Goal: Feedback & Contribution: Submit feedback/report problem

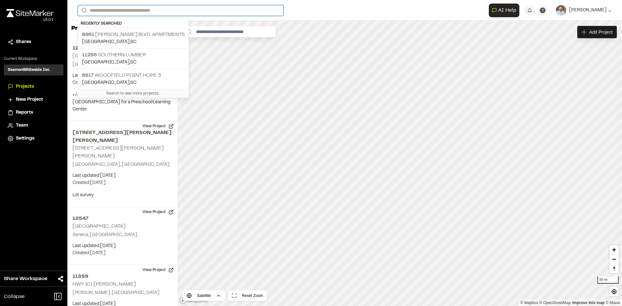
click at [121, 10] on input "Search" at bounding box center [181, 10] width 206 height 11
click at [138, 35] on p "8961 William E. Murray Blvd. Apartments" at bounding box center [133, 35] width 103 height 8
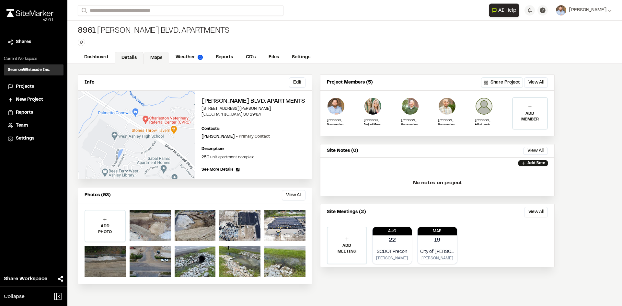
click at [157, 57] on link "Maps" at bounding box center [157, 58] width 26 height 12
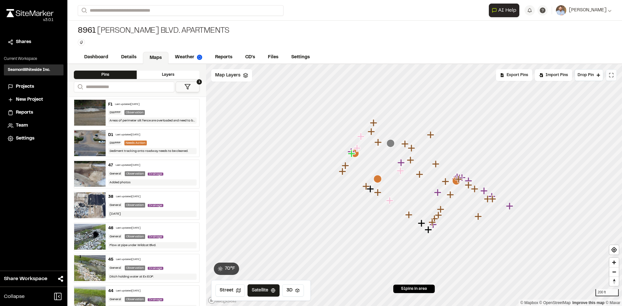
click at [612, 75] on icon at bounding box center [611, 75] width 5 height 5
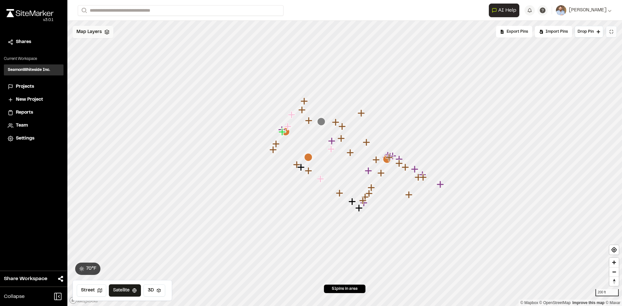
click at [102, 37] on div "Map Layers" at bounding box center [93, 32] width 41 height 12
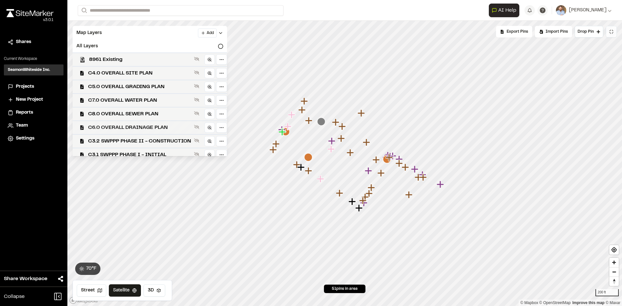
click at [148, 128] on span "C6.0 OVERALL DRAINAGE PLAN" at bounding box center [139, 128] width 103 height 8
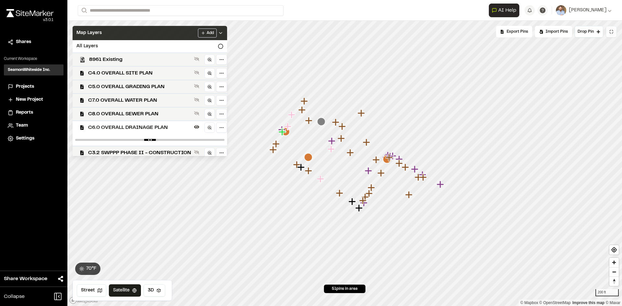
click at [222, 33] on polyline at bounding box center [220, 32] width 3 height 1
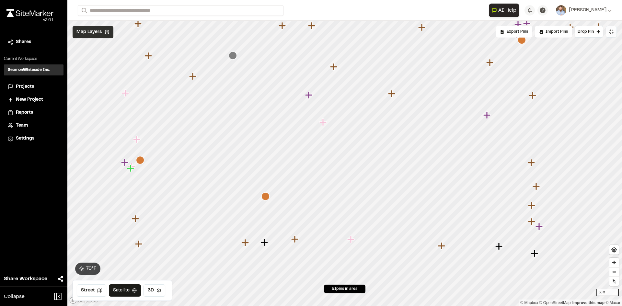
click at [27, 87] on span "Projects" at bounding box center [25, 86] width 18 height 7
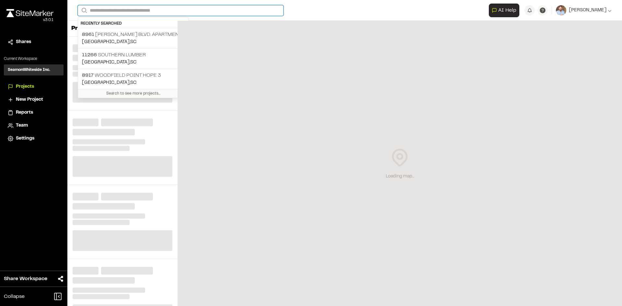
click at [118, 11] on input "Search" at bounding box center [181, 10] width 206 height 11
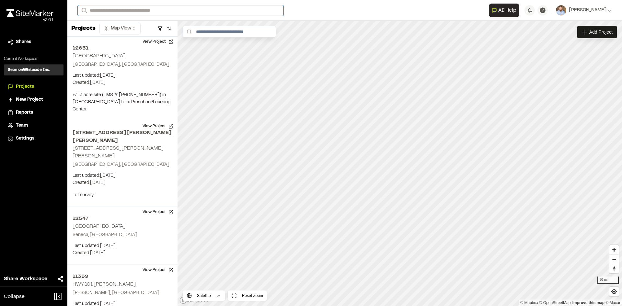
click at [107, 12] on input "Search" at bounding box center [181, 10] width 206 height 11
type input "**********"
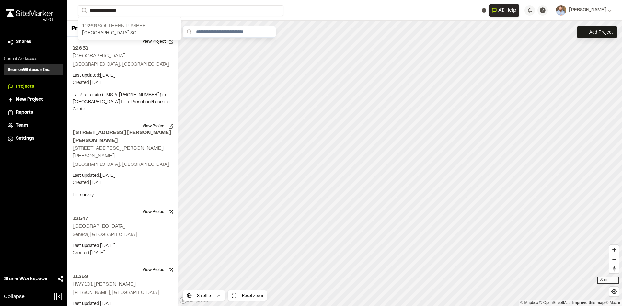
click at [118, 25] on p "11266 Southern Lumber" at bounding box center [129, 26] width 95 height 8
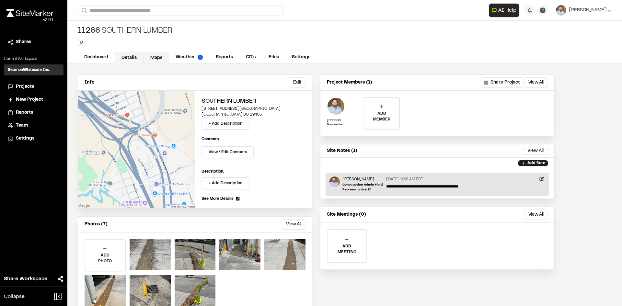
click at [158, 56] on link "Maps" at bounding box center [157, 58] width 26 height 12
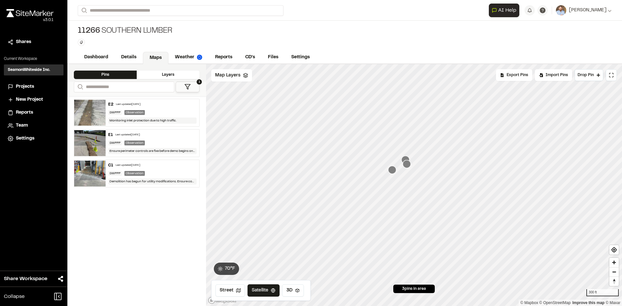
click at [25, 86] on span "Projects" at bounding box center [25, 86] width 18 height 7
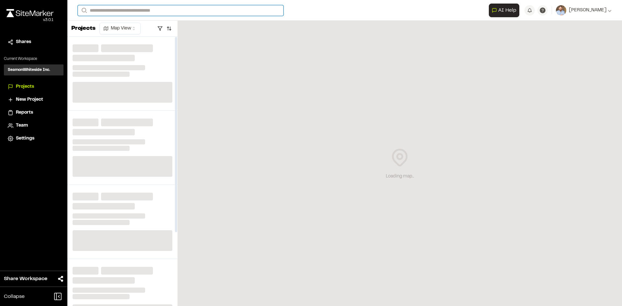
click at [103, 11] on input "Search" at bounding box center [181, 10] width 206 height 11
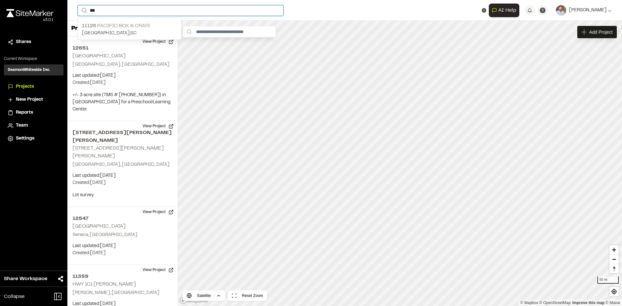
type input "***"
click at [112, 27] on p "11126 Pacific Box & Crate" at bounding box center [129, 26] width 95 height 8
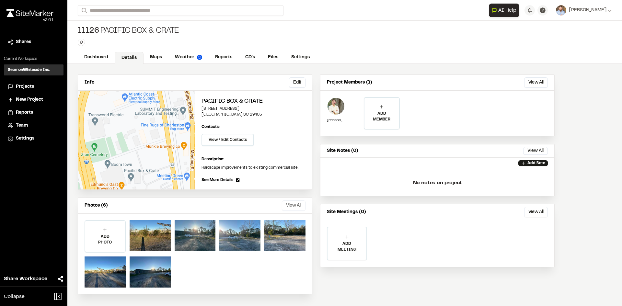
click at [298, 206] on button "View All" at bounding box center [294, 206] width 24 height 10
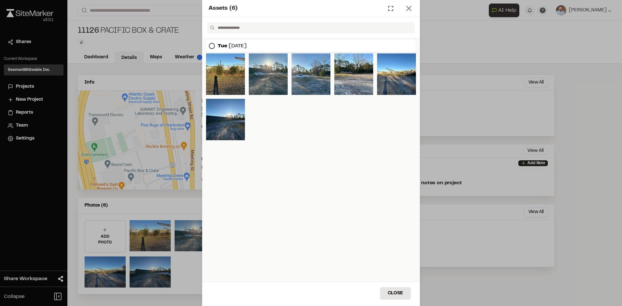
click at [409, 11] on icon at bounding box center [408, 8] width 9 height 9
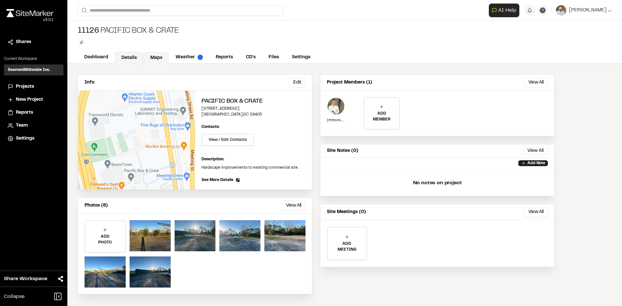
click at [155, 56] on link "Maps" at bounding box center [157, 58] width 26 height 12
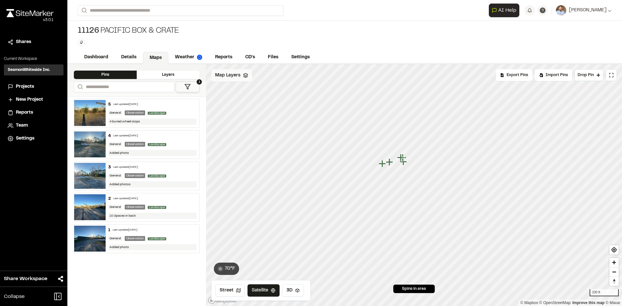
click at [238, 76] on span "Map Layers" at bounding box center [227, 75] width 25 height 7
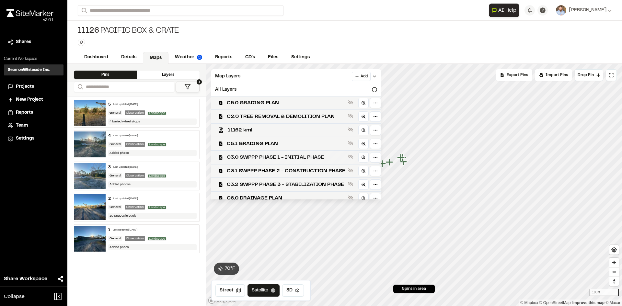
click at [310, 156] on span "C3.0 SWPPP PHASE 1 - INITIAL PHASE" at bounding box center [286, 158] width 119 height 8
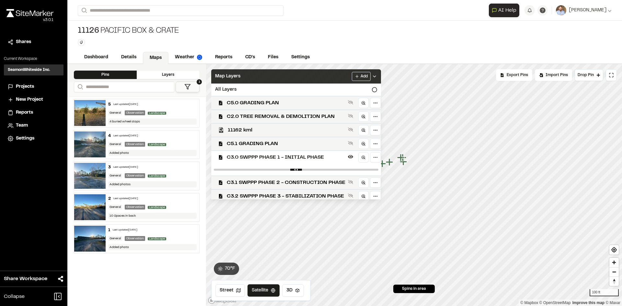
click at [377, 75] on icon at bounding box center [374, 76] width 5 height 5
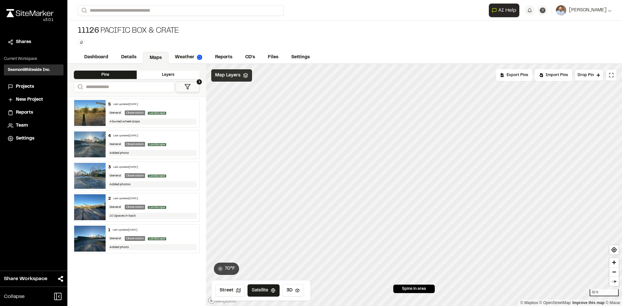
click at [240, 75] on div "Map Layers" at bounding box center [231, 75] width 41 height 12
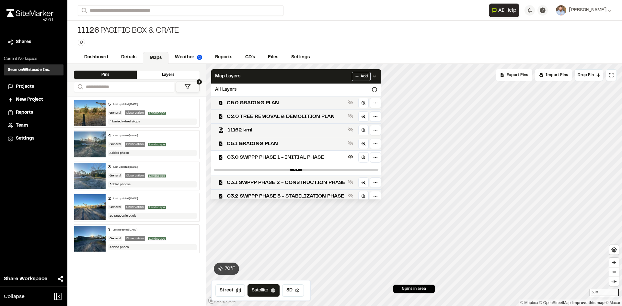
click at [273, 158] on span "C3.0 SWPPP PHASE 1 - INITIAL PHASE" at bounding box center [286, 158] width 119 height 8
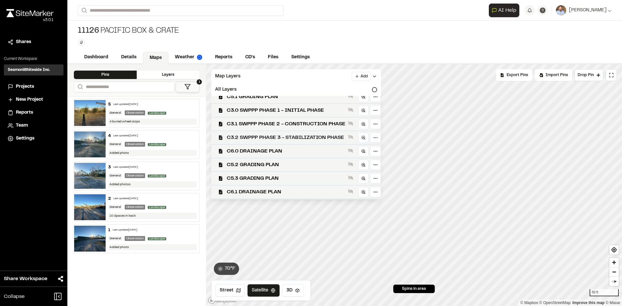
scroll to position [73, 0]
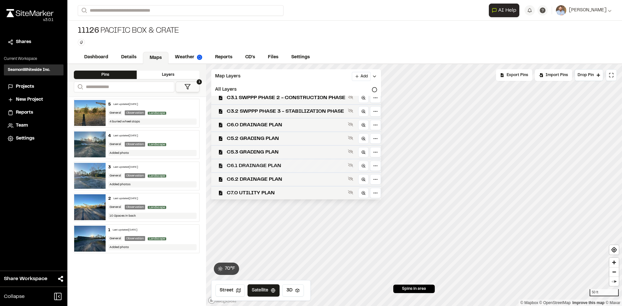
click at [264, 167] on span "C6.1 DRAINAGE PLAN" at bounding box center [286, 166] width 119 height 8
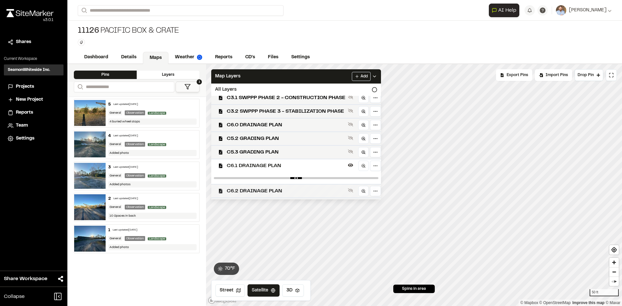
click at [261, 190] on span "C6.2 DRAINAGE PLAN" at bounding box center [286, 191] width 119 height 8
click at [263, 166] on span "C6.1 DRAINAGE PLAN" at bounding box center [286, 166] width 119 height 8
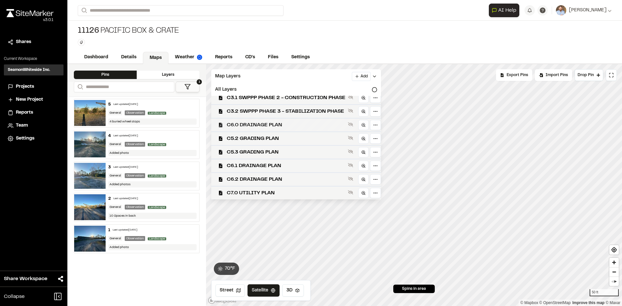
click at [262, 123] on span "C6.0 DRAINAGE PLAN" at bounding box center [286, 125] width 119 height 8
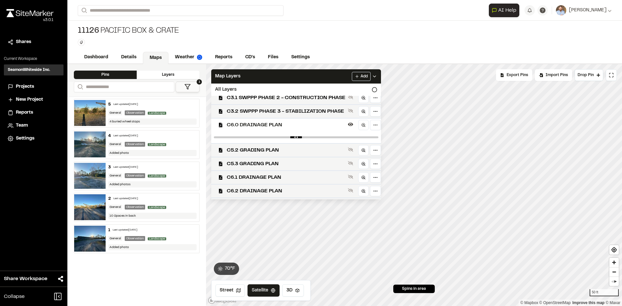
click at [262, 123] on span "C6.0 DRAINAGE PLAN" at bounding box center [286, 125] width 119 height 8
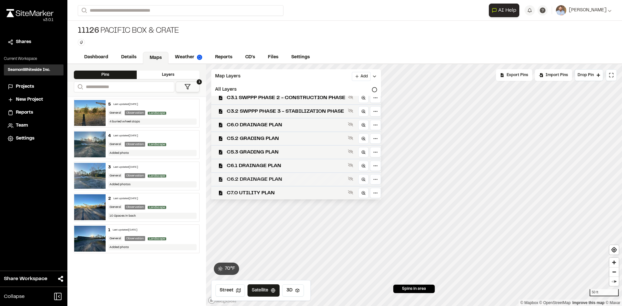
click at [266, 179] on span "C6.2 DRAINAGE PLAN" at bounding box center [286, 180] width 119 height 8
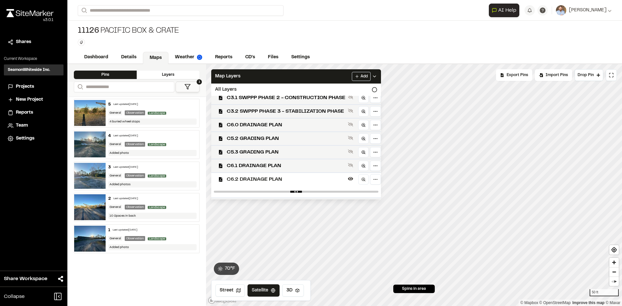
click at [266, 179] on span "C6.2 DRAINAGE PLAN" at bounding box center [286, 180] width 119 height 8
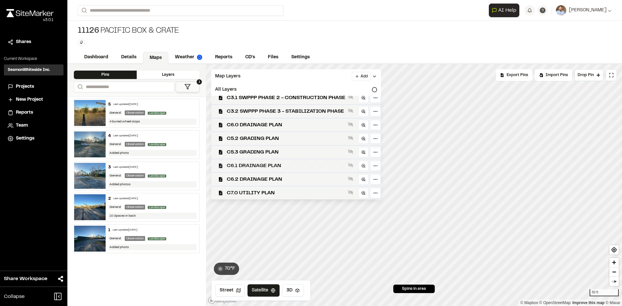
click at [265, 165] on span "C6.1 DRAINAGE PLAN" at bounding box center [286, 166] width 119 height 8
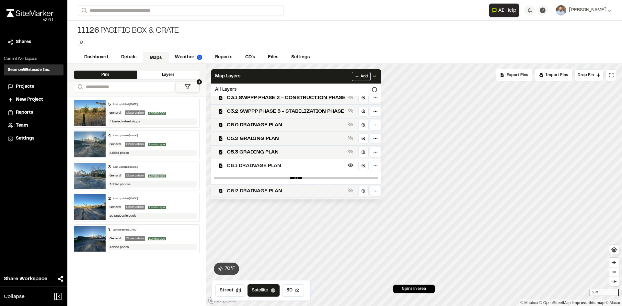
click at [265, 189] on span "C6.2 DRAINAGE PLAN" at bounding box center [286, 191] width 119 height 8
click at [276, 123] on span "C6.0 DRAINAGE PLAN" at bounding box center [286, 125] width 119 height 8
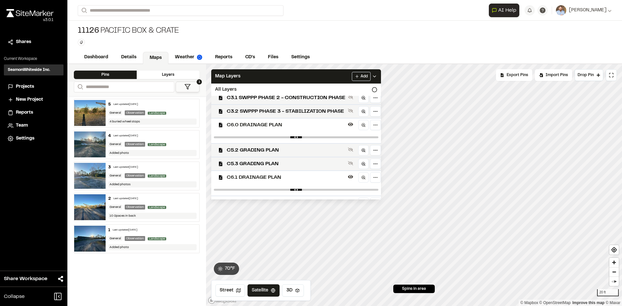
click at [273, 177] on span "C6.1 DRAINAGE PLAN" at bounding box center [286, 178] width 119 height 8
click at [276, 191] on span "C6.2 DRAINAGE PLAN" at bounding box center [286, 191] width 119 height 8
click at [272, 191] on span "C6.2 DRAINAGE PLAN" at bounding box center [286, 191] width 119 height 8
click at [277, 177] on span "C6.1 DRAINAGE PLAN" at bounding box center [286, 178] width 119 height 8
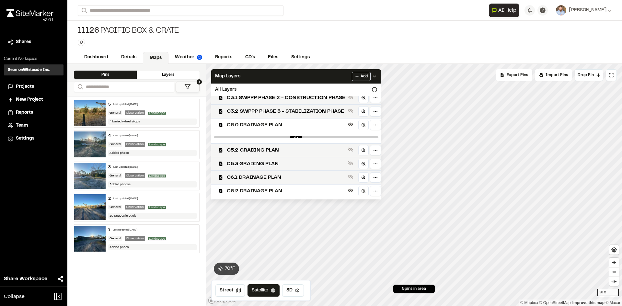
click at [376, 77] on polyline at bounding box center [374, 76] width 3 height 1
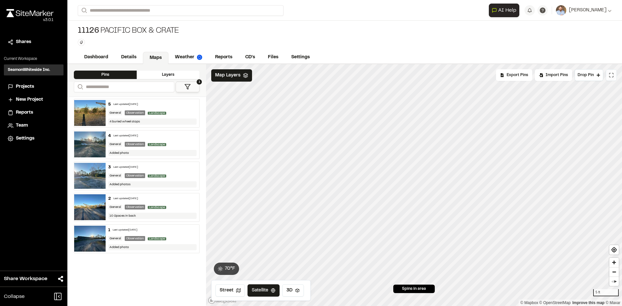
click at [612, 73] on icon at bounding box center [611, 75] width 5 height 5
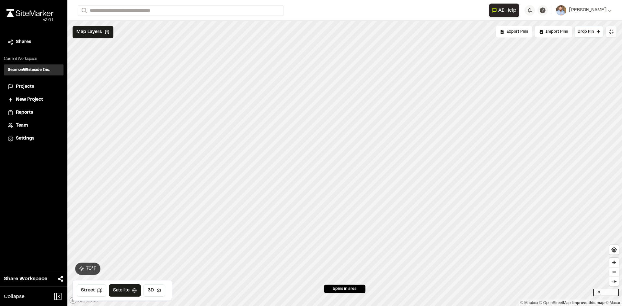
click at [30, 88] on span "Projects" at bounding box center [25, 86] width 18 height 7
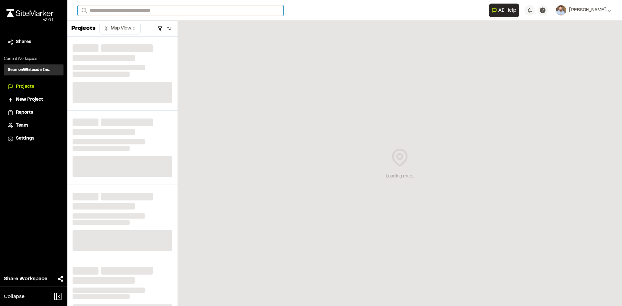
click at [111, 11] on input "Search" at bounding box center [181, 10] width 206 height 11
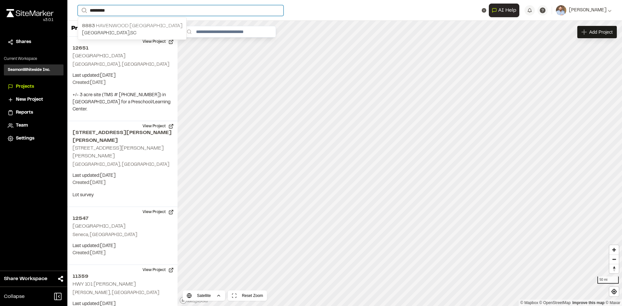
type input "*********"
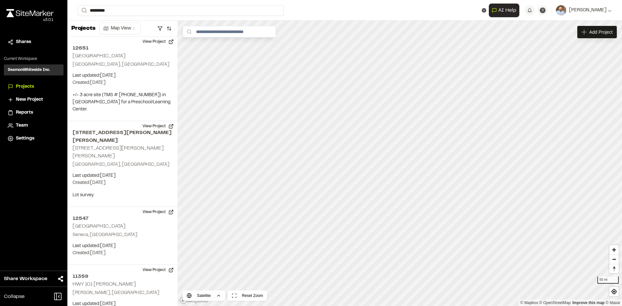
click at [126, 27] on p "8883 Havenwood St Ives" at bounding box center [132, 26] width 100 height 8
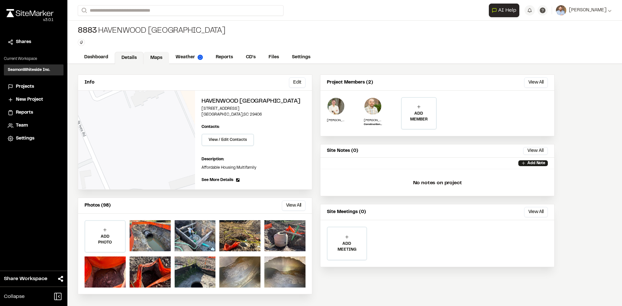
click at [157, 57] on link "Maps" at bounding box center [157, 58] width 26 height 12
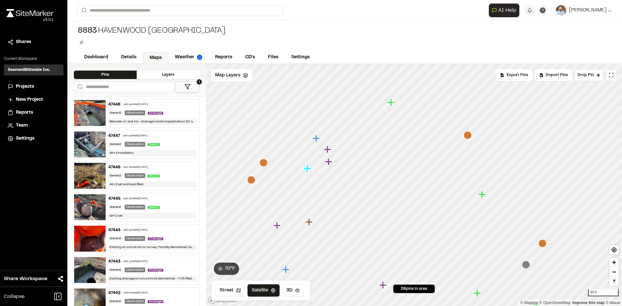
click at [613, 76] on icon at bounding box center [612, 76] width 1 height 1
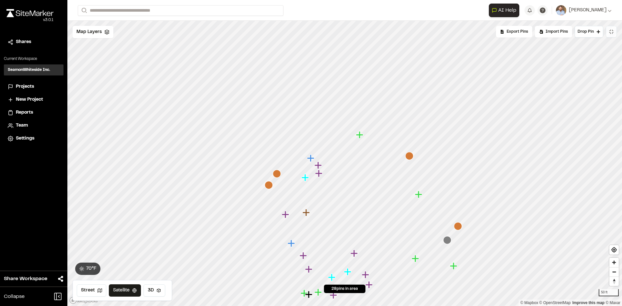
click at [271, 186] on icon "Map marker" at bounding box center [269, 185] width 8 height 8
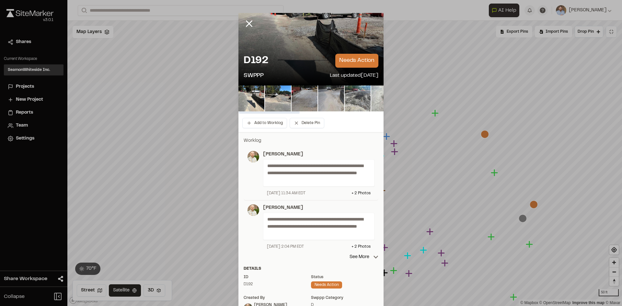
click at [331, 101] on img at bounding box center [331, 99] width 26 height 26
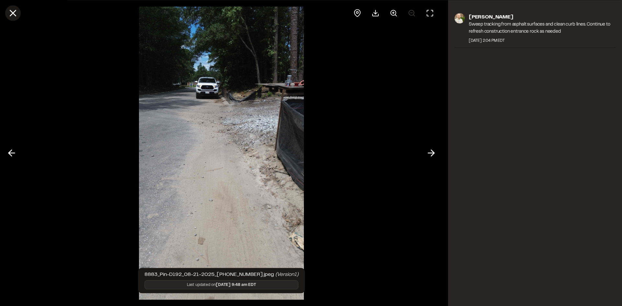
click at [14, 16] on icon at bounding box center [12, 12] width 11 height 11
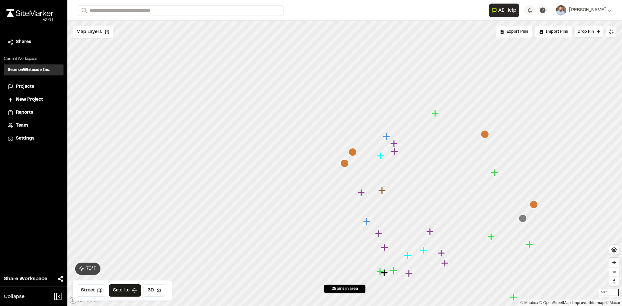
click at [354, 152] on icon "Map marker" at bounding box center [353, 152] width 8 height 8
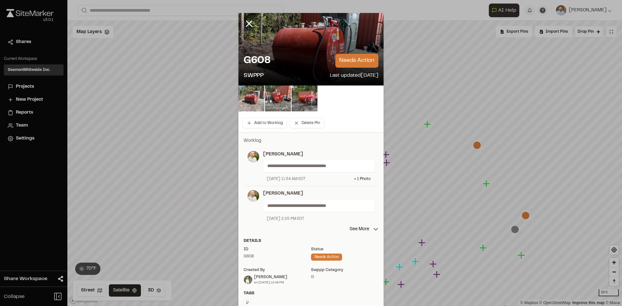
click at [251, 101] on img at bounding box center [251, 99] width 26 height 26
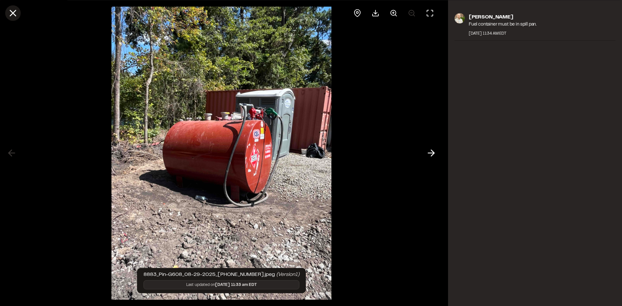
click at [13, 14] on icon at bounding box center [12, 12] width 11 height 11
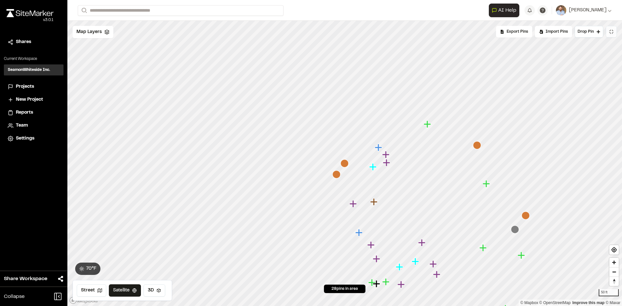
click at [478, 146] on icon "Map marker" at bounding box center [477, 145] width 8 height 8
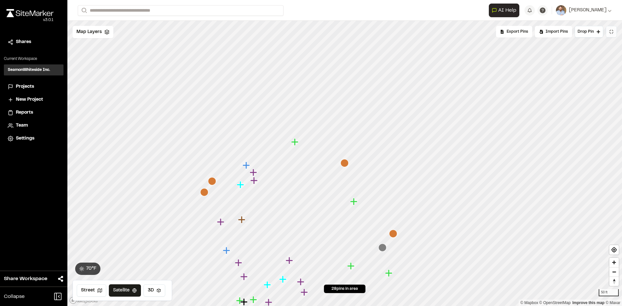
click at [393, 234] on icon "Map marker" at bounding box center [393, 234] width 8 height 8
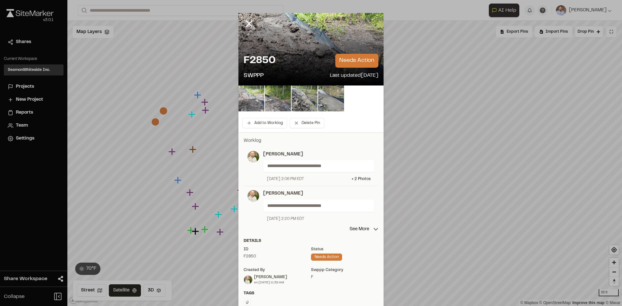
click at [249, 101] on img at bounding box center [251, 99] width 26 height 26
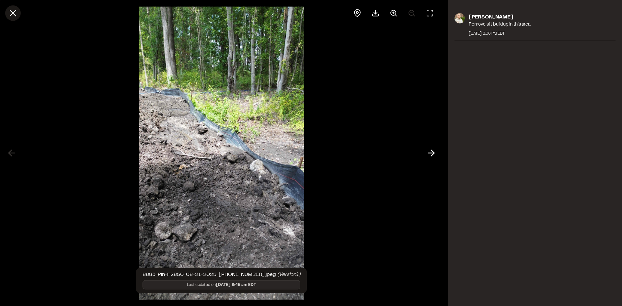
click at [9, 12] on icon at bounding box center [12, 12] width 11 height 11
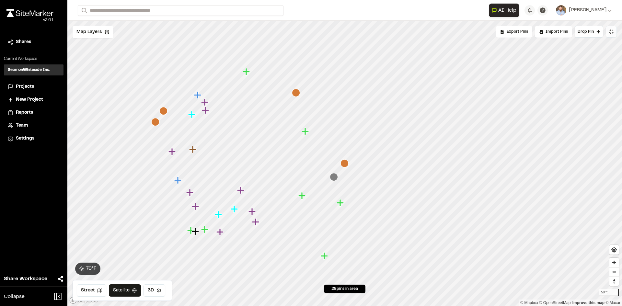
click at [298, 94] on icon "Map marker" at bounding box center [296, 93] width 8 height 8
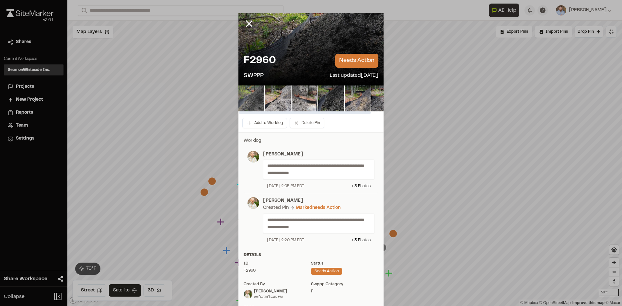
click at [249, 92] on img at bounding box center [251, 99] width 26 height 26
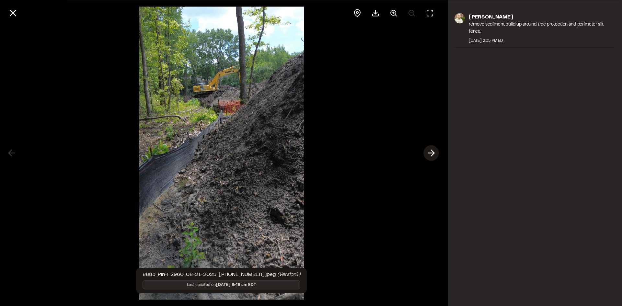
click at [428, 152] on icon at bounding box center [431, 153] width 10 height 11
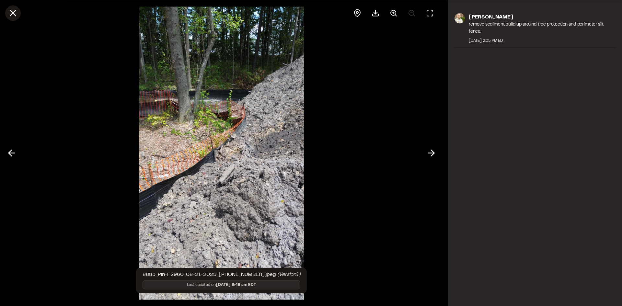
click at [12, 12] on line at bounding box center [13, 13] width 6 height 6
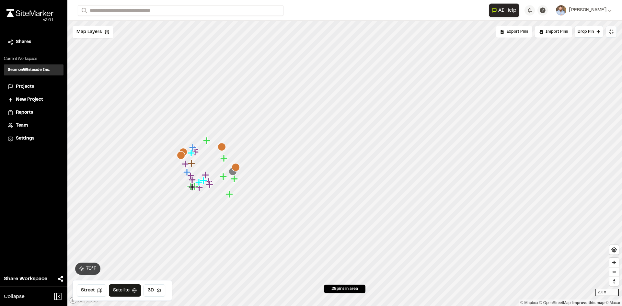
click at [27, 88] on span "Projects" at bounding box center [25, 86] width 18 height 7
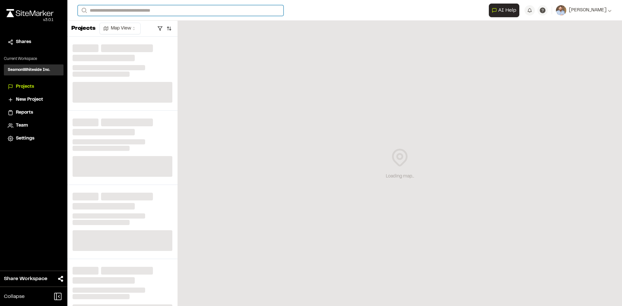
click at [107, 8] on input "Search" at bounding box center [181, 10] width 206 height 11
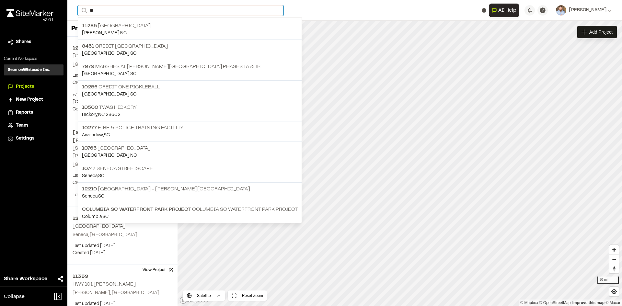
type input "*"
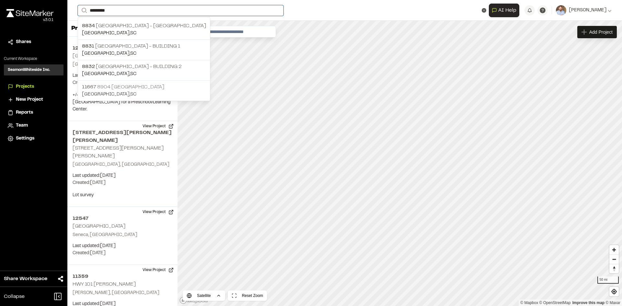
type input "*********"
click at [128, 90] on p "11667 8904 Port City Pump Station" at bounding box center [144, 87] width 124 height 8
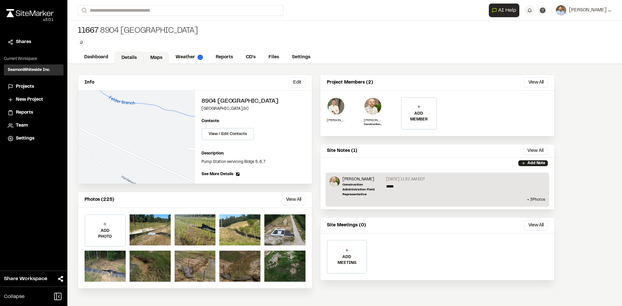
click at [155, 55] on link "Maps" at bounding box center [157, 58] width 26 height 12
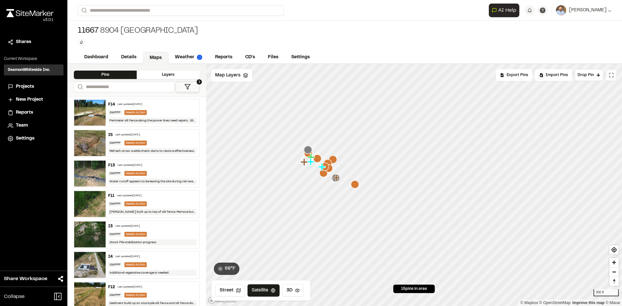
click at [612, 76] on icon at bounding box center [611, 75] width 5 height 5
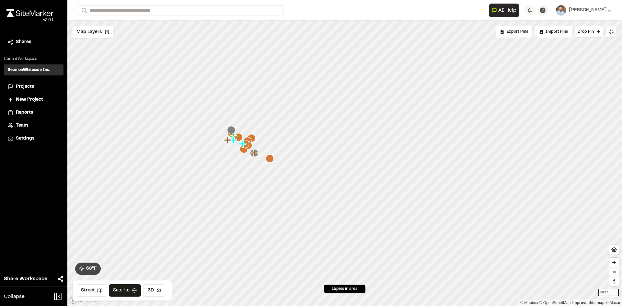
click at [29, 86] on span "Projects" at bounding box center [25, 86] width 18 height 7
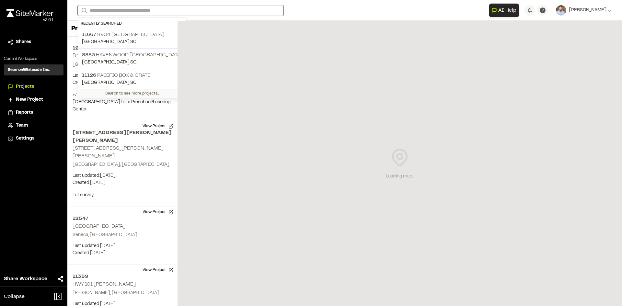
click at [104, 10] on input "Search" at bounding box center [181, 10] width 206 height 11
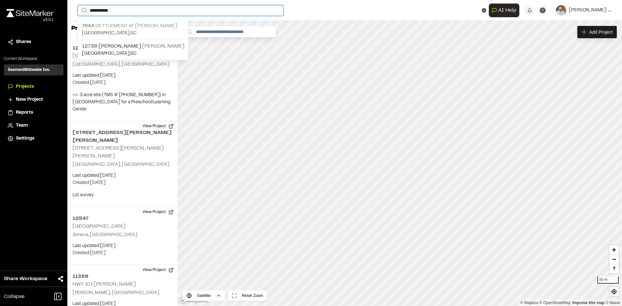
type input "**********"
click at [122, 25] on p "7644 Settlement at Ashley Hall" at bounding box center [133, 26] width 102 height 8
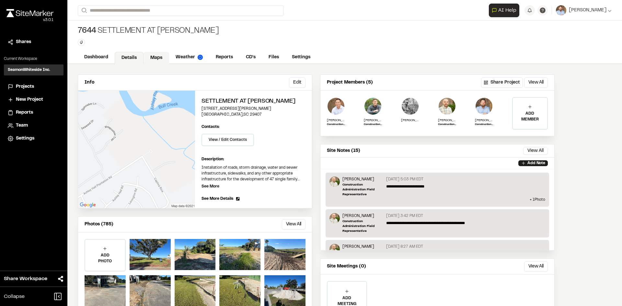
click at [156, 58] on link "Maps" at bounding box center [157, 58] width 26 height 12
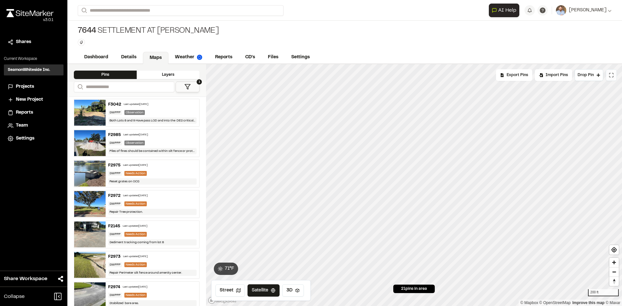
click at [612, 76] on icon at bounding box center [611, 75] width 5 height 5
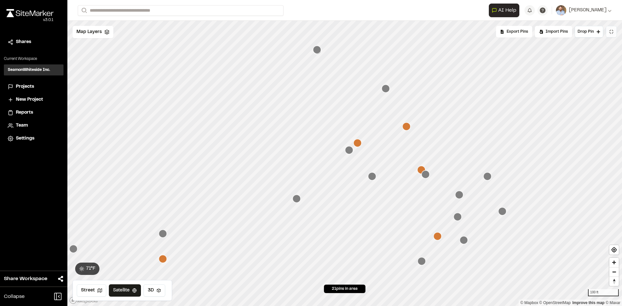
click at [439, 237] on icon "Map marker" at bounding box center [437, 236] width 8 height 8
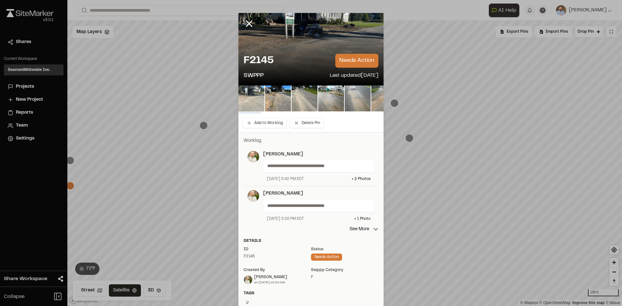
click at [252, 99] on img at bounding box center [251, 99] width 26 height 26
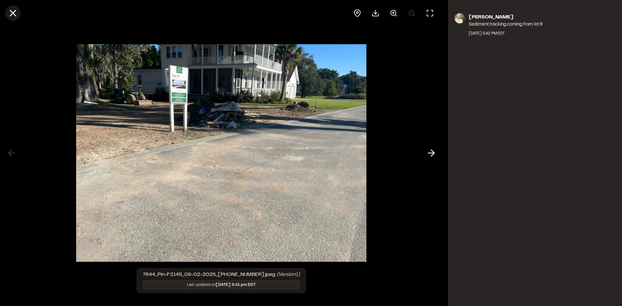
click at [12, 15] on icon at bounding box center [12, 12] width 11 height 11
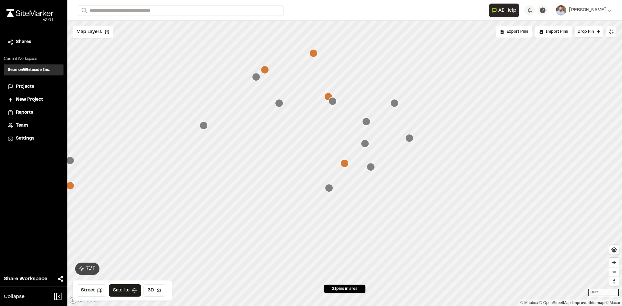
click at [395, 103] on icon "Map marker" at bounding box center [394, 103] width 8 height 8
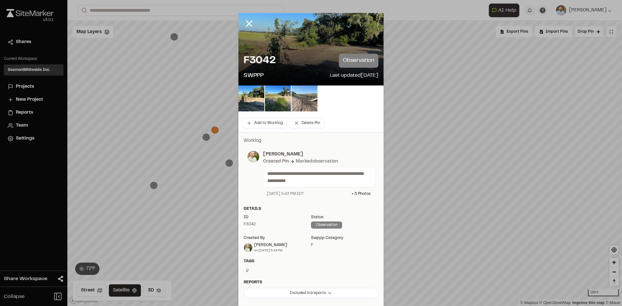
click at [301, 101] on img at bounding box center [305, 99] width 26 height 26
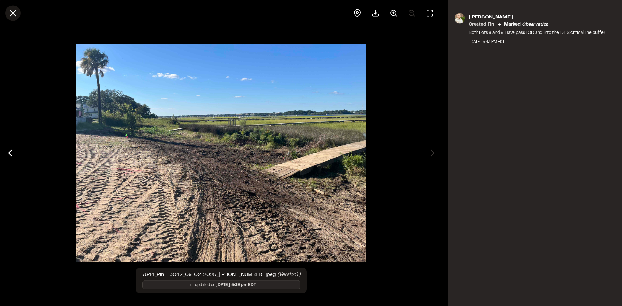
click at [13, 15] on icon at bounding box center [12, 12] width 11 height 11
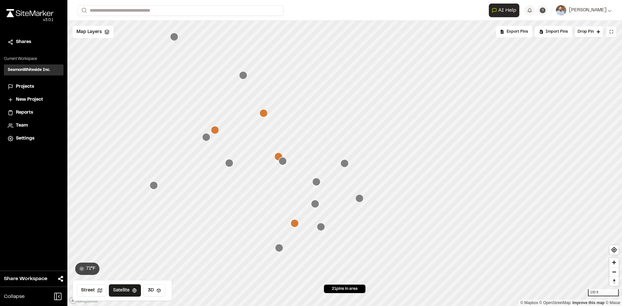
click at [278, 156] on icon "Map marker" at bounding box center [278, 157] width 8 height 8
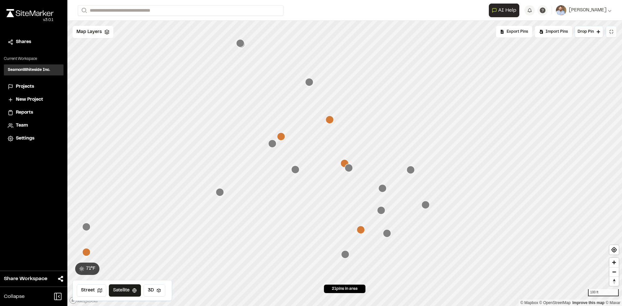
click at [349, 169] on icon "Map marker" at bounding box center [349, 168] width 8 height 8
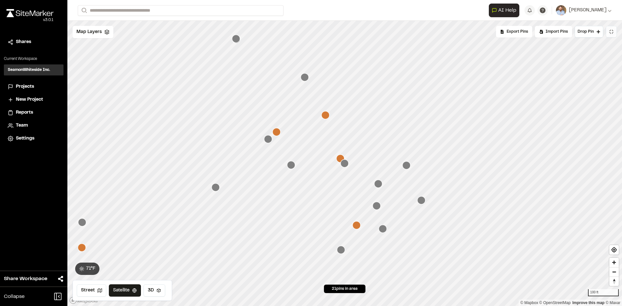
click at [340, 159] on icon "Map marker" at bounding box center [340, 159] width 8 height 8
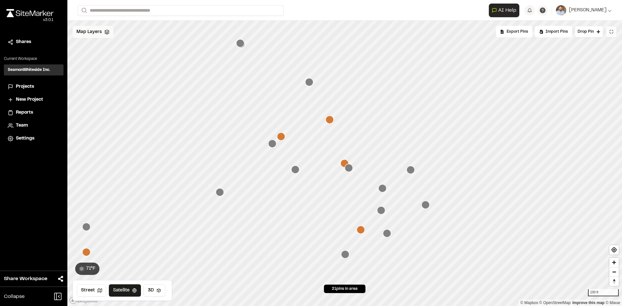
click at [99, 33] on span "Map Layers" at bounding box center [88, 32] width 25 height 7
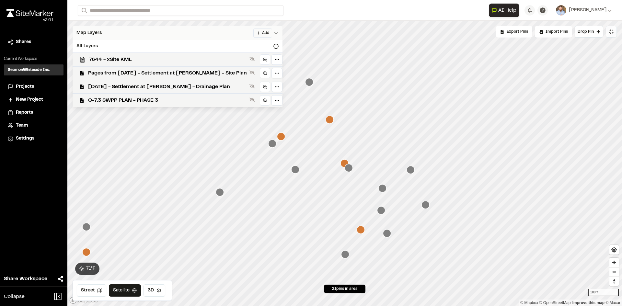
click at [273, 32] on icon at bounding box center [275, 32] width 5 height 5
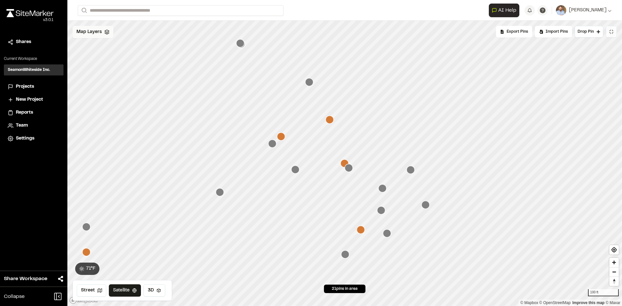
click at [309, 83] on icon "Map marker" at bounding box center [309, 82] width 8 height 8
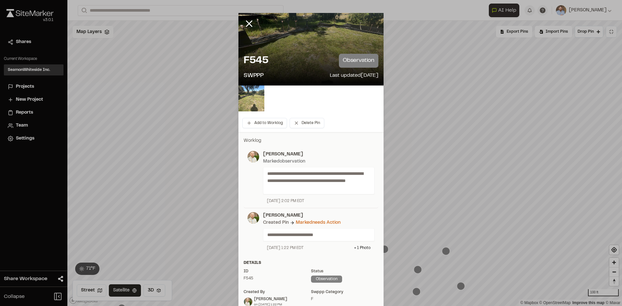
click at [251, 99] on img at bounding box center [251, 99] width 26 height 26
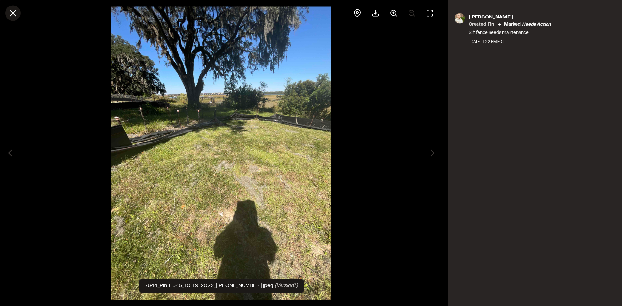
click at [13, 14] on icon at bounding box center [12, 12] width 11 height 11
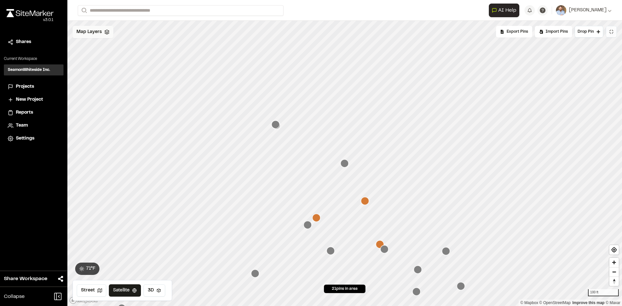
click at [366, 202] on icon "Map marker" at bounding box center [365, 201] width 8 height 8
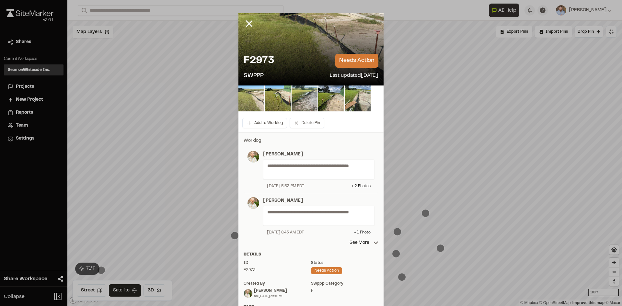
click at [251, 104] on img at bounding box center [251, 99] width 26 height 26
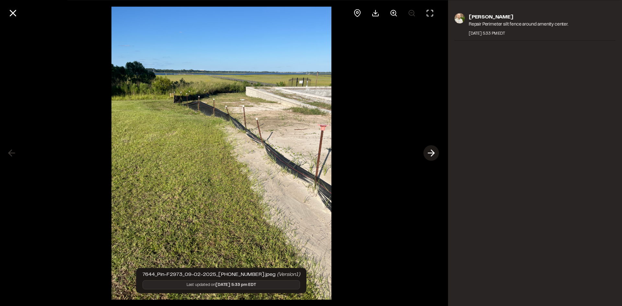
click at [429, 152] on icon at bounding box center [431, 153] width 10 height 11
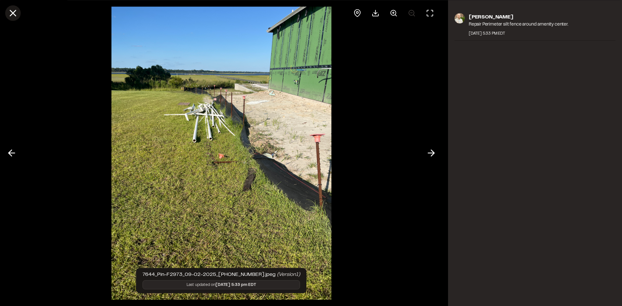
click at [15, 14] on icon at bounding box center [12, 12] width 11 height 11
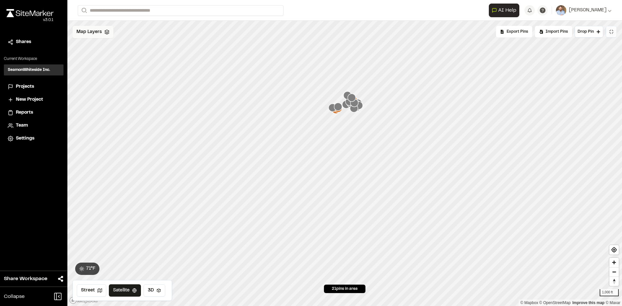
click at [29, 86] on span "Projects" at bounding box center [25, 86] width 18 height 7
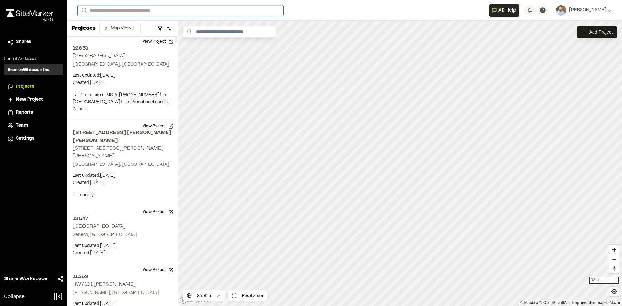
click at [103, 10] on input "Search" at bounding box center [181, 10] width 206 height 11
type input "***"
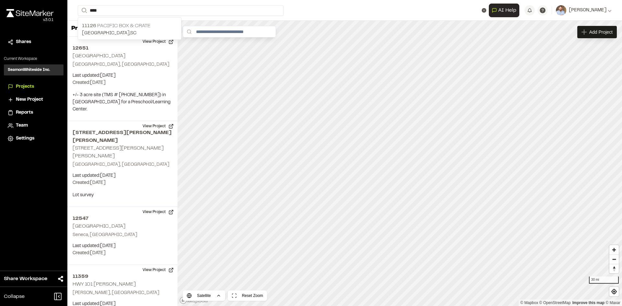
click at [128, 27] on p "11126 Pacific Box & Crate" at bounding box center [129, 26] width 95 height 8
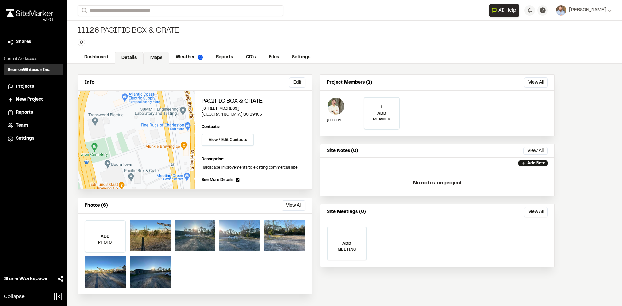
click at [156, 56] on link "Maps" at bounding box center [157, 58] width 26 height 12
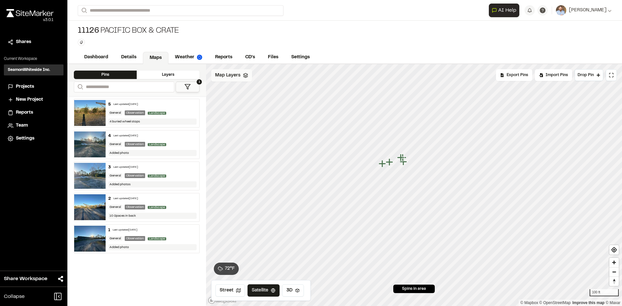
click at [239, 77] on span "Map Layers" at bounding box center [227, 75] width 25 height 7
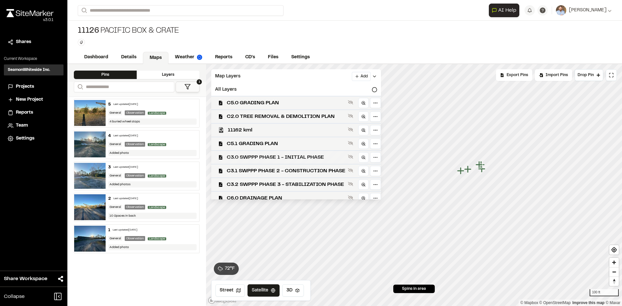
click at [276, 159] on span "C3.0 SWPPP PHASE 1 - INITIAL PHASE" at bounding box center [286, 158] width 119 height 8
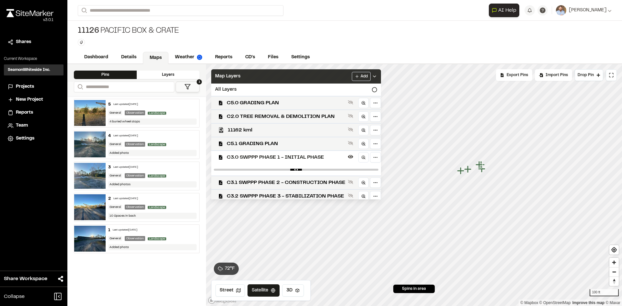
click at [377, 76] on icon at bounding box center [374, 76] width 5 height 5
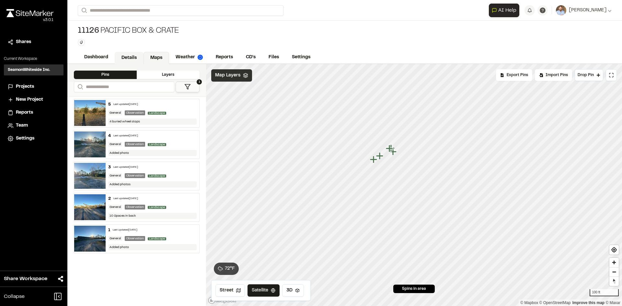
click at [129, 58] on link "Details" at bounding box center [129, 58] width 29 height 12
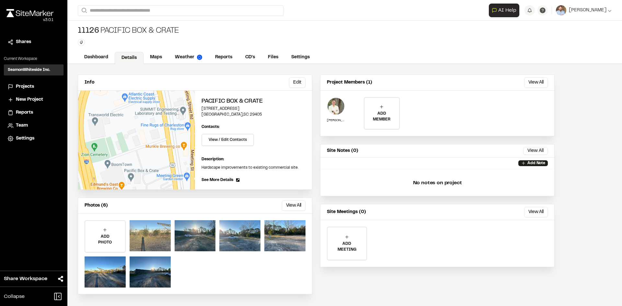
click at [149, 236] on div at bounding box center [150, 235] width 41 height 31
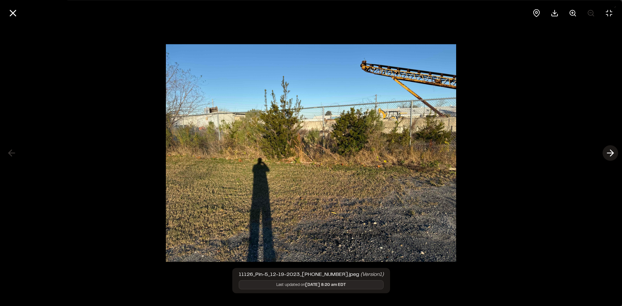
click at [610, 154] on icon at bounding box center [610, 153] width 10 height 11
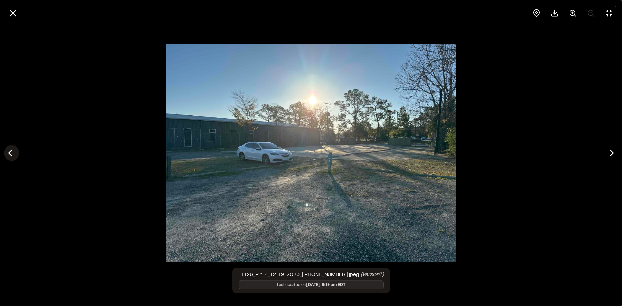
click at [14, 154] on icon at bounding box center [11, 153] width 10 height 11
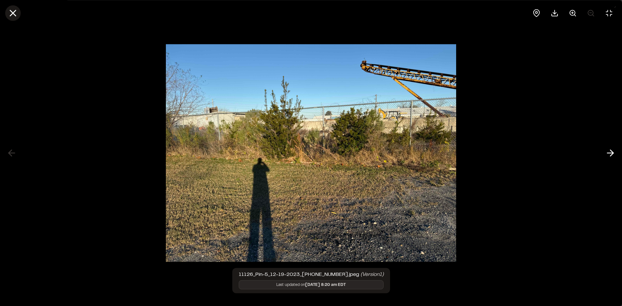
click at [13, 14] on icon at bounding box center [12, 12] width 11 height 11
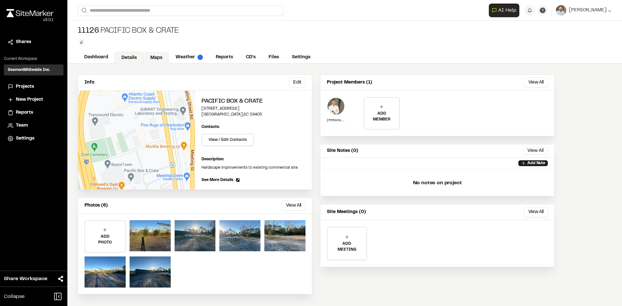
click at [156, 58] on link "Maps" at bounding box center [157, 58] width 26 height 12
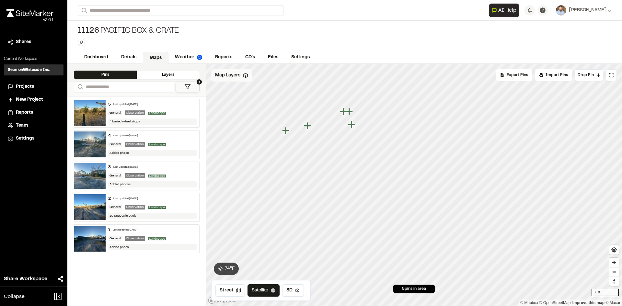
click at [236, 79] on span "Map Layers" at bounding box center [227, 75] width 25 height 7
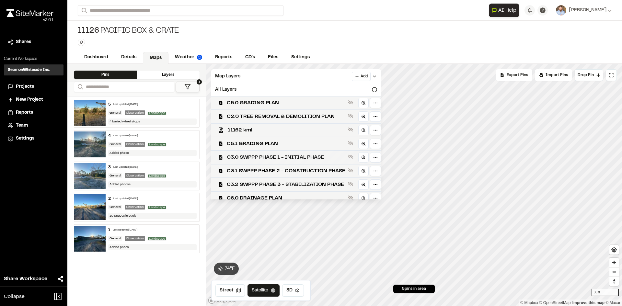
click at [282, 158] on span "C3.0 SWPPP PHASE 1 - INITIAL PHASE" at bounding box center [286, 158] width 119 height 8
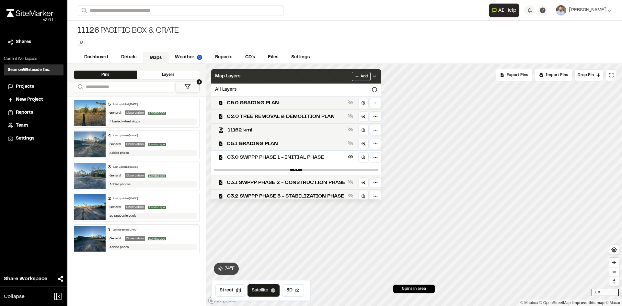
click at [377, 77] on icon at bounding box center [374, 76] width 5 height 5
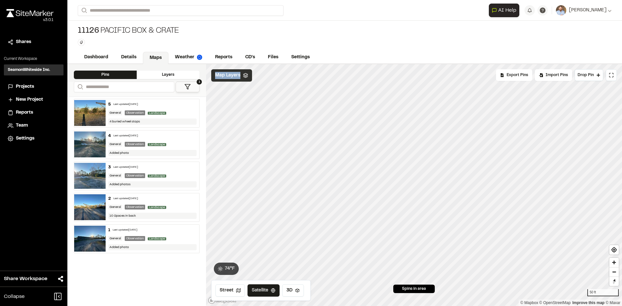
click at [28, 87] on span "Projects" at bounding box center [25, 86] width 18 height 7
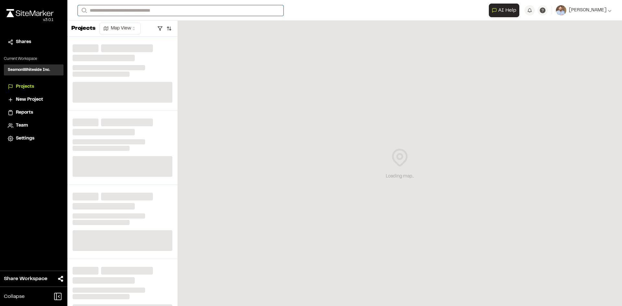
click at [102, 12] on input "Search" at bounding box center [181, 10] width 206 height 11
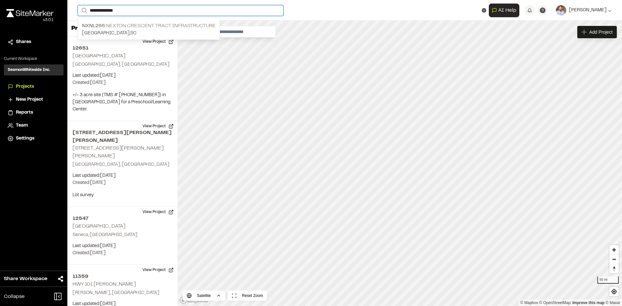
type input "**********"
click at [149, 29] on p "NXNL266 Nexton Crescent Tract Infrastructure" at bounding box center [149, 26] width 134 height 8
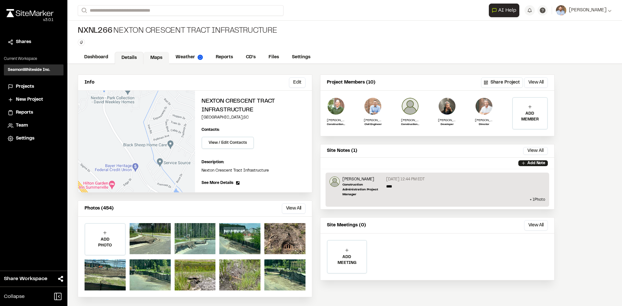
click at [158, 55] on link "Maps" at bounding box center [157, 58] width 26 height 12
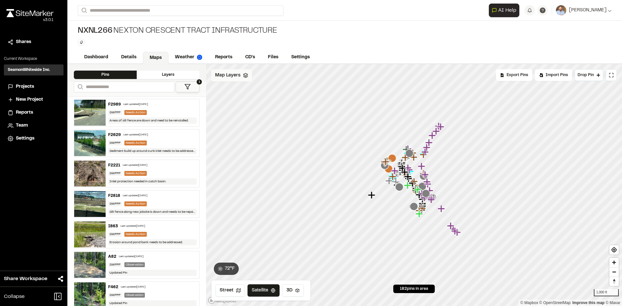
click at [230, 76] on span "Map Layers" at bounding box center [227, 75] width 25 height 7
click at [244, 116] on span "SWPPP 1" at bounding box center [238, 117] width 23 height 8
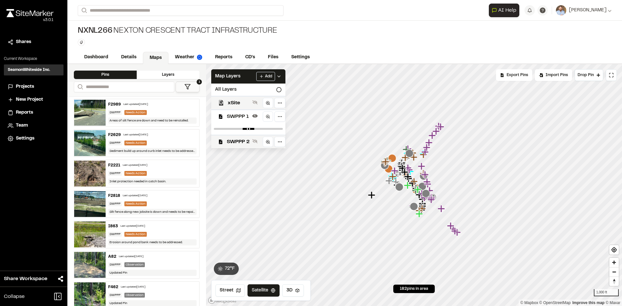
drag, startPoint x: 242, startPoint y: 142, endPoint x: 252, endPoint y: 128, distance: 17.4
click at [242, 142] on span "SWPPP 2" at bounding box center [238, 142] width 23 height 8
click at [281, 72] on div "Add" at bounding box center [268, 76] width 25 height 9
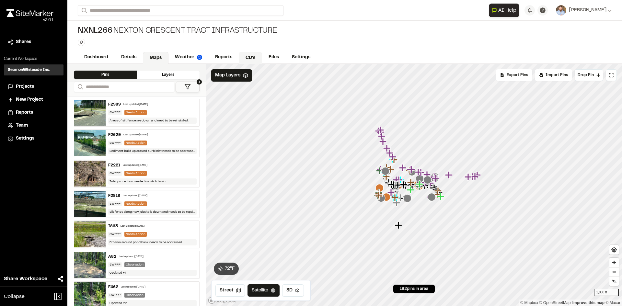
click at [255, 58] on link "CD's" at bounding box center [250, 58] width 23 height 12
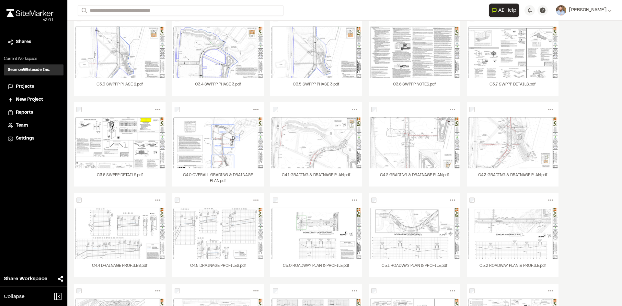
scroll to position [130, 0]
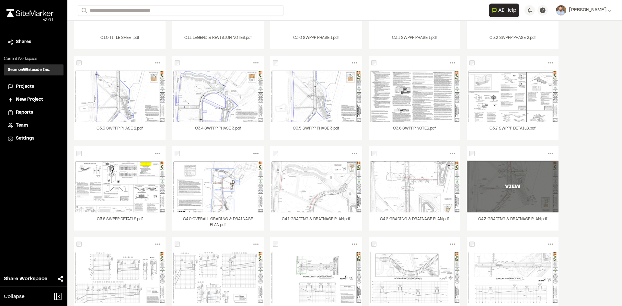
click at [533, 200] on div "VIEW" at bounding box center [513, 187] width 92 height 52
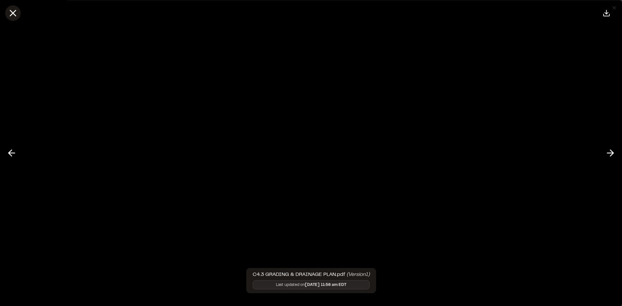
click at [13, 16] on icon at bounding box center [12, 12] width 11 height 11
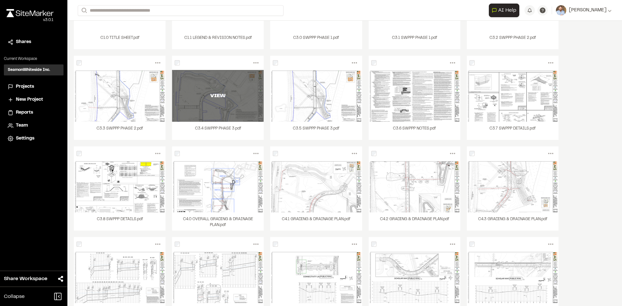
click at [238, 101] on div "VIEW" at bounding box center [218, 96] width 92 height 52
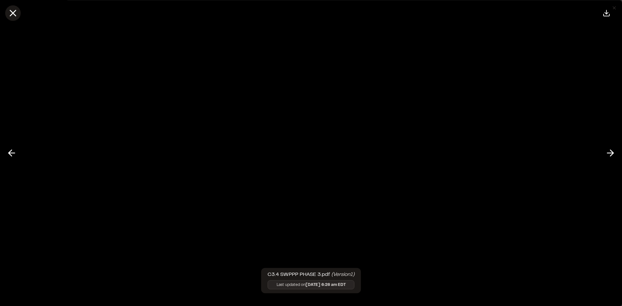
click at [13, 12] on line at bounding box center [13, 13] width 6 height 6
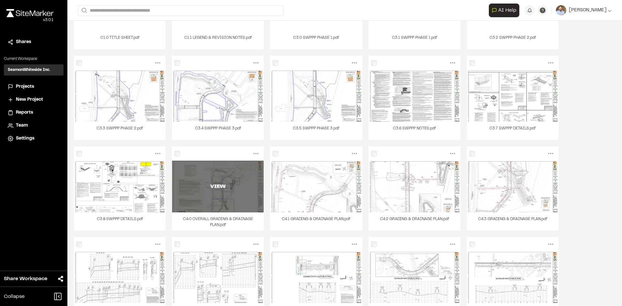
click at [236, 194] on div "VIEW" at bounding box center [218, 187] width 92 height 52
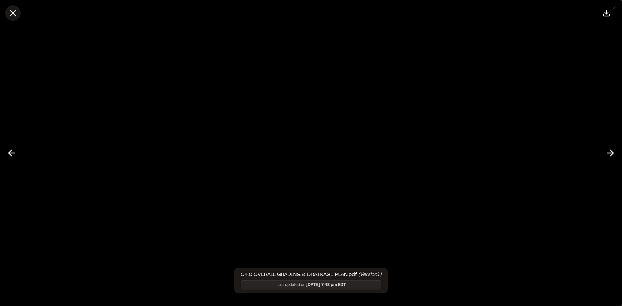
click at [13, 15] on icon at bounding box center [12, 12] width 11 height 11
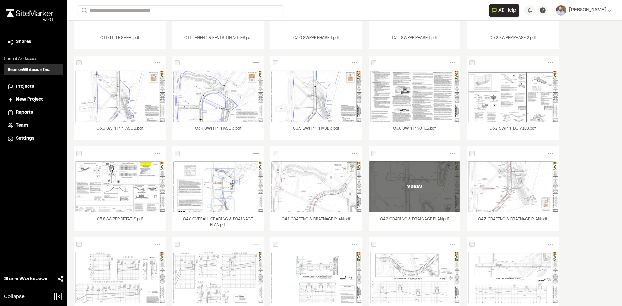
click at [424, 199] on div "VIEW" at bounding box center [415, 187] width 92 height 52
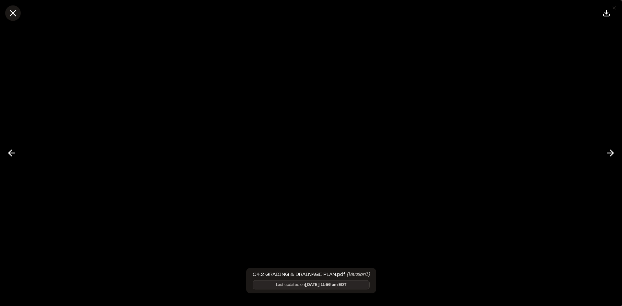
click at [15, 12] on icon at bounding box center [12, 12] width 11 height 11
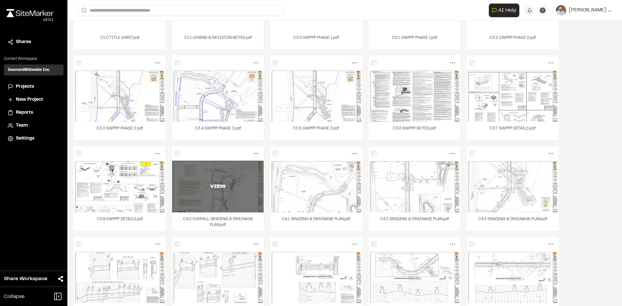
click at [240, 201] on div "VIEW" at bounding box center [218, 187] width 92 height 52
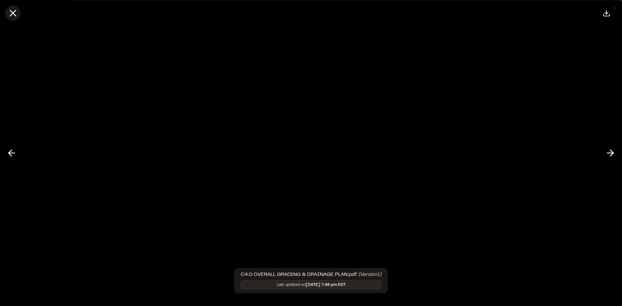
click at [13, 15] on icon at bounding box center [12, 12] width 11 height 11
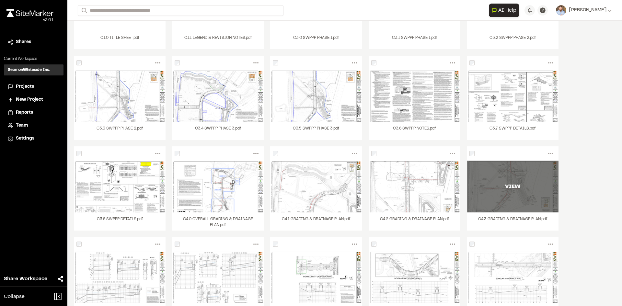
click at [506, 206] on div "VIEW" at bounding box center [513, 187] width 92 height 52
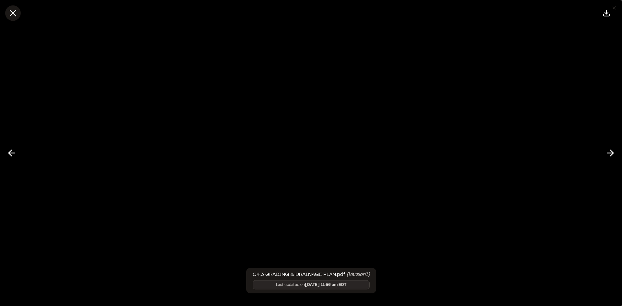
click at [14, 10] on icon at bounding box center [12, 12] width 11 height 11
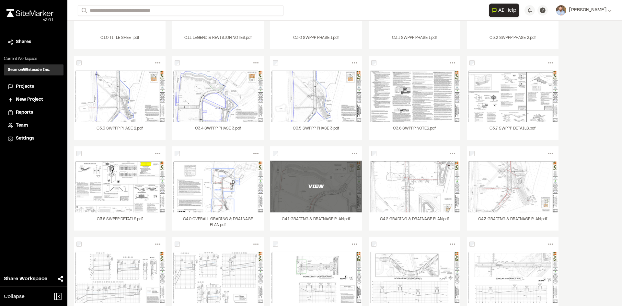
click at [322, 197] on div "VIEW" at bounding box center [316, 187] width 92 height 52
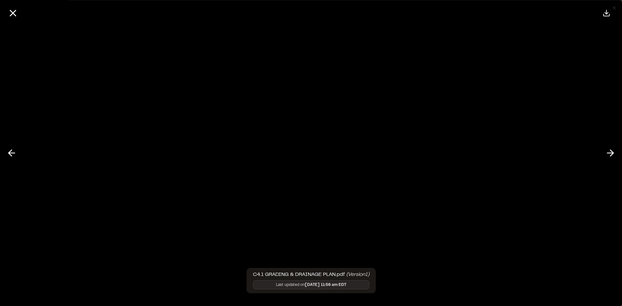
scroll to position [0, 18]
click at [15, 10] on icon at bounding box center [12, 12] width 11 height 11
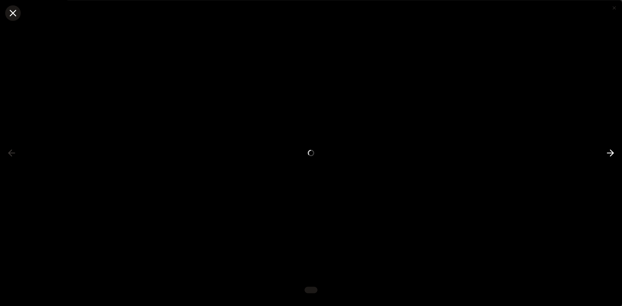
scroll to position [0, 0]
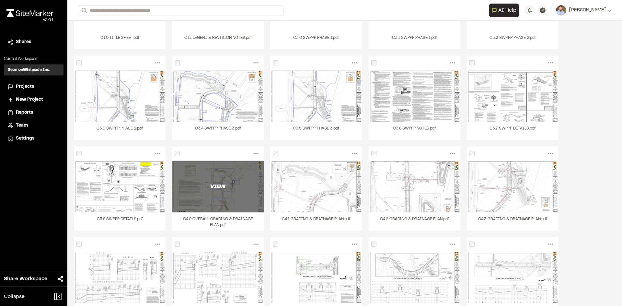
click at [236, 199] on div "VIEW" at bounding box center [218, 187] width 92 height 52
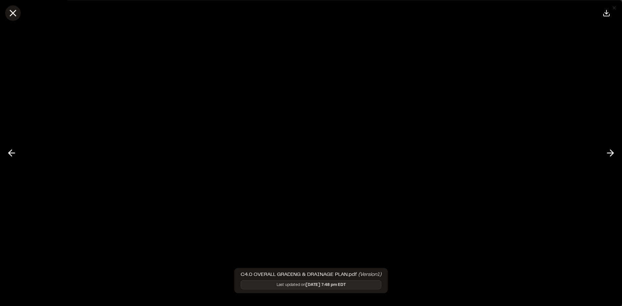
click at [13, 15] on icon at bounding box center [12, 12] width 11 height 11
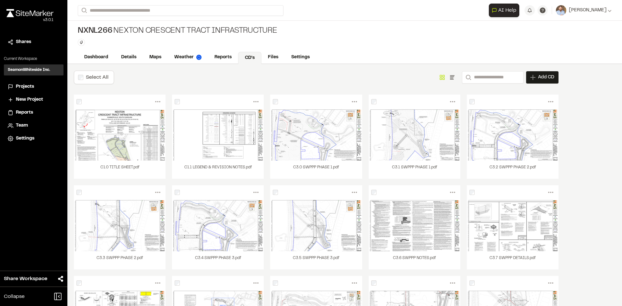
click at [27, 85] on span "Projects" at bounding box center [25, 86] width 18 height 7
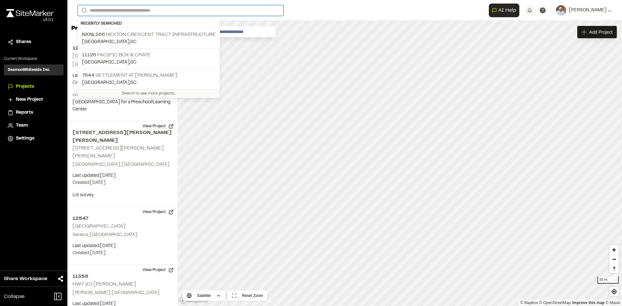
click at [99, 10] on input "Search" at bounding box center [181, 10] width 206 height 11
click at [97, 9] on input "Search" at bounding box center [181, 10] width 206 height 11
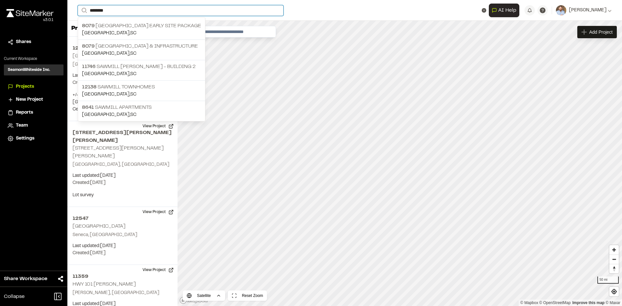
click at [118, 11] on input "*******" at bounding box center [181, 10] width 206 height 11
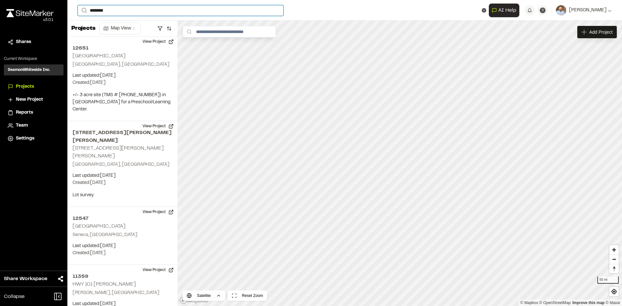
click at [111, 9] on input "*******" at bounding box center [181, 10] width 206 height 11
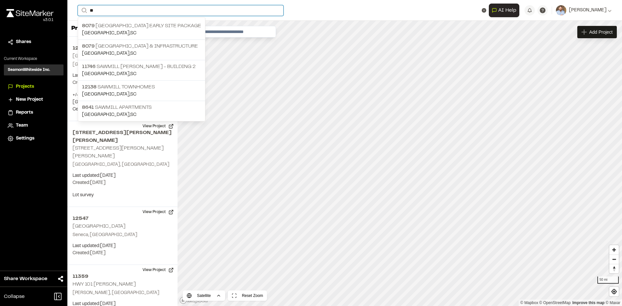
type input "*"
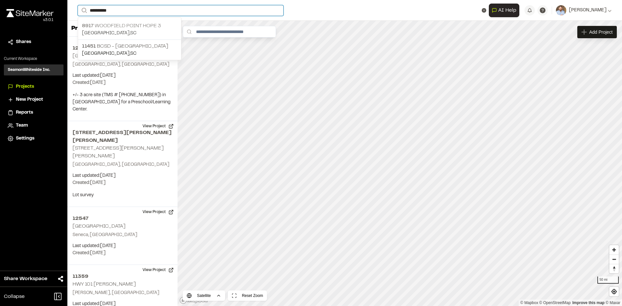
type input "**********"
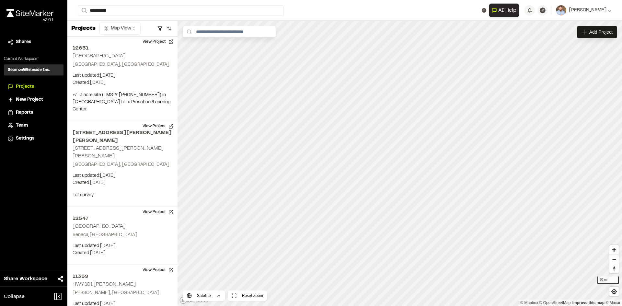
click at [138, 25] on p "8917 Woodfield Point Hope 3" at bounding box center [129, 26] width 95 height 8
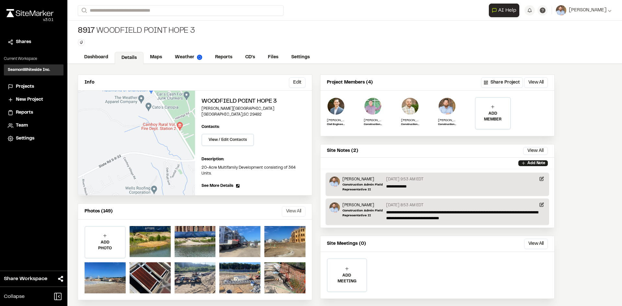
click at [298, 206] on button "View All" at bounding box center [294, 211] width 24 height 10
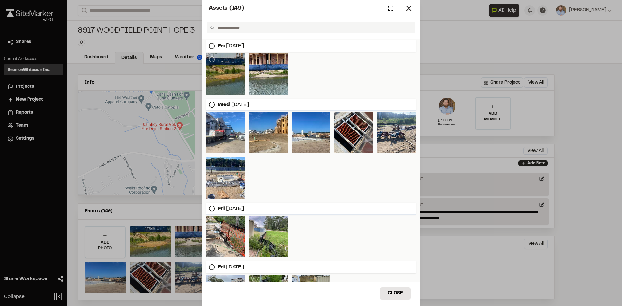
click at [232, 79] on div at bounding box center [225, 73] width 39 height 41
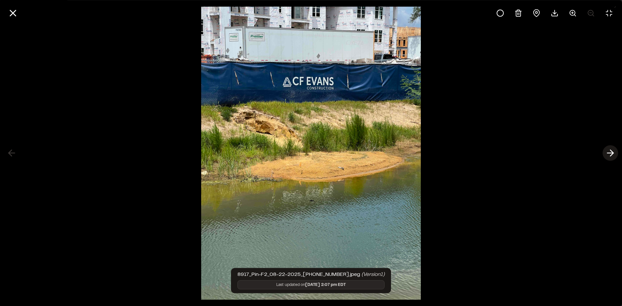
click at [609, 152] on icon at bounding box center [610, 153] width 10 height 11
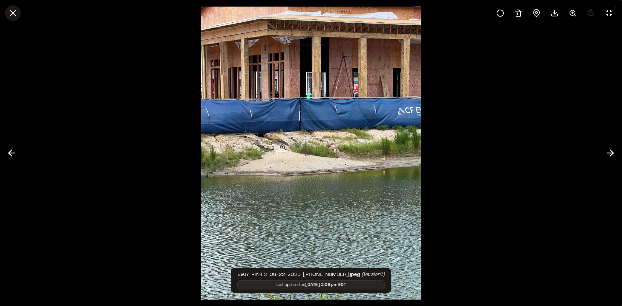
click at [16, 13] on icon at bounding box center [12, 12] width 11 height 11
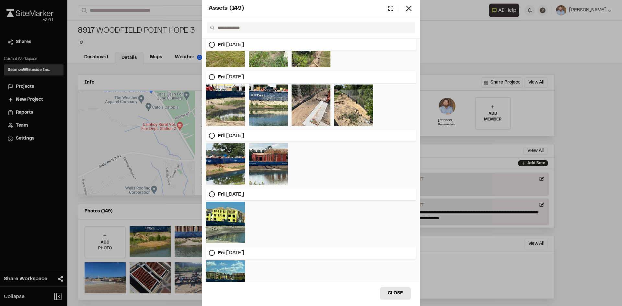
scroll to position [324, 0]
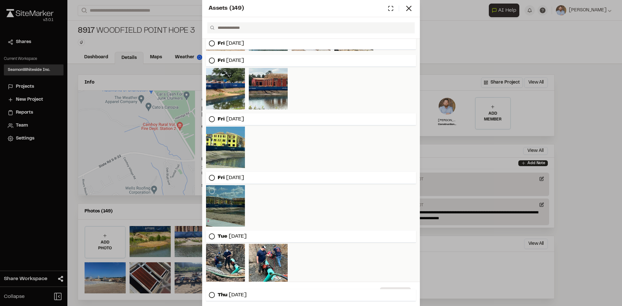
click at [231, 217] on div at bounding box center [225, 205] width 39 height 41
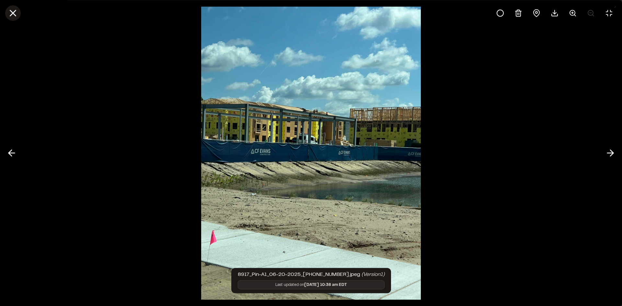
click at [15, 11] on line at bounding box center [13, 13] width 6 height 6
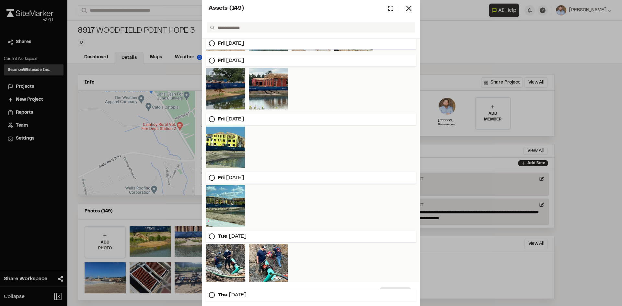
click at [220, 95] on div at bounding box center [225, 88] width 39 height 41
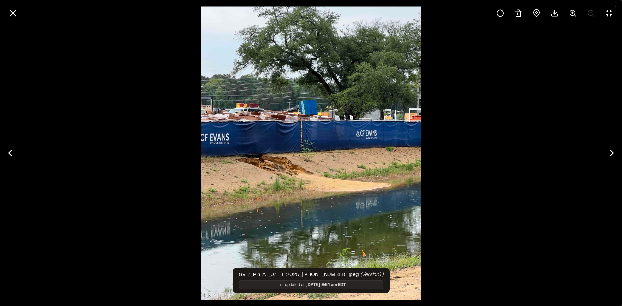
drag, startPoint x: 14, startPoint y: 11, endPoint x: 52, endPoint y: 55, distance: 58.3
click at [14, 12] on line at bounding box center [13, 13] width 6 height 6
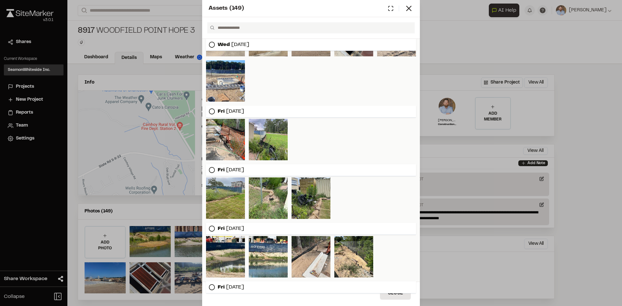
scroll to position [0, 0]
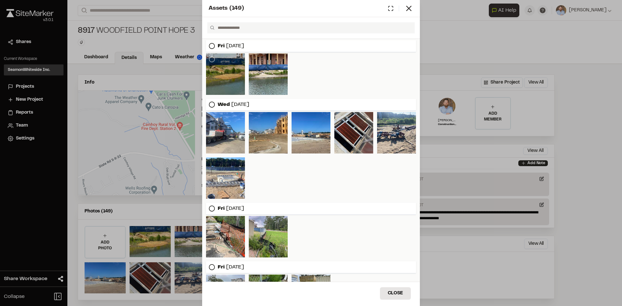
click at [222, 71] on div at bounding box center [225, 73] width 39 height 41
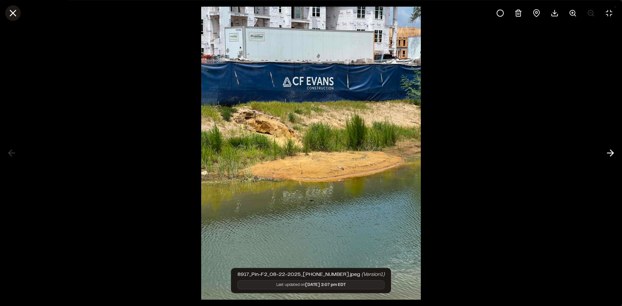
click at [12, 15] on line at bounding box center [13, 13] width 6 height 6
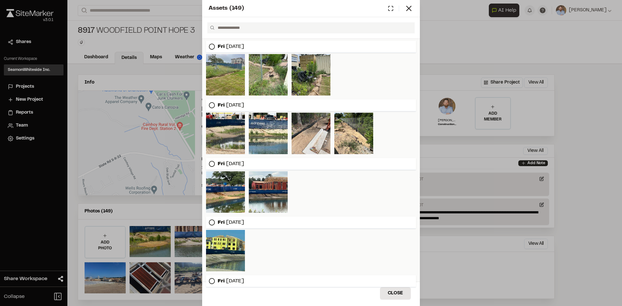
scroll to position [208, 0]
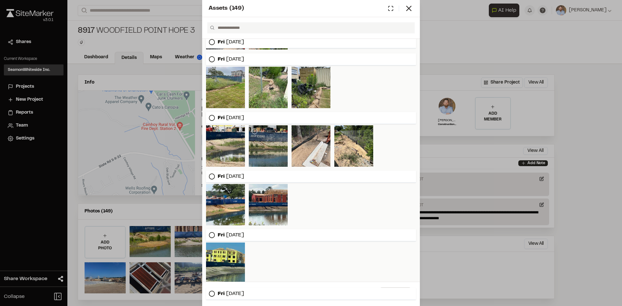
click at [264, 149] on div at bounding box center [268, 145] width 39 height 41
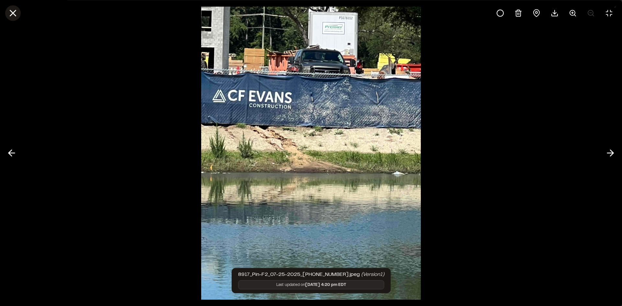
click at [15, 14] on line at bounding box center [13, 13] width 6 height 6
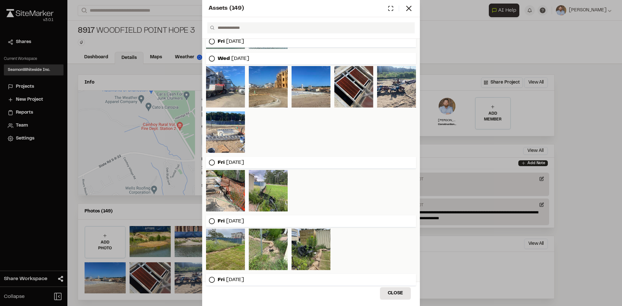
scroll to position [0, 0]
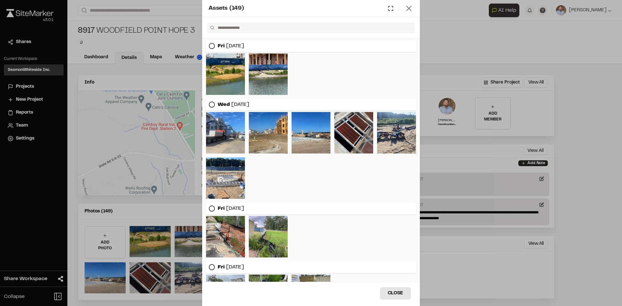
click at [411, 10] on icon at bounding box center [408, 8] width 9 height 9
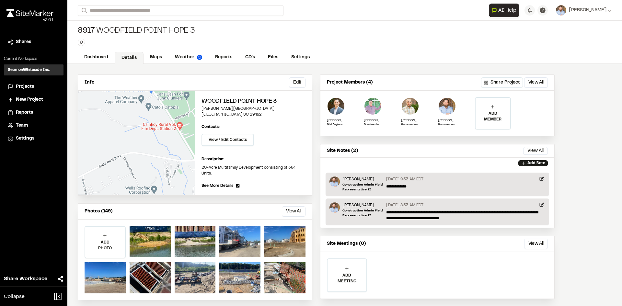
click at [23, 87] on span "Projects" at bounding box center [25, 86] width 18 height 7
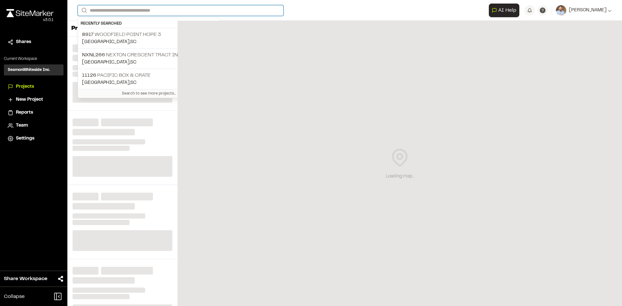
click at [112, 8] on input "Search" at bounding box center [181, 10] width 206 height 11
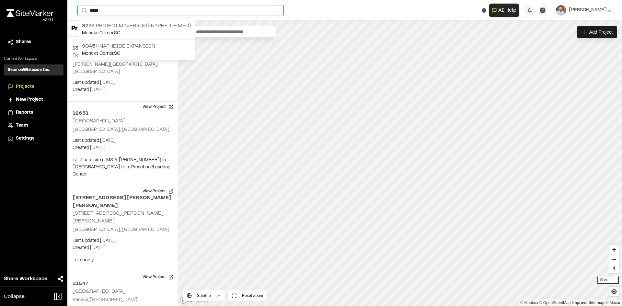
click at [106, 9] on input "*****" at bounding box center [181, 10] width 206 height 11
type input "*"
click at [136, 11] on input "**********" at bounding box center [181, 10] width 206 height 11
click at [135, 11] on input "**********" at bounding box center [181, 10] width 206 height 11
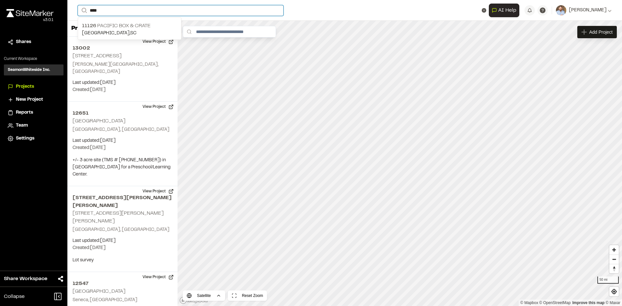
click at [107, 11] on input "***" at bounding box center [181, 10] width 206 height 11
click at [104, 8] on input "***" at bounding box center [181, 10] width 206 height 11
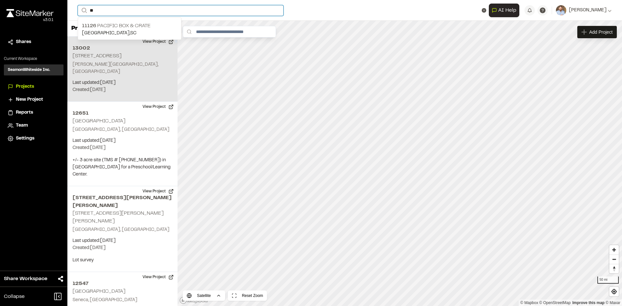
type input "*"
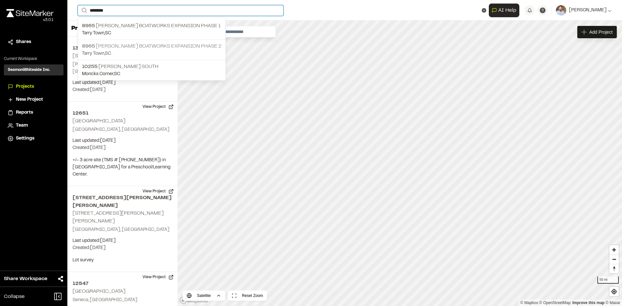
type input "*******"
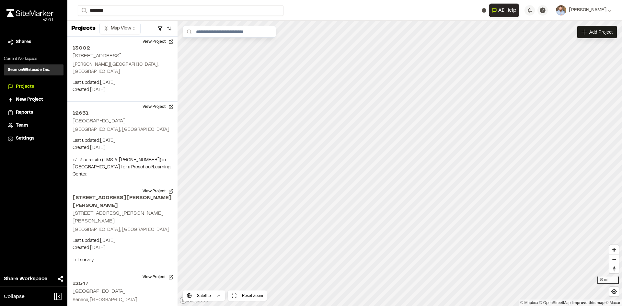
click at [153, 48] on p "8965 Freeman Boatworks Expansion phase 2" at bounding box center [152, 46] width 140 height 8
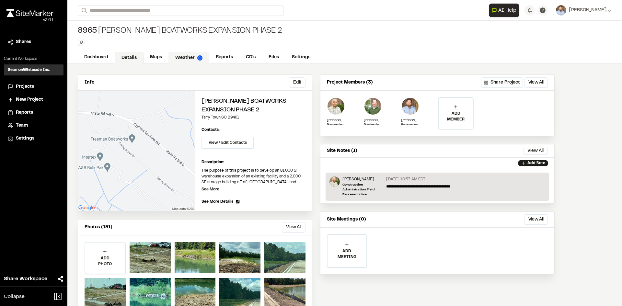
click at [190, 56] on link "Weather" at bounding box center [188, 58] width 41 height 12
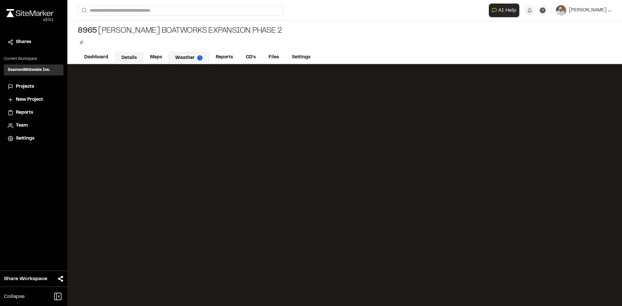
click at [129, 56] on link "Details" at bounding box center [129, 58] width 29 height 12
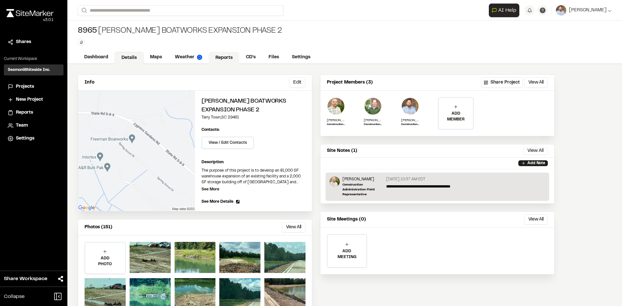
click at [227, 57] on link "Reports" at bounding box center [224, 58] width 31 height 12
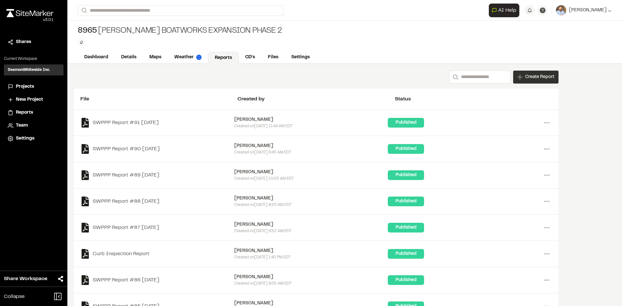
click at [533, 82] on div "Create Report" at bounding box center [535, 77] width 45 height 13
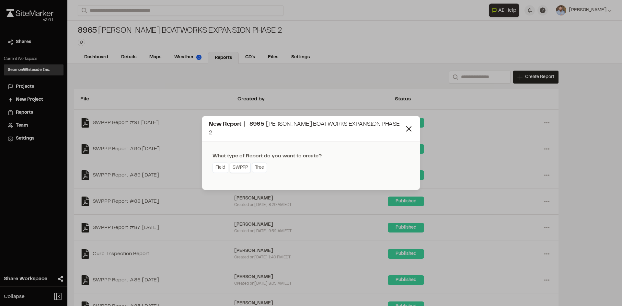
click at [243, 167] on link "SWPPP" at bounding box center [240, 168] width 21 height 10
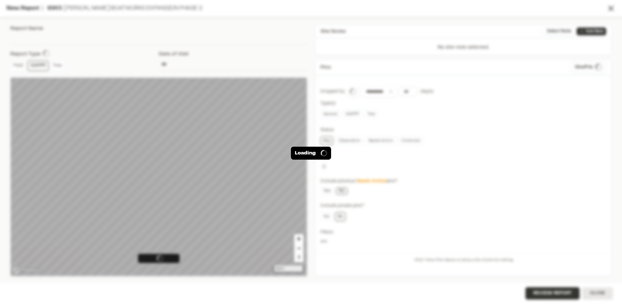
type input "**********"
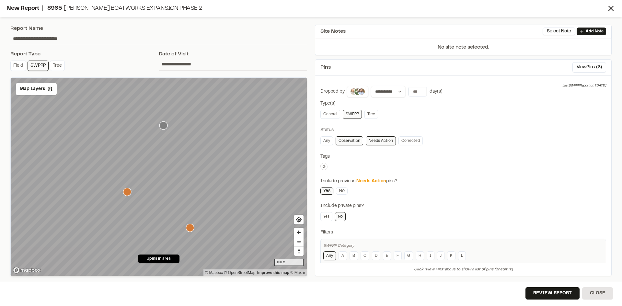
click at [191, 227] on icon "Map marker" at bounding box center [190, 228] width 8 height 8
click at [37, 90] on span "Map Layers" at bounding box center [32, 89] width 25 height 7
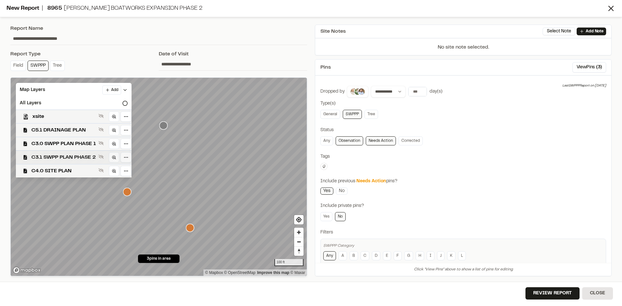
click at [72, 157] on span "C3.1 SWPP PLAN PHASE 2" at bounding box center [63, 158] width 64 height 8
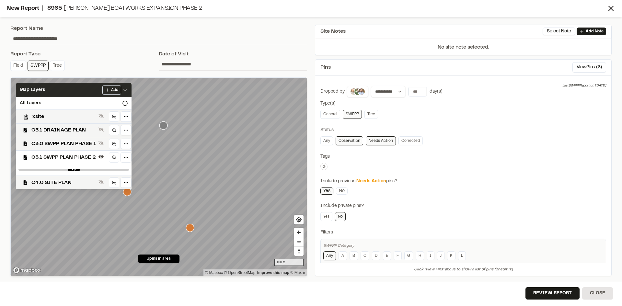
click at [127, 89] on icon at bounding box center [124, 89] width 5 height 5
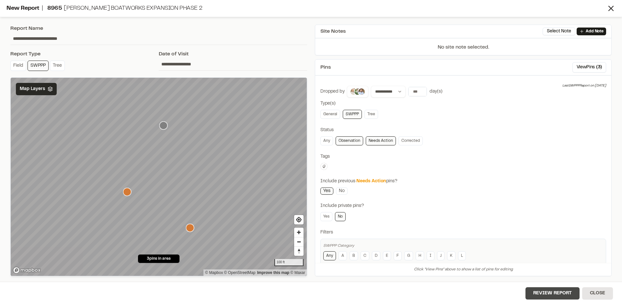
click at [558, 296] on button "Review Report" at bounding box center [552, 293] width 54 height 12
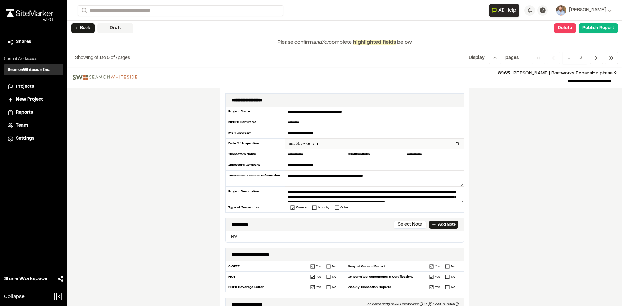
click at [454, 144] on input "datetime-local" at bounding box center [374, 144] width 178 height 10
type input "**********"
click at [158, 208] on div "**********" at bounding box center [344, 186] width 555 height 239
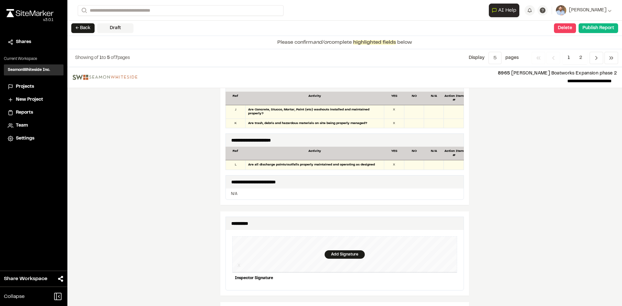
scroll to position [518, 0]
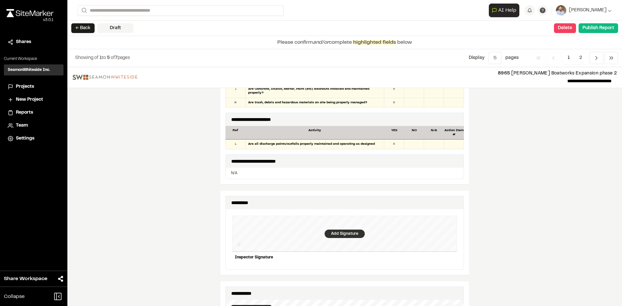
click at [334, 230] on div "Add Signature" at bounding box center [345, 234] width 40 height 8
click at [439, 263] on div "Save" at bounding box center [444, 268] width 25 height 11
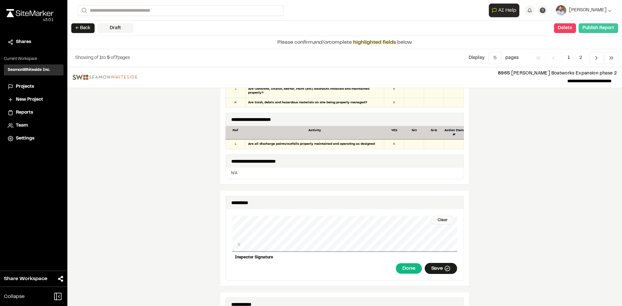
click at [592, 30] on button "Publish Report" at bounding box center [599, 28] width 40 height 10
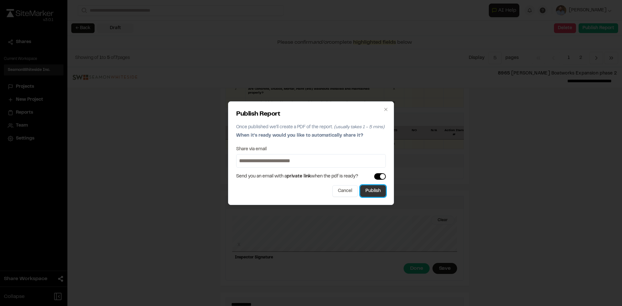
click at [373, 194] on button "Publish" at bounding box center [373, 191] width 26 height 12
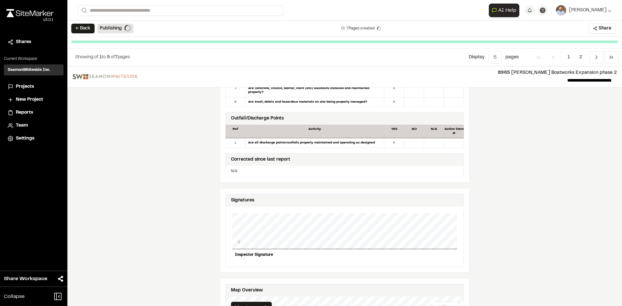
click at [27, 87] on span "Projects" at bounding box center [25, 86] width 18 height 7
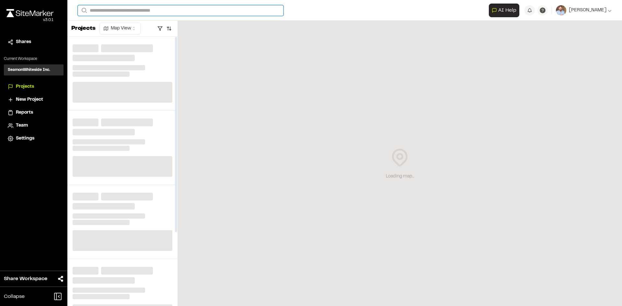
click at [107, 11] on input "Search" at bounding box center [181, 10] width 206 height 11
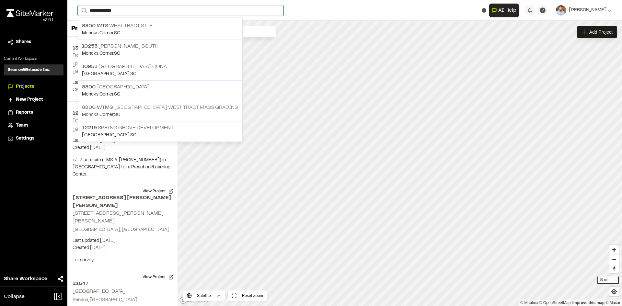
type input "**********"
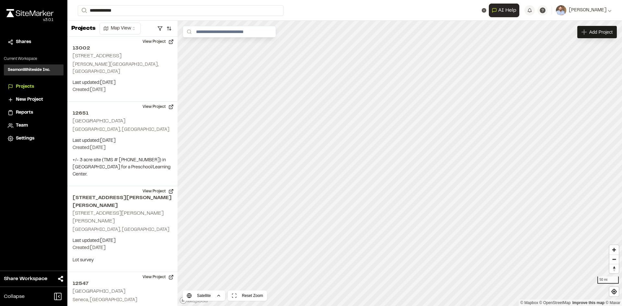
click at [150, 109] on p "8800 WTMG Spring Grove West Tract Mass Grading" at bounding box center [160, 108] width 156 height 8
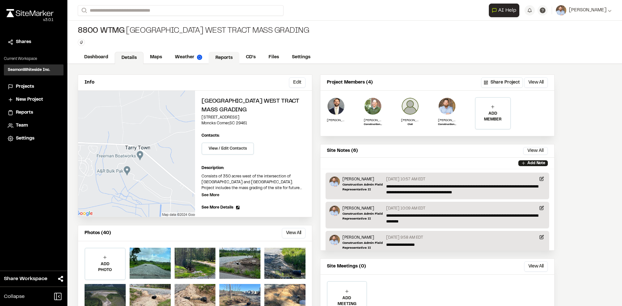
click at [232, 58] on link "Reports" at bounding box center [224, 58] width 31 height 12
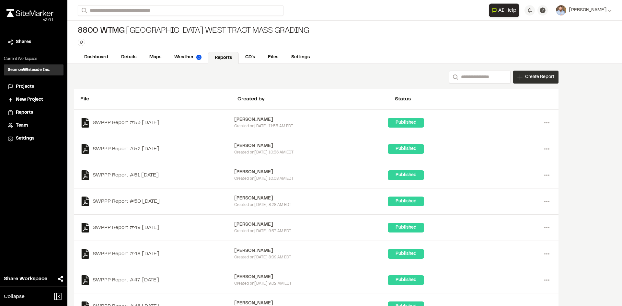
click at [542, 81] on div "Create Report" at bounding box center [535, 77] width 45 height 13
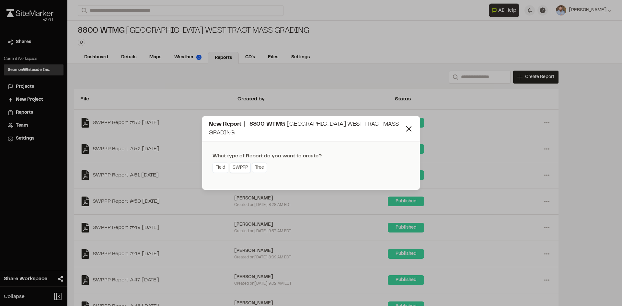
click at [239, 171] on link "SWPPP" at bounding box center [240, 168] width 21 height 10
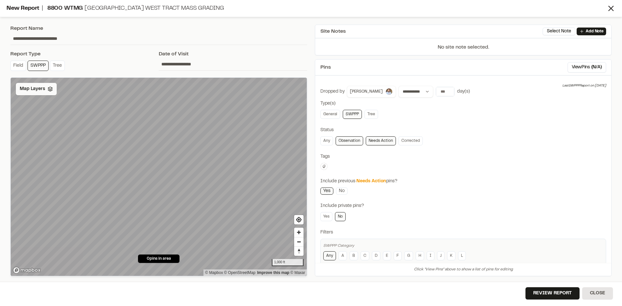
click at [36, 88] on span "Map Layers" at bounding box center [32, 89] width 25 height 7
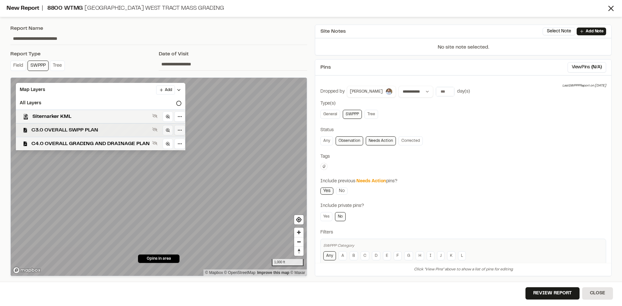
click at [89, 132] on span "C3.0 OVERALL SWPP PLAN" at bounding box center [90, 130] width 118 height 8
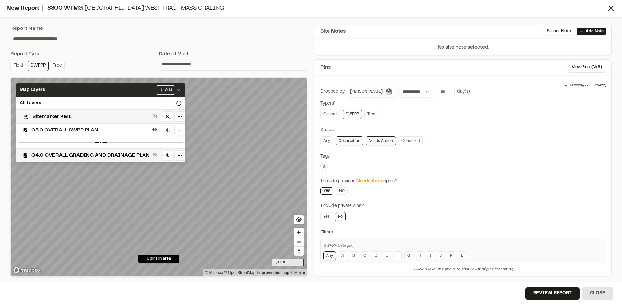
click at [181, 90] on icon at bounding box center [178, 89] width 5 height 5
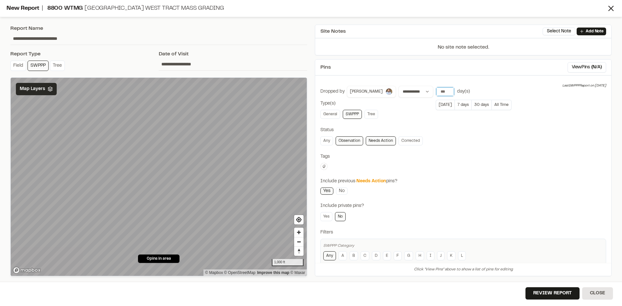
click at [443, 90] on input "**" at bounding box center [445, 91] width 18 height 9
type input "**"
click at [443, 89] on input "**" at bounding box center [445, 91] width 18 height 9
click at [555, 296] on button "Review Report" at bounding box center [552, 293] width 54 height 12
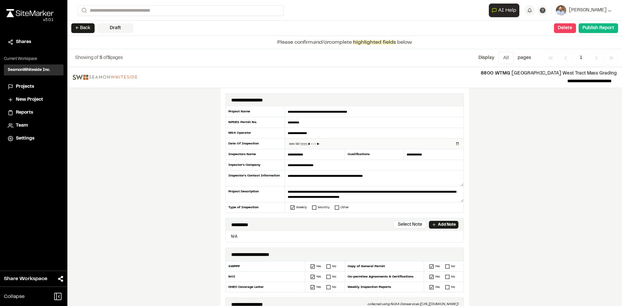
click at [456, 144] on input "datetime-local" at bounding box center [374, 144] width 178 height 10
type input "**********"
click at [188, 201] on div "**********" at bounding box center [344, 186] width 555 height 239
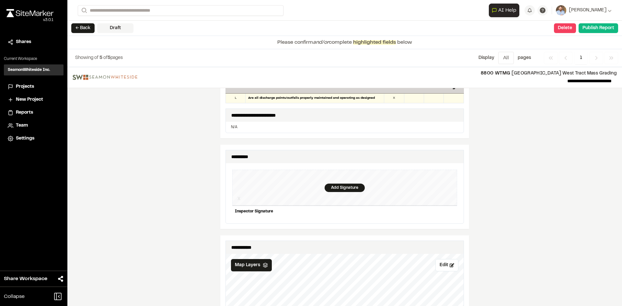
scroll to position [583, 0]
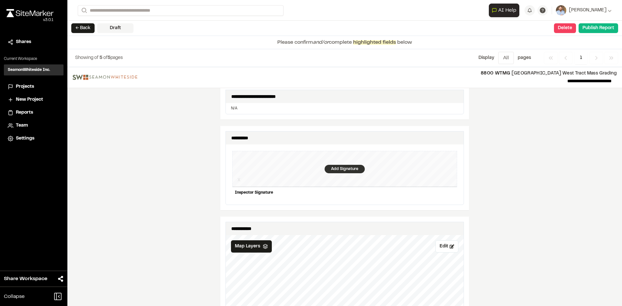
click at [335, 165] on div "Add Signature" at bounding box center [345, 169] width 40 height 8
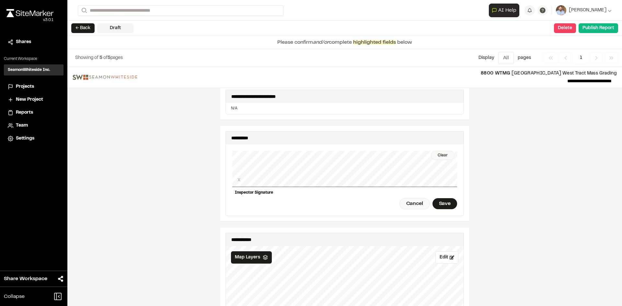
click at [439, 151] on div "Clear" at bounding box center [443, 155] width 24 height 9
click at [442, 152] on div "Clear" at bounding box center [443, 155] width 24 height 9
click at [260, 185] on div "Clear X Inspector Signature Cancel Save" at bounding box center [344, 179] width 225 height 71
click at [446, 200] on div "Save" at bounding box center [444, 203] width 25 height 11
click at [596, 30] on button "Publish Report" at bounding box center [599, 28] width 40 height 10
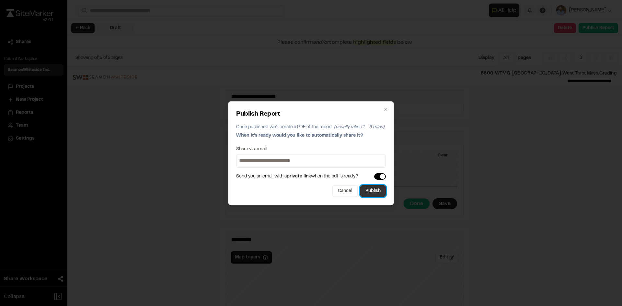
click at [376, 194] on button "Publish" at bounding box center [373, 191] width 26 height 12
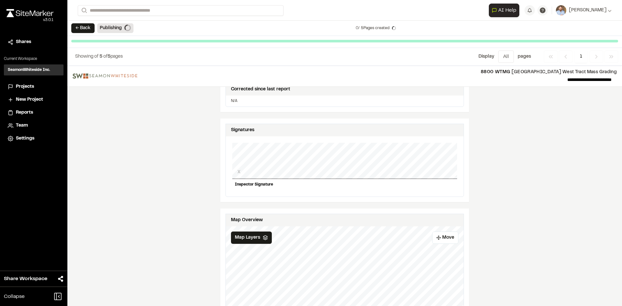
scroll to position [578, 0]
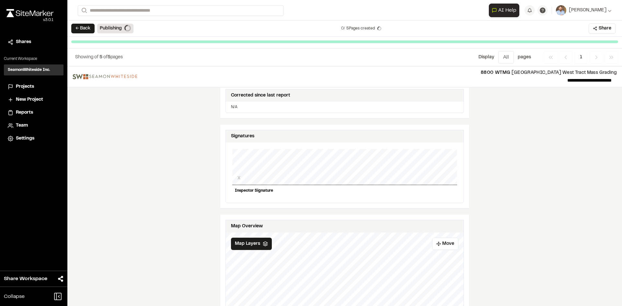
click at [27, 87] on span "Projects" at bounding box center [25, 86] width 18 height 7
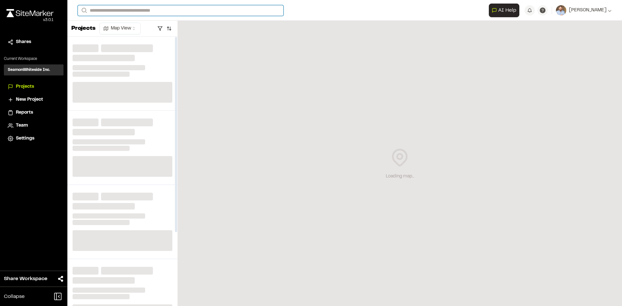
click at [123, 13] on input "Search" at bounding box center [181, 10] width 206 height 11
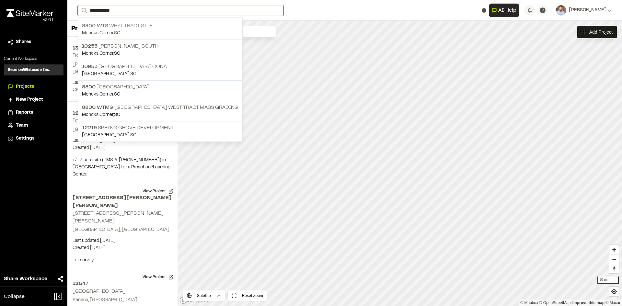
type input "**********"
click at [123, 27] on p "8800 WTS West Tract Site" at bounding box center [160, 26] width 156 height 8
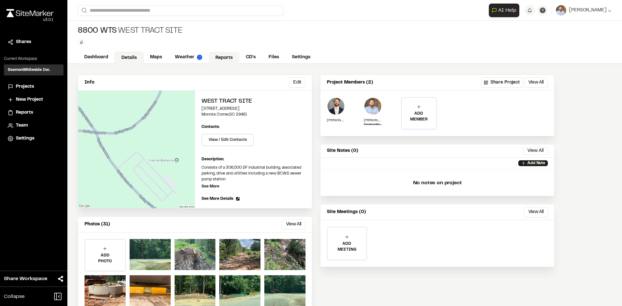
click at [225, 57] on link "Reports" at bounding box center [224, 58] width 31 height 12
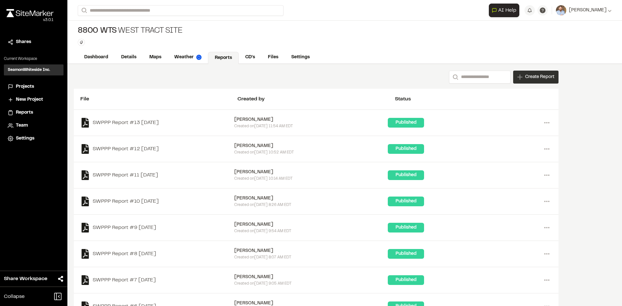
click at [539, 80] on span "Create Report" at bounding box center [539, 77] width 29 height 7
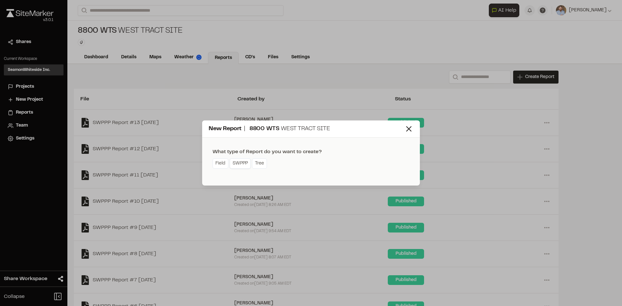
click at [242, 166] on link "SWPPP" at bounding box center [240, 163] width 21 height 10
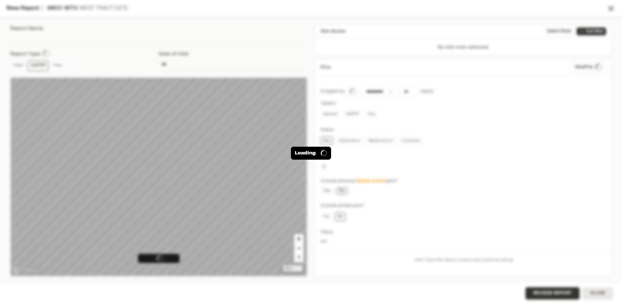
type input "**********"
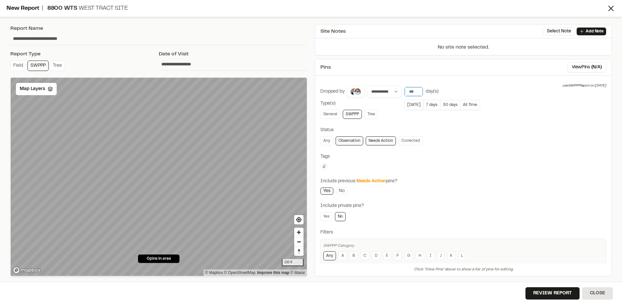
type input "**"
click at [418, 89] on input "**" at bounding box center [414, 91] width 18 height 9
click at [585, 66] on button "View Pins ( 2 )" at bounding box center [589, 67] width 34 height 10
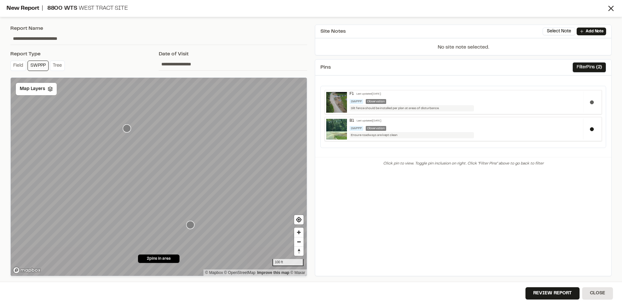
click at [593, 101] on button at bounding box center [592, 102] width 4 height 4
click at [557, 293] on button "Review Report" at bounding box center [552, 293] width 54 height 12
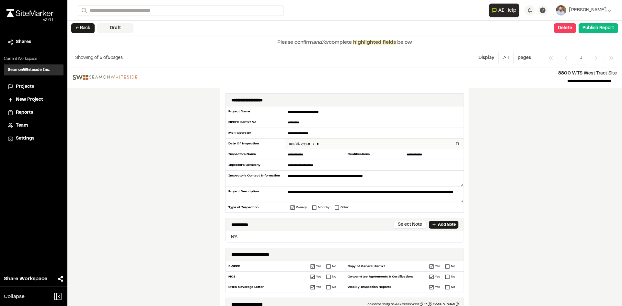
click at [455, 144] on input "datetime-local" at bounding box center [374, 144] width 178 height 10
type input "**********"
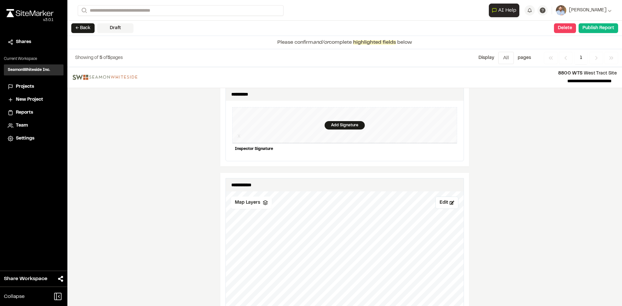
scroll to position [583, 0]
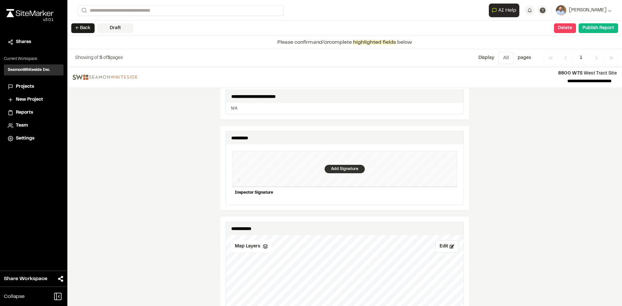
click at [344, 166] on div "Add Signature" at bounding box center [345, 169] width 40 height 8
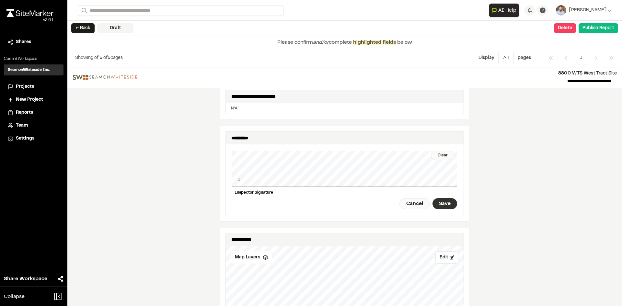
click at [444, 200] on div "Save" at bounding box center [444, 203] width 25 height 11
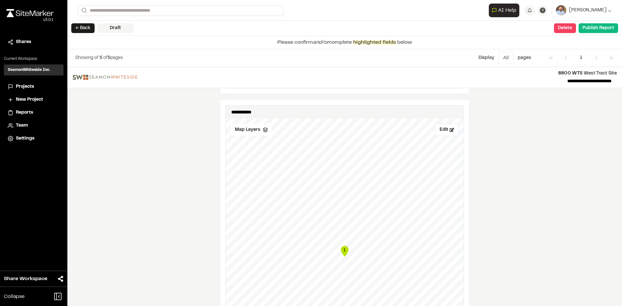
scroll to position [713, 0]
click at [248, 126] on span "Map Layers" at bounding box center [247, 127] width 25 height 7
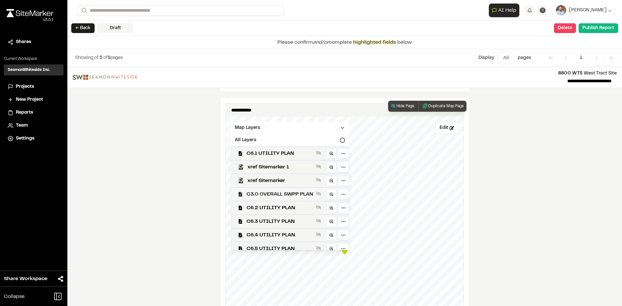
click at [293, 190] on span "C3.0 OVERALL SWPP PLAN" at bounding box center [280, 194] width 67 height 8
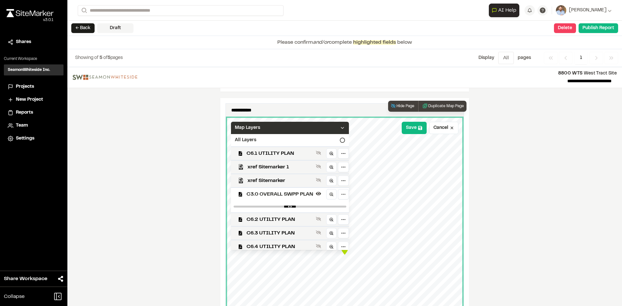
click at [345, 125] on icon at bounding box center [342, 127] width 5 height 5
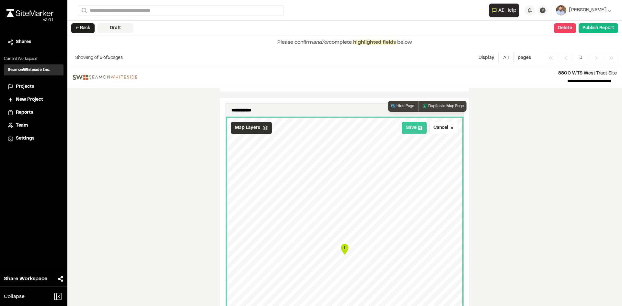
click at [411, 125] on button "Save" at bounding box center [414, 128] width 25 height 12
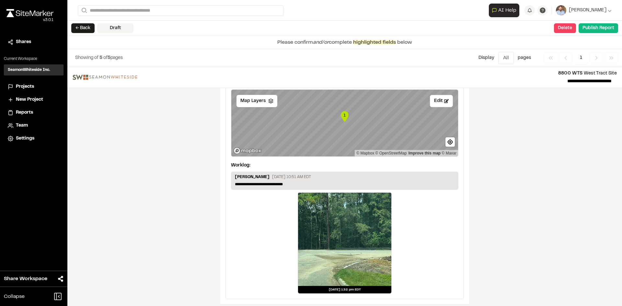
scroll to position [1090, 0]
click at [259, 98] on span "Map Layers" at bounding box center [252, 100] width 25 height 7
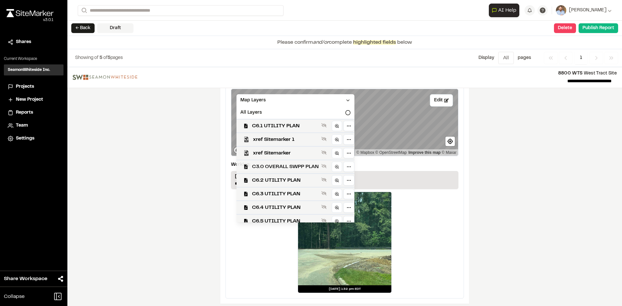
click at [284, 163] on span "C3.0 OVERALL SWPP PLAN" at bounding box center [285, 167] width 67 height 8
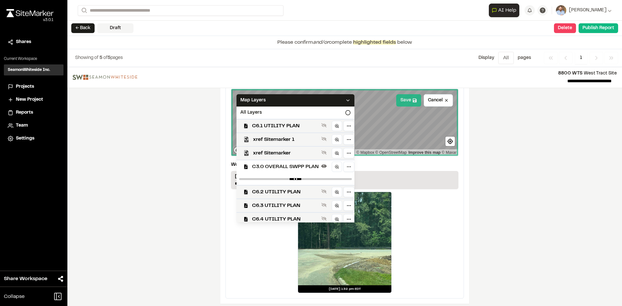
click at [401, 98] on button "Save" at bounding box center [408, 100] width 25 height 12
click at [171, 175] on div "**********" at bounding box center [344, 186] width 555 height 239
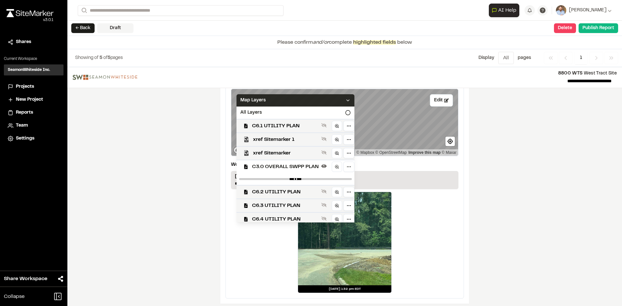
click at [349, 98] on icon at bounding box center [347, 100] width 5 height 5
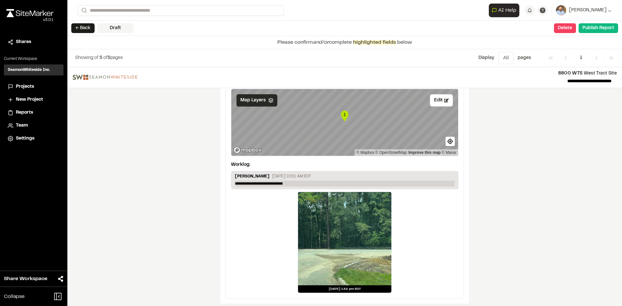
click at [293, 181] on p "**********" at bounding box center [345, 184] width 220 height 6
click at [598, 29] on button "Publish Report" at bounding box center [599, 28] width 40 height 10
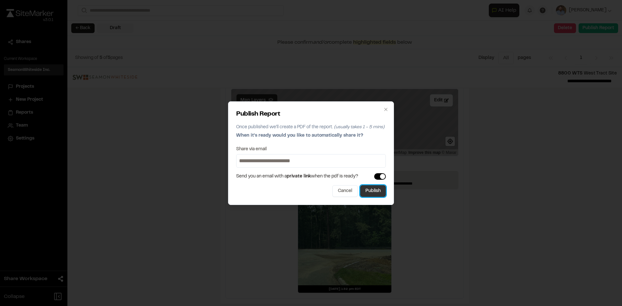
click at [375, 191] on button "Publish" at bounding box center [373, 191] width 26 height 12
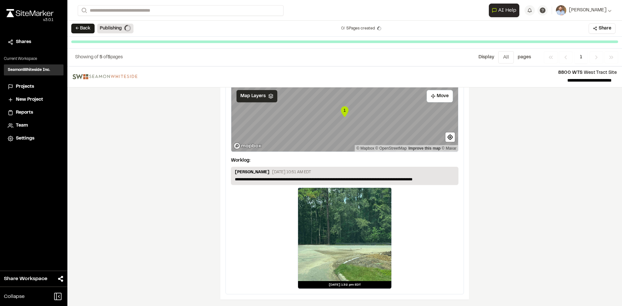
scroll to position [1071, 0]
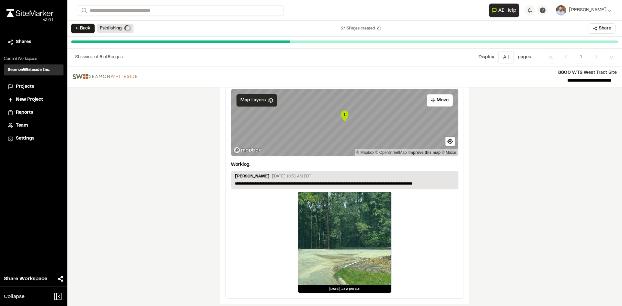
click at [28, 86] on span "Projects" at bounding box center [25, 86] width 18 height 7
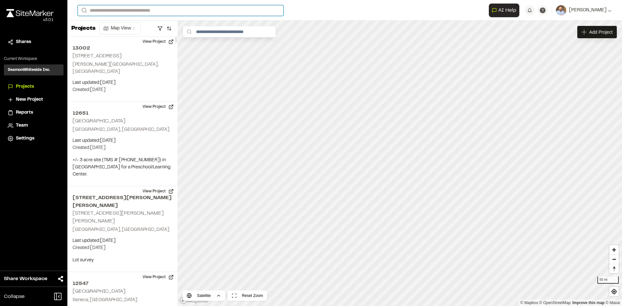
click at [129, 12] on input "Search" at bounding box center [181, 10] width 206 height 11
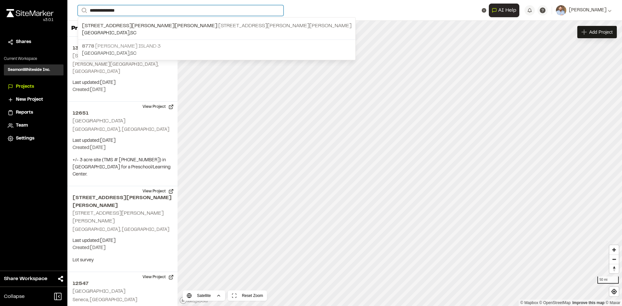
type input "**********"
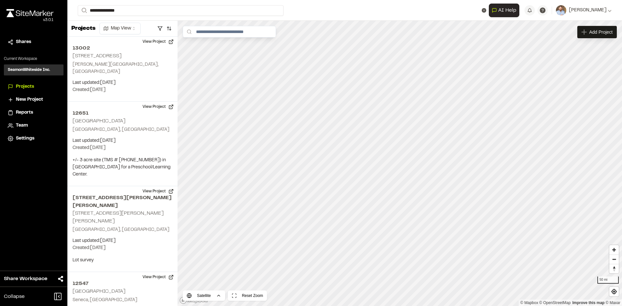
click at [138, 47] on p "8778 WoodField Daniel Island 3" at bounding box center [217, 46] width 270 height 8
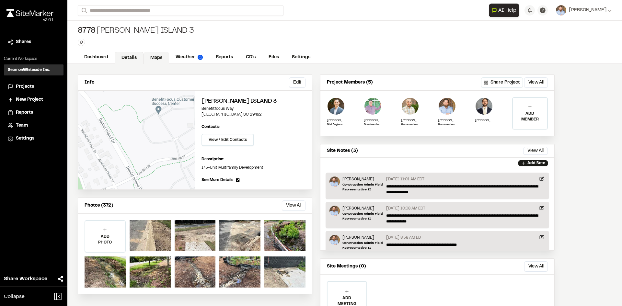
click at [158, 57] on link "Maps" at bounding box center [157, 58] width 26 height 12
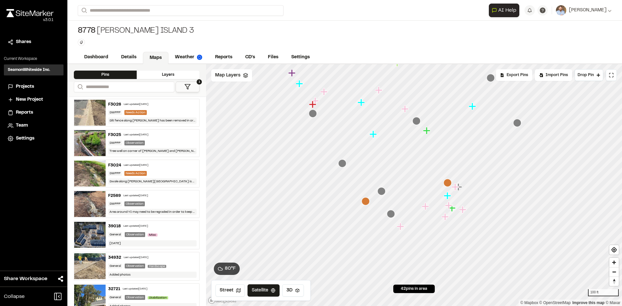
click at [366, 204] on icon "Map marker" at bounding box center [366, 201] width 8 height 8
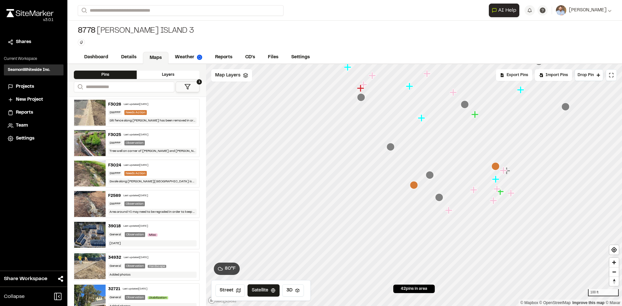
click at [496, 167] on icon "Map marker" at bounding box center [495, 166] width 8 height 8
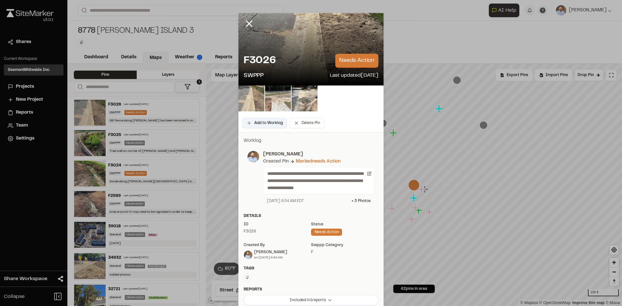
click at [269, 123] on button "Add to Worklog" at bounding box center [264, 123] width 45 height 10
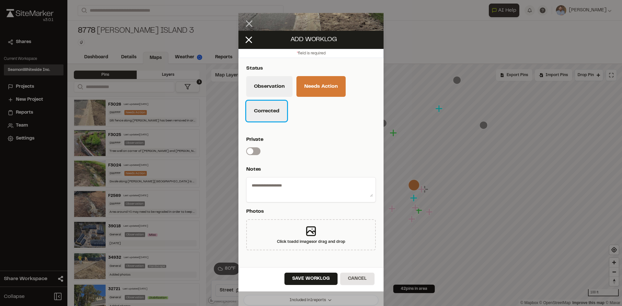
click at [276, 115] on button "Corrected" at bounding box center [266, 111] width 41 height 21
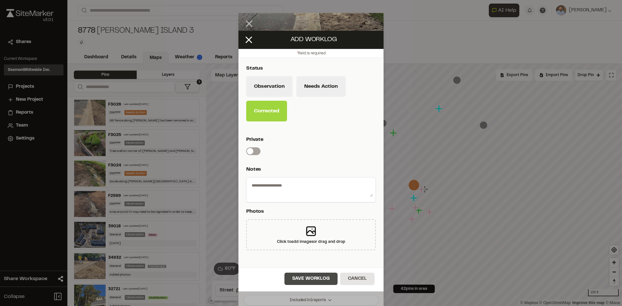
click at [317, 275] on button "Save Worklog" at bounding box center [310, 279] width 53 height 12
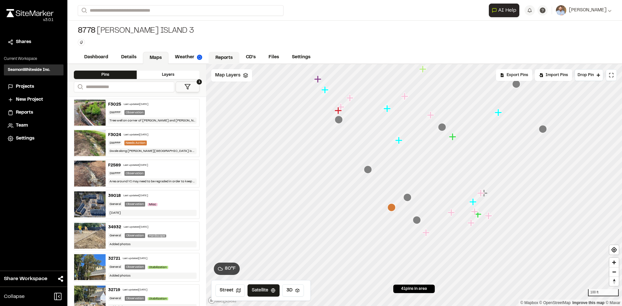
click at [227, 56] on link "Reports" at bounding box center [224, 58] width 31 height 12
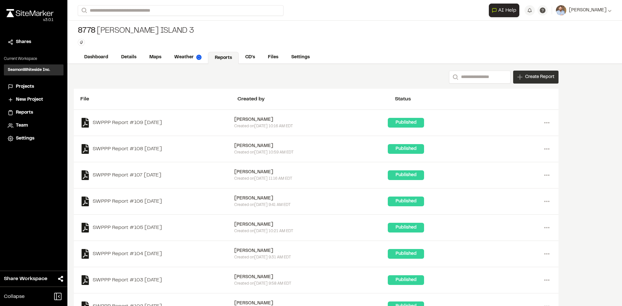
click at [534, 78] on span "Create Report" at bounding box center [539, 77] width 29 height 7
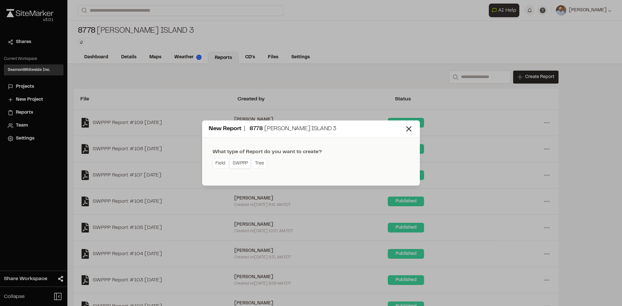
click at [242, 165] on link "SWPPP" at bounding box center [240, 163] width 21 height 10
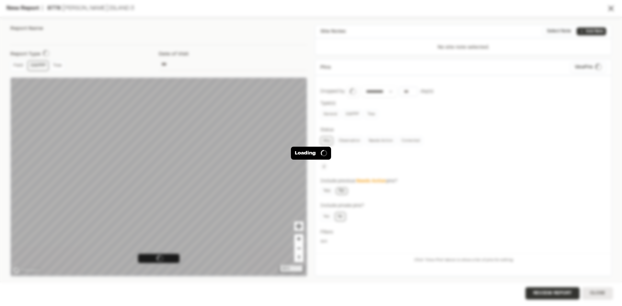
type input "**********"
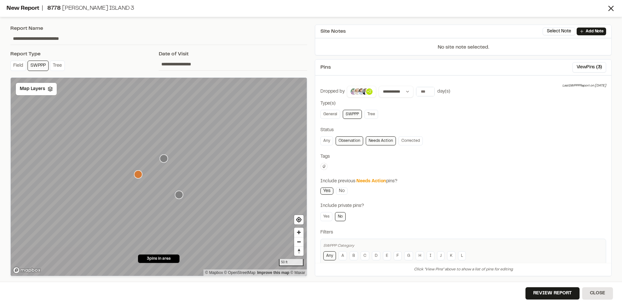
click at [165, 159] on icon "Map marker" at bounding box center [164, 159] width 8 height 8
click at [40, 87] on span "Map Layers" at bounding box center [32, 89] width 25 height 7
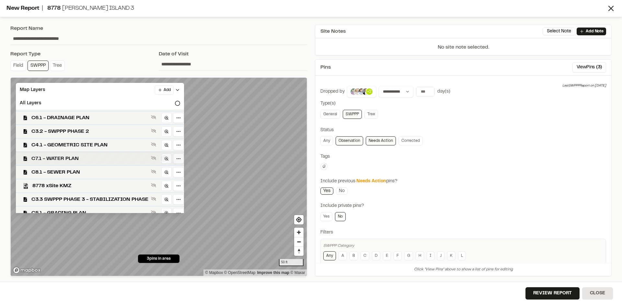
scroll to position [19, 0]
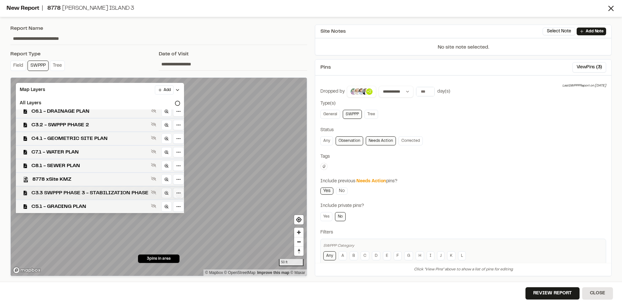
click at [99, 192] on span "C3.3 SWPPP PHASE 3 - STABILIZATION PHASE" at bounding box center [89, 193] width 117 height 8
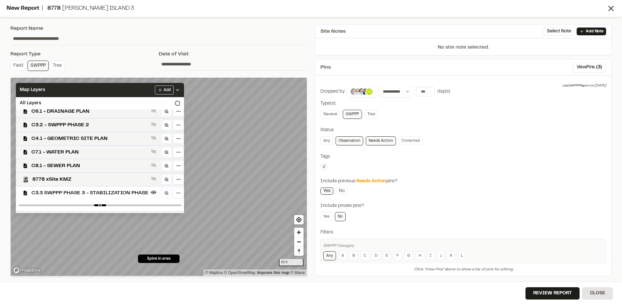
click at [180, 88] on icon at bounding box center [177, 89] width 5 height 5
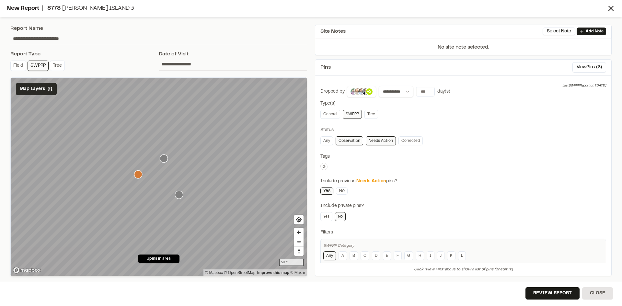
scroll to position [0, 0]
click at [561, 296] on button "Review Report" at bounding box center [552, 293] width 54 height 12
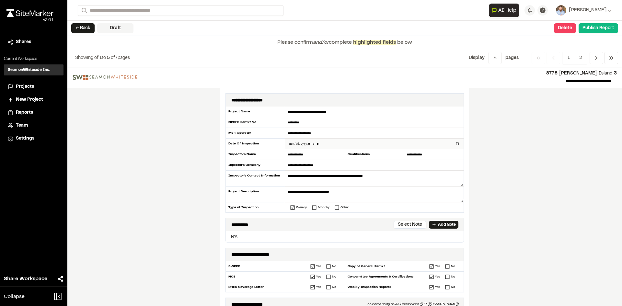
click at [453, 144] on input "datetime-local" at bounding box center [374, 144] width 178 height 10
type input "**********"
click at [208, 212] on div "**********" at bounding box center [344, 186] width 555 height 239
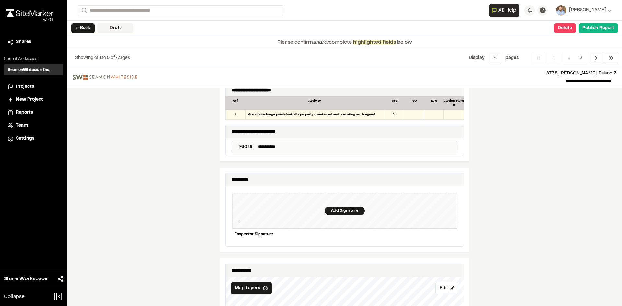
scroll to position [583, 0]
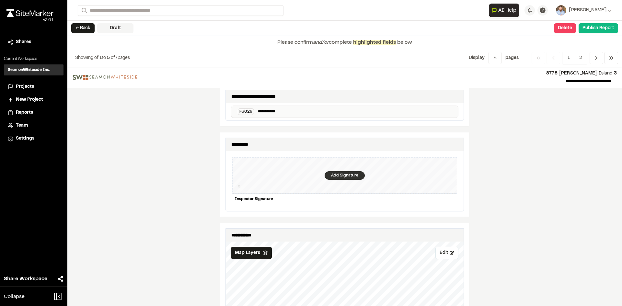
click at [337, 171] on div "Add Signature" at bounding box center [345, 175] width 40 height 8
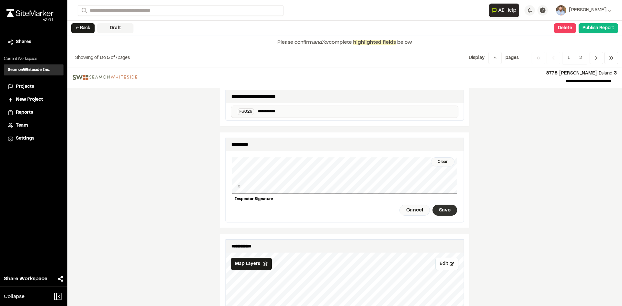
click at [443, 208] on div "Save" at bounding box center [444, 210] width 25 height 11
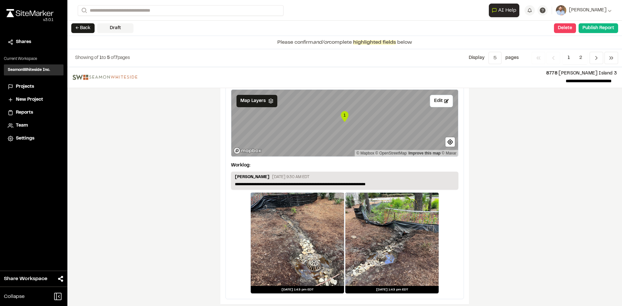
scroll to position [1097, 0]
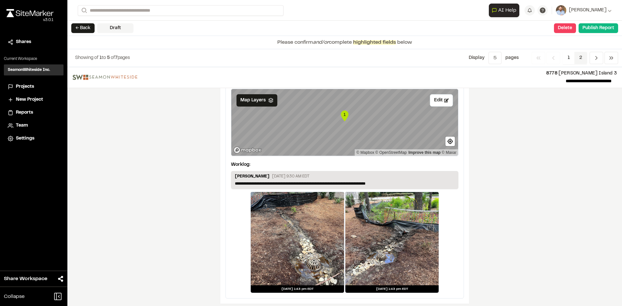
click at [580, 58] on span "2" at bounding box center [580, 58] width 13 height 12
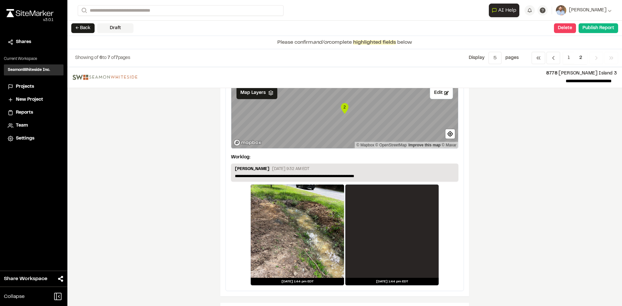
scroll to position [65, 0]
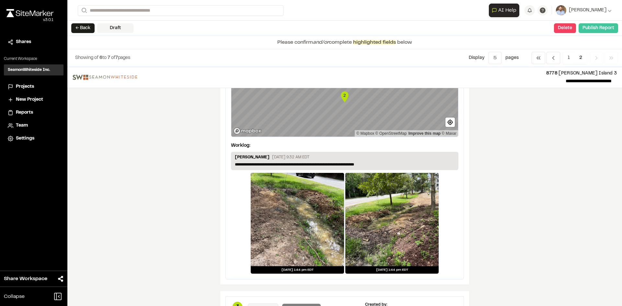
click at [596, 31] on button "Publish Report" at bounding box center [599, 28] width 40 height 10
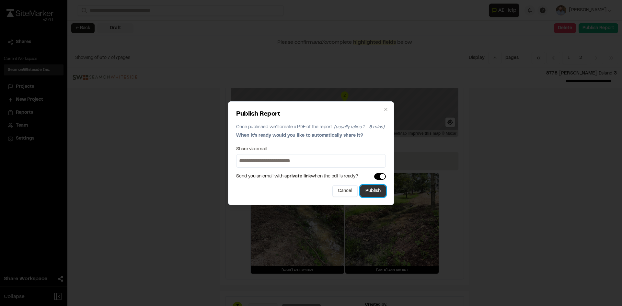
click at [372, 194] on button "Publish" at bounding box center [373, 191] width 26 height 12
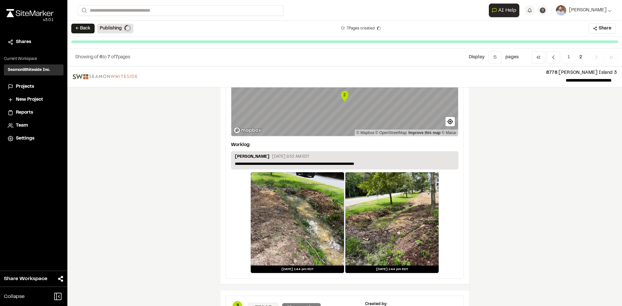
click at [30, 87] on span "Projects" at bounding box center [25, 86] width 18 height 7
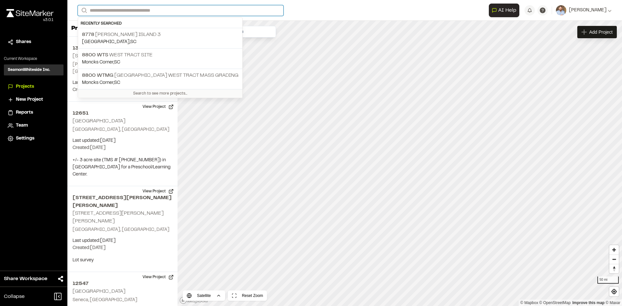
click at [121, 13] on input "Search" at bounding box center [181, 10] width 206 height 11
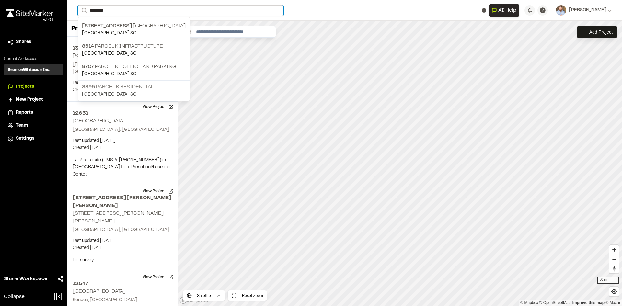
type input "********"
click at [131, 90] on p "8895 Parcel K Residential" at bounding box center [134, 87] width 104 height 8
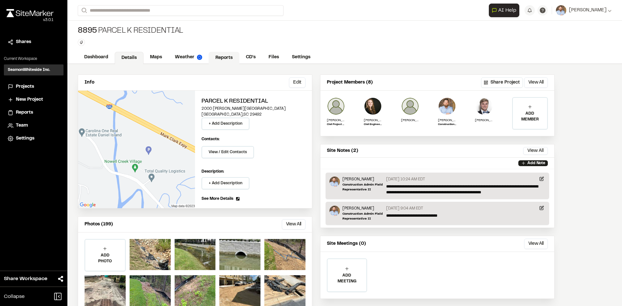
click at [224, 57] on link "Reports" at bounding box center [224, 58] width 31 height 12
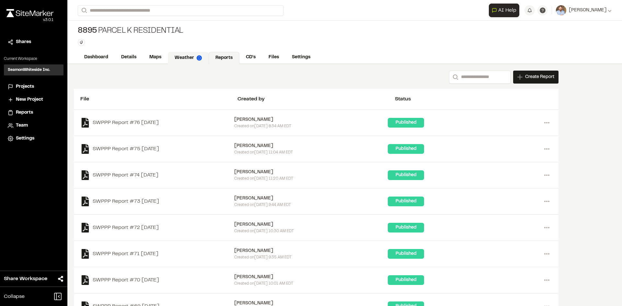
click at [190, 58] on link "Weather" at bounding box center [188, 58] width 41 height 12
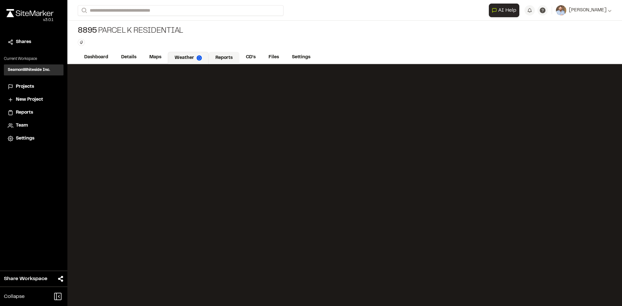
click at [224, 56] on link "Reports" at bounding box center [224, 58] width 31 height 12
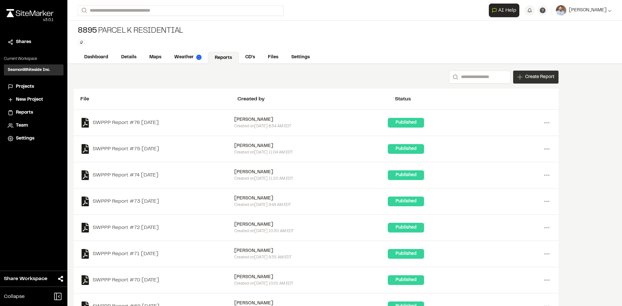
click at [535, 78] on span "Create Report" at bounding box center [539, 77] width 29 height 7
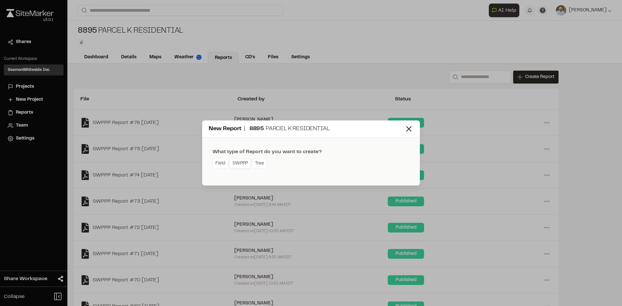
click at [241, 164] on link "SWPPP" at bounding box center [240, 163] width 21 height 10
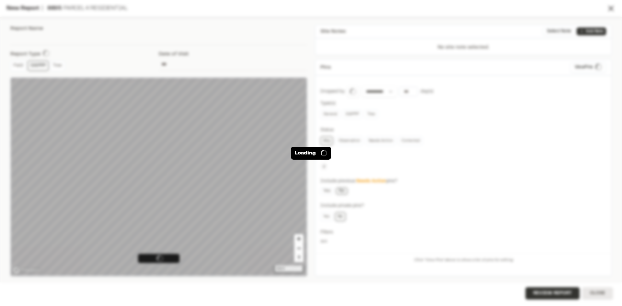
type input "**********"
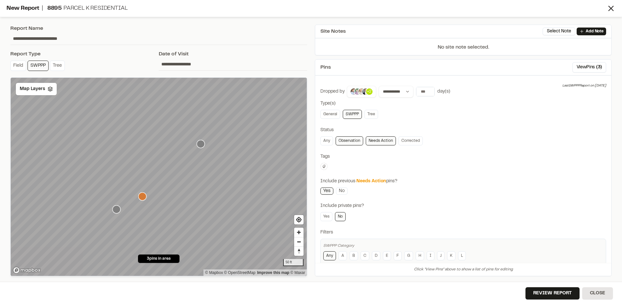
click at [143, 198] on icon "Map marker" at bounding box center [142, 196] width 8 height 8
click at [610, 7] on line at bounding box center [611, 8] width 5 height 5
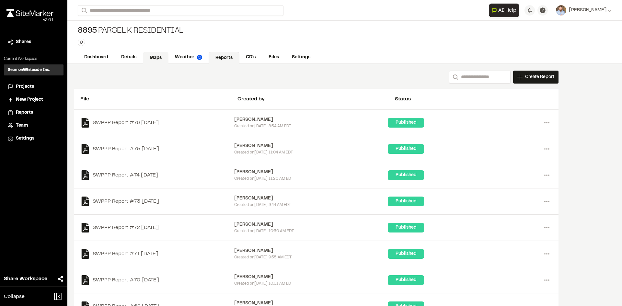
click at [155, 57] on link "Maps" at bounding box center [156, 58] width 26 height 12
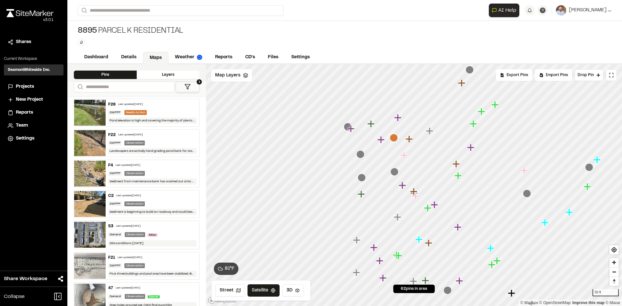
click at [395, 139] on icon "Map marker" at bounding box center [394, 138] width 8 height 8
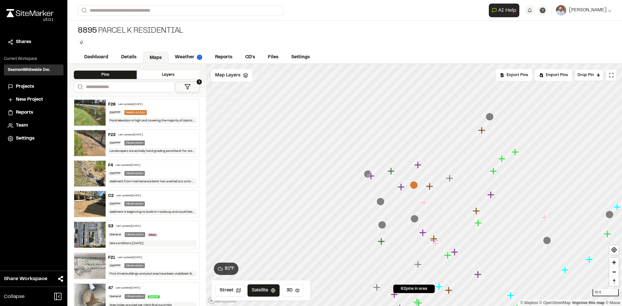
click at [414, 187] on icon "Map marker" at bounding box center [414, 185] width 8 height 8
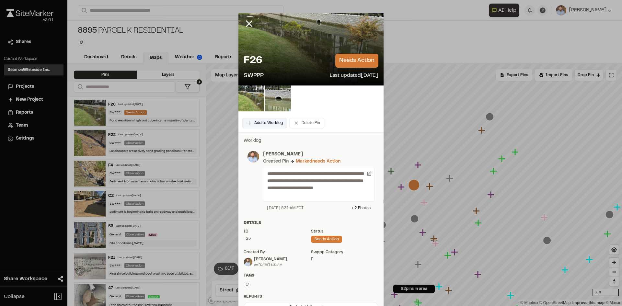
click at [272, 123] on button "Add to Worklog" at bounding box center [264, 123] width 45 height 10
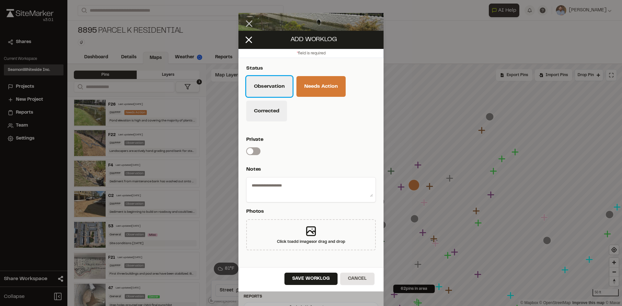
click at [264, 88] on button "Observation" at bounding box center [269, 86] width 46 height 21
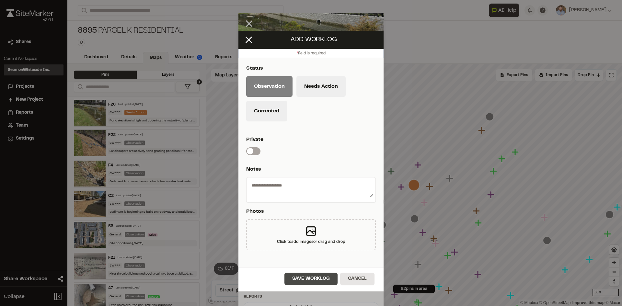
click at [322, 283] on button "Save Worklog" at bounding box center [310, 279] width 53 height 12
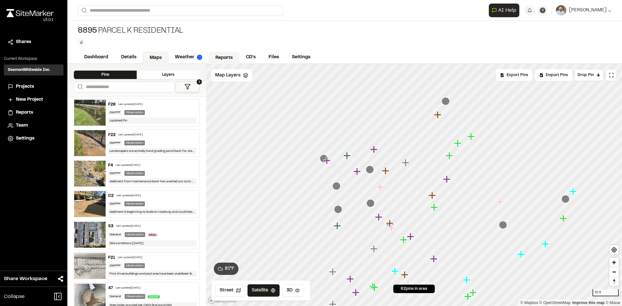
click at [225, 57] on link "Reports" at bounding box center [224, 58] width 31 height 12
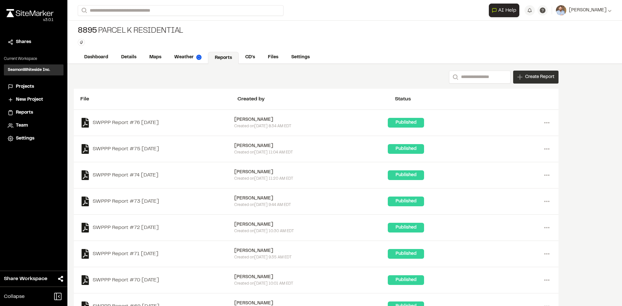
click at [539, 80] on span "Create Report" at bounding box center [539, 77] width 29 height 7
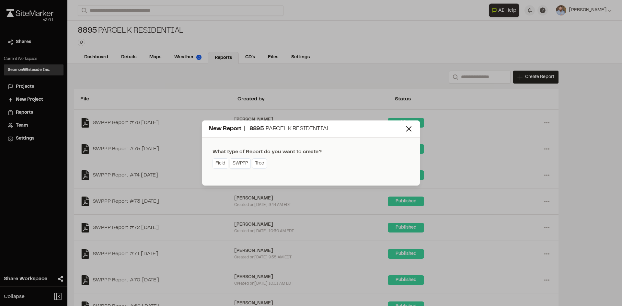
click at [245, 164] on link "SWPPP" at bounding box center [240, 163] width 21 height 10
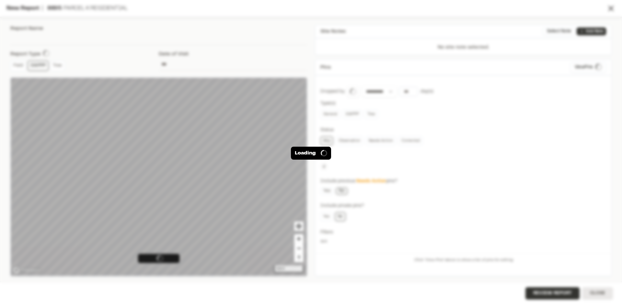
type input "**********"
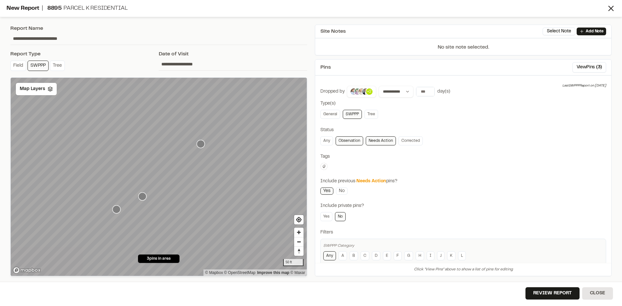
click at [201, 147] on icon "Map marker" at bounding box center [201, 144] width 8 height 8
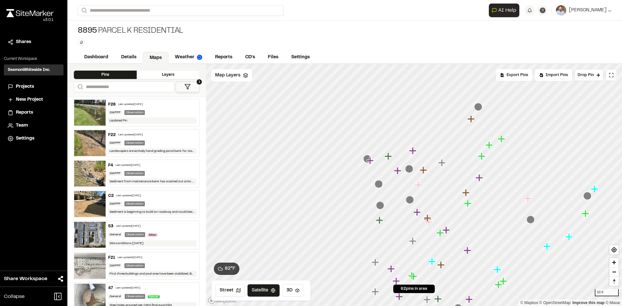
click at [428, 175] on icon "Map marker" at bounding box center [424, 170] width 8 height 8
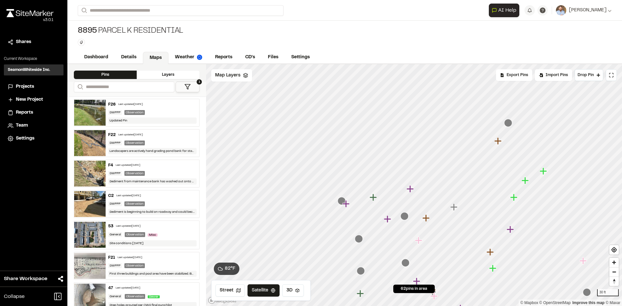
click at [508, 124] on icon "Map marker" at bounding box center [508, 123] width 8 height 8
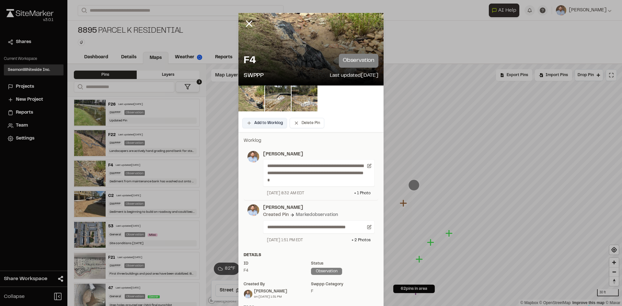
click at [273, 123] on button "Add to Worklog" at bounding box center [264, 123] width 45 height 10
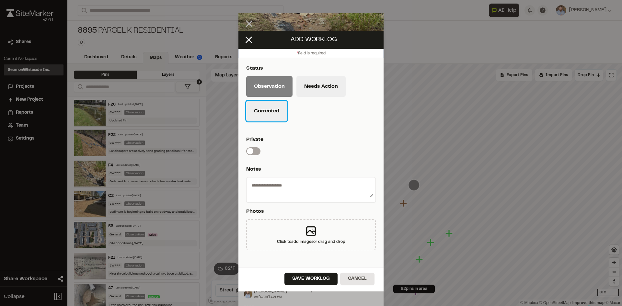
click at [274, 114] on button "Corrected" at bounding box center [266, 111] width 41 height 21
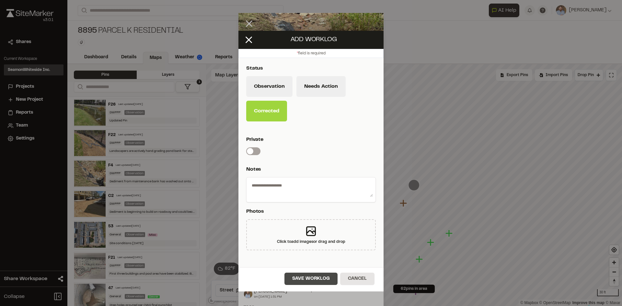
click at [325, 282] on button "Save Worklog" at bounding box center [310, 279] width 53 height 12
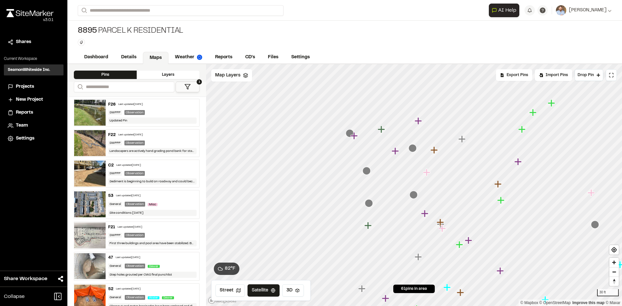
click at [349, 134] on icon "Map marker" at bounding box center [350, 133] width 8 height 8
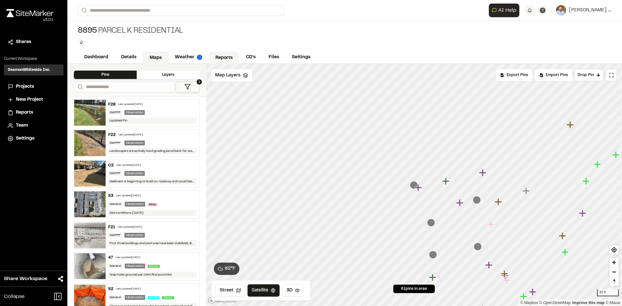
click at [228, 59] on link "Reports" at bounding box center [224, 58] width 31 height 12
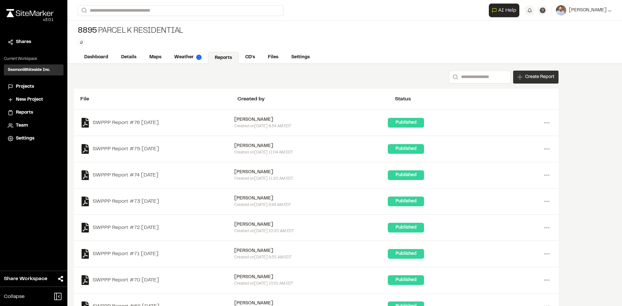
click at [538, 78] on span "Create Report" at bounding box center [539, 77] width 29 height 7
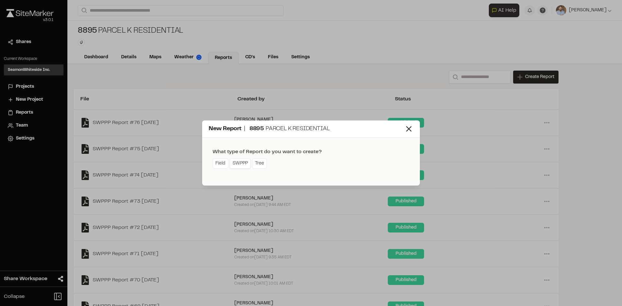
click at [241, 166] on link "SWPPP" at bounding box center [240, 163] width 21 height 10
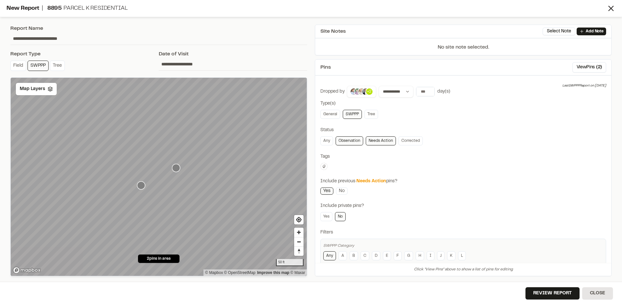
click at [176, 168] on icon "Map marker" at bounding box center [176, 168] width 8 height 8
click at [48, 91] on icon at bounding box center [50, 88] width 5 height 5
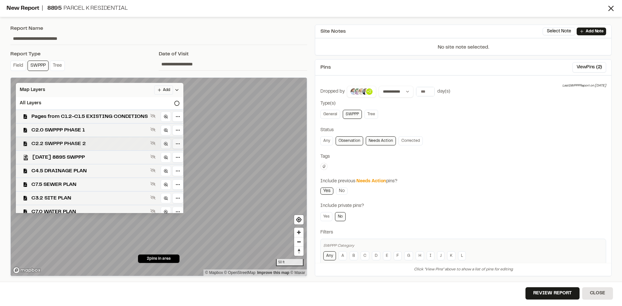
click at [80, 145] on span "C2.2 SWPPP PHASE 2" at bounding box center [89, 144] width 116 height 8
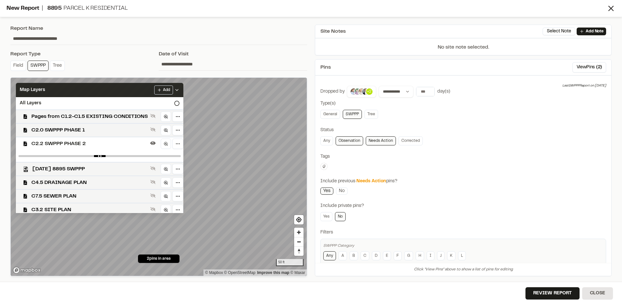
click at [179, 86] on div "Add" at bounding box center [166, 90] width 25 height 9
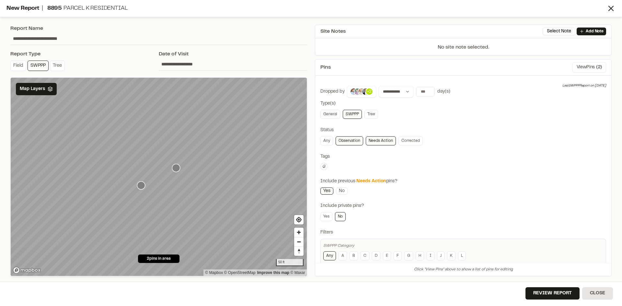
click at [584, 67] on button "View Pins ( 2 )" at bounding box center [589, 67] width 34 height 10
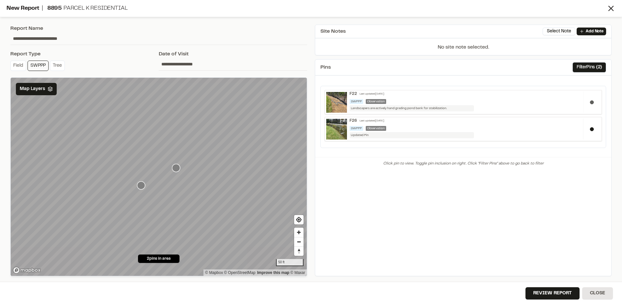
click at [594, 103] on div at bounding box center [591, 102] width 17 height 21
click at [544, 293] on button "Review Report" at bounding box center [552, 293] width 54 height 12
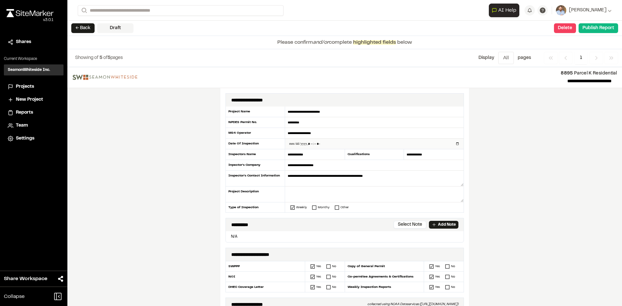
click at [456, 143] on input "datetime-local" at bounding box center [374, 144] width 178 height 10
type input "**********"
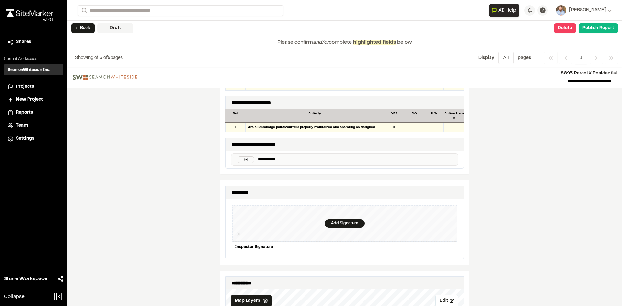
scroll to position [551, 0]
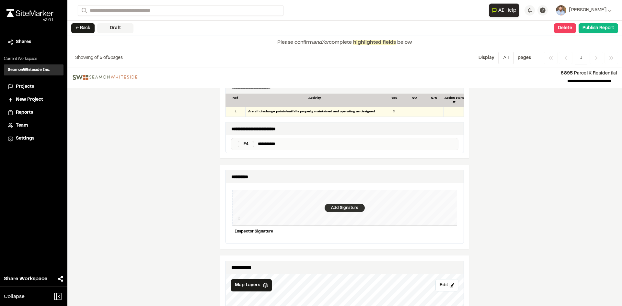
click at [339, 204] on div "Add Signature" at bounding box center [345, 208] width 40 height 8
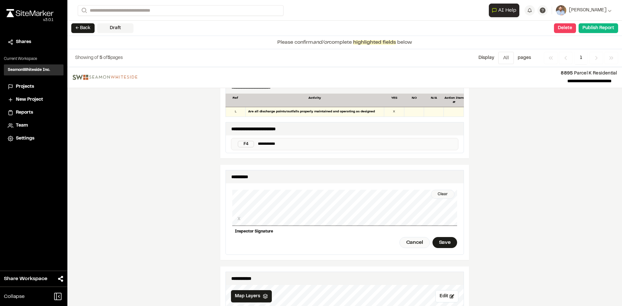
click at [437, 190] on div "Clear" at bounding box center [443, 194] width 24 height 9
click at [275, 222] on div "Clear X Inspector Signature Cancel Save" at bounding box center [344, 218] width 225 height 71
drag, startPoint x: 440, startPoint y: 189, endPoint x: 443, endPoint y: 177, distance: 12.8
click at [440, 190] on div "Clear" at bounding box center [443, 194] width 24 height 9
click at [440, 237] on div "Save" at bounding box center [444, 242] width 25 height 11
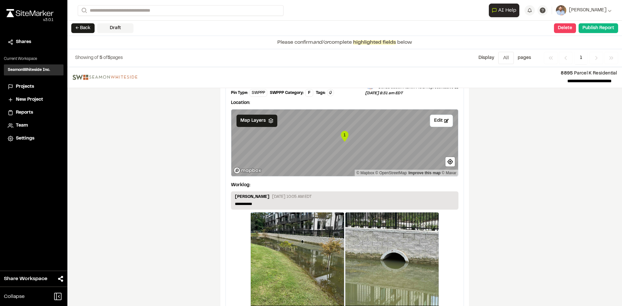
scroll to position [1097, 0]
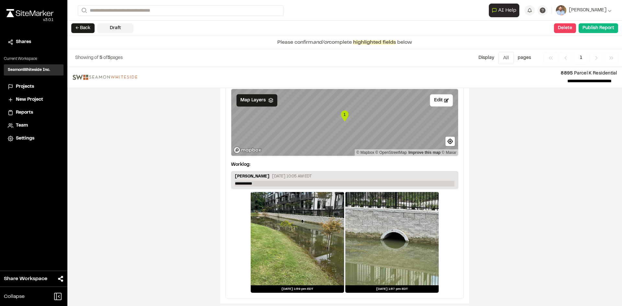
click at [260, 181] on p "**********" at bounding box center [345, 184] width 220 height 6
click at [597, 29] on button "Publish Report" at bounding box center [599, 28] width 40 height 10
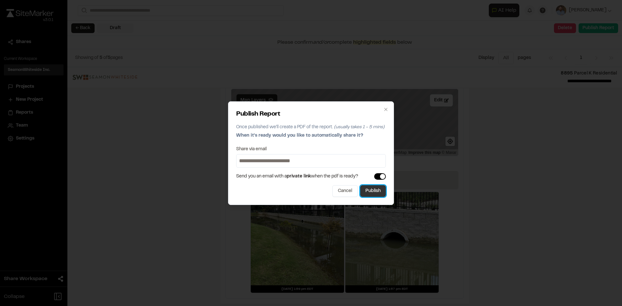
click at [373, 193] on button "Publish" at bounding box center [373, 191] width 26 height 12
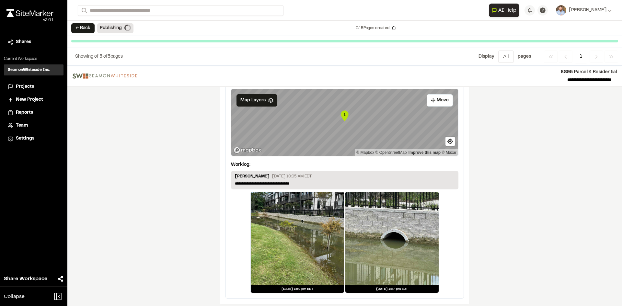
scroll to position [1077, 0]
click at [27, 87] on span "Projects" at bounding box center [25, 86] width 18 height 7
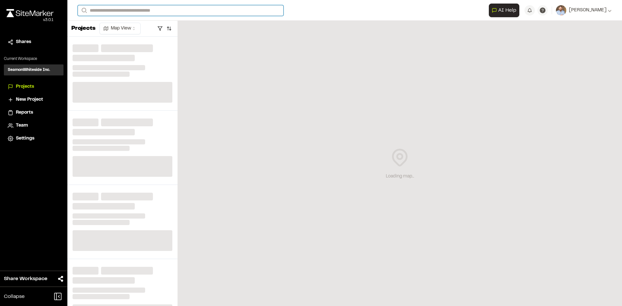
click at [96, 11] on input "Search" at bounding box center [181, 10] width 206 height 11
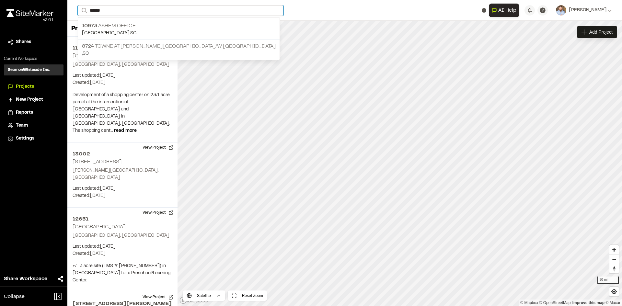
type input "*****"
click at [125, 44] on p "8724 Towne at Cooper River R/W Extension" at bounding box center [179, 46] width 194 height 8
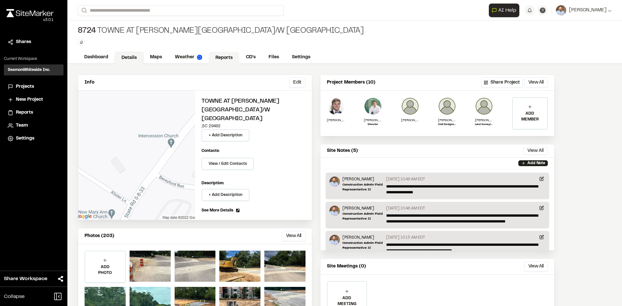
click at [228, 58] on link "Reports" at bounding box center [224, 58] width 31 height 12
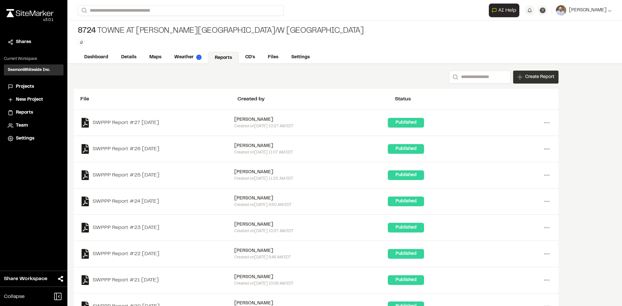
click at [536, 81] on div "Create Report" at bounding box center [535, 77] width 45 height 13
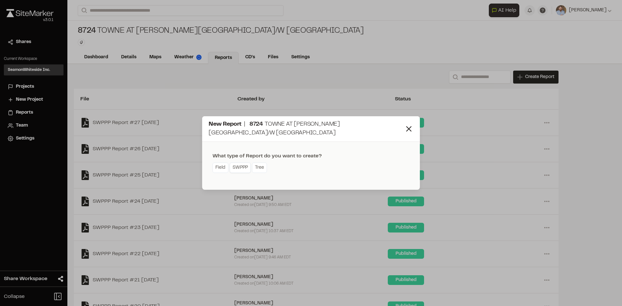
click at [245, 167] on link "SWPPP" at bounding box center [240, 168] width 21 height 10
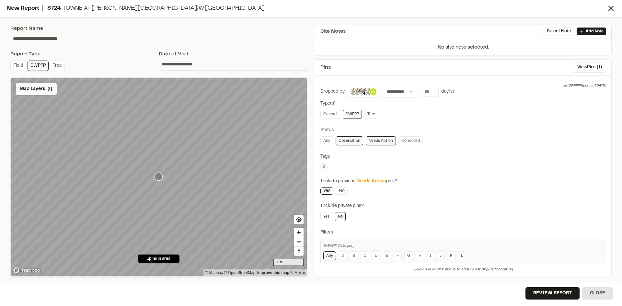
click at [40, 88] on span "Map Layers" at bounding box center [32, 89] width 25 height 7
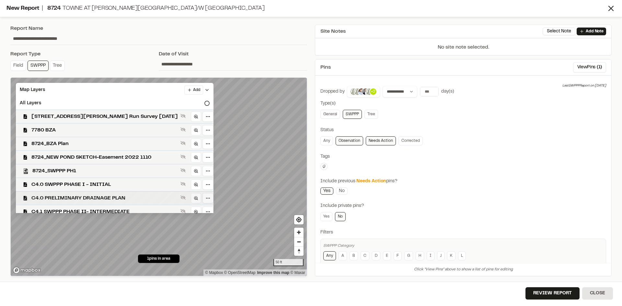
click at [97, 199] on span "C4.0 PRELIMINARY DRAINAGE PLAN" at bounding box center [104, 198] width 146 height 8
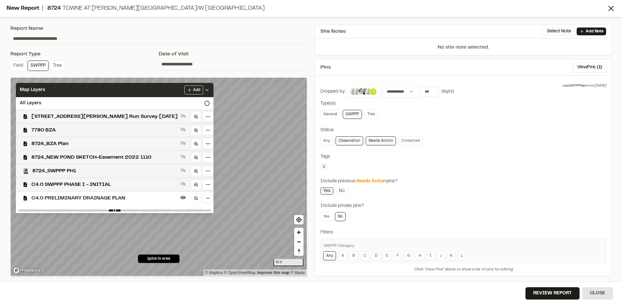
click at [210, 88] on icon at bounding box center [206, 89] width 5 height 5
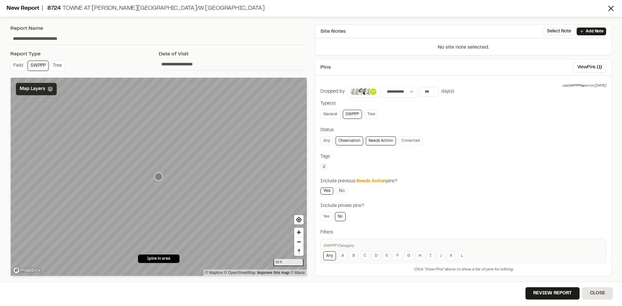
click at [159, 178] on icon "Map marker" at bounding box center [159, 177] width 8 height 8
click at [555, 296] on button "Review Report" at bounding box center [552, 293] width 54 height 12
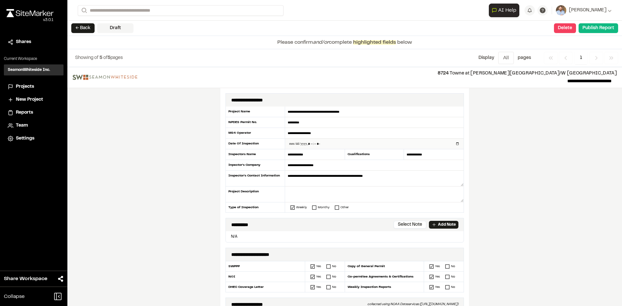
click at [454, 143] on input "datetime-local" at bounding box center [374, 144] width 178 height 10
type input "**********"
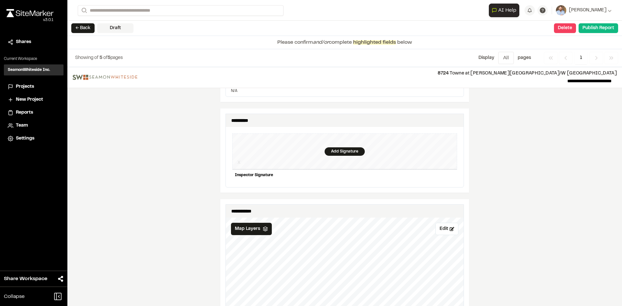
scroll to position [615, 0]
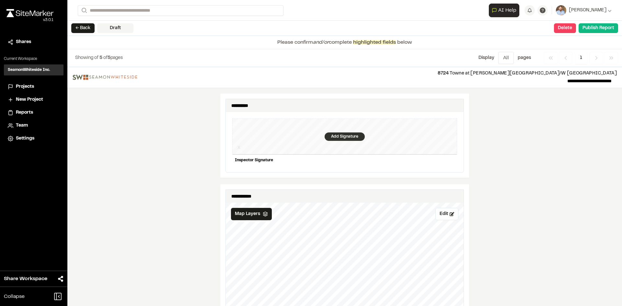
click at [333, 132] on div "Add Signature" at bounding box center [345, 136] width 40 height 8
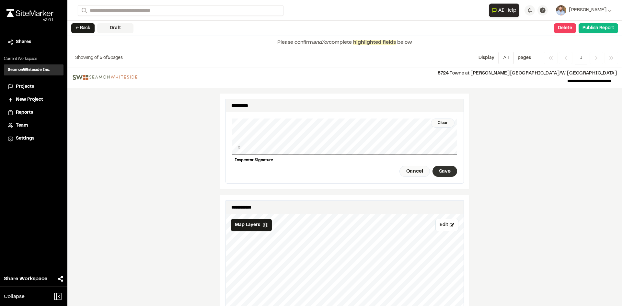
click at [445, 168] on div "Save" at bounding box center [444, 171] width 25 height 11
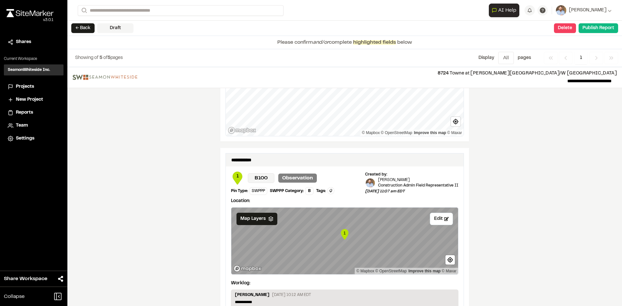
scroll to position [1090, 0]
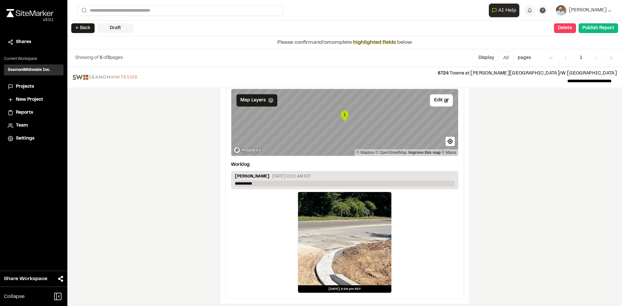
click at [259, 181] on p "**********" at bounding box center [345, 184] width 220 height 6
click at [598, 29] on button "Publish Report" at bounding box center [599, 28] width 40 height 10
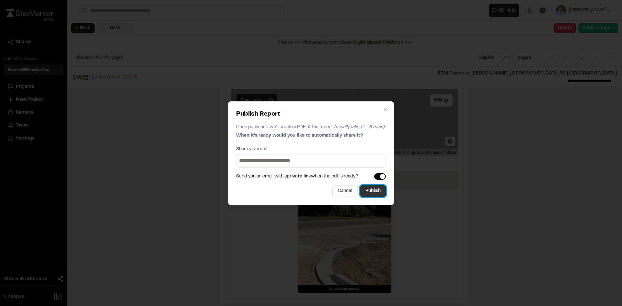
click at [374, 194] on button "Publish" at bounding box center [373, 191] width 26 height 12
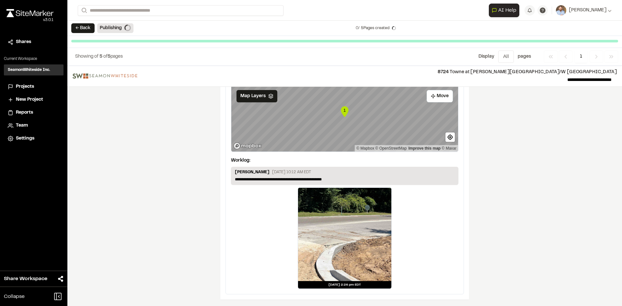
scroll to position [1071, 0]
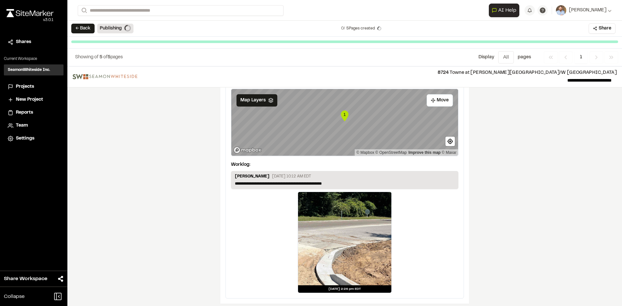
click at [30, 86] on span "Projects" at bounding box center [25, 86] width 18 height 7
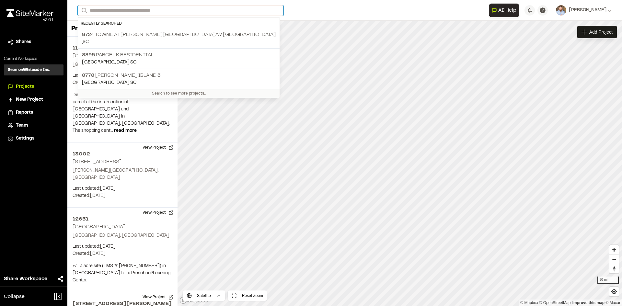
click at [108, 9] on input "Search" at bounding box center [181, 10] width 206 height 11
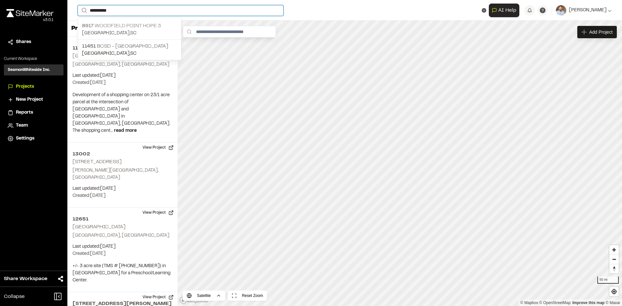
type input "**********"
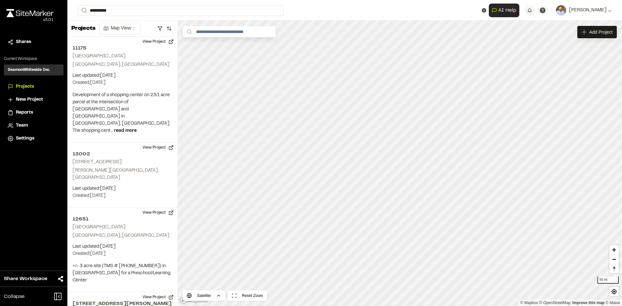
click at [135, 28] on p "8917 Woodfield Point Hope 3" at bounding box center [129, 26] width 95 height 8
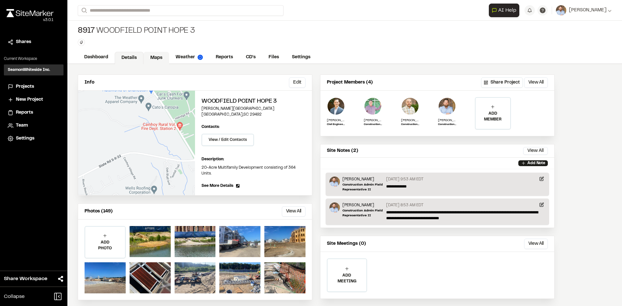
click at [155, 55] on link "Maps" at bounding box center [157, 58] width 26 height 12
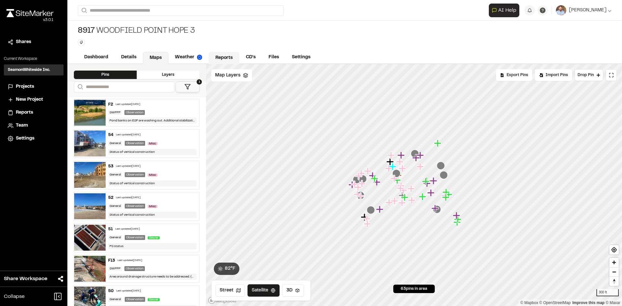
click at [226, 57] on link "Reports" at bounding box center [224, 58] width 31 height 12
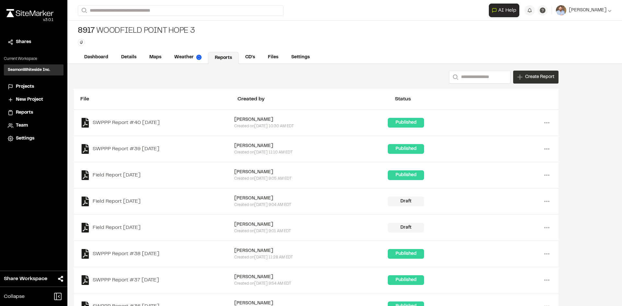
click at [529, 79] on span "Create Report" at bounding box center [539, 77] width 29 height 7
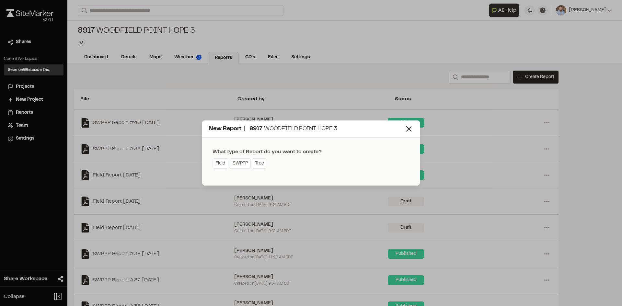
click at [242, 167] on link "SWPPP" at bounding box center [240, 163] width 21 height 10
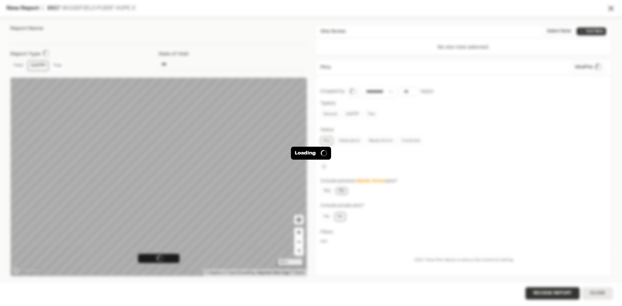
type input "**********"
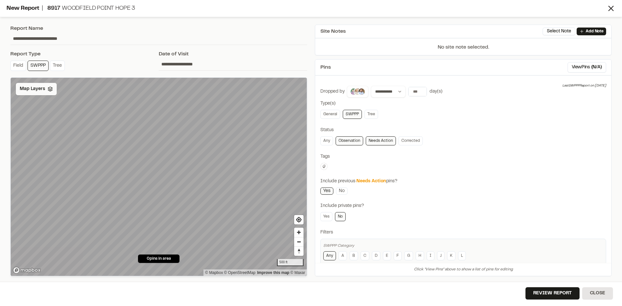
click at [41, 91] on span "Map Layers" at bounding box center [32, 89] width 25 height 7
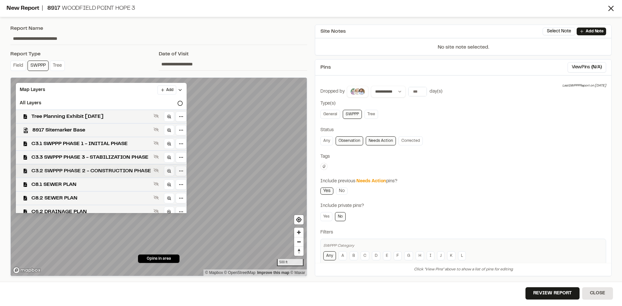
click at [103, 169] on span "C3.2 SWPPP PHASE 2 - CONSTRUCTION PHASE" at bounding box center [91, 171] width 120 height 8
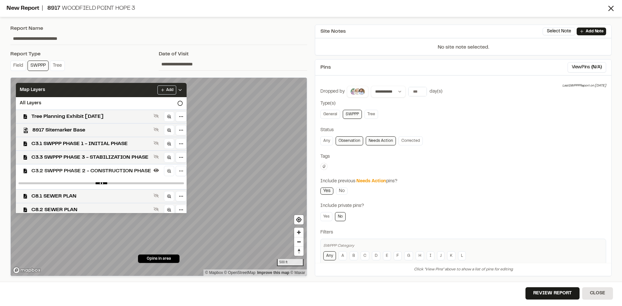
click at [181, 90] on polyline at bounding box center [180, 89] width 3 height 1
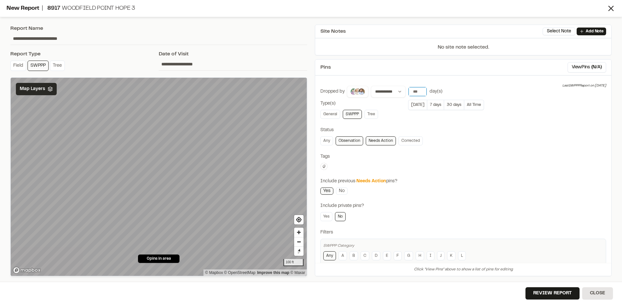
type input "**"
click at [420, 89] on input "**" at bounding box center [417, 91] width 18 height 9
click at [555, 296] on button "Review Report" at bounding box center [552, 293] width 54 height 12
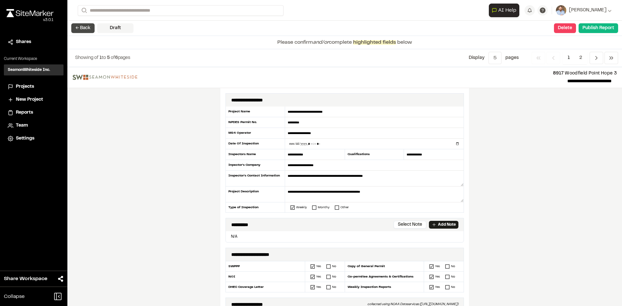
click at [86, 28] on button "← Back" at bounding box center [82, 28] width 23 height 10
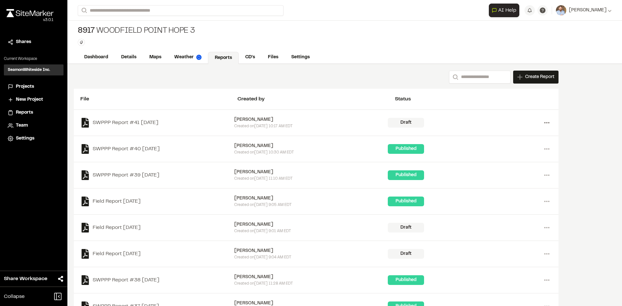
click at [546, 124] on icon at bounding box center [547, 123] width 10 height 10
click at [510, 144] on link "Delete" at bounding box center [523, 146] width 56 height 10
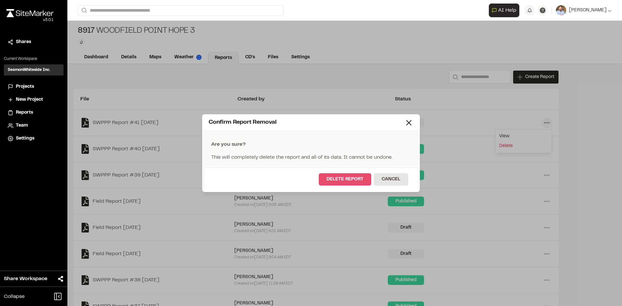
click at [360, 182] on button "Delete Report" at bounding box center [345, 179] width 52 height 12
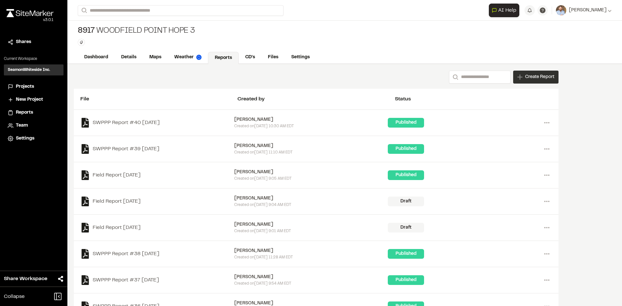
click at [528, 80] on span "Create Report" at bounding box center [539, 77] width 29 height 7
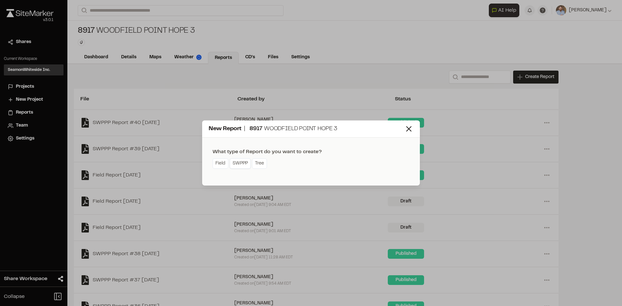
click at [243, 164] on link "SWPPP" at bounding box center [240, 163] width 21 height 10
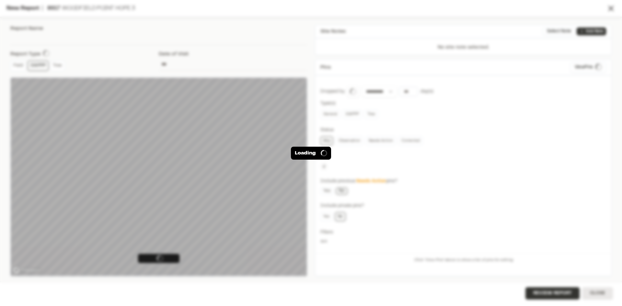
type input "**********"
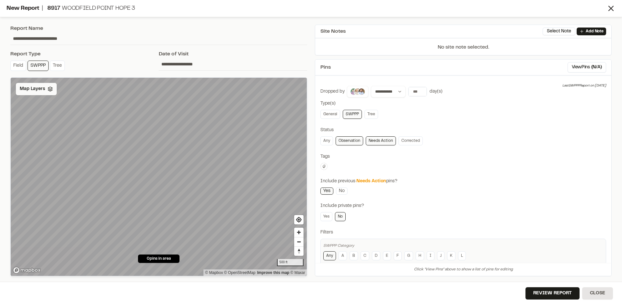
click at [41, 91] on span "Map Layers" at bounding box center [32, 89] width 25 height 7
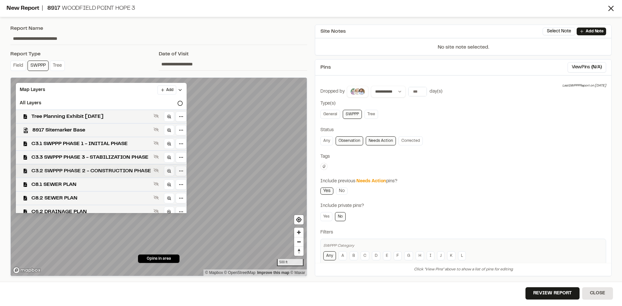
click at [103, 172] on span "C3.2 SWPPP PHASE 2 - CONSTRUCTION PHASE" at bounding box center [91, 171] width 120 height 8
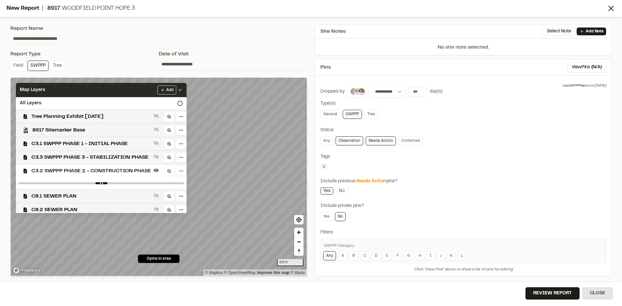
click at [187, 87] on div "Map Layers Add" at bounding box center [101, 90] width 171 height 14
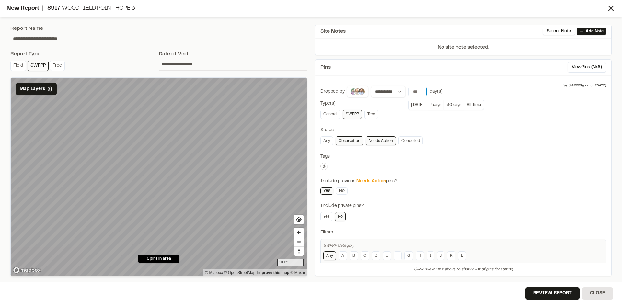
type input "**"
click at [421, 90] on input "**" at bounding box center [417, 91] width 18 height 9
click at [554, 296] on button "Review Report" at bounding box center [552, 293] width 54 height 12
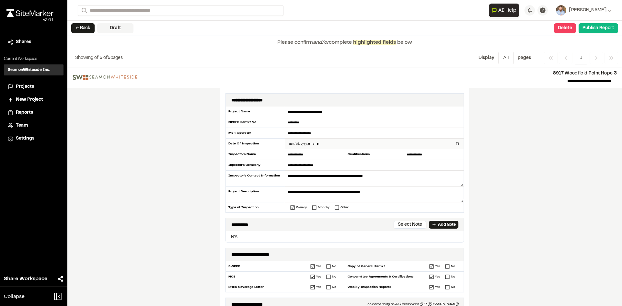
click at [455, 143] on input "datetime-local" at bounding box center [374, 144] width 178 height 10
type input "**********"
click at [186, 208] on div "**********" at bounding box center [344, 186] width 555 height 239
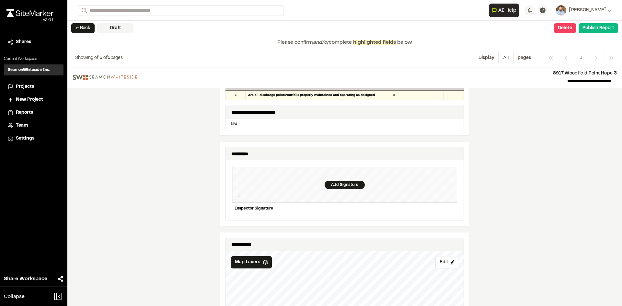
scroll to position [583, 0]
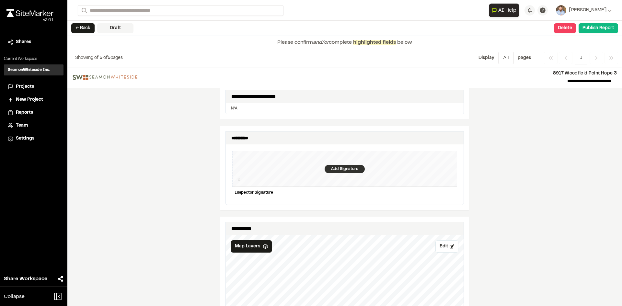
click at [338, 165] on div "Add Signature" at bounding box center [345, 169] width 40 height 8
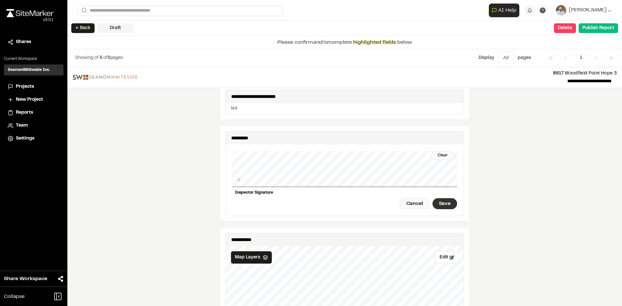
click at [442, 200] on div "Save" at bounding box center [444, 203] width 25 height 11
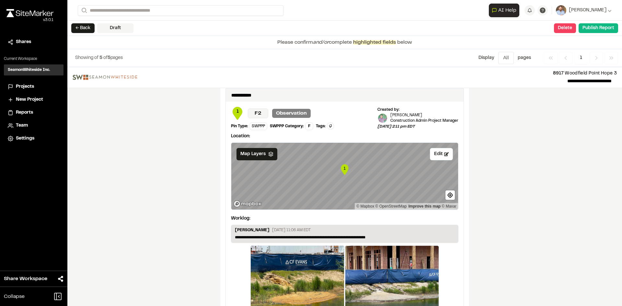
scroll to position [1090, 0]
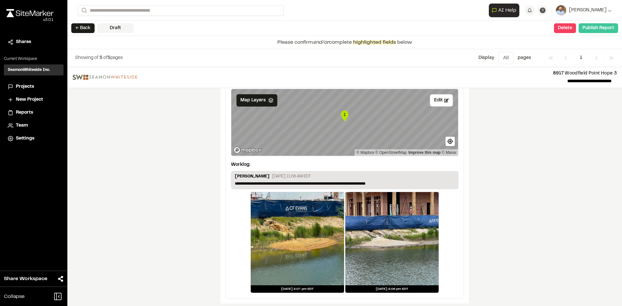
click at [601, 31] on button "Publish Report" at bounding box center [599, 28] width 40 height 10
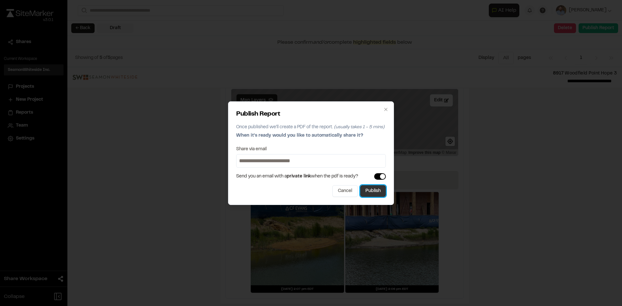
click at [377, 195] on button "Publish" at bounding box center [373, 191] width 26 height 12
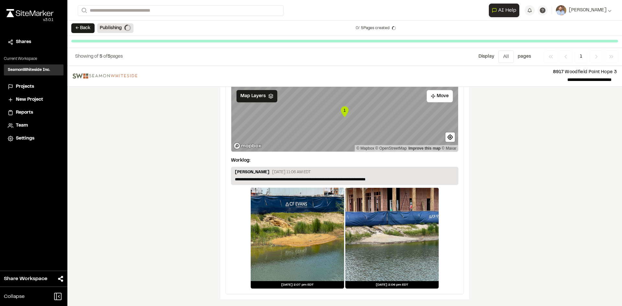
scroll to position [1071, 0]
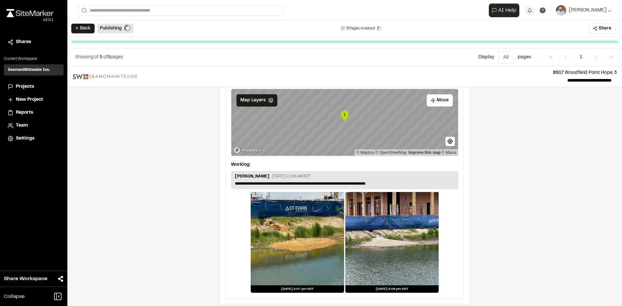
click at [27, 86] on span "Projects" at bounding box center [25, 86] width 18 height 7
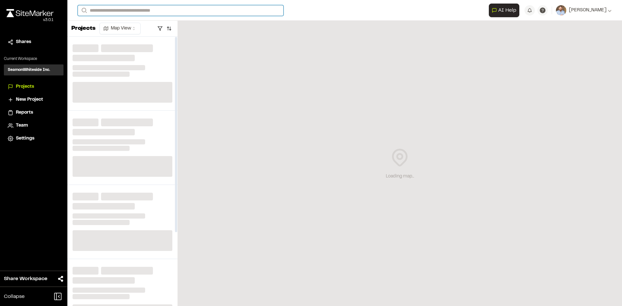
click at [108, 9] on input "Search" at bounding box center [181, 10] width 206 height 11
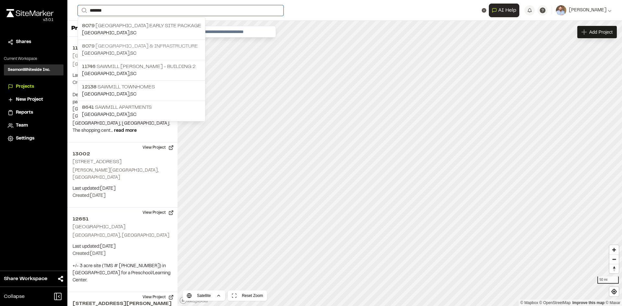
type input "*******"
click at [152, 47] on p "8079 Sawmill Centre Roadway & Infrastructure" at bounding box center [141, 46] width 119 height 8
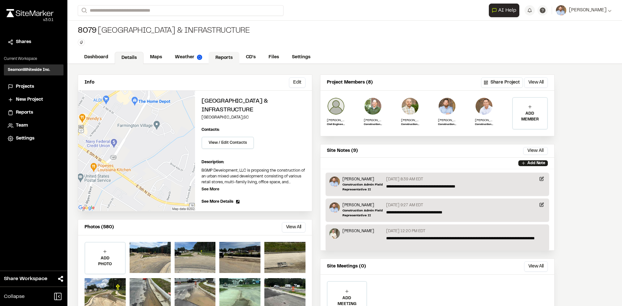
click at [219, 58] on link "Reports" at bounding box center [224, 58] width 31 height 12
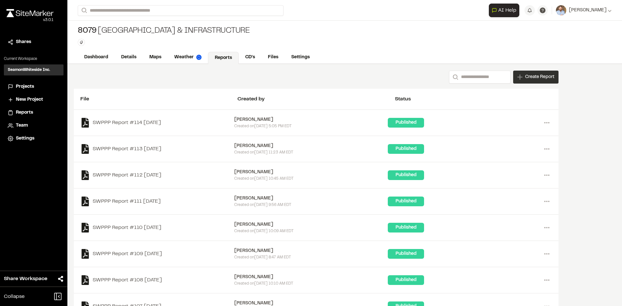
click at [537, 82] on div "Create Report" at bounding box center [535, 77] width 45 height 13
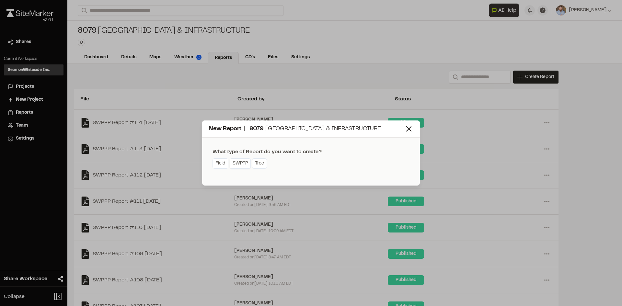
click at [246, 164] on link "SWPPP" at bounding box center [240, 163] width 21 height 10
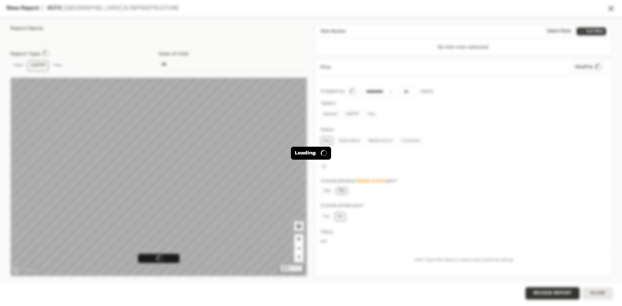
type input "**********"
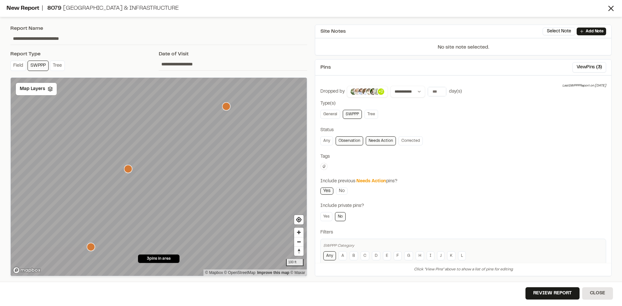
click at [227, 107] on icon "Map marker" at bounding box center [226, 106] width 8 height 8
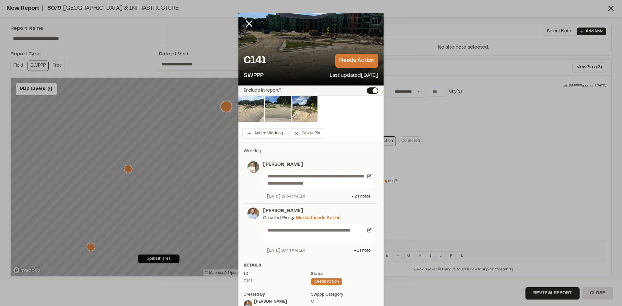
click at [247, 106] on img at bounding box center [251, 109] width 26 height 26
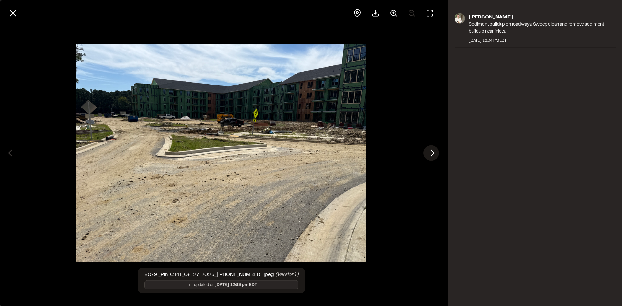
click at [431, 150] on polyline at bounding box center [432, 153] width 3 height 6
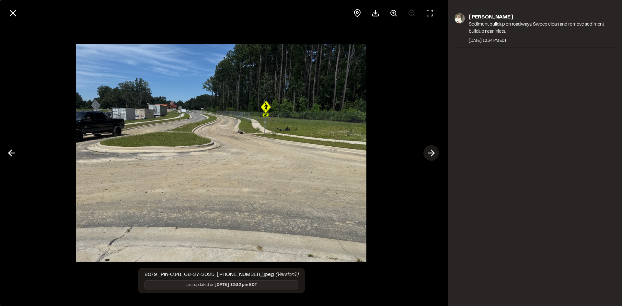
click at [431, 152] on icon at bounding box center [431, 153] width 10 height 11
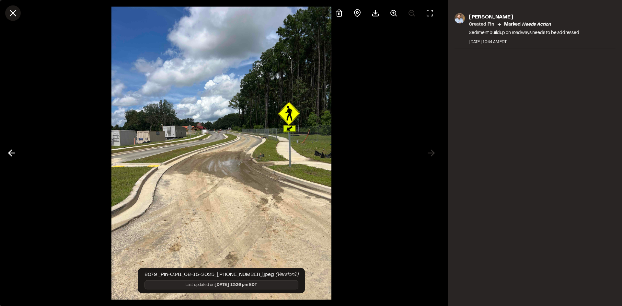
click at [14, 14] on line at bounding box center [13, 13] width 6 height 6
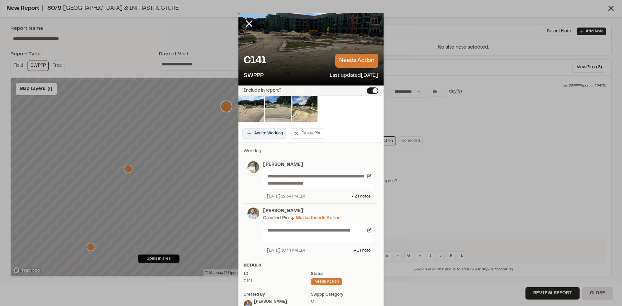
click at [264, 135] on button "Add to Worklog" at bounding box center [264, 133] width 45 height 10
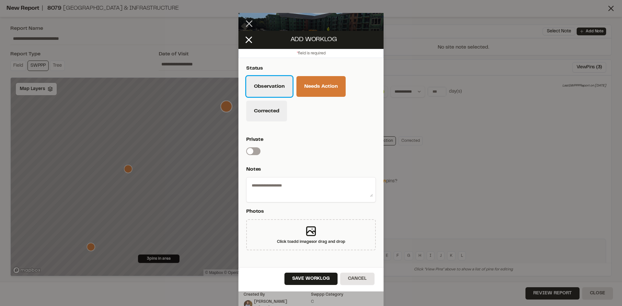
click at [271, 91] on button "Observation" at bounding box center [269, 86] width 46 height 21
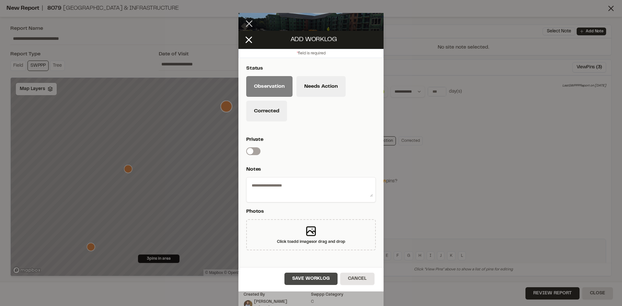
click at [327, 281] on button "Save Worklog" at bounding box center [310, 279] width 53 height 12
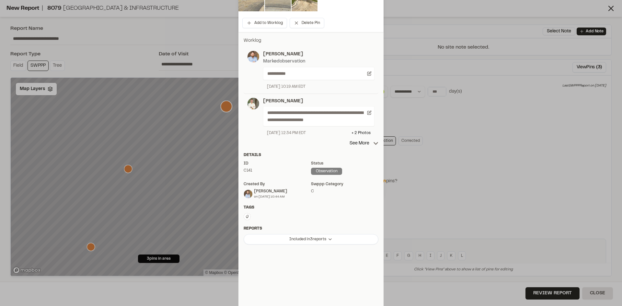
scroll to position [111, 0]
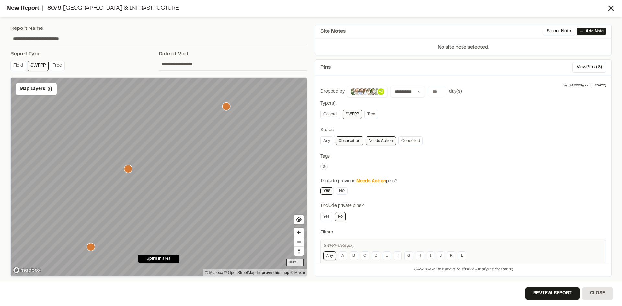
click at [127, 168] on icon "Map marker" at bounding box center [128, 169] width 8 height 8
click at [114, 151] on icon "Map marker" at bounding box center [113, 150] width 8 height 8
click at [239, 115] on icon "Map marker" at bounding box center [239, 115] width 8 height 8
click at [38, 89] on span "Map Layers" at bounding box center [32, 89] width 25 height 7
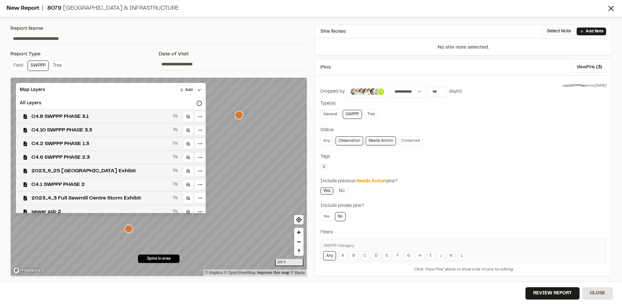
scroll to position [175, 0]
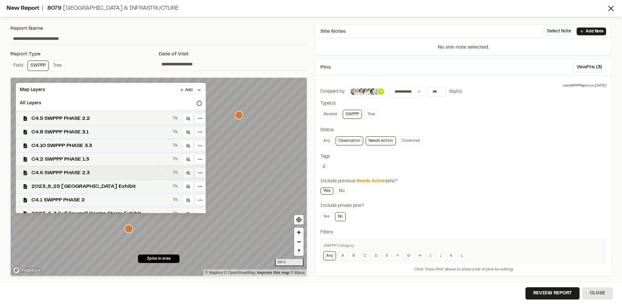
click at [104, 171] on span "C4.6 SWPPP PHASE 2.3" at bounding box center [100, 173] width 139 height 8
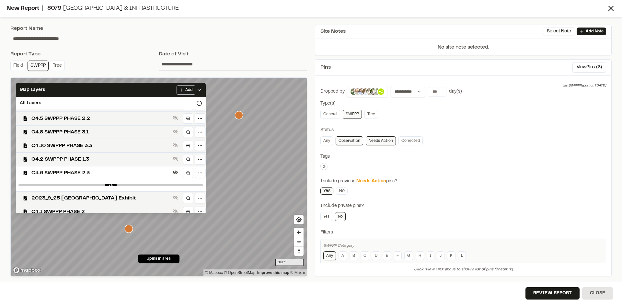
click at [104, 171] on span "C4.6 SWPPP PHASE 2.3" at bounding box center [100, 173] width 139 height 8
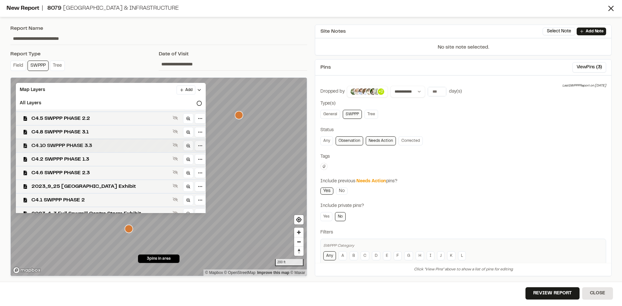
click at [104, 145] on span "C4.10 SWPPP PHASE 3.3" at bounding box center [100, 146] width 139 height 8
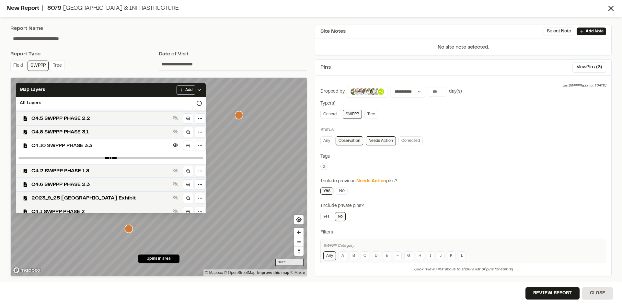
click at [104, 145] on span "C4.10 SWPPP PHASE 3.3" at bounding box center [100, 146] width 139 height 8
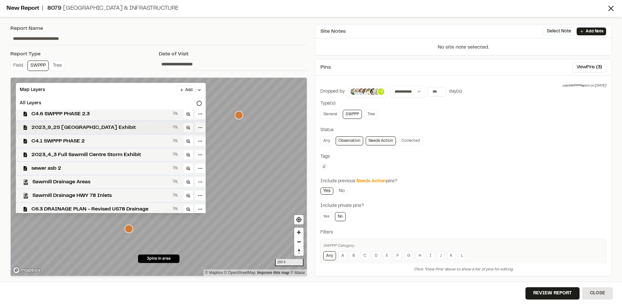
scroll to position [305, 0]
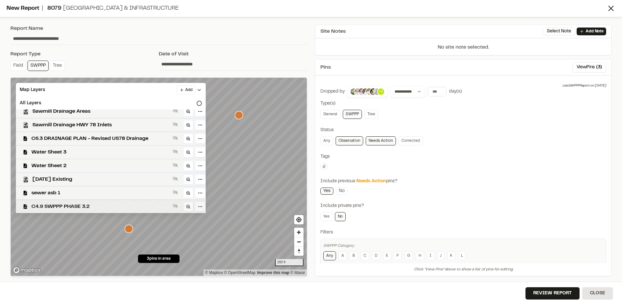
click at [102, 207] on span "C4.9 SWPPP PHASE 3.2" at bounding box center [100, 207] width 139 height 8
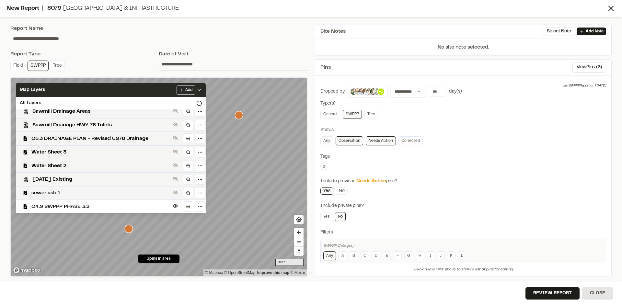
click at [197, 89] on icon at bounding box center [199, 89] width 5 height 5
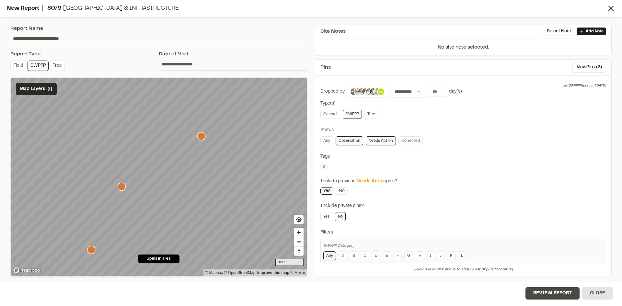
click at [560, 297] on button "Review Report" at bounding box center [552, 293] width 54 height 12
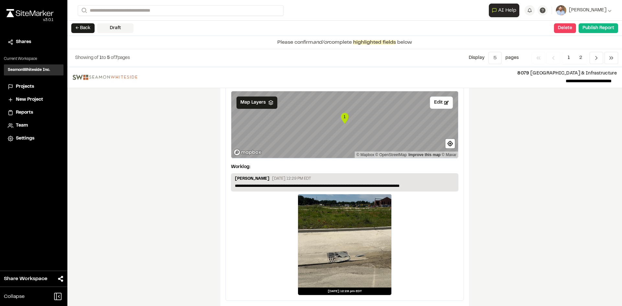
scroll to position [1079, 0]
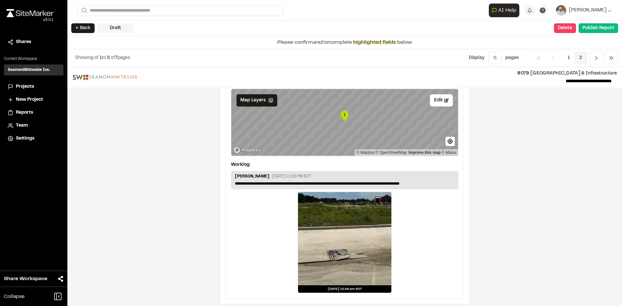
click at [579, 58] on span "2" at bounding box center [580, 58] width 13 height 12
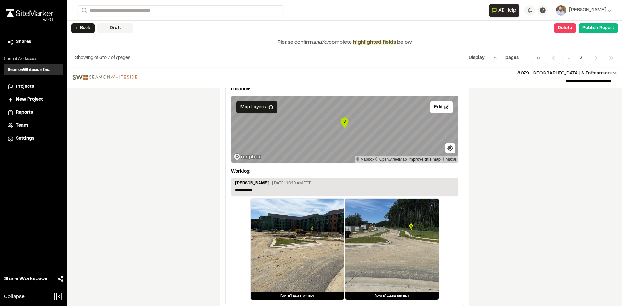
scroll to position [318, 0]
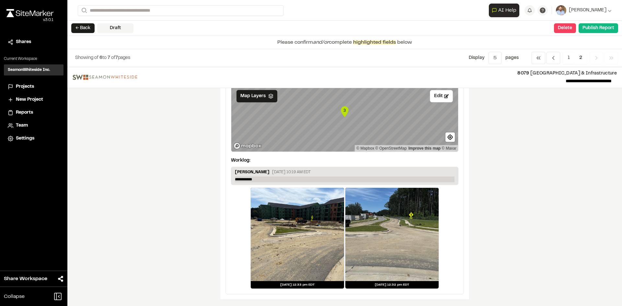
click at [261, 179] on p "**********" at bounding box center [345, 180] width 220 height 6
click at [580, 59] on span "2" at bounding box center [580, 58] width 13 height 12
click at [602, 29] on button "Publish Report" at bounding box center [599, 28] width 40 height 10
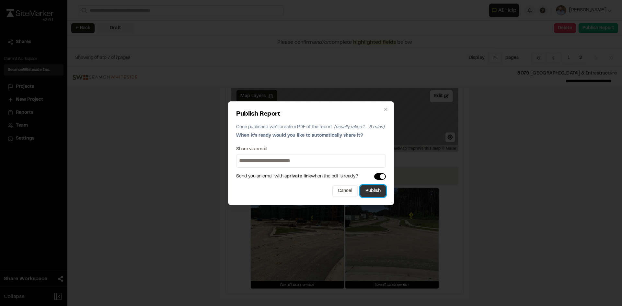
click at [374, 195] on button "Publish" at bounding box center [373, 191] width 26 height 12
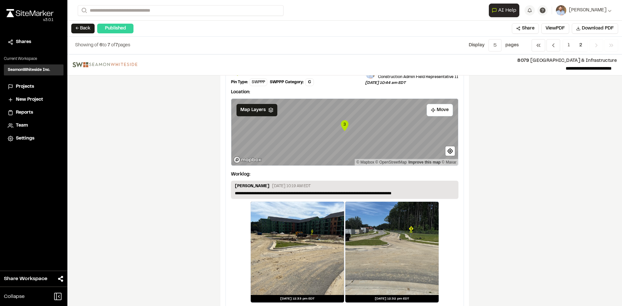
scroll to position [305, 0]
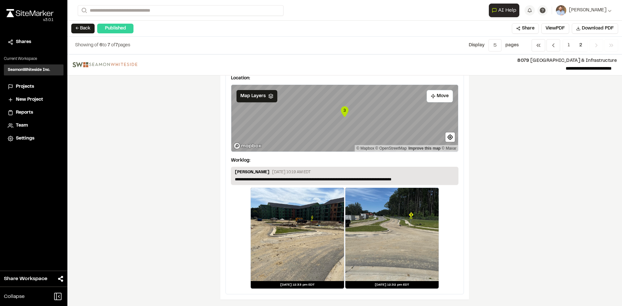
click at [29, 86] on span "Projects" at bounding box center [25, 86] width 18 height 7
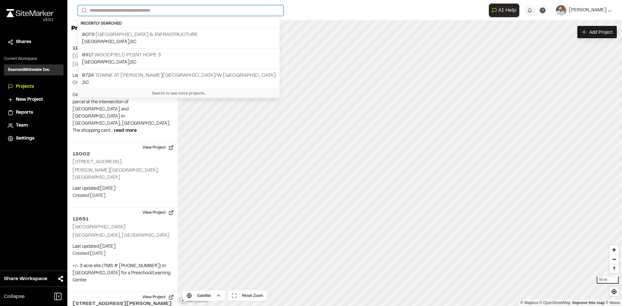
click at [104, 12] on input "Search" at bounding box center [181, 10] width 206 height 11
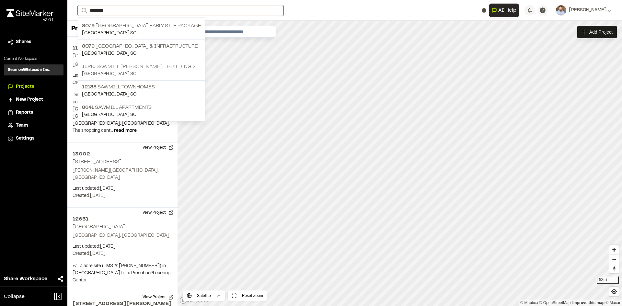
type input "*******"
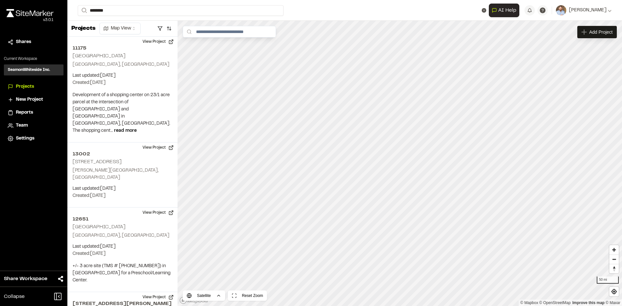
click at [131, 66] on p "11746 Sawmill Roper - Building 2" at bounding box center [141, 67] width 119 height 8
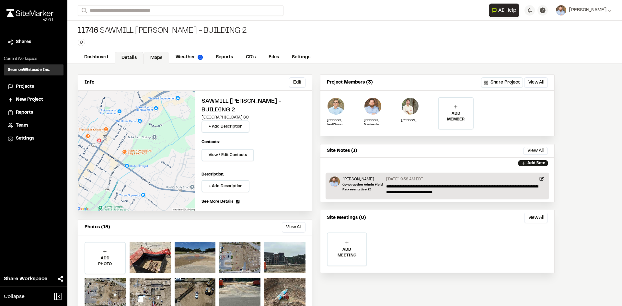
click at [160, 57] on link "Maps" at bounding box center [157, 58] width 26 height 12
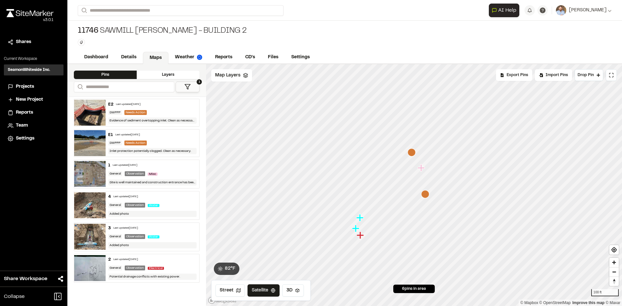
click at [412, 154] on icon "Map marker" at bounding box center [412, 152] width 8 height 8
click at [429, 228] on icon "Map marker" at bounding box center [427, 227] width 8 height 8
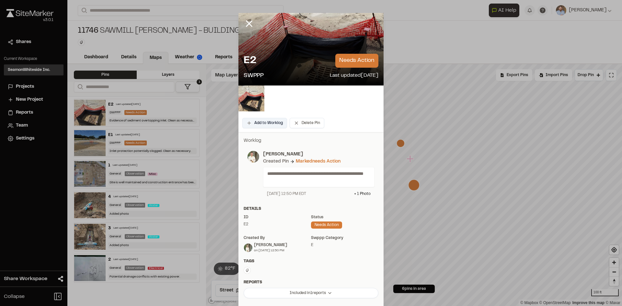
click at [269, 125] on button "Add to Worklog" at bounding box center [264, 123] width 45 height 10
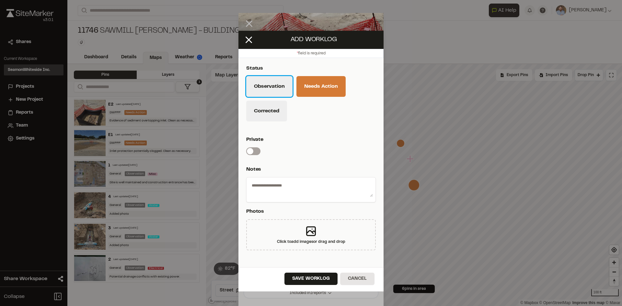
click at [278, 91] on button "Observation" at bounding box center [269, 86] width 46 height 21
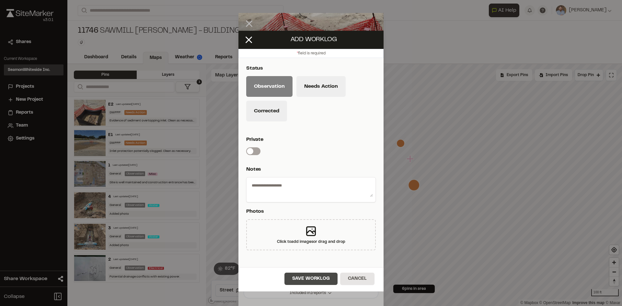
click at [318, 281] on button "Save Worklog" at bounding box center [310, 279] width 53 height 12
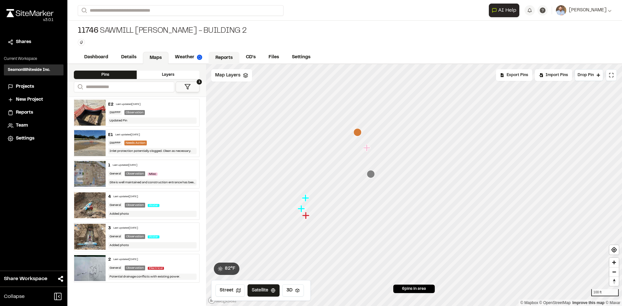
click at [228, 59] on link "Reports" at bounding box center [224, 58] width 31 height 12
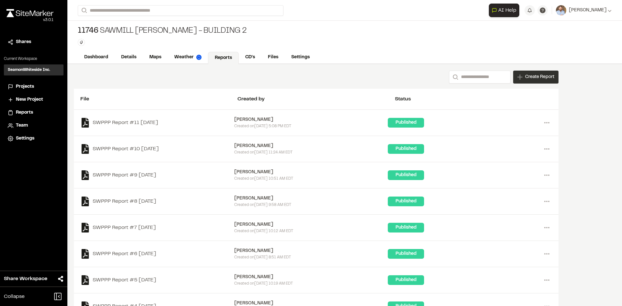
click at [531, 77] on span "Create Report" at bounding box center [539, 77] width 29 height 7
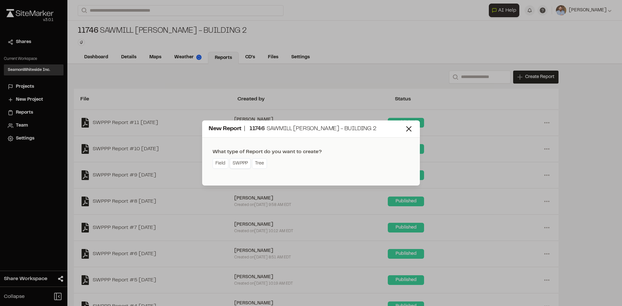
click at [238, 165] on link "SWPPP" at bounding box center [240, 163] width 21 height 10
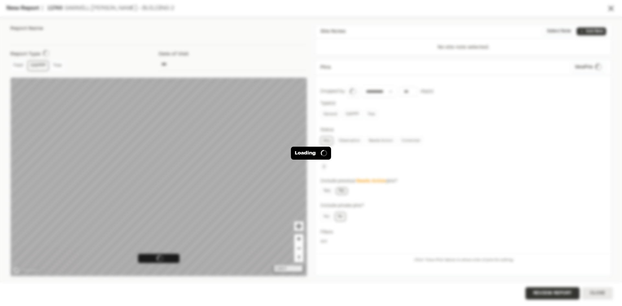
type input "**********"
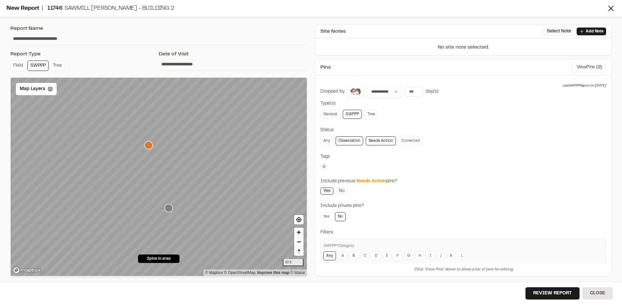
click at [581, 68] on button "View Pins ( 2 )" at bounding box center [589, 67] width 34 height 10
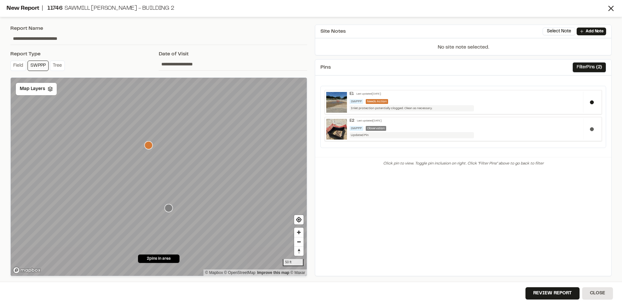
click at [592, 130] on button at bounding box center [592, 129] width 4 height 4
click at [38, 92] on span "Map Layers" at bounding box center [32, 89] width 25 height 7
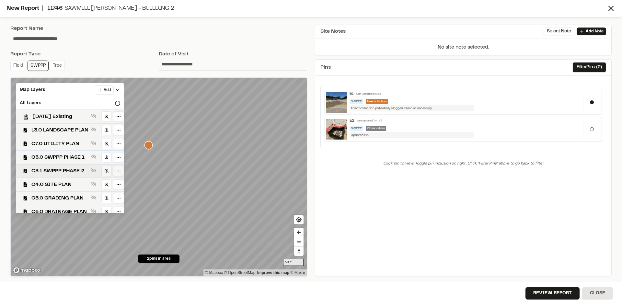
click at [71, 170] on span "C3.1 SWPPP PHASE 2" at bounding box center [59, 171] width 57 height 8
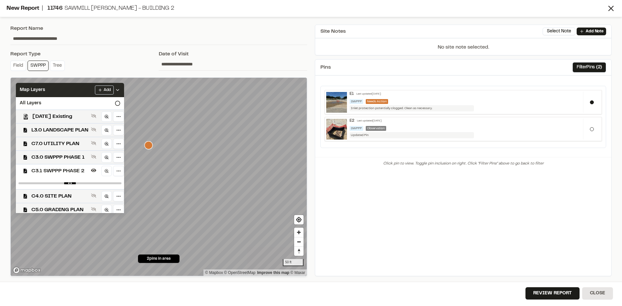
click at [120, 88] on icon at bounding box center [117, 89] width 5 height 5
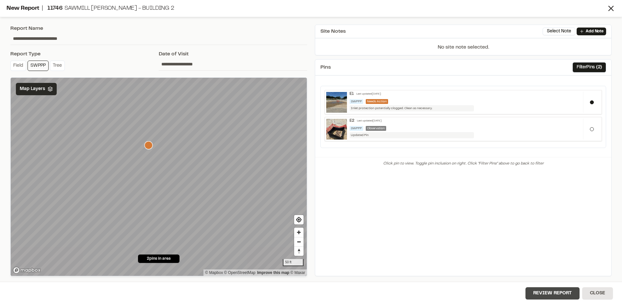
click at [558, 297] on button "Review Report" at bounding box center [552, 293] width 54 height 12
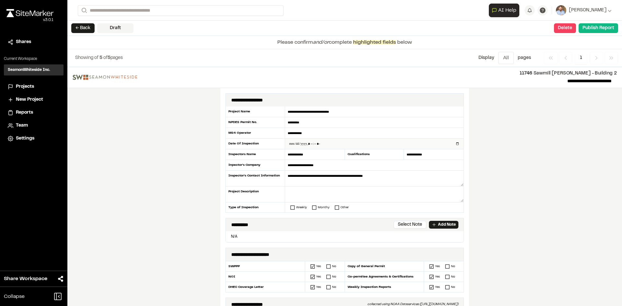
click at [457, 144] on input "datetime-local" at bounding box center [374, 144] width 178 height 10
type input "**********"
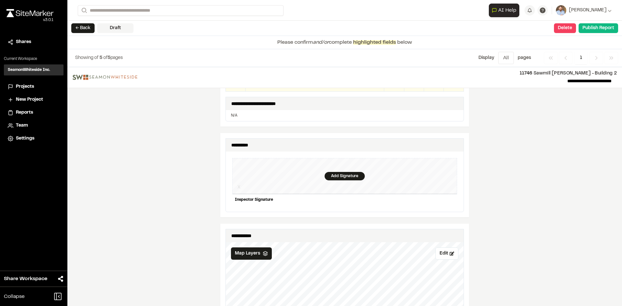
scroll to position [583, 0]
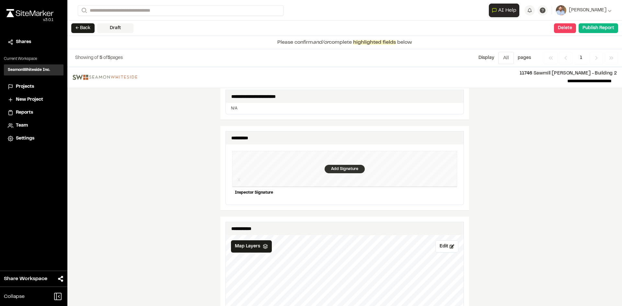
click at [342, 165] on div "Add Signature" at bounding box center [345, 169] width 40 height 8
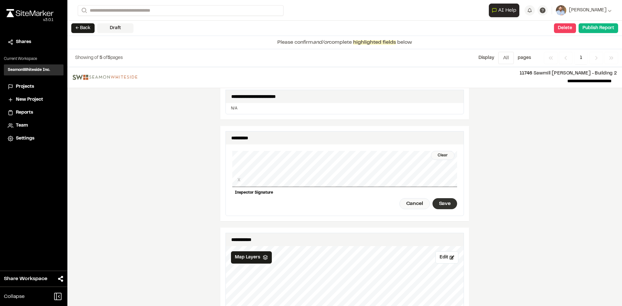
click at [446, 202] on div "Save" at bounding box center [444, 203] width 25 height 11
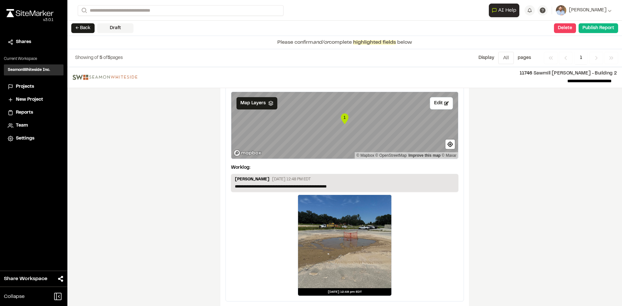
scroll to position [1090, 0]
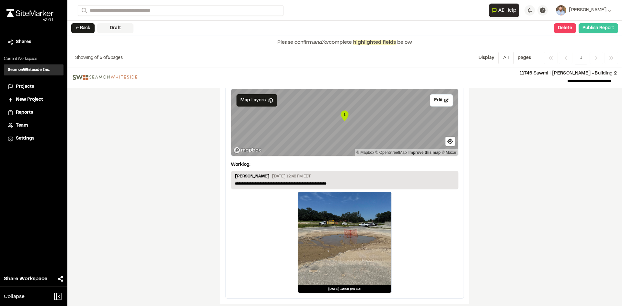
click at [600, 31] on button "Publish Report" at bounding box center [599, 28] width 40 height 10
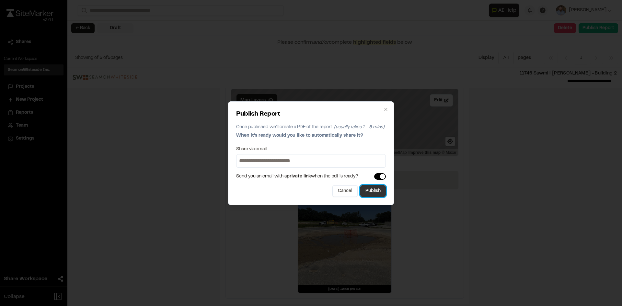
click at [379, 194] on button "Publish" at bounding box center [373, 191] width 26 height 12
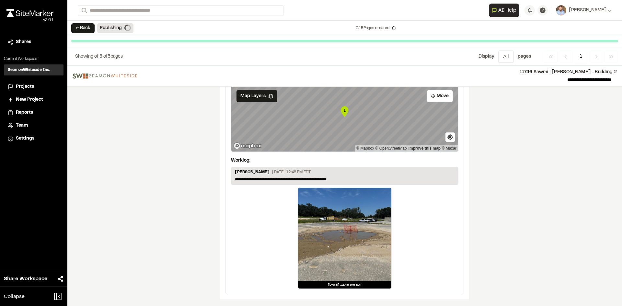
scroll to position [1071, 0]
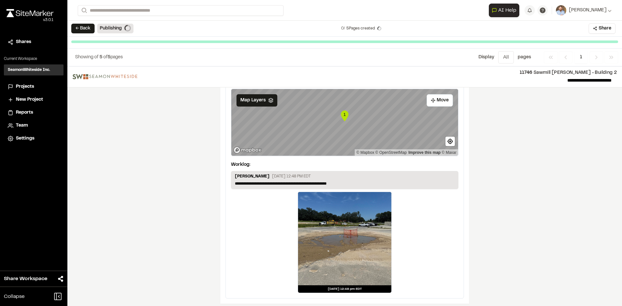
click at [24, 86] on span "Projects" at bounding box center [25, 86] width 18 height 7
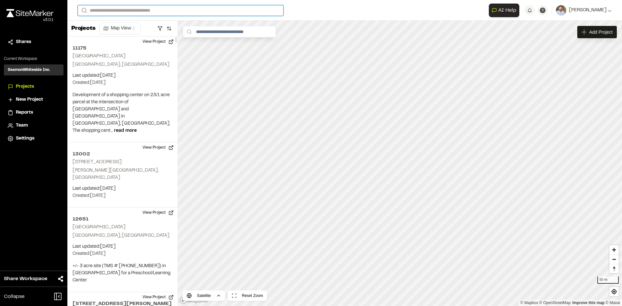
click at [110, 9] on input "Search" at bounding box center [181, 10] width 206 height 11
type input "**********"
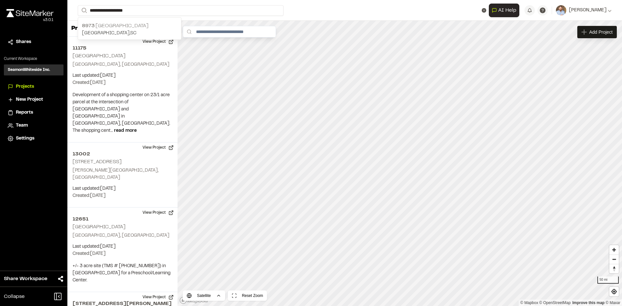
click at [130, 27] on p "8973 Interstate Commerce Center" at bounding box center [129, 26] width 95 height 8
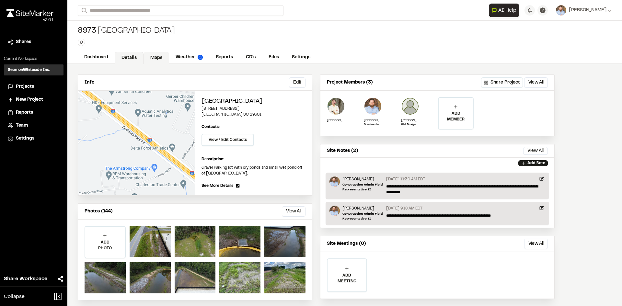
click at [155, 58] on link "Maps" at bounding box center [157, 58] width 26 height 12
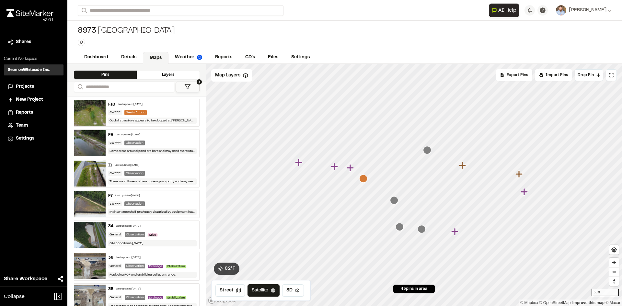
click at [365, 180] on icon "Map marker" at bounding box center [363, 179] width 8 height 8
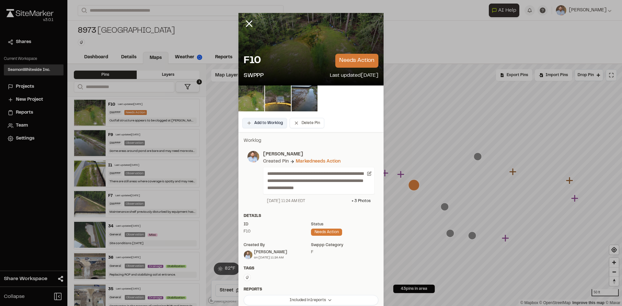
click at [273, 123] on button "Add to Worklog" at bounding box center [264, 123] width 45 height 10
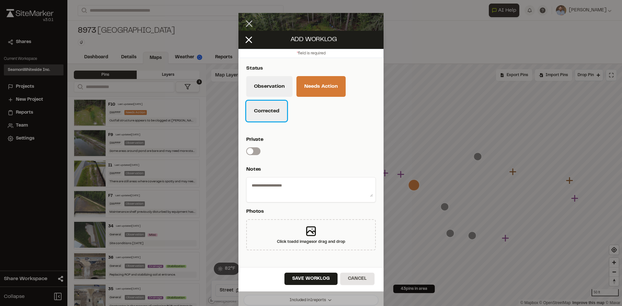
click at [279, 114] on button "Corrected" at bounding box center [266, 111] width 41 height 21
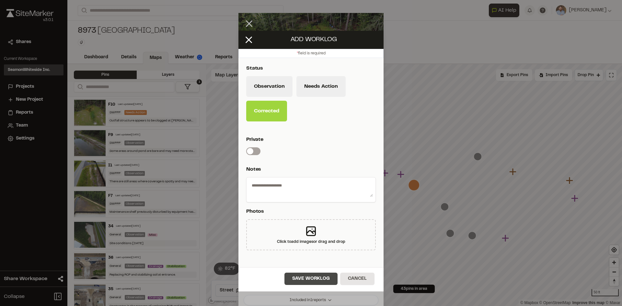
click at [319, 280] on button "Save Worklog" at bounding box center [310, 279] width 53 height 12
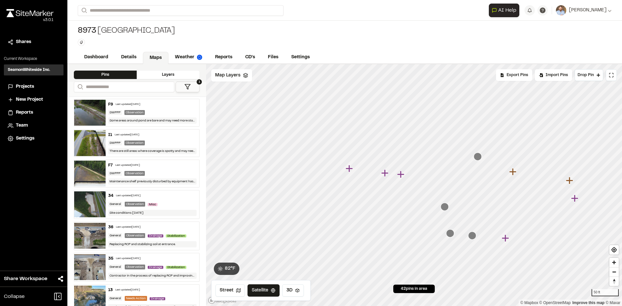
click at [481, 158] on icon "Map marker" at bounding box center [478, 157] width 8 height 8
click at [230, 54] on link "Reports" at bounding box center [224, 58] width 31 height 12
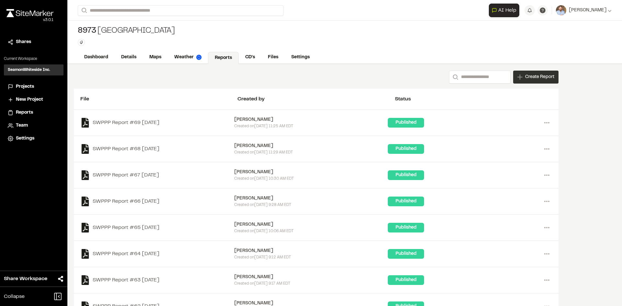
click at [534, 80] on span "Create Report" at bounding box center [539, 77] width 29 height 7
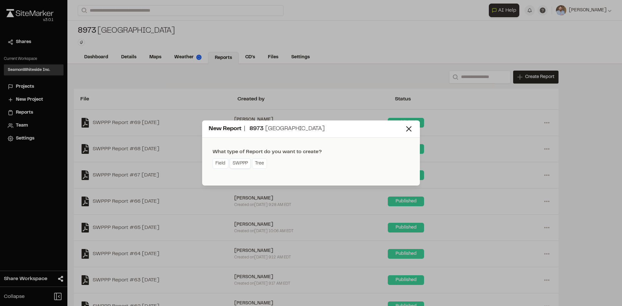
click at [240, 167] on link "SWPPP" at bounding box center [240, 163] width 21 height 10
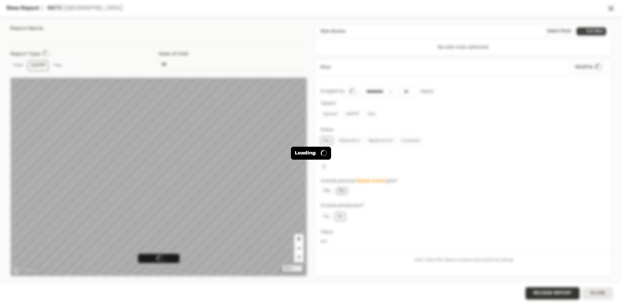
type input "**********"
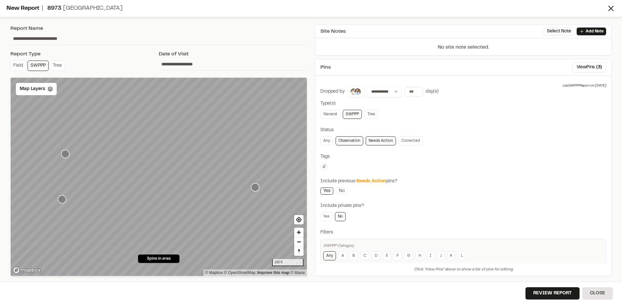
click at [256, 187] on icon "Map marker" at bounding box center [255, 187] width 8 height 8
click at [255, 188] on icon "Map marker" at bounding box center [255, 187] width 8 height 8
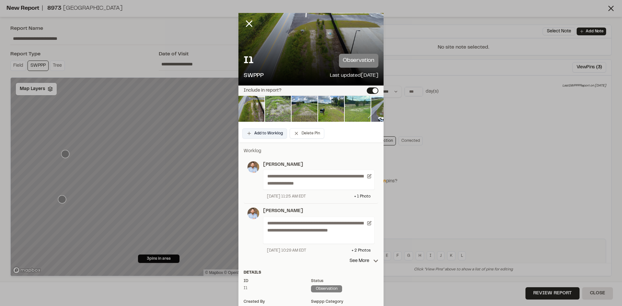
click at [268, 134] on button "Add to Worklog" at bounding box center [264, 133] width 45 height 10
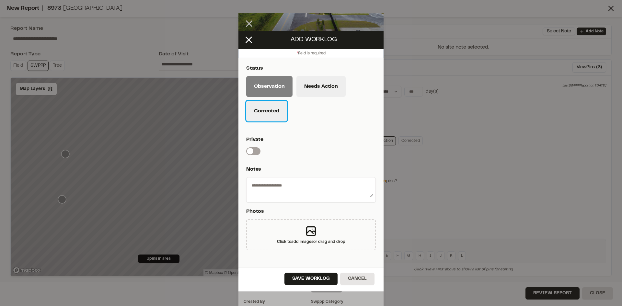
click at [272, 114] on button "Corrected" at bounding box center [266, 111] width 41 height 21
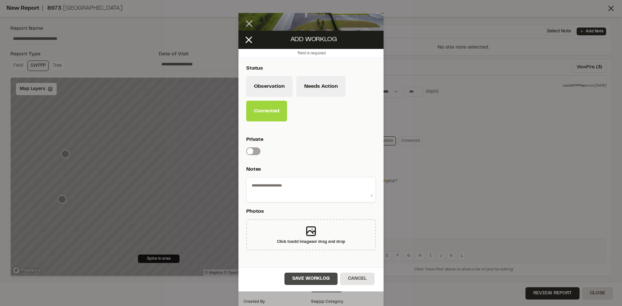
click at [314, 282] on button "Save Worklog" at bounding box center [310, 279] width 53 height 12
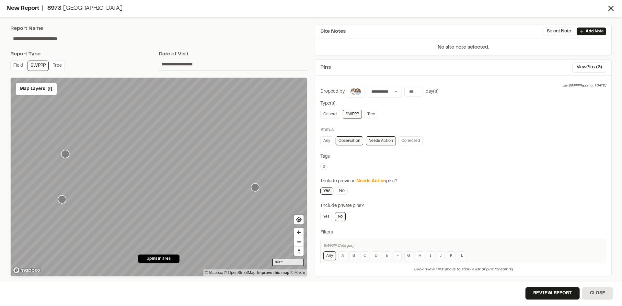
click at [62, 199] on icon "Map marker" at bounding box center [62, 199] width 8 height 8
click at [66, 154] on icon "Map marker" at bounding box center [65, 154] width 8 height 8
click at [42, 91] on span "Map Layers" at bounding box center [32, 89] width 25 height 7
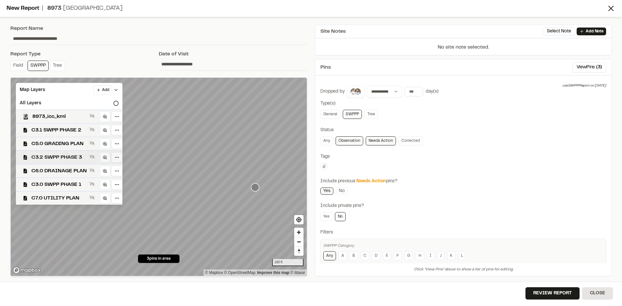
click at [69, 157] on span "C3.2 SWPP PHASE 3" at bounding box center [58, 158] width 55 height 8
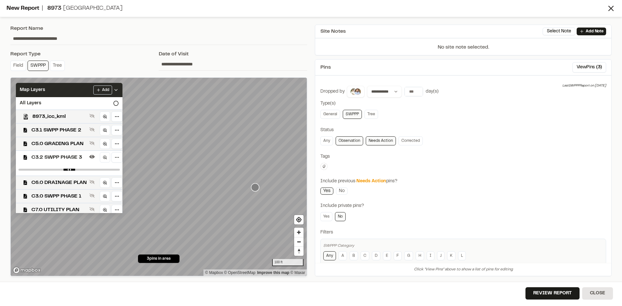
click at [119, 87] on div "Add" at bounding box center [105, 90] width 25 height 9
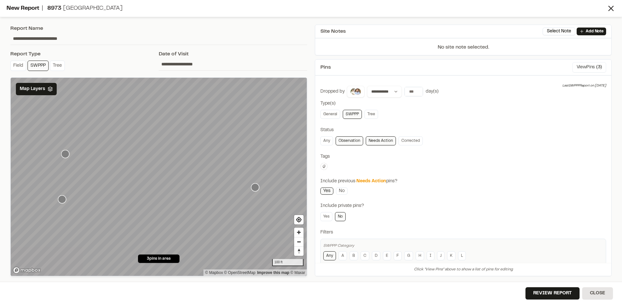
click at [583, 67] on button "View Pins ( 3 )" at bounding box center [589, 67] width 34 height 10
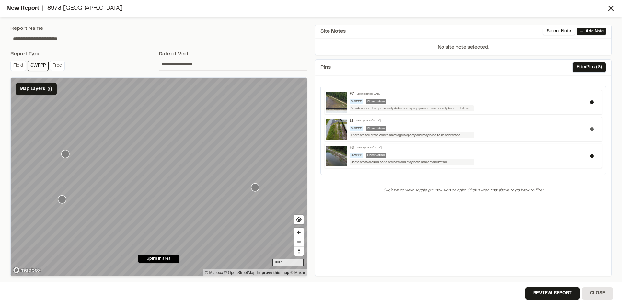
click at [591, 129] on button at bounding box center [592, 129] width 4 height 4
click at [555, 297] on button "Review Report" at bounding box center [552, 293] width 54 height 12
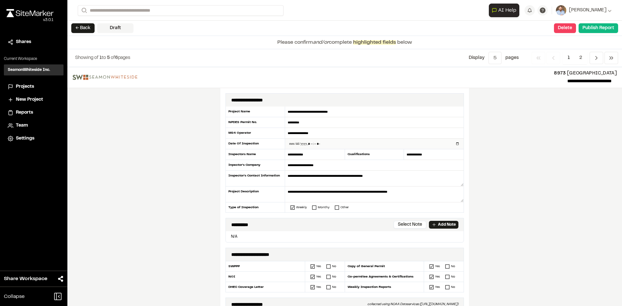
click at [455, 142] on input "datetime-local" at bounding box center [374, 144] width 178 height 10
type input "**********"
click at [161, 209] on div "**********" at bounding box center [344, 186] width 555 height 239
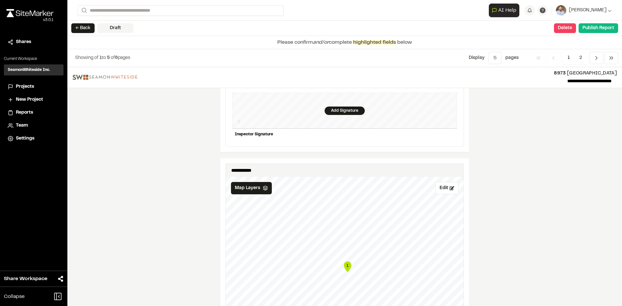
scroll to position [615, 0]
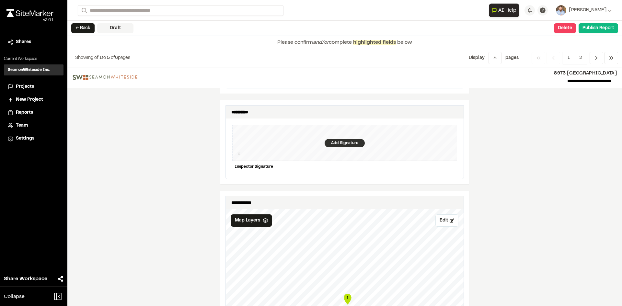
click at [339, 139] on div "Add Signature" at bounding box center [345, 143] width 40 height 8
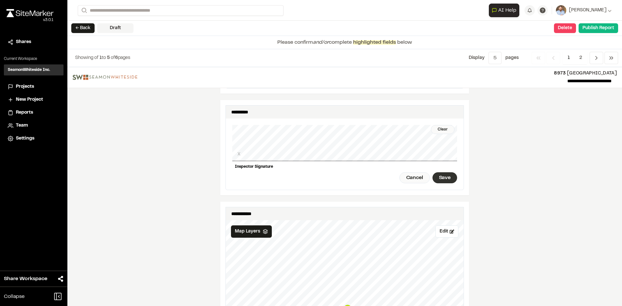
click at [444, 173] on div "Save" at bounding box center [444, 177] width 25 height 11
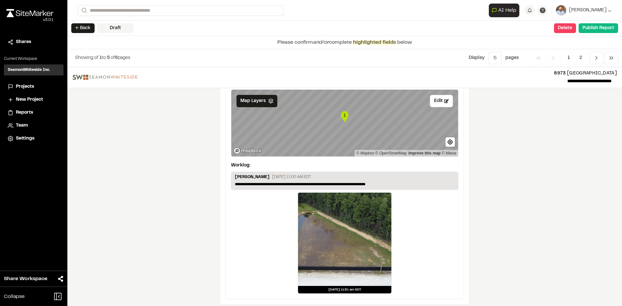
scroll to position [1097, 0]
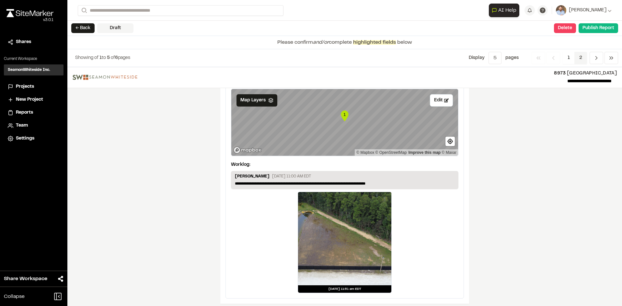
click at [582, 58] on span "2" at bounding box center [580, 58] width 13 height 12
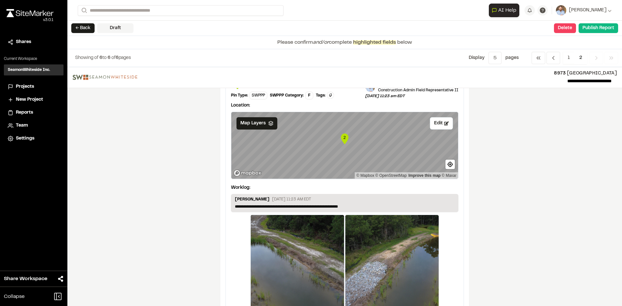
scroll to position [50, 0]
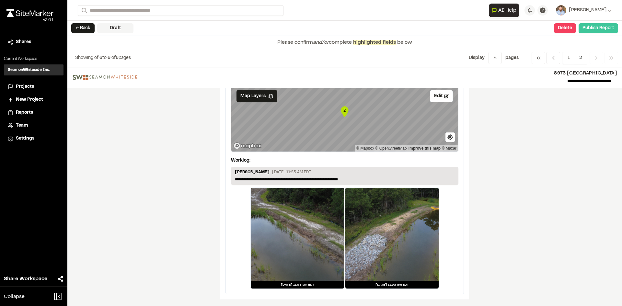
click at [596, 29] on button "Publish Report" at bounding box center [599, 28] width 40 height 10
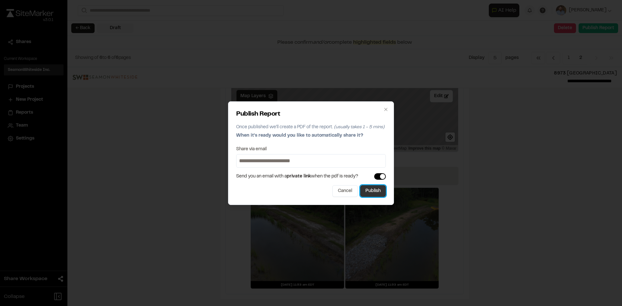
click at [376, 193] on button "Publish" at bounding box center [373, 191] width 26 height 12
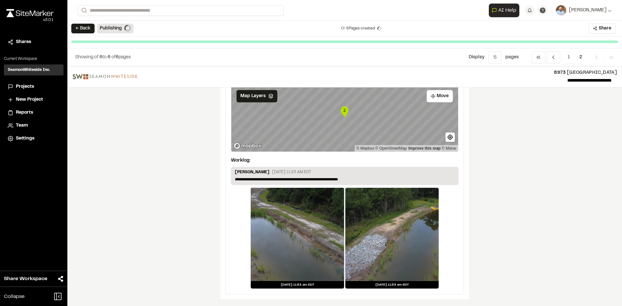
scroll to position [49, 0]
click at [27, 86] on span "Projects" at bounding box center [25, 86] width 18 height 7
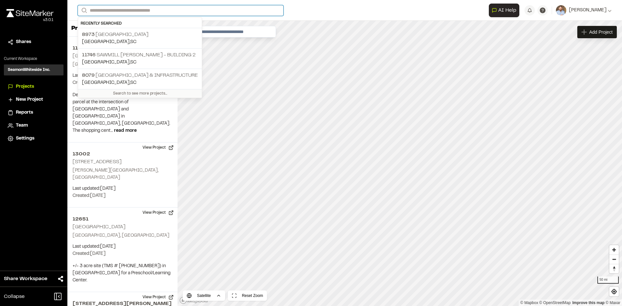
click at [114, 9] on input "Search" at bounding box center [181, 10] width 206 height 11
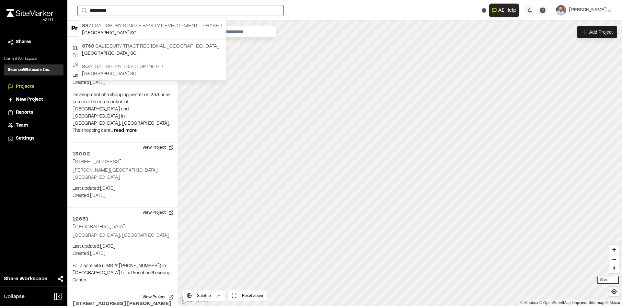
type input "*********"
click at [158, 65] on p "9074 Salisbury Tract Spine Rd." at bounding box center [152, 67] width 140 height 8
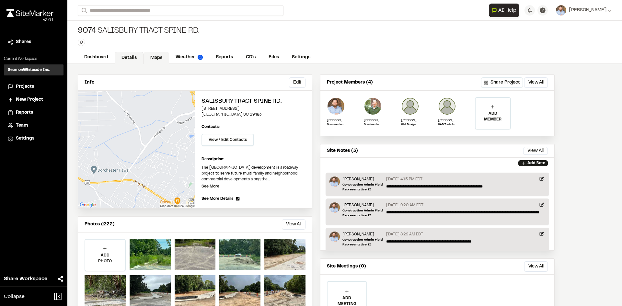
click at [156, 59] on link "Maps" at bounding box center [157, 58] width 26 height 12
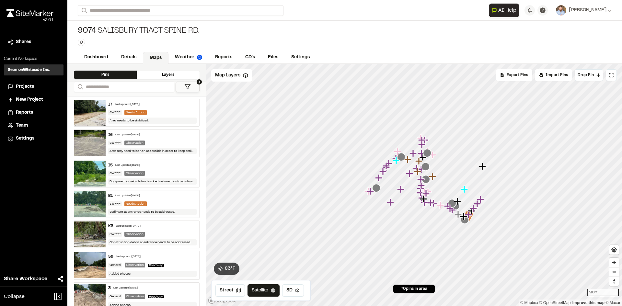
click at [190, 86] on icon at bounding box center [187, 87] width 6 height 6
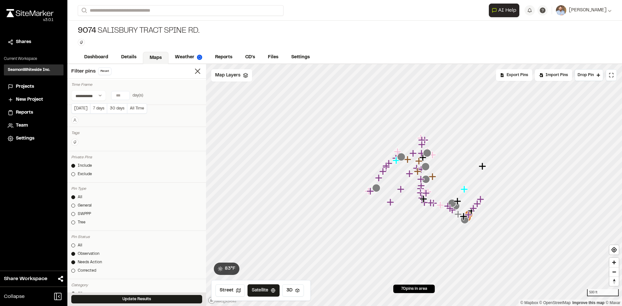
click at [125, 97] on input "*" at bounding box center [120, 95] width 18 height 8
click at [151, 298] on button "Update Results" at bounding box center [136, 299] width 131 height 8
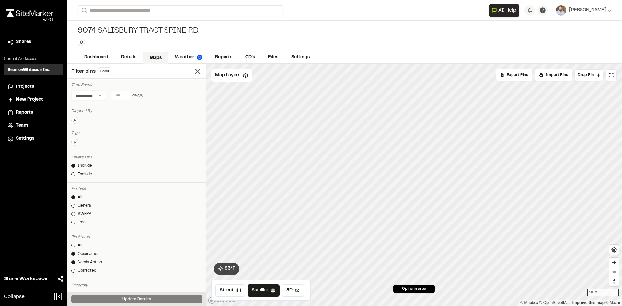
click at [124, 94] on input "*" at bounding box center [120, 95] width 18 height 8
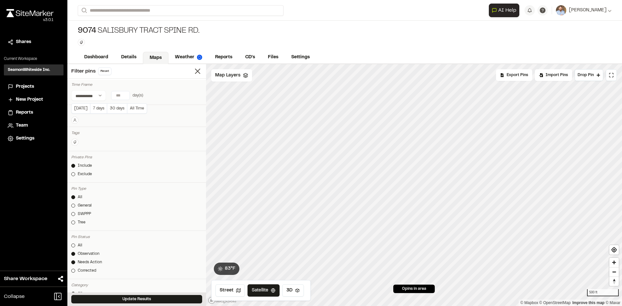
click at [124, 94] on input "*" at bounding box center [120, 95] width 18 height 8
type input "*"
click at [124, 94] on input "*" at bounding box center [120, 95] width 18 height 8
click at [172, 298] on button "Update Results" at bounding box center [136, 299] width 131 height 8
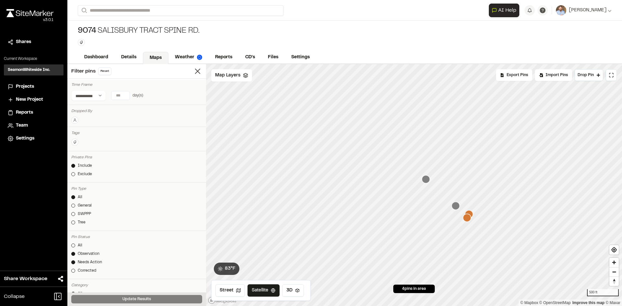
drag, startPoint x: 192, startPoint y: 69, endPoint x: 196, endPoint y: 79, distance: 10.2
click at [193, 70] on icon at bounding box center [197, 71] width 9 height 9
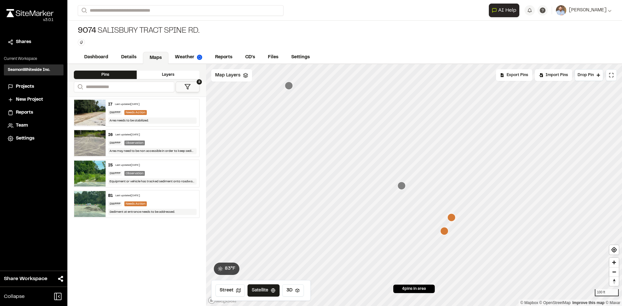
click at [445, 233] on icon "Map marker" at bounding box center [444, 231] width 8 height 8
click at [420, 173] on icon "Map marker" at bounding box center [421, 171] width 8 height 8
click at [363, 155] on icon "Map marker" at bounding box center [364, 153] width 8 height 8
click at [304, 85] on icon "Map marker" at bounding box center [301, 85] width 8 height 8
click at [237, 74] on span "Map Layers" at bounding box center [227, 75] width 25 height 7
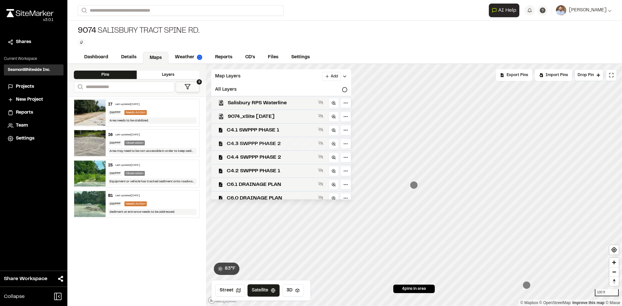
click at [275, 143] on span "C4.3 SWPPP PHASE 2" at bounding box center [271, 144] width 89 height 8
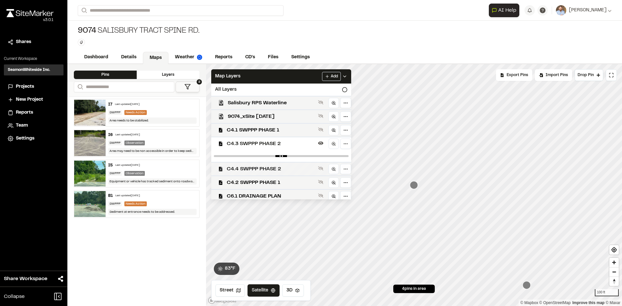
click at [274, 170] on span "C4.4 SWPPP PHASE 2" at bounding box center [271, 169] width 89 height 8
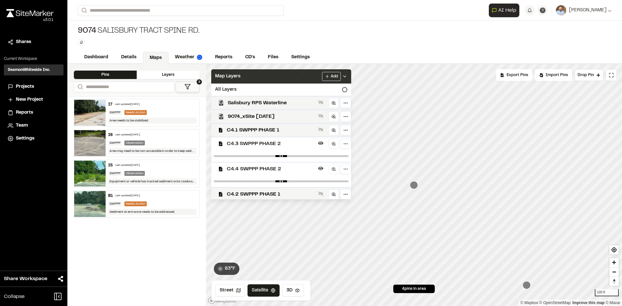
click at [347, 76] on icon at bounding box center [344, 76] width 5 height 5
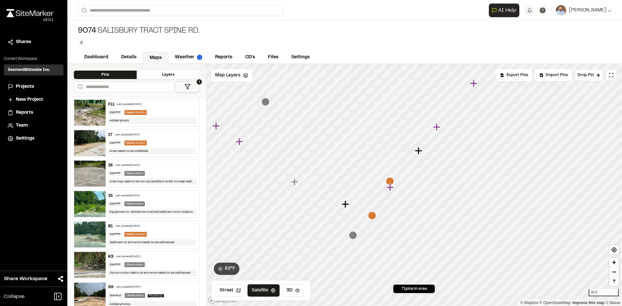
click at [391, 181] on icon "Map marker" at bounding box center [390, 181] width 8 height 8
click at [441, 160] on icon "Map marker" at bounding box center [439, 160] width 8 height 8
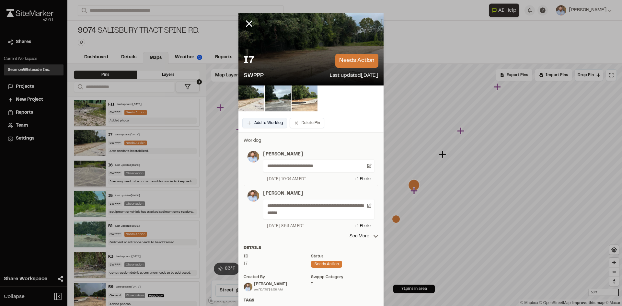
click at [276, 126] on button "Add to Worklog" at bounding box center [264, 123] width 45 height 10
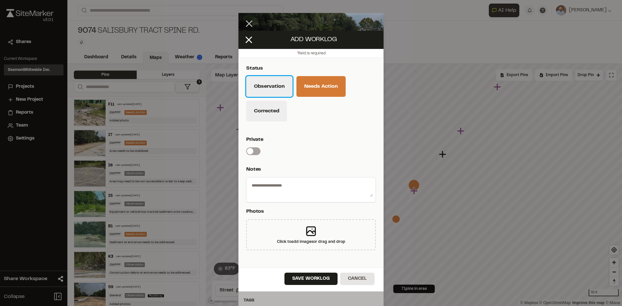
click at [273, 87] on button "Observation" at bounding box center [269, 86] width 46 height 21
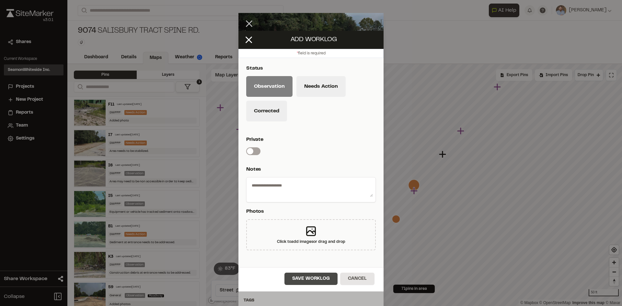
click at [322, 283] on button "Save Worklog" at bounding box center [310, 279] width 53 height 12
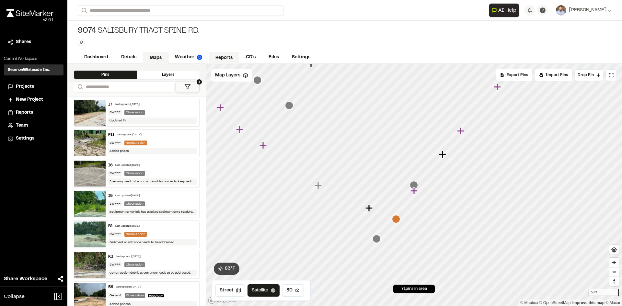
click at [224, 57] on link "Reports" at bounding box center [224, 58] width 31 height 12
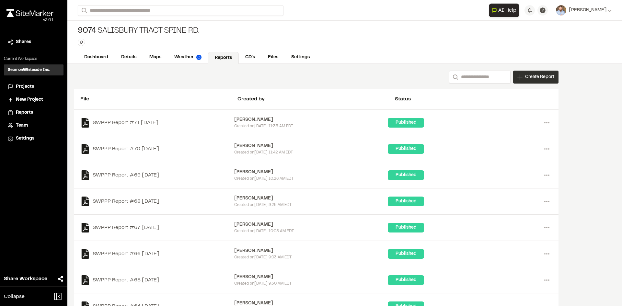
click at [546, 81] on div "Create Report" at bounding box center [535, 77] width 45 height 13
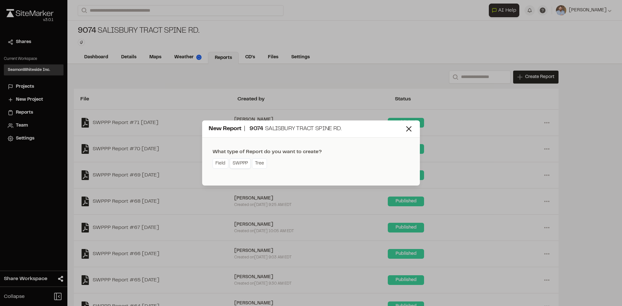
click at [243, 167] on link "SWPPP" at bounding box center [240, 163] width 21 height 10
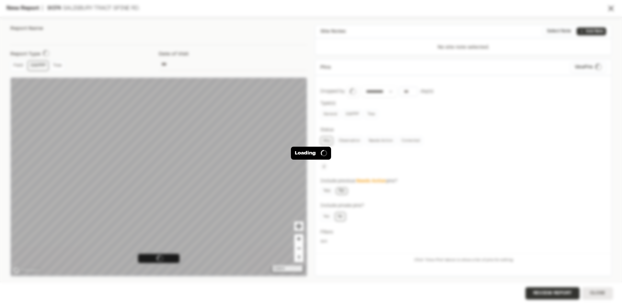
type input "**********"
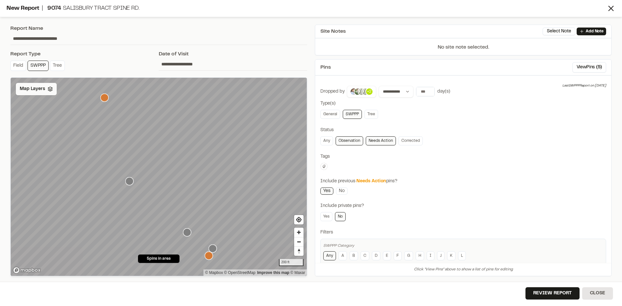
click at [37, 91] on span "Map Layers" at bounding box center [32, 89] width 25 height 7
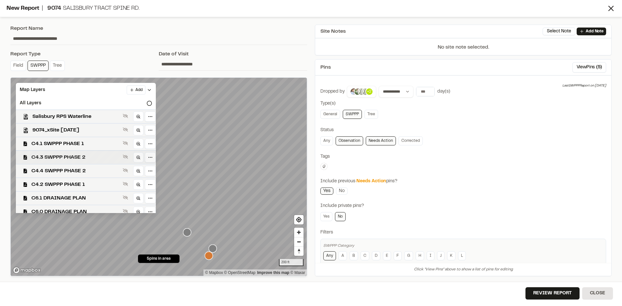
click at [69, 158] on span "C4.3 SWPPP PHASE 2" at bounding box center [75, 158] width 89 height 8
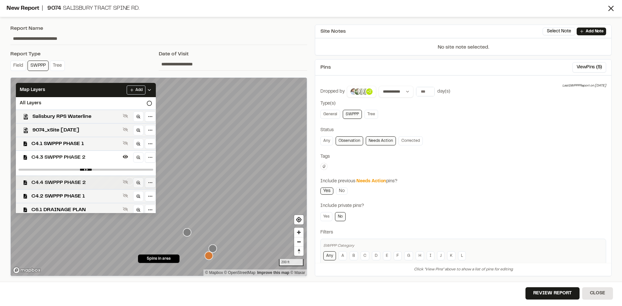
click at [75, 182] on span "C4.4 SWPPP PHASE 2" at bounding box center [75, 183] width 89 height 8
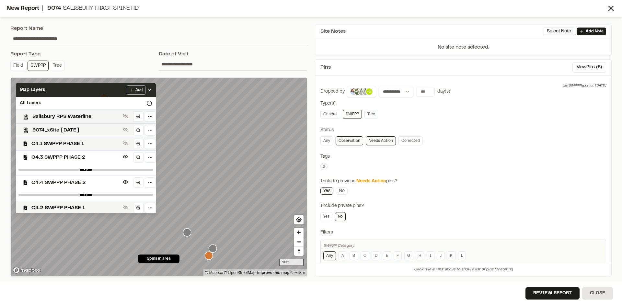
click at [152, 90] on icon at bounding box center [149, 89] width 5 height 5
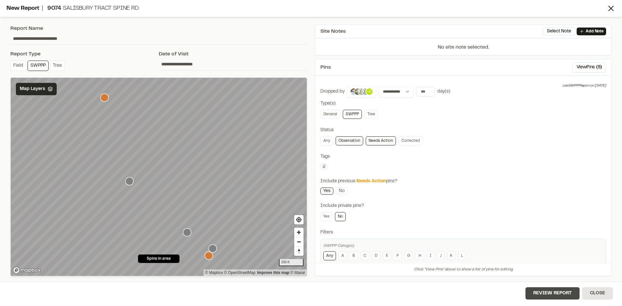
click at [557, 296] on button "Review Report" at bounding box center [552, 293] width 54 height 12
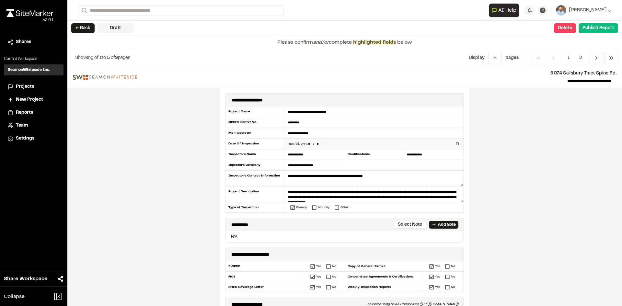
click at [455, 143] on input "datetime-local" at bounding box center [374, 144] width 178 height 10
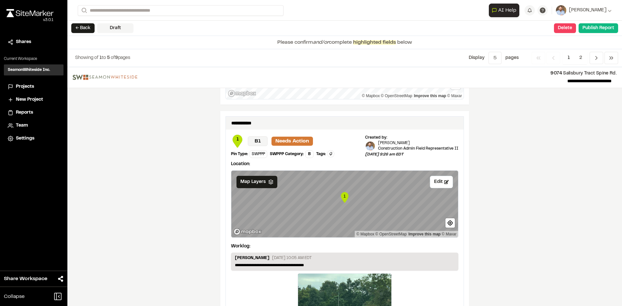
scroll to position [1079, 0]
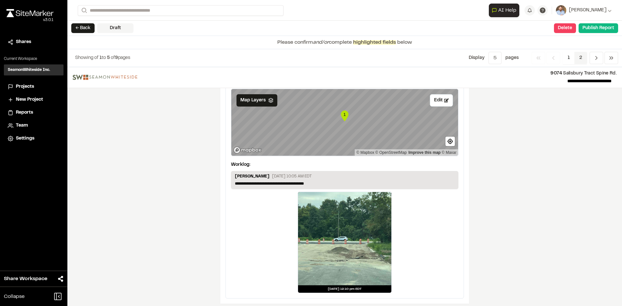
click at [580, 56] on span "2" at bounding box center [580, 58] width 13 height 12
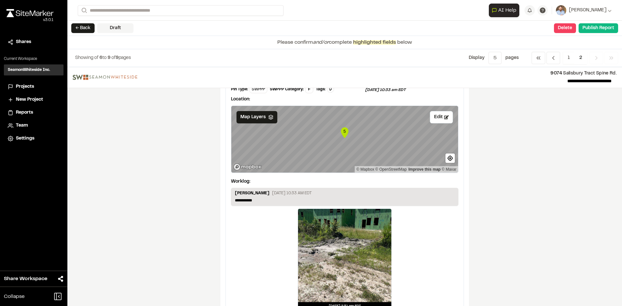
scroll to position [821, 0]
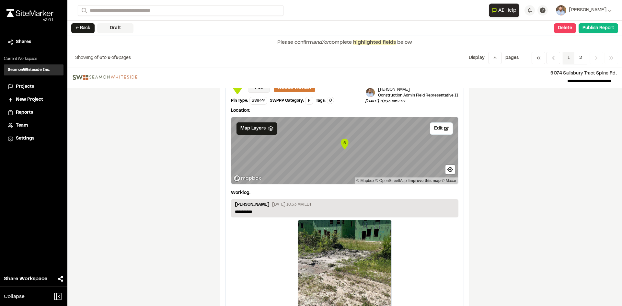
click at [567, 57] on span "1" at bounding box center [569, 58] width 12 height 12
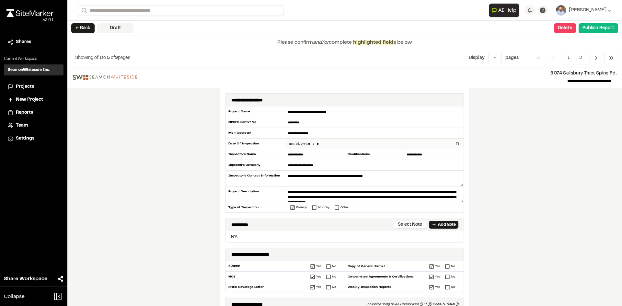
click at [454, 144] on input "datetime-local" at bounding box center [374, 144] width 178 height 10
type input "**********"
click at [202, 203] on div "**********" at bounding box center [344, 186] width 555 height 239
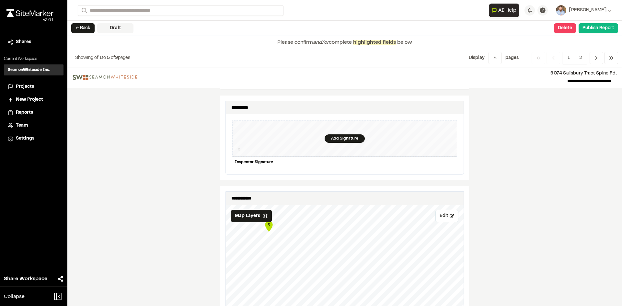
scroll to position [615, 0]
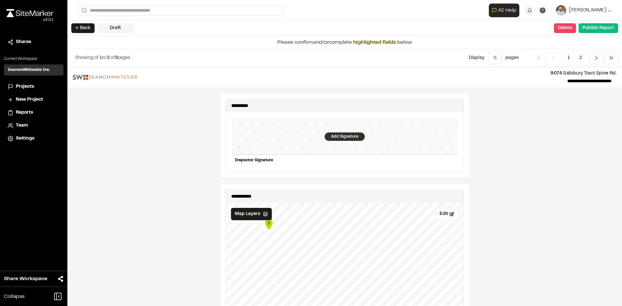
click at [340, 132] on div "Add Signature" at bounding box center [345, 136] width 40 height 8
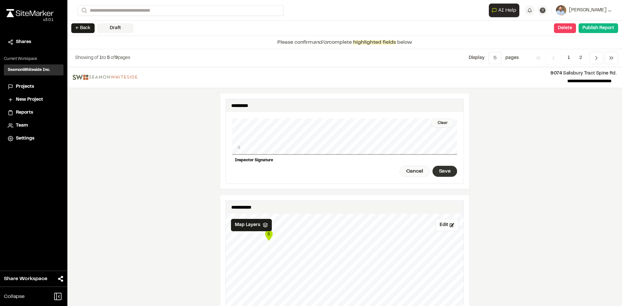
click at [435, 166] on div "Save" at bounding box center [444, 171] width 25 height 11
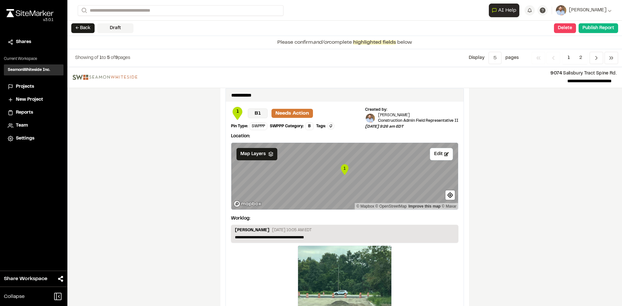
scroll to position [1090, 0]
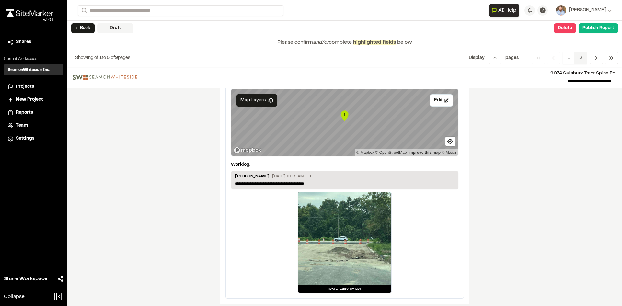
click at [582, 57] on span "2" at bounding box center [580, 58] width 13 height 12
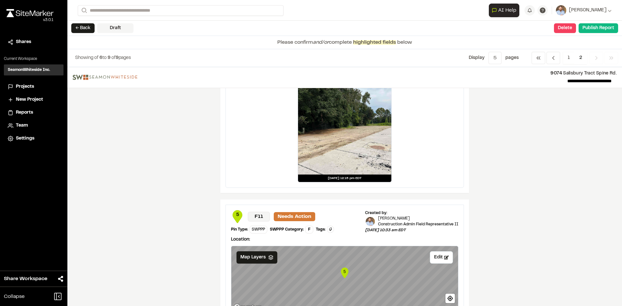
scroll to position [615, 0]
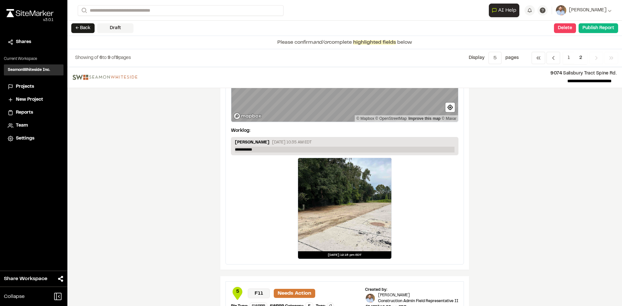
click at [259, 148] on p "**********" at bounding box center [345, 150] width 220 height 6
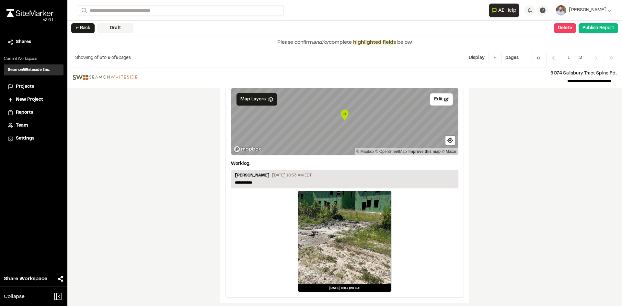
scroll to position [854, 0]
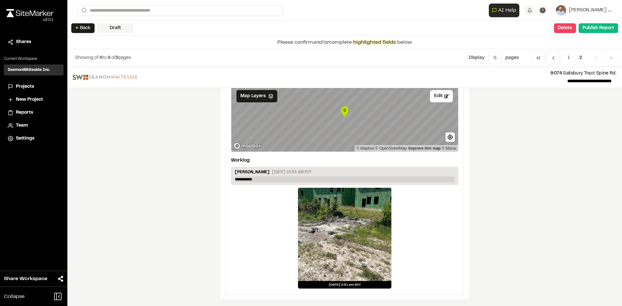
click at [258, 179] on p "**********" at bounding box center [345, 180] width 220 height 6
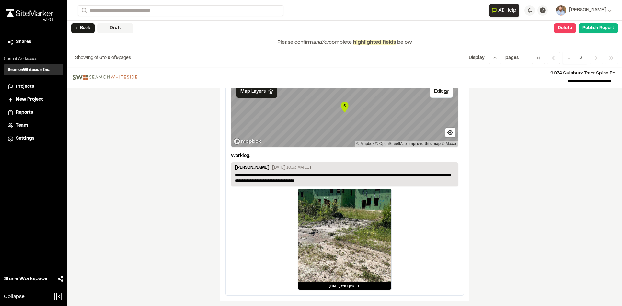
scroll to position [859, 0]
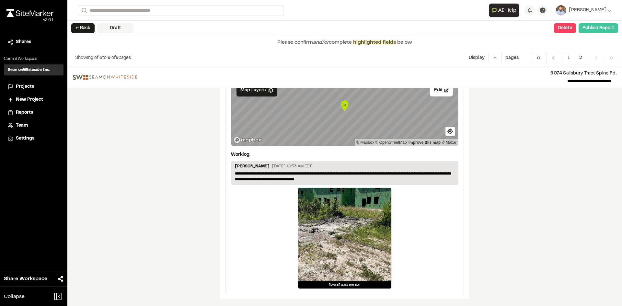
click at [600, 30] on button "Publish Report" at bounding box center [599, 28] width 40 height 10
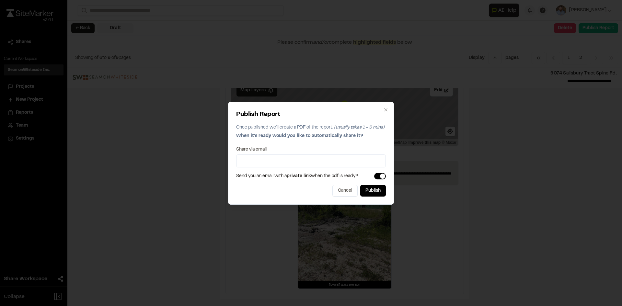
click at [537, 168] on div "Publish Report Once published we'll create a PDF of the report. (usually takes …" at bounding box center [311, 153] width 622 height 306
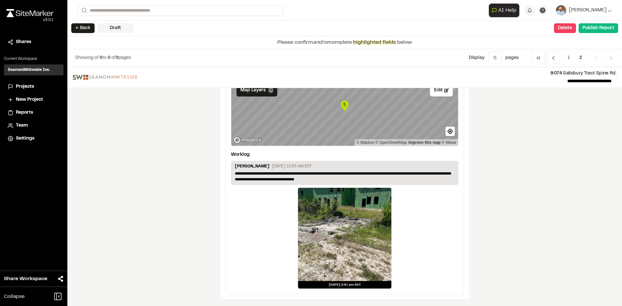
click at [579, 52] on span "2" at bounding box center [580, 58] width 13 height 12
click at [581, 58] on span "2" at bounding box center [580, 58] width 13 height 12
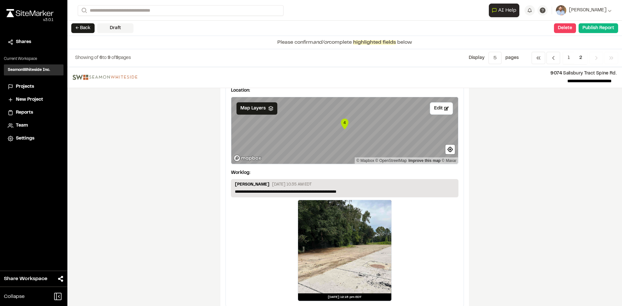
scroll to position [535, 0]
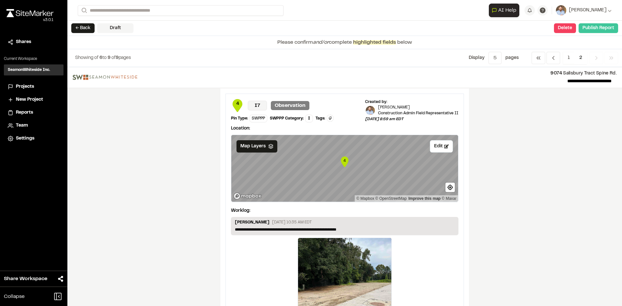
click at [599, 30] on button "Publish Report" at bounding box center [599, 28] width 40 height 10
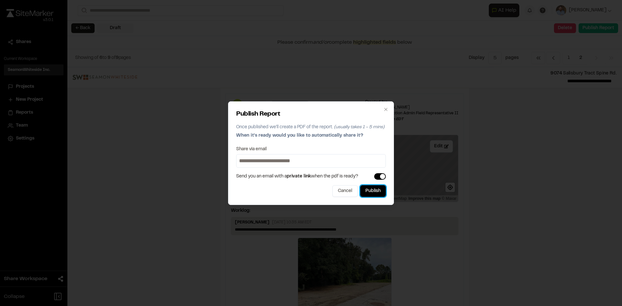
click at [376, 193] on button "Publish" at bounding box center [373, 191] width 26 height 12
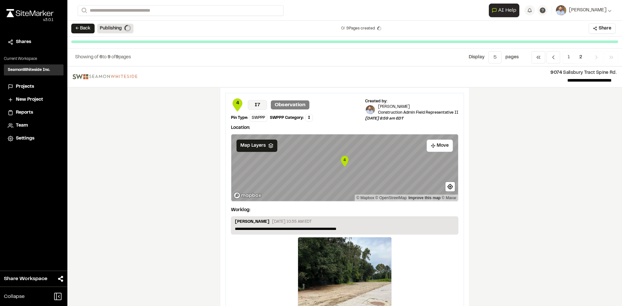
click at [30, 87] on span "Projects" at bounding box center [25, 86] width 18 height 7
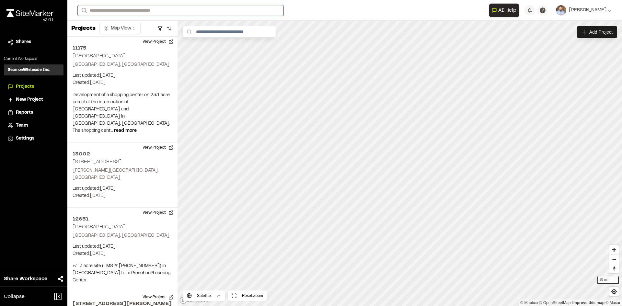
click at [103, 9] on input "Search" at bounding box center [181, 10] width 206 height 11
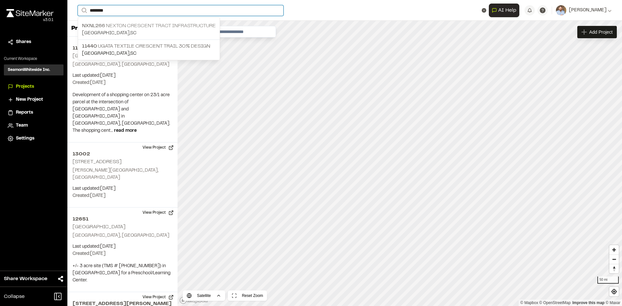
type input "********"
click at [138, 27] on p "NXNL266 Nexton Crescent Tract Infrastructure" at bounding box center [149, 26] width 134 height 8
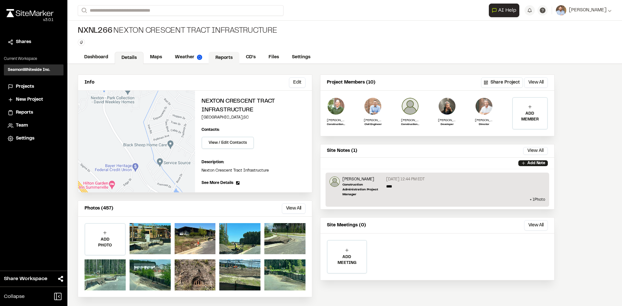
click at [226, 57] on link "Reports" at bounding box center [224, 58] width 31 height 12
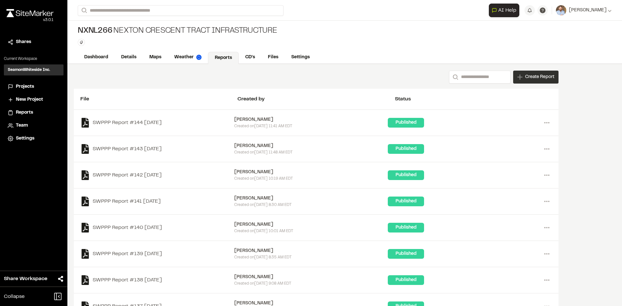
click at [538, 78] on span "Create Report" at bounding box center [539, 77] width 29 height 7
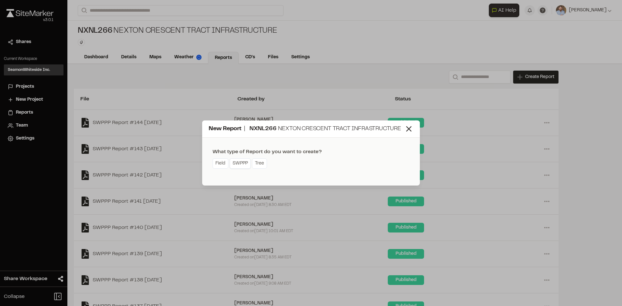
click at [241, 167] on link "SWPPP" at bounding box center [240, 163] width 21 height 10
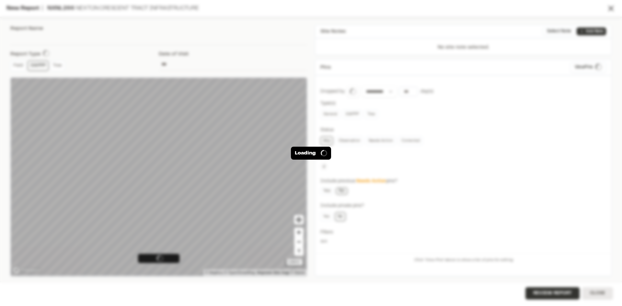
type input "**********"
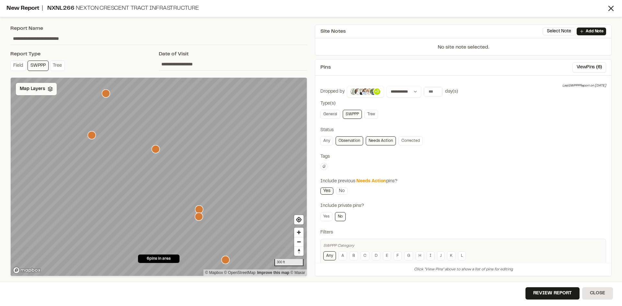
click at [40, 90] on span "Map Layers" at bounding box center [32, 89] width 25 height 7
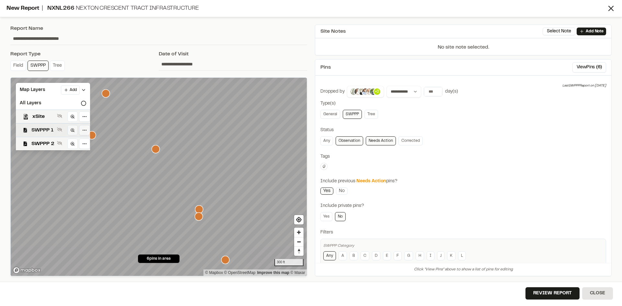
click at [46, 130] on span "SWPPP 1" at bounding box center [42, 130] width 23 height 8
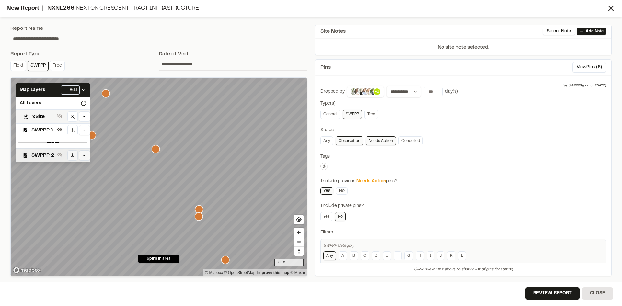
click at [45, 155] on span "SWPPP 2" at bounding box center [42, 156] width 23 height 8
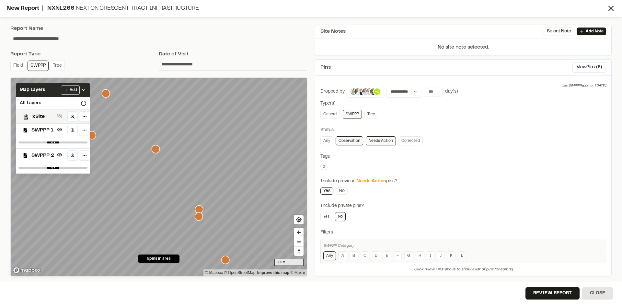
click at [85, 90] on polyline at bounding box center [83, 89] width 3 height 1
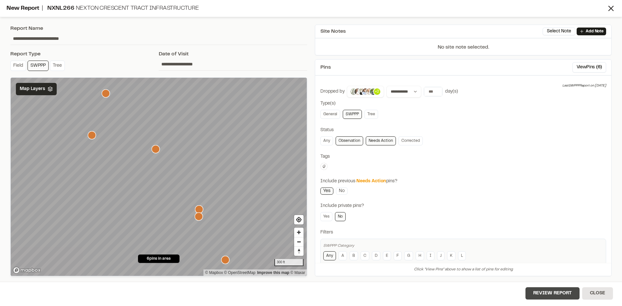
click at [554, 295] on button "Review Report" at bounding box center [552, 293] width 54 height 12
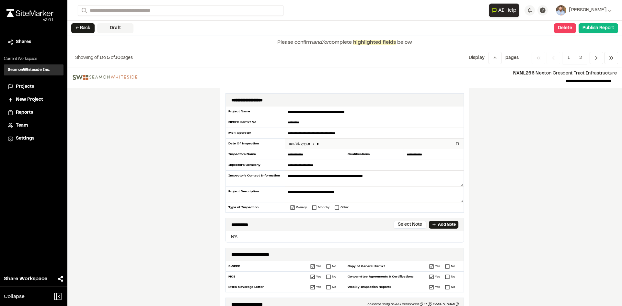
click at [454, 144] on input "datetime-local" at bounding box center [374, 144] width 178 height 10
type input "**********"
click at [215, 202] on div "**********" at bounding box center [344, 186] width 555 height 239
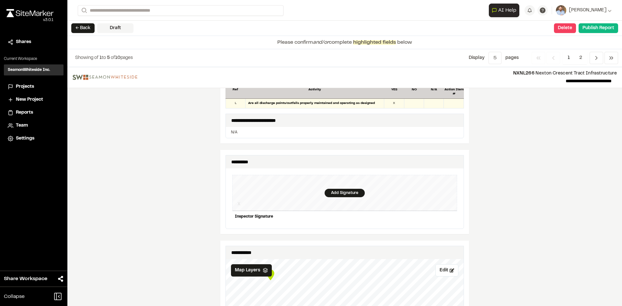
scroll to position [583, 0]
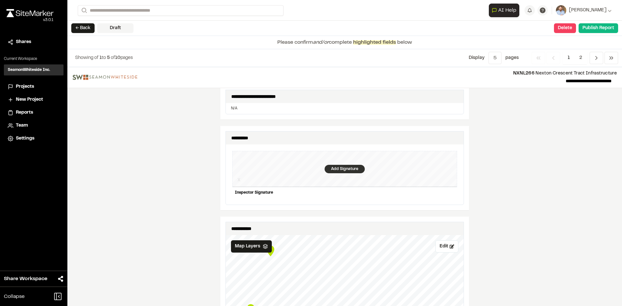
click at [338, 165] on div "Add Signature" at bounding box center [345, 169] width 40 height 8
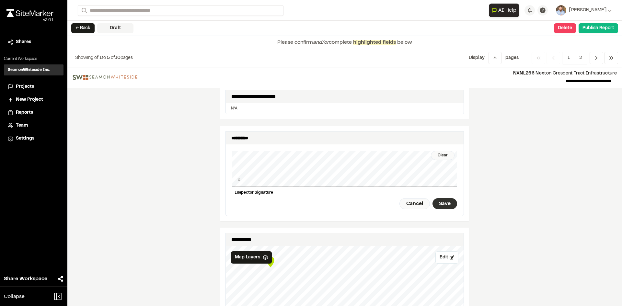
click at [445, 198] on div "Save" at bounding box center [444, 203] width 25 height 11
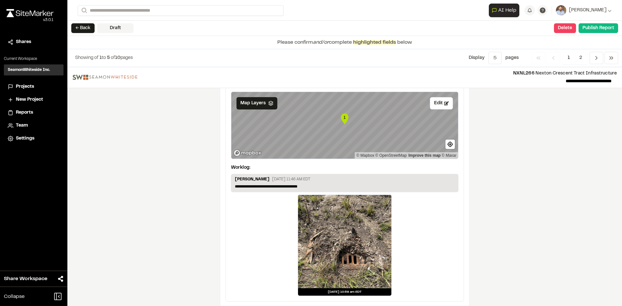
scroll to position [1090, 0]
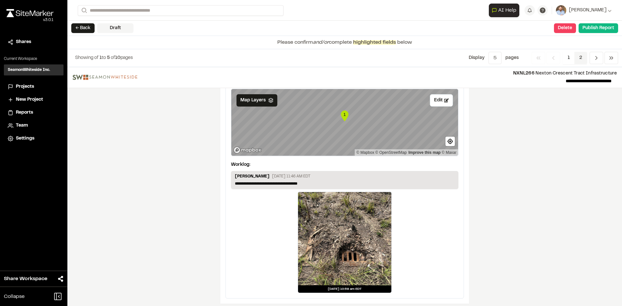
click at [581, 57] on span "2" at bounding box center [580, 58] width 13 height 12
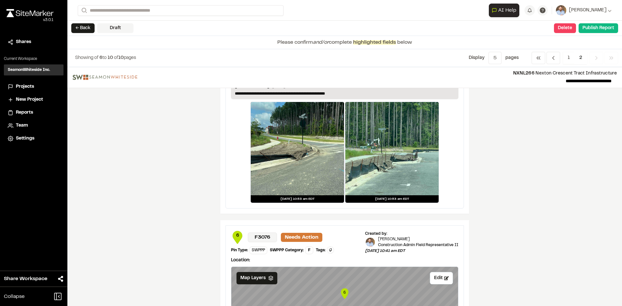
scroll to position [1101, 0]
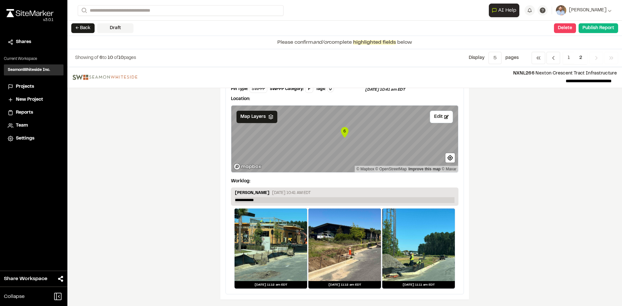
click at [265, 201] on p "**********" at bounding box center [345, 200] width 220 height 6
click at [601, 29] on button "Publish Report" at bounding box center [599, 28] width 40 height 10
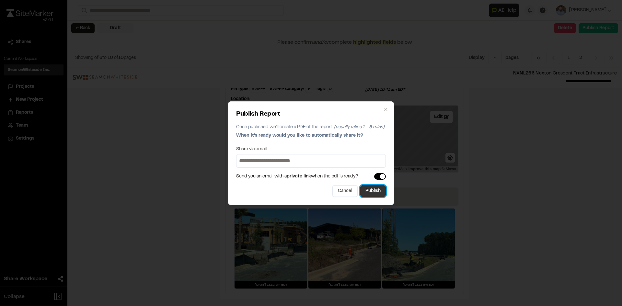
click at [375, 194] on button "Publish" at bounding box center [373, 191] width 26 height 12
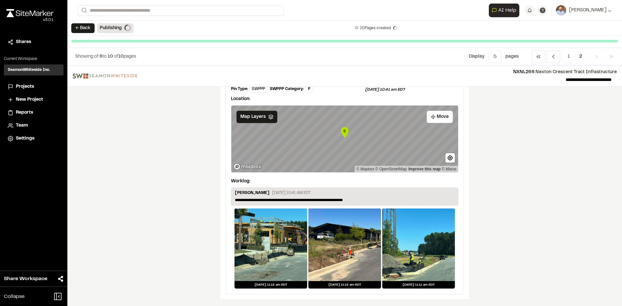
scroll to position [1100, 0]
click at [27, 87] on span "Projects" at bounding box center [25, 86] width 18 height 7
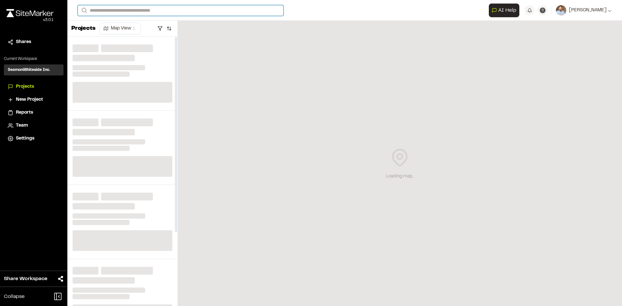
click at [117, 11] on input "Search" at bounding box center [181, 10] width 206 height 11
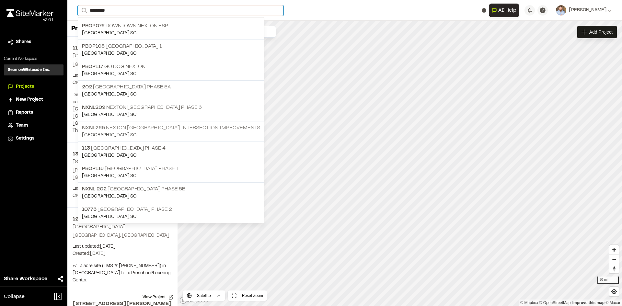
type input "********"
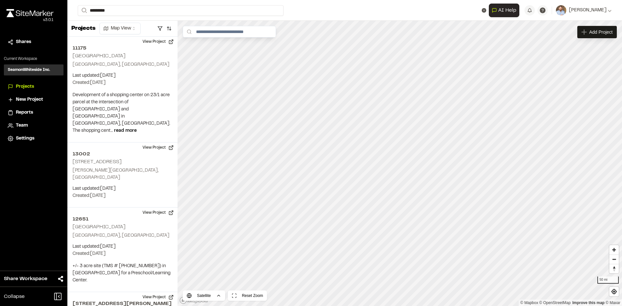
click at [170, 127] on p "NXNL265 Nexton Pkwy Brighton Park Blvd Intersection Improvements" at bounding box center [171, 128] width 178 height 8
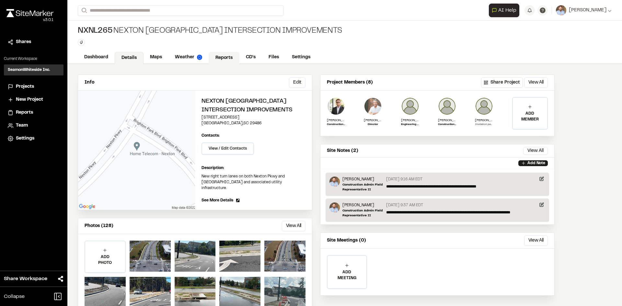
click at [224, 58] on link "Reports" at bounding box center [224, 58] width 31 height 12
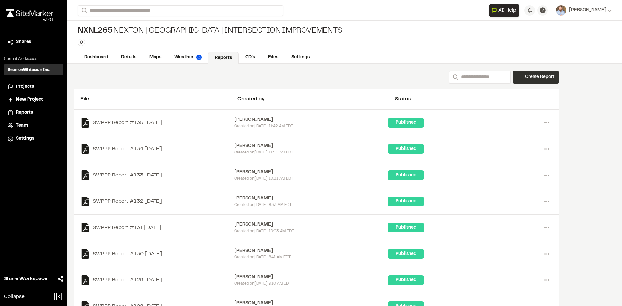
click at [540, 80] on span "Create Report" at bounding box center [539, 77] width 29 height 7
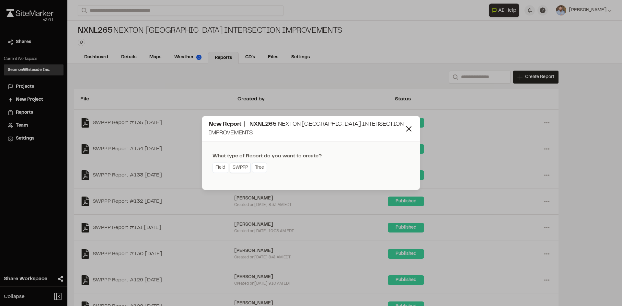
click at [245, 170] on link "SWPPP" at bounding box center [240, 168] width 21 height 10
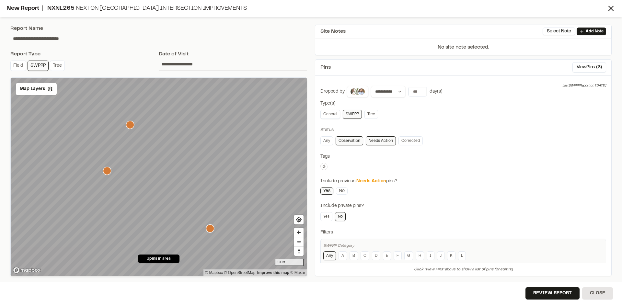
click at [334, 117] on link "General" at bounding box center [330, 114] width 20 height 9
click at [388, 142] on link "Needs Action" at bounding box center [381, 140] width 30 height 9
click at [355, 115] on link "SWPPP" at bounding box center [352, 114] width 19 height 9
click at [589, 66] on button "View Pins ( 5 )" at bounding box center [589, 67] width 34 height 10
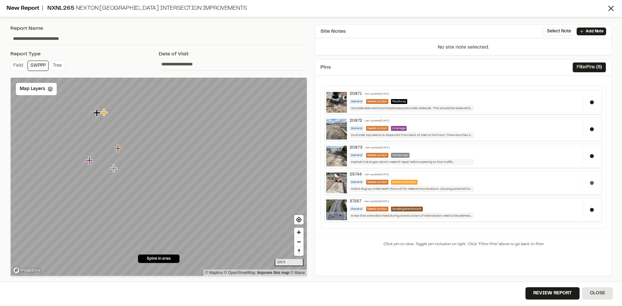
click at [591, 181] on div at bounding box center [591, 182] width 17 height 21
click at [592, 157] on button at bounding box center [592, 156] width 4 height 4
click at [592, 129] on button at bounding box center [592, 129] width 4 height 4
click at [592, 102] on button at bounding box center [592, 102] width 4 height 4
click at [563, 296] on button "Review Report" at bounding box center [552, 293] width 54 height 12
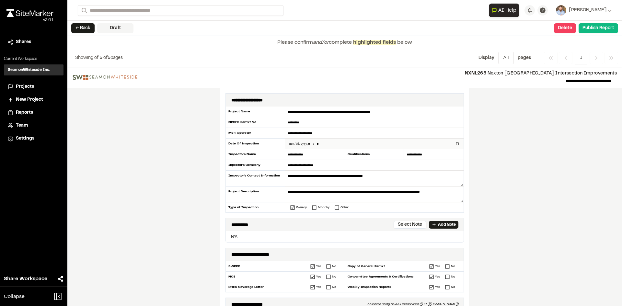
click at [455, 144] on input "datetime-local" at bounding box center [374, 144] width 178 height 10
type input "**********"
click at [196, 198] on div "**********" at bounding box center [344, 186] width 555 height 239
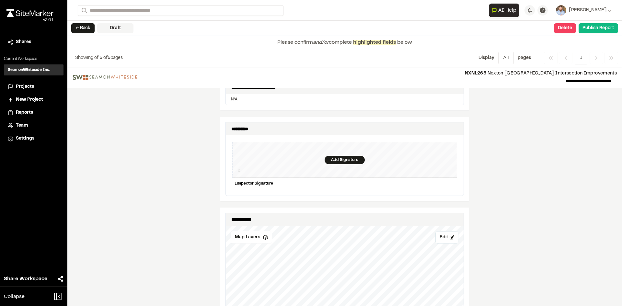
scroll to position [615, 0]
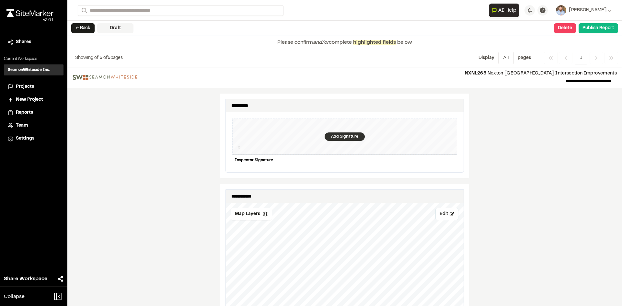
click at [340, 132] on div "Add Signature" at bounding box center [345, 136] width 40 height 8
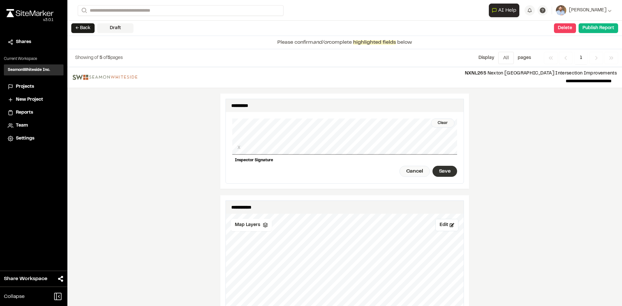
click at [443, 169] on div "Save" at bounding box center [444, 171] width 25 height 11
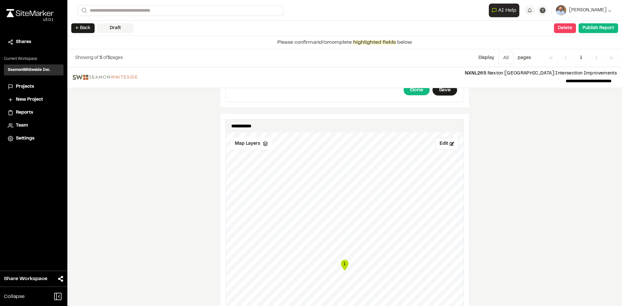
scroll to position [713, 0]
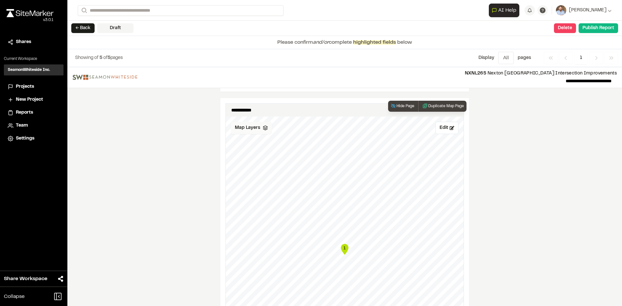
click at [251, 124] on span "Map Layers" at bounding box center [247, 127] width 25 height 7
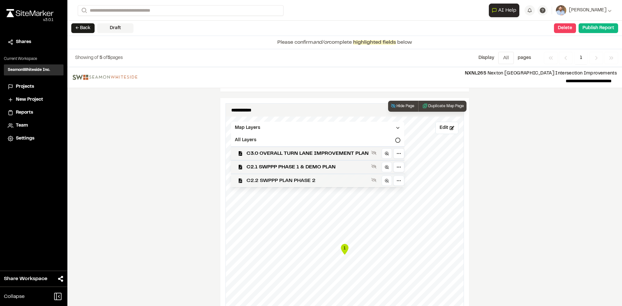
click at [305, 177] on span "C2.2 SWPPP PLAN PHASE 2" at bounding box center [308, 181] width 122 height 8
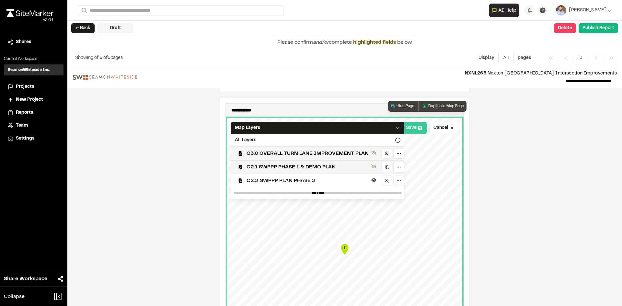
click at [414, 123] on button "Save" at bounding box center [414, 128] width 25 height 12
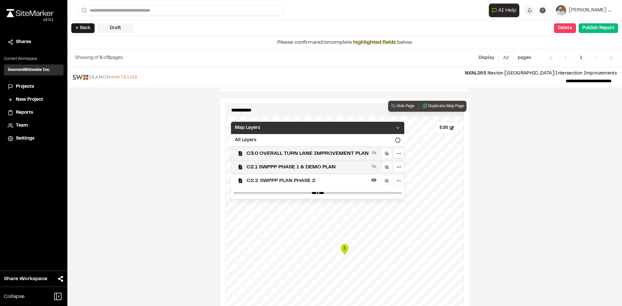
click at [396, 125] on icon at bounding box center [397, 127] width 5 height 5
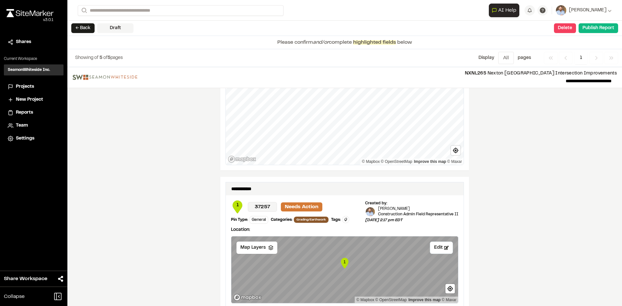
scroll to position [1004, 0]
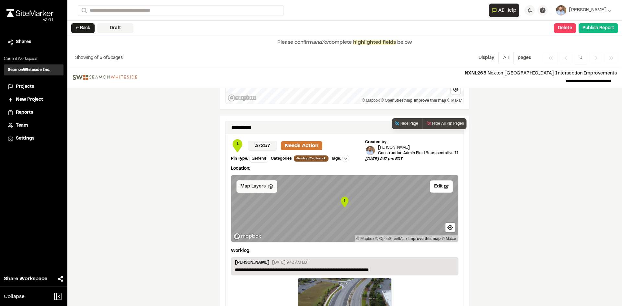
click at [264, 181] on div "Map Layers" at bounding box center [256, 186] width 41 height 12
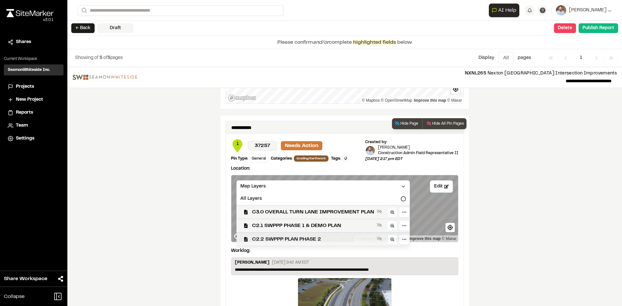
click at [302, 236] on span "C2.2 SWPPP PLAN PHASE 2" at bounding box center [313, 240] width 122 height 8
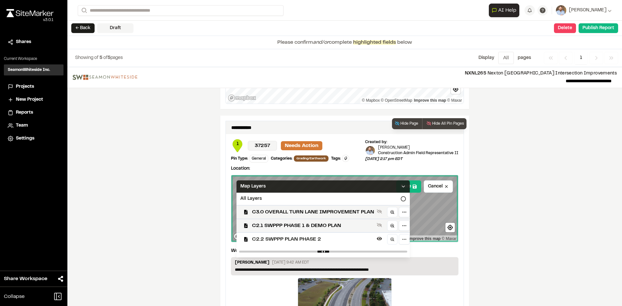
click at [401, 184] on icon at bounding box center [403, 186] width 5 height 5
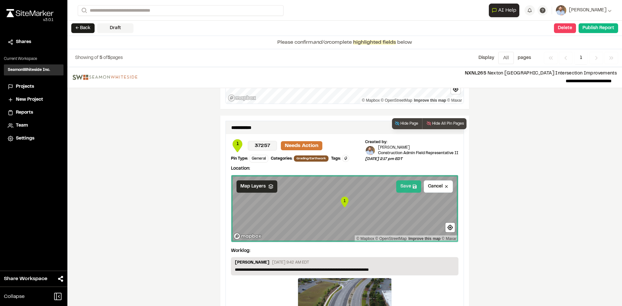
click at [407, 182] on button "Save" at bounding box center [408, 186] width 25 height 12
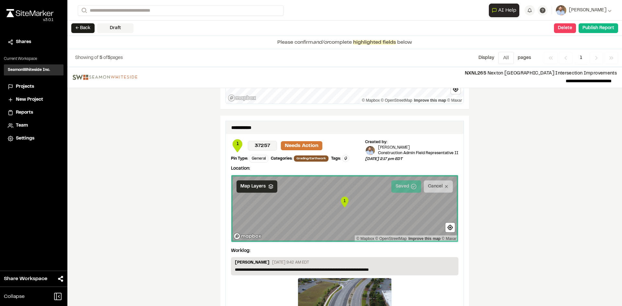
scroll to position [1090, 0]
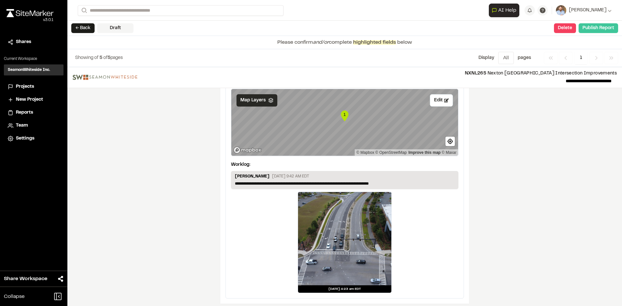
click at [599, 29] on button "Publish Report" at bounding box center [599, 28] width 40 height 10
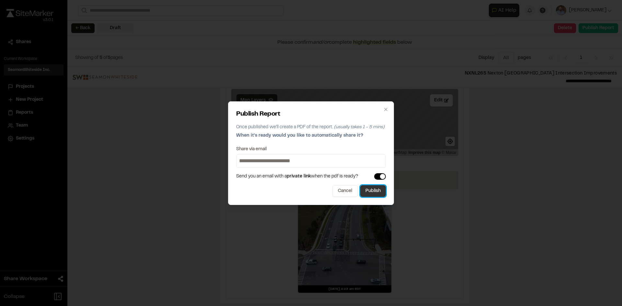
click at [373, 192] on button "Publish" at bounding box center [373, 191] width 26 height 12
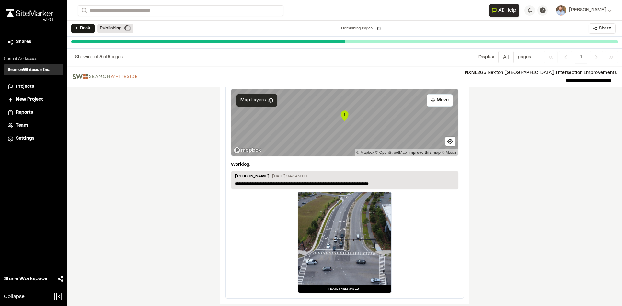
scroll to position [0, 0]
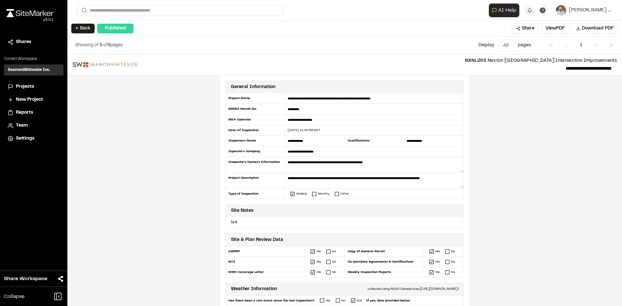
click at [28, 87] on span "Projects" at bounding box center [25, 86] width 18 height 7
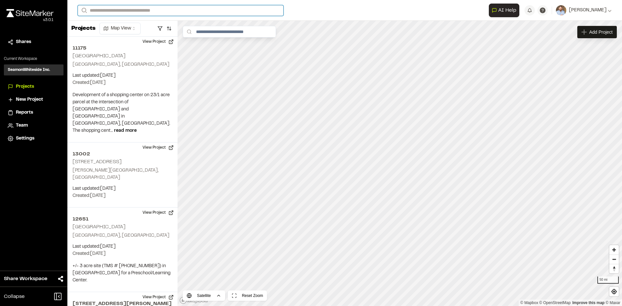
click at [120, 12] on input "Search" at bounding box center [181, 10] width 206 height 11
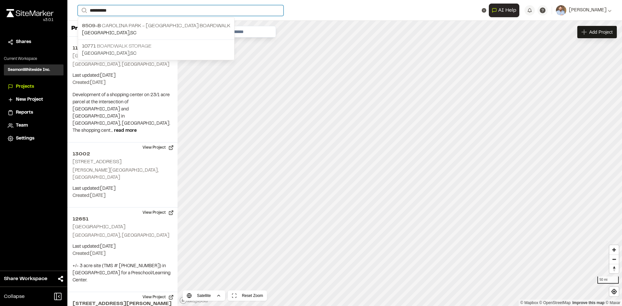
type input "*********"
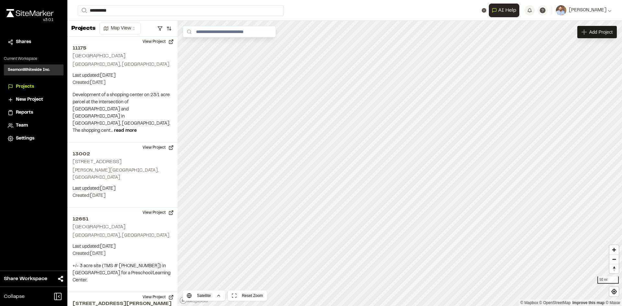
click at [132, 45] on p "10771 Boardwalk Storage" at bounding box center [156, 46] width 148 height 8
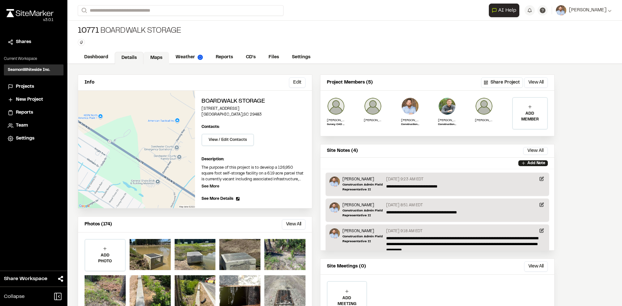
click at [155, 58] on link "Maps" at bounding box center [157, 58] width 26 height 12
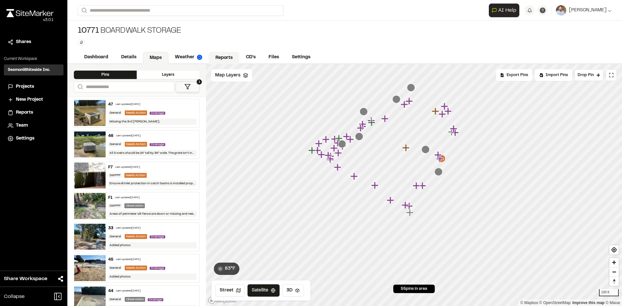
click at [227, 56] on link "Reports" at bounding box center [224, 58] width 31 height 12
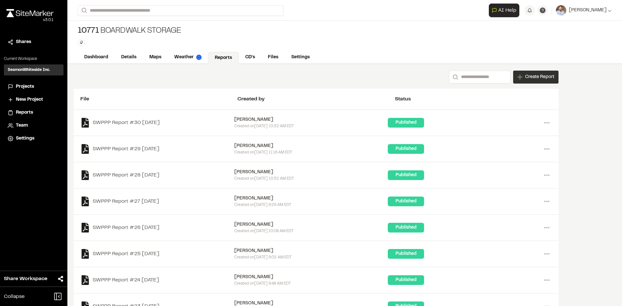
click at [537, 82] on div "Create Report" at bounding box center [535, 77] width 45 height 13
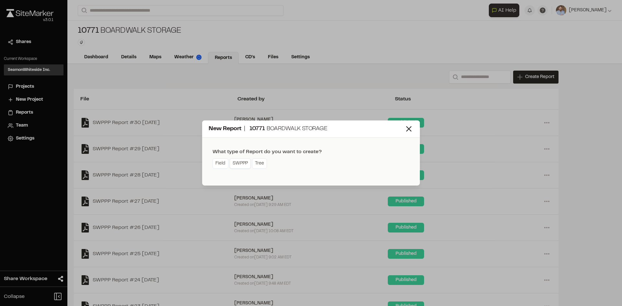
click at [246, 166] on link "SWPPP" at bounding box center [240, 163] width 21 height 10
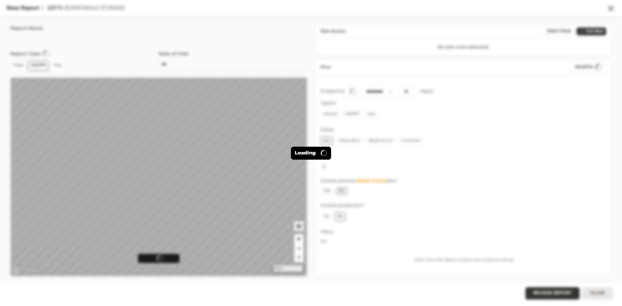
type input "**********"
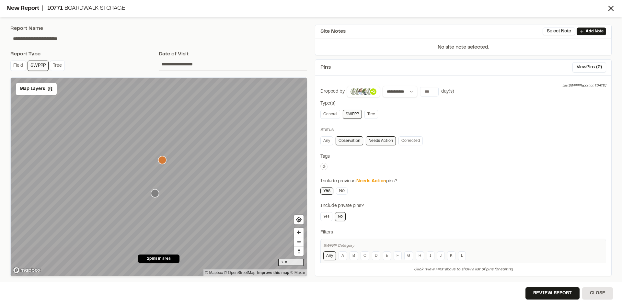
click at [154, 195] on icon "Map marker" at bounding box center [155, 194] width 8 height 8
click at [163, 160] on icon "Map marker" at bounding box center [162, 160] width 8 height 8
click at [157, 194] on icon "Map marker" at bounding box center [155, 193] width 8 height 8
click at [44, 94] on div "Map Layers" at bounding box center [36, 89] width 41 height 12
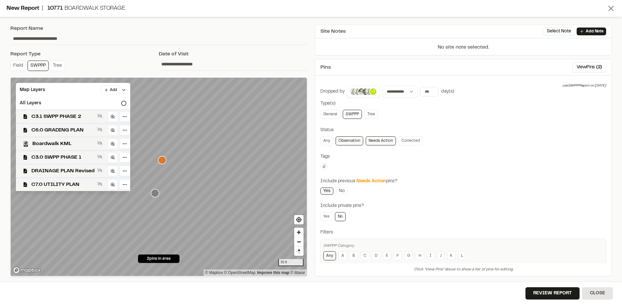
click at [611, 7] on icon at bounding box center [610, 8] width 9 height 9
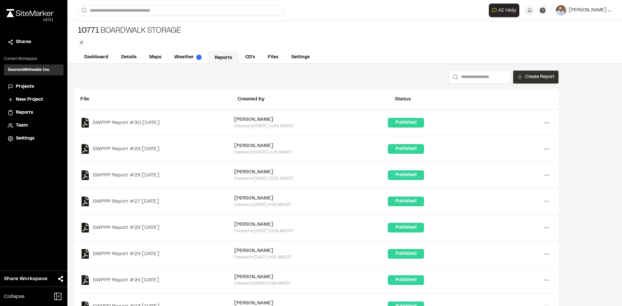
click at [541, 80] on span "Create Report" at bounding box center [539, 77] width 29 height 7
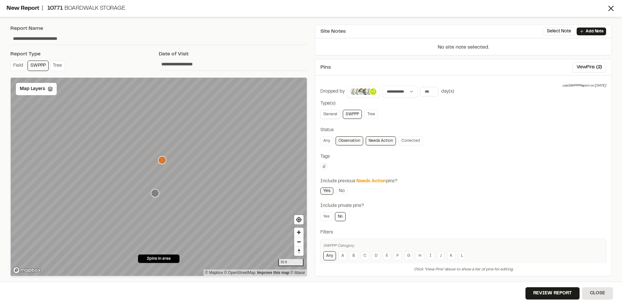
click at [334, 115] on link "General" at bounding box center [330, 114] width 20 height 9
click at [583, 68] on button "View Pins ( 9 )" at bounding box center [589, 67] width 34 height 10
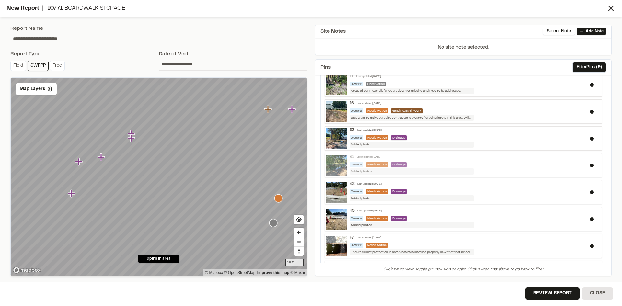
scroll to position [82, 0]
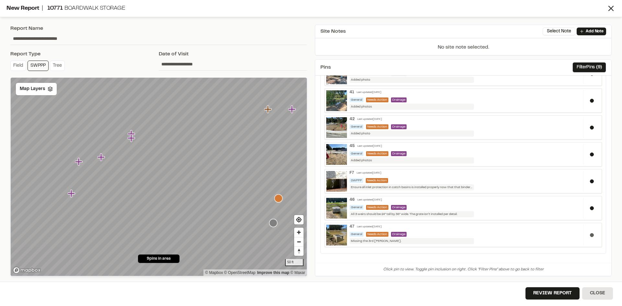
click at [590, 235] on button at bounding box center [592, 235] width 4 height 4
click at [590, 207] on button at bounding box center [592, 208] width 4 height 4
click at [588, 152] on div at bounding box center [591, 154] width 17 height 21
click at [590, 127] on button at bounding box center [592, 128] width 4 height 4
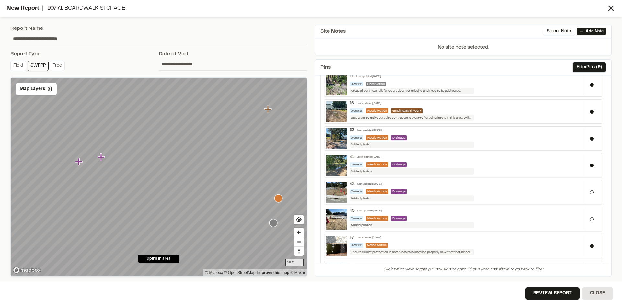
scroll to position [0, 0]
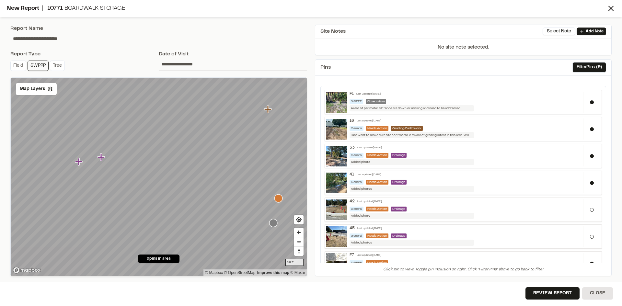
click at [78, 162] on icon "Map marker" at bounding box center [78, 161] width 7 height 7
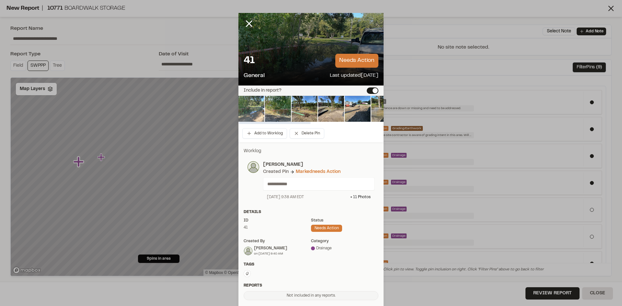
click at [254, 108] on img at bounding box center [251, 109] width 26 height 26
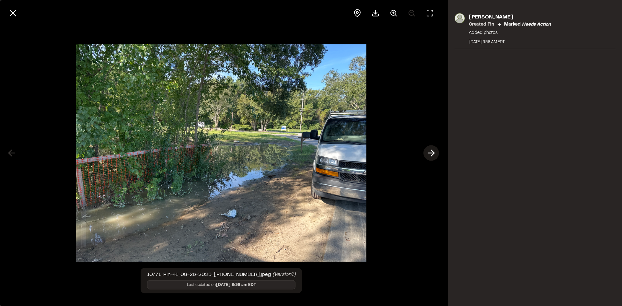
click at [429, 152] on icon at bounding box center [431, 153] width 10 height 11
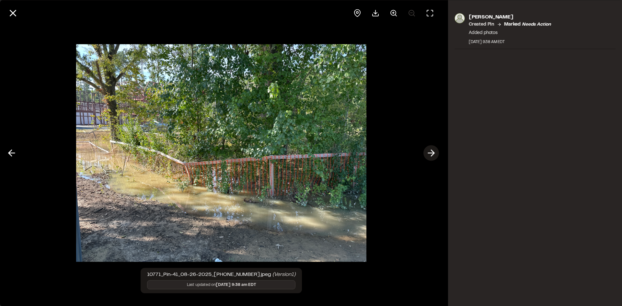
click at [429, 152] on icon at bounding box center [431, 153] width 10 height 11
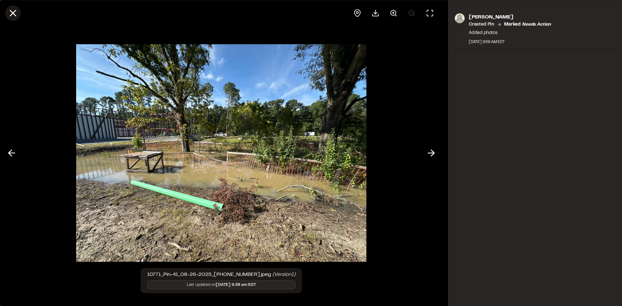
click at [15, 12] on line at bounding box center [13, 13] width 6 height 6
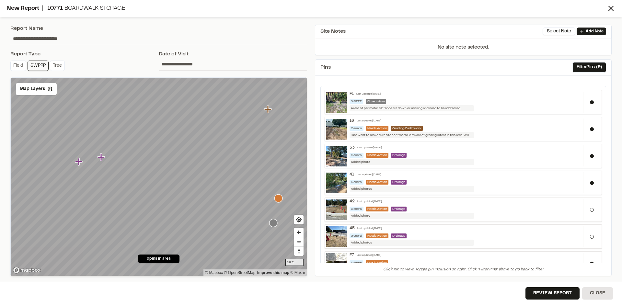
click at [103, 158] on icon "Map marker" at bounding box center [102, 157] width 8 height 8
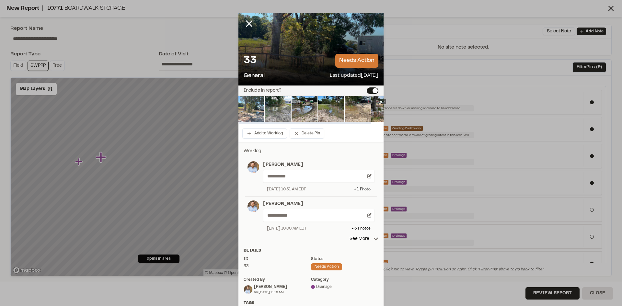
click at [255, 110] on img at bounding box center [251, 109] width 26 height 26
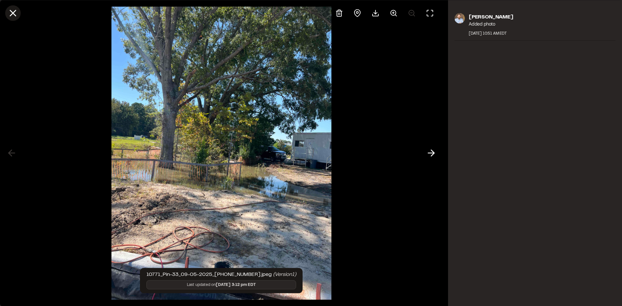
click at [9, 10] on icon at bounding box center [12, 12] width 11 height 11
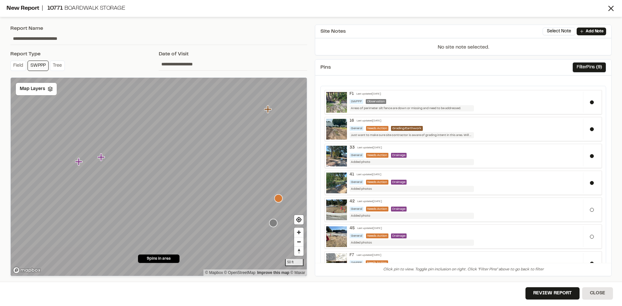
click at [80, 163] on icon "Map marker" at bounding box center [78, 161] width 7 height 7
click at [590, 128] on button at bounding box center [592, 129] width 4 height 4
click at [590, 155] on button at bounding box center [592, 156] width 4 height 4
click at [590, 182] on button at bounding box center [592, 183] width 4 height 4
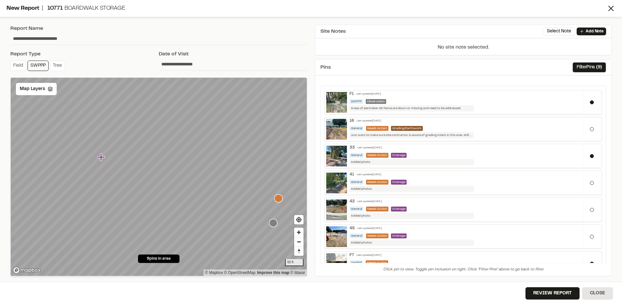
click at [100, 158] on icon "Map marker" at bounding box center [101, 157] width 7 height 7
click at [558, 294] on button "Review Report" at bounding box center [552, 293] width 54 height 12
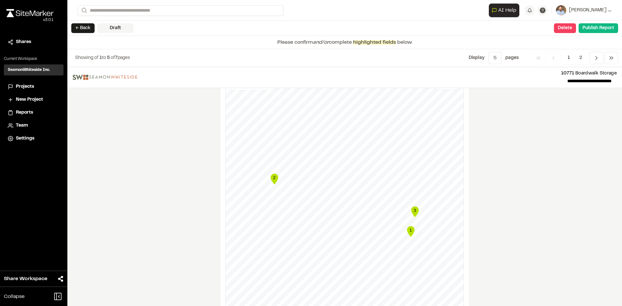
scroll to position [648, 0]
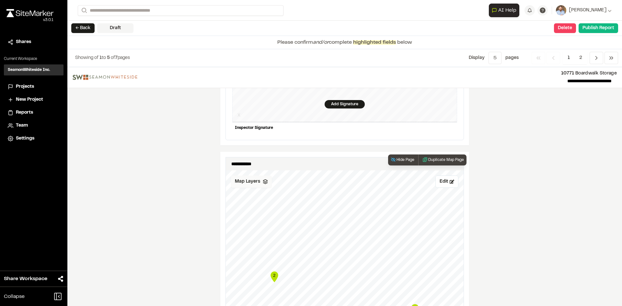
click at [246, 178] on span "Map Layers" at bounding box center [247, 181] width 25 height 7
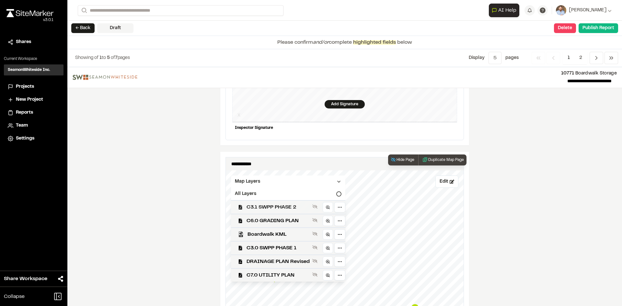
click at [283, 204] on span "C3.1 SWPP PHASE 2" at bounding box center [278, 207] width 63 height 8
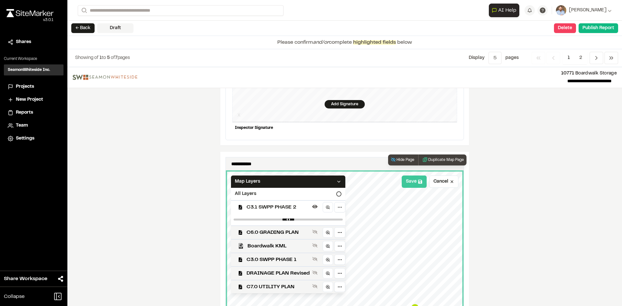
click at [415, 181] on button "Save" at bounding box center [414, 182] width 25 height 12
click at [336, 179] on icon at bounding box center [338, 181] width 5 height 5
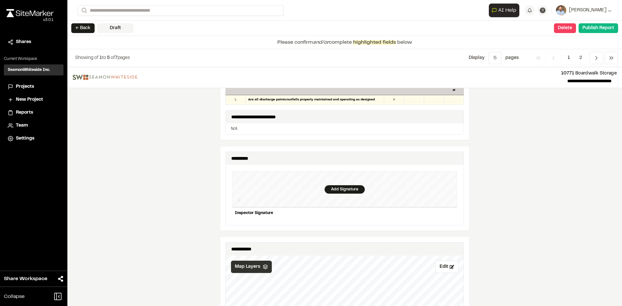
scroll to position [551, 0]
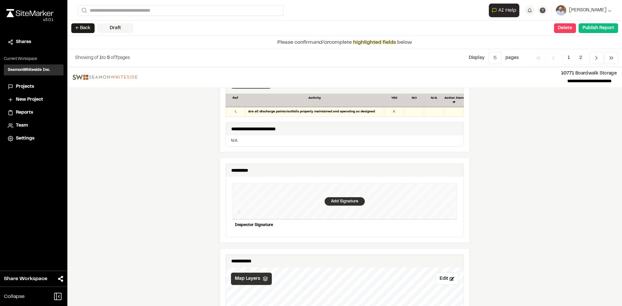
drag, startPoint x: 340, startPoint y: 198, endPoint x: 333, endPoint y: 197, distance: 7.1
click at [333, 197] on div "Add Signature" at bounding box center [345, 201] width 40 height 8
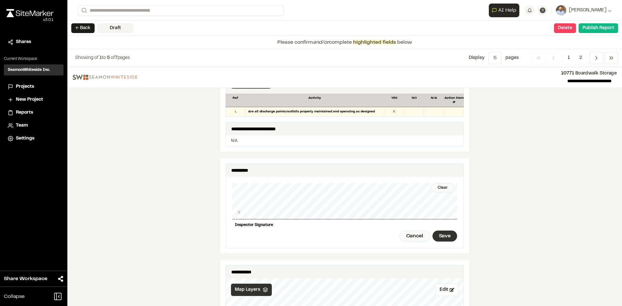
click at [447, 231] on div "Save" at bounding box center [444, 236] width 25 height 11
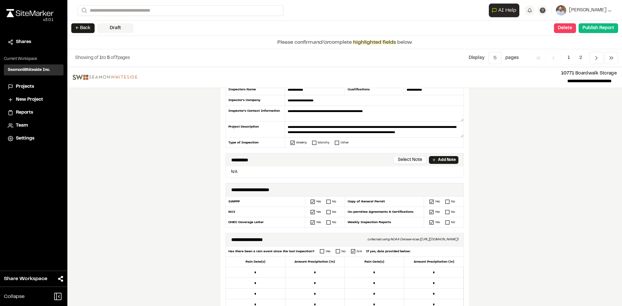
scroll to position [0, 0]
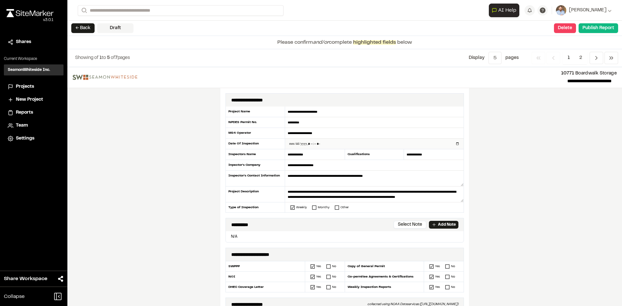
click at [456, 144] on input "datetime-local" at bounding box center [374, 144] width 178 height 10
type input "**********"
click at [220, 216] on div "**********" at bounding box center [344, 247] width 249 height 318
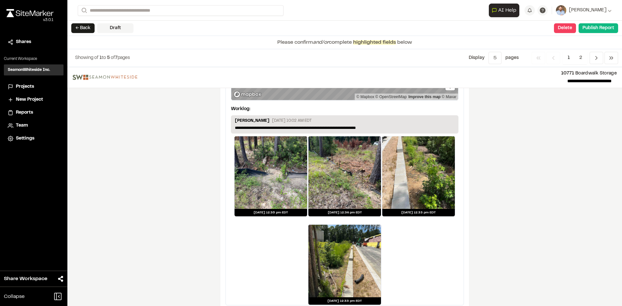
scroll to position [1153, 0]
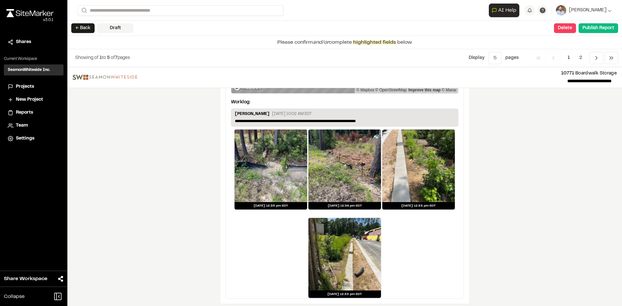
click at [581, 58] on span "2" at bounding box center [580, 58] width 13 height 12
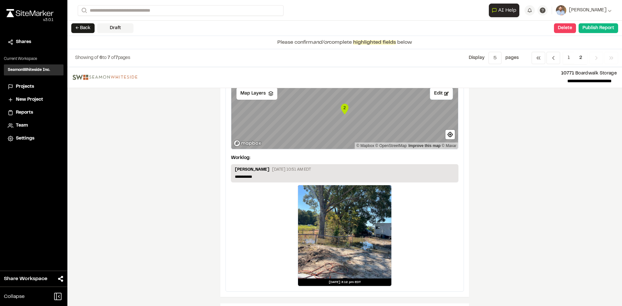
scroll to position [65, 0]
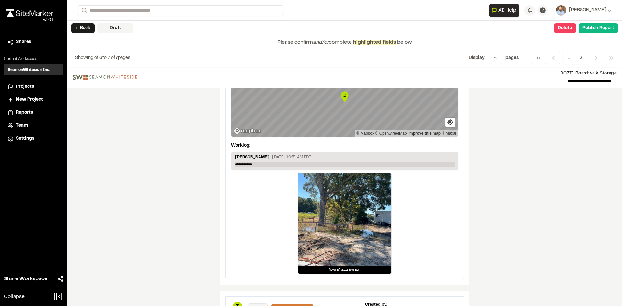
click at [259, 165] on p "**********" at bounding box center [345, 165] width 220 height 6
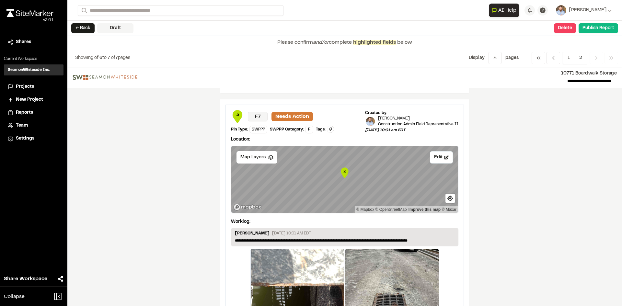
scroll to position [253, 0]
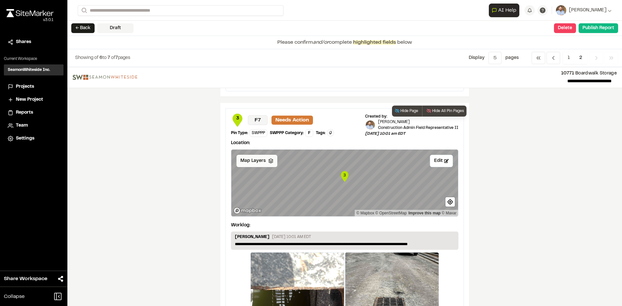
click at [256, 158] on span "Map Layers" at bounding box center [252, 160] width 25 height 7
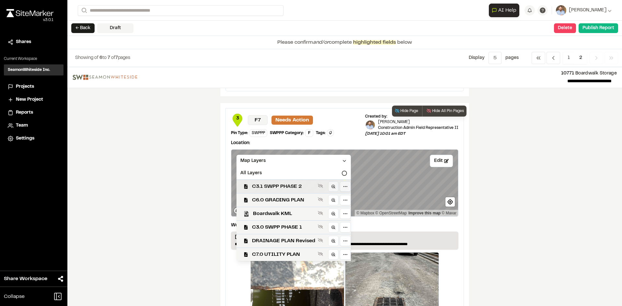
click at [295, 191] on div "C3.1 SWPP PHASE 2" at bounding box center [291, 186] width 120 height 14
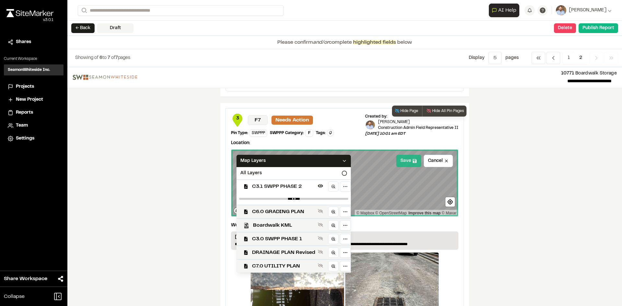
click at [404, 161] on button "Save" at bounding box center [408, 161] width 25 height 12
click at [342, 160] on icon at bounding box center [344, 160] width 5 height 5
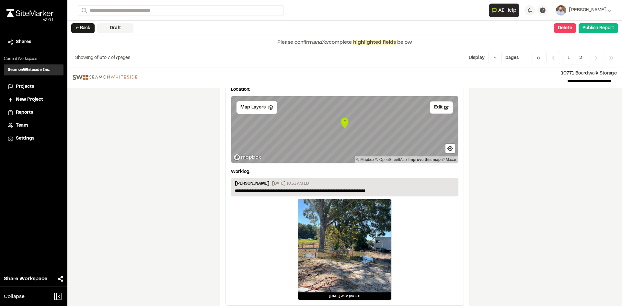
scroll to position [0, 0]
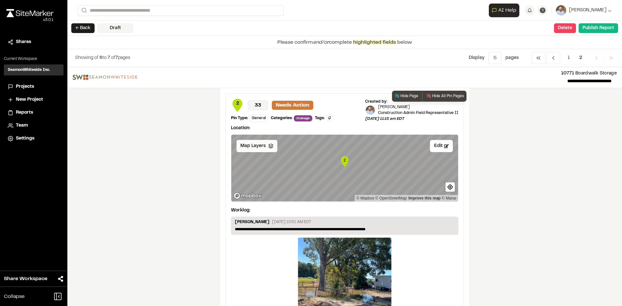
click at [265, 144] on div "Map Layers" at bounding box center [256, 146] width 41 height 12
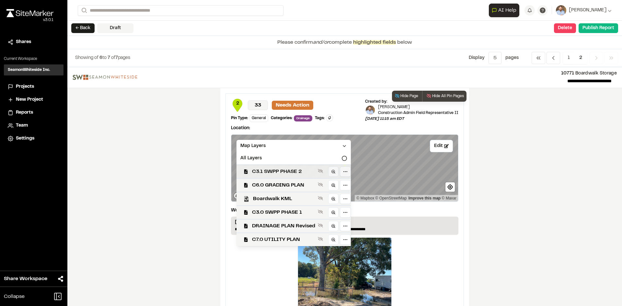
click at [272, 172] on span "C3.1 SWPP PHASE 2" at bounding box center [283, 172] width 63 height 8
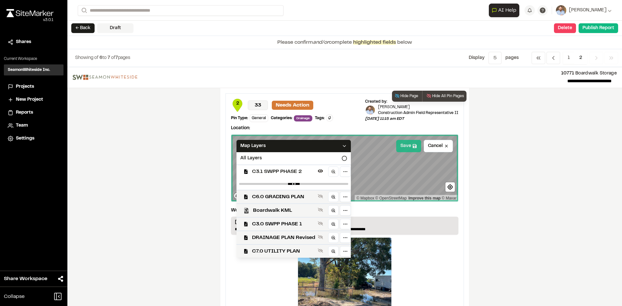
click at [401, 147] on button "Save" at bounding box center [408, 146] width 25 height 12
click at [342, 148] on icon at bounding box center [344, 146] width 5 height 5
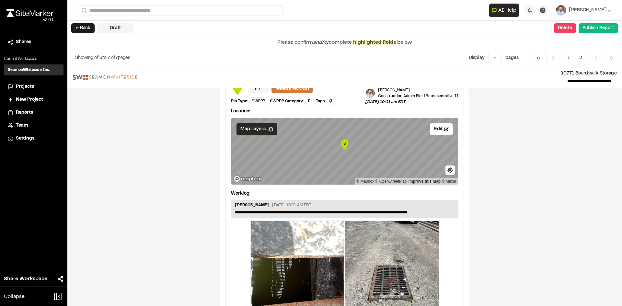
scroll to position [318, 0]
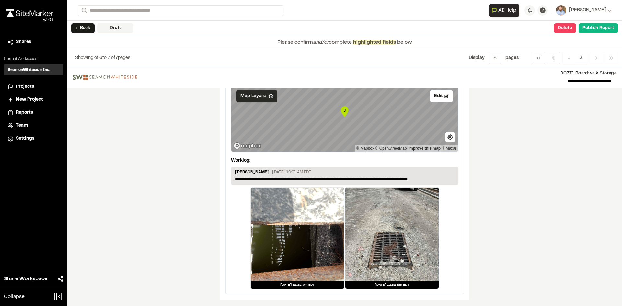
click at [580, 56] on span "2" at bounding box center [580, 58] width 13 height 12
click at [568, 56] on span "1" at bounding box center [569, 58] width 12 height 12
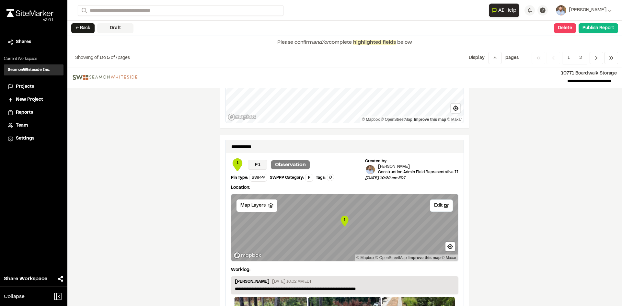
scroll to position [972, 0]
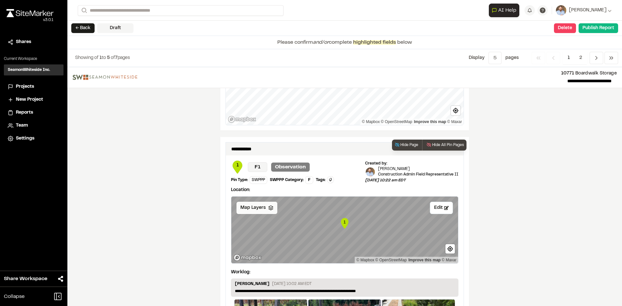
click at [258, 204] on span "Map Layers" at bounding box center [252, 207] width 25 height 7
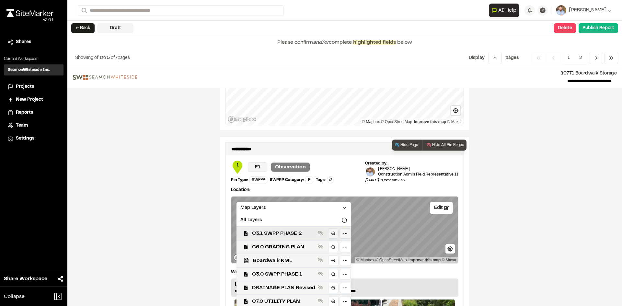
click at [282, 230] on span "C3.1 SWPP PHASE 2" at bounding box center [283, 234] width 63 height 8
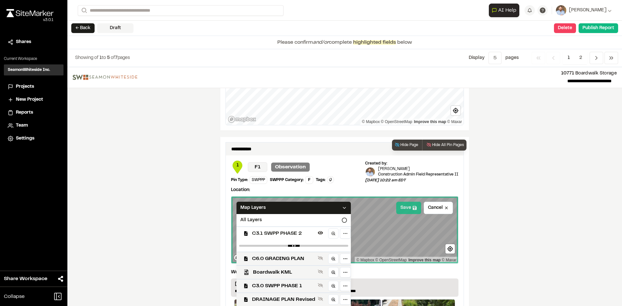
click at [404, 206] on button "Save" at bounding box center [408, 208] width 25 height 12
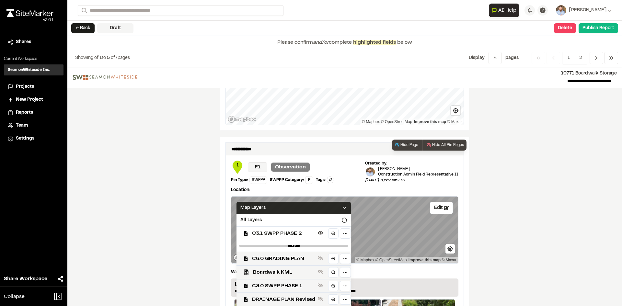
click at [343, 205] on icon at bounding box center [344, 207] width 5 height 5
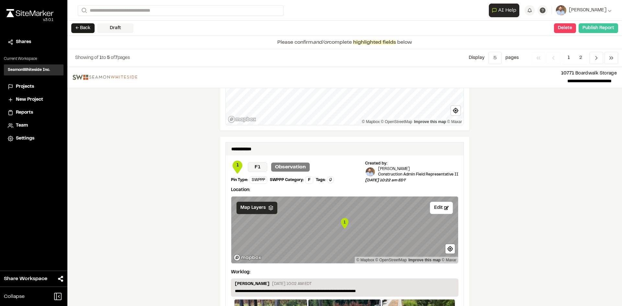
click at [599, 29] on button "Publish Report" at bounding box center [599, 28] width 40 height 10
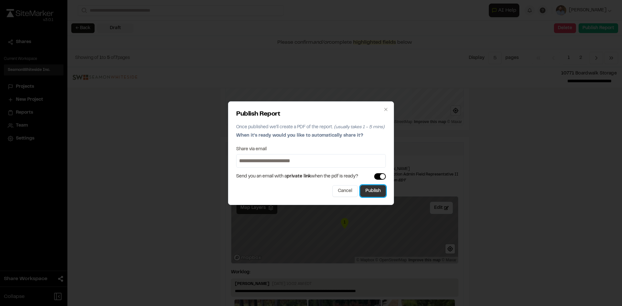
click at [378, 194] on button "Publish" at bounding box center [373, 191] width 26 height 12
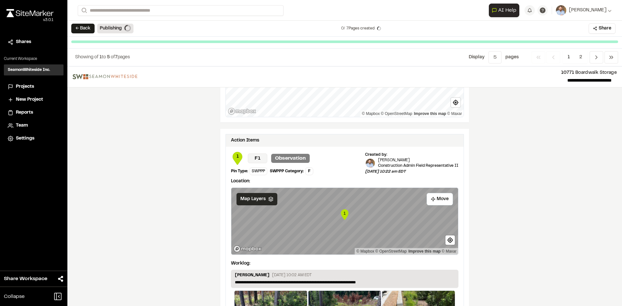
click at [28, 88] on span "Projects" at bounding box center [25, 86] width 18 height 7
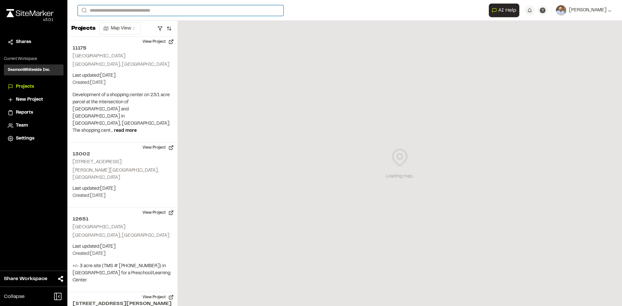
click at [118, 8] on input "Search" at bounding box center [181, 10] width 206 height 11
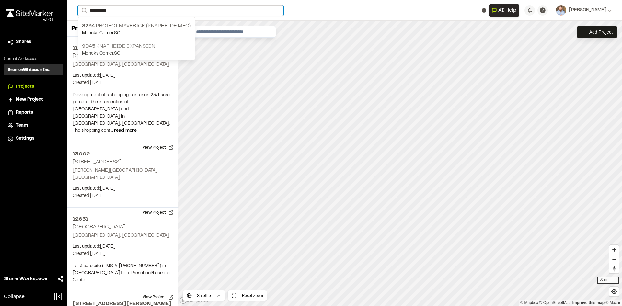
type input "*********"
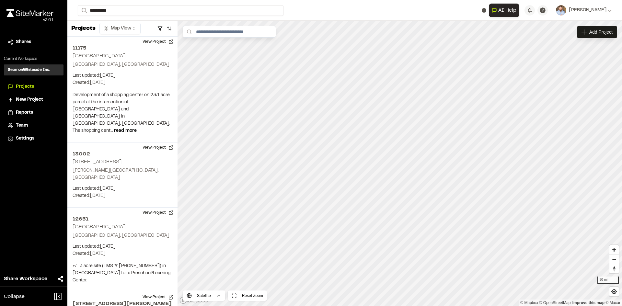
click at [133, 45] on p "9045 Knapheide Expansion" at bounding box center [136, 46] width 109 height 8
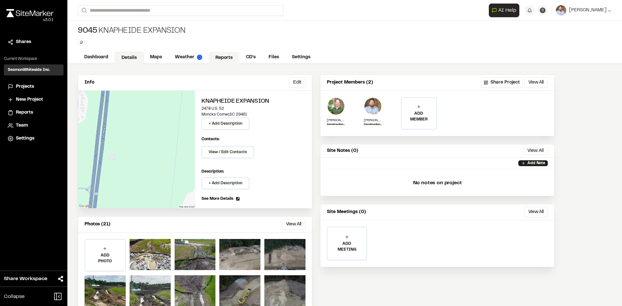
click at [225, 57] on link "Reports" at bounding box center [224, 58] width 31 height 12
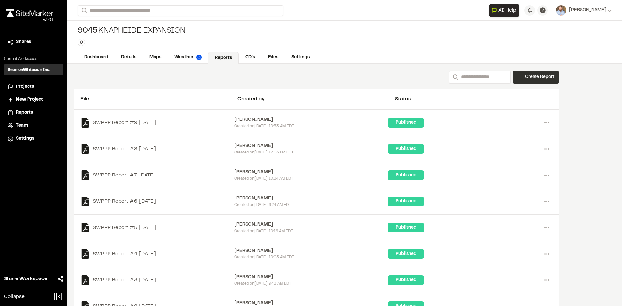
click at [537, 79] on span "Create Report" at bounding box center [539, 77] width 29 height 7
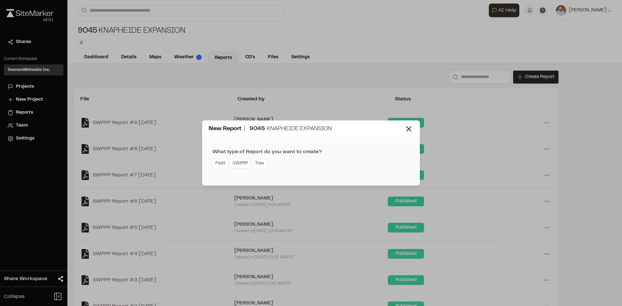
click at [246, 166] on link "SWPPP" at bounding box center [240, 163] width 21 height 10
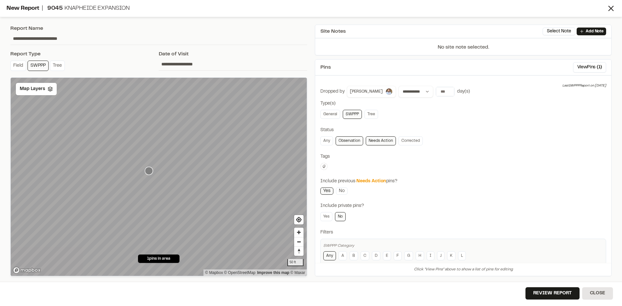
click at [148, 171] on icon "Map marker" at bounding box center [149, 171] width 8 height 8
click at [36, 88] on span "Map Layers" at bounding box center [32, 89] width 25 height 7
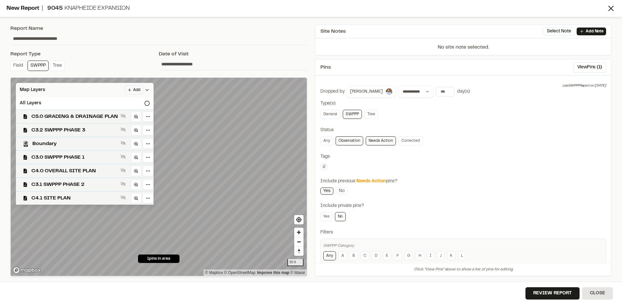
click at [148, 90] on polyline at bounding box center [147, 89] width 3 height 1
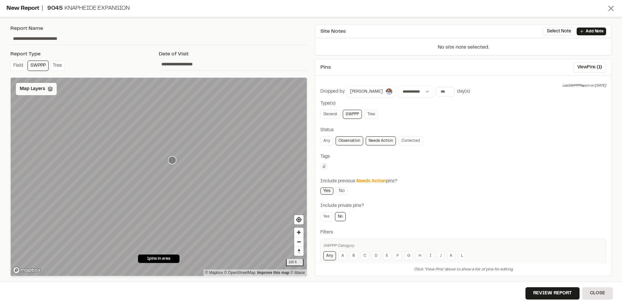
click at [609, 9] on icon at bounding box center [610, 8] width 9 height 9
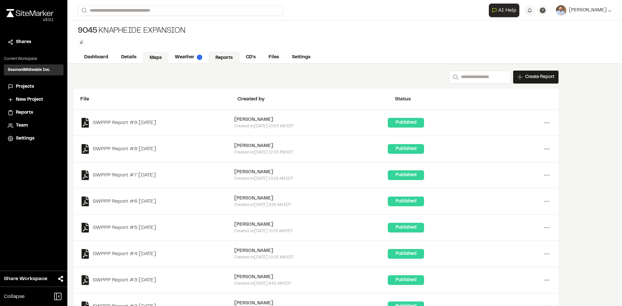
click at [152, 57] on link "Maps" at bounding box center [156, 58] width 26 height 12
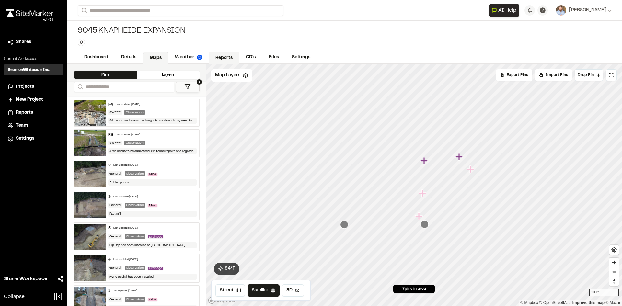
click at [226, 55] on link "Reports" at bounding box center [224, 58] width 31 height 12
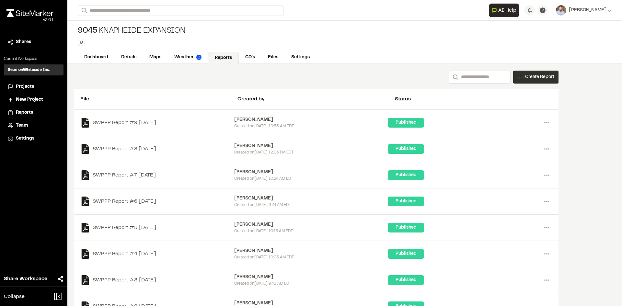
click at [532, 81] on div "Create Report" at bounding box center [535, 77] width 45 height 13
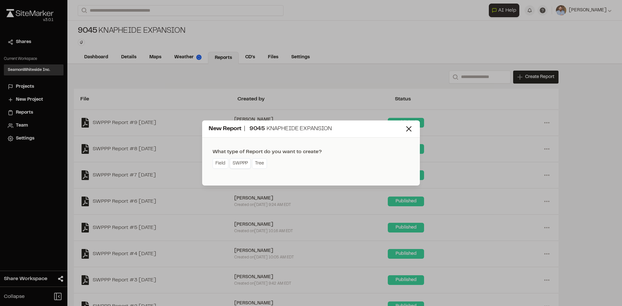
click at [241, 165] on link "SWPPP" at bounding box center [240, 163] width 21 height 10
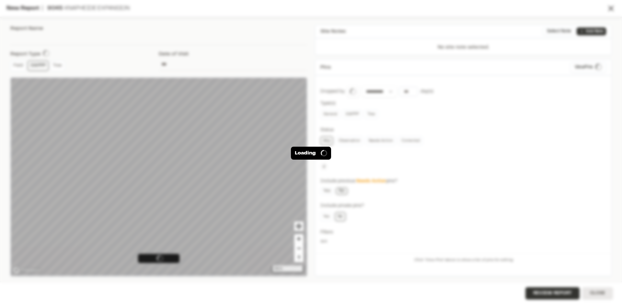
type input "**********"
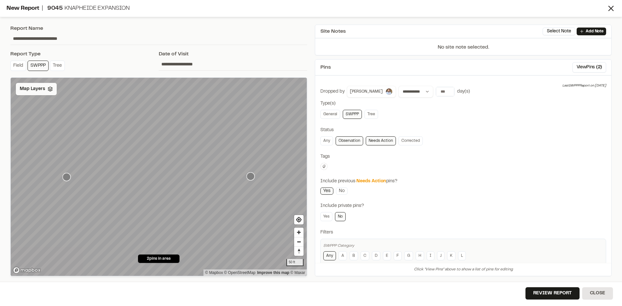
click at [40, 88] on span "Map Layers" at bounding box center [32, 89] width 25 height 7
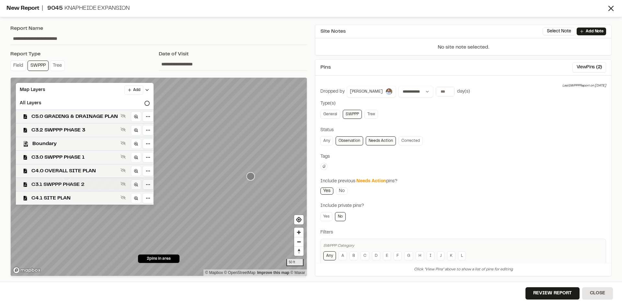
click at [86, 183] on span "C3.1 SWPPP PHASE 2" at bounding box center [74, 185] width 86 height 8
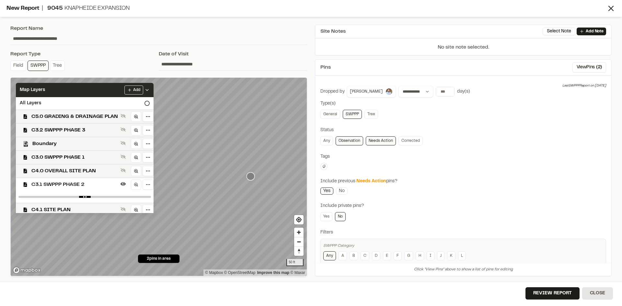
click at [150, 89] on icon at bounding box center [146, 89] width 5 height 5
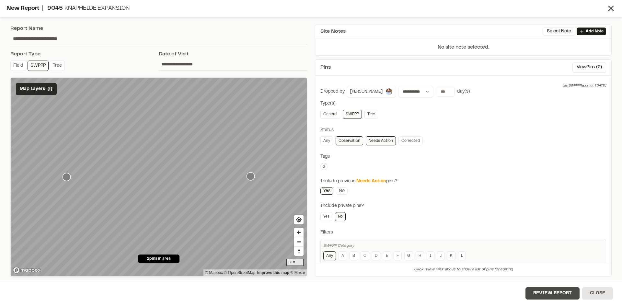
click at [552, 295] on button "Review Report" at bounding box center [552, 293] width 54 height 12
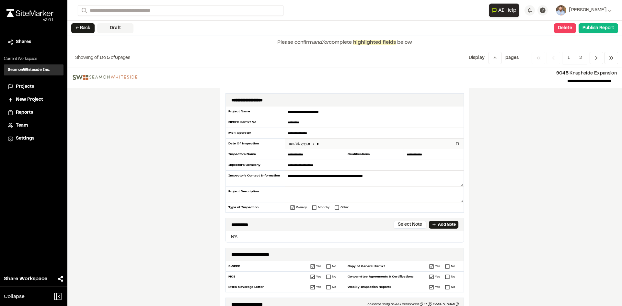
click at [454, 143] on input "datetime-local" at bounding box center [374, 144] width 178 height 10
type input "**********"
click at [195, 195] on div "**********" at bounding box center [344, 186] width 555 height 239
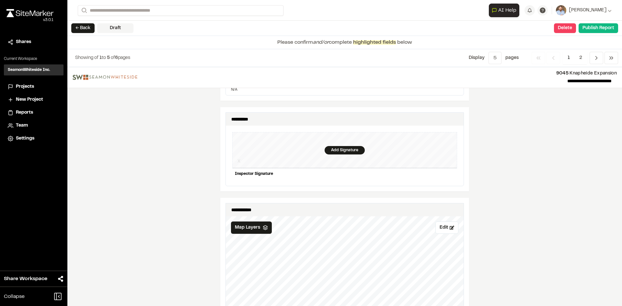
scroll to position [615, 0]
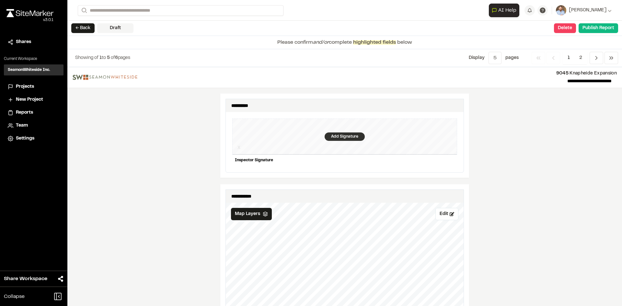
click at [346, 134] on div "Add Signature" at bounding box center [345, 136] width 40 height 8
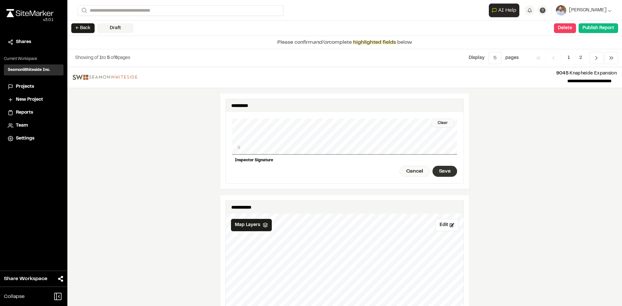
click at [441, 167] on div "Save" at bounding box center [444, 171] width 25 height 11
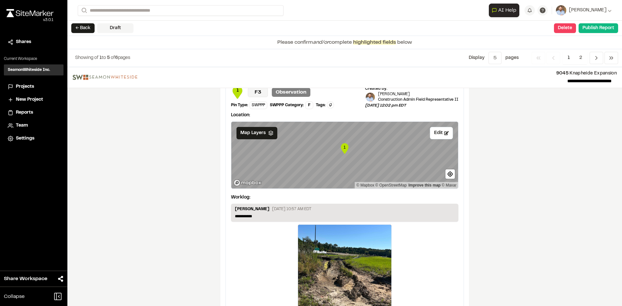
scroll to position [1090, 0]
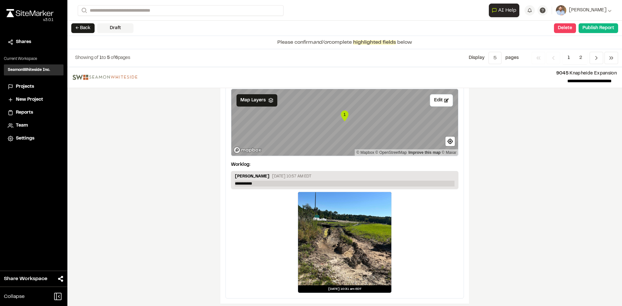
click at [267, 181] on p "**********" at bounding box center [345, 184] width 220 height 6
click at [582, 55] on span "2" at bounding box center [580, 58] width 13 height 12
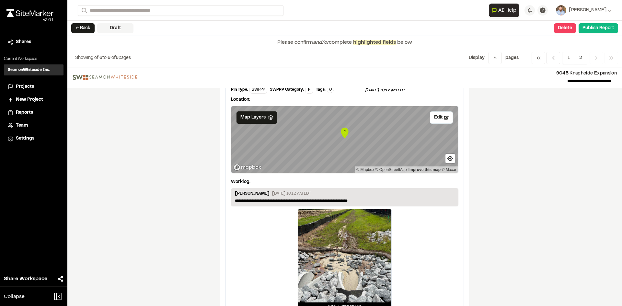
scroll to position [50, 0]
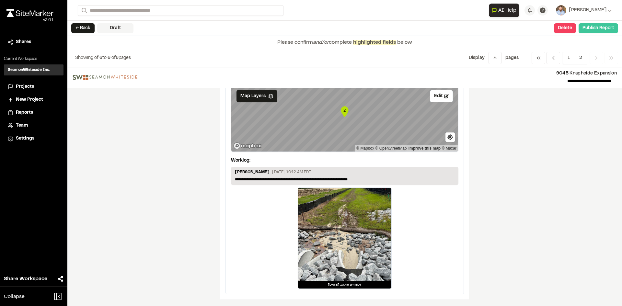
click at [600, 29] on button "Publish Report" at bounding box center [599, 28] width 40 height 10
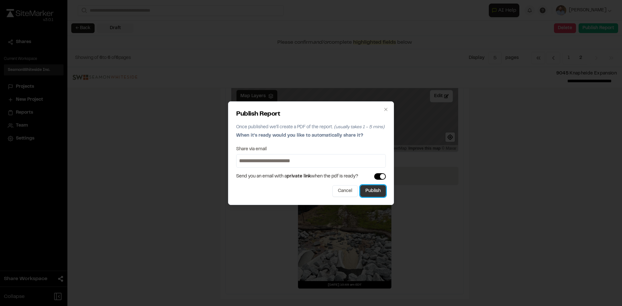
click at [378, 195] on button "Publish" at bounding box center [373, 191] width 26 height 12
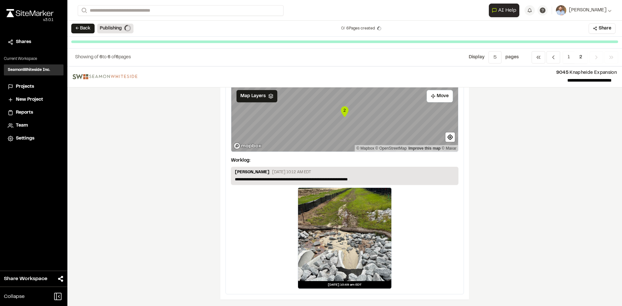
scroll to position [49, 0]
click at [29, 86] on span "Projects" at bounding box center [25, 86] width 18 height 7
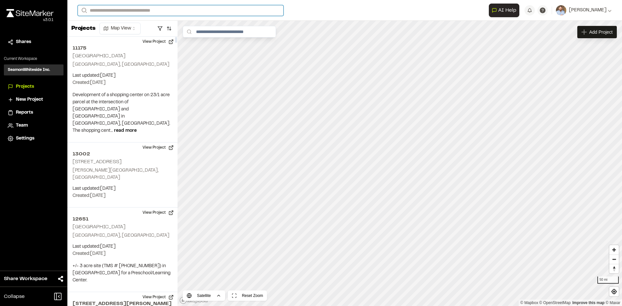
click at [101, 9] on input "Search" at bounding box center [181, 10] width 206 height 11
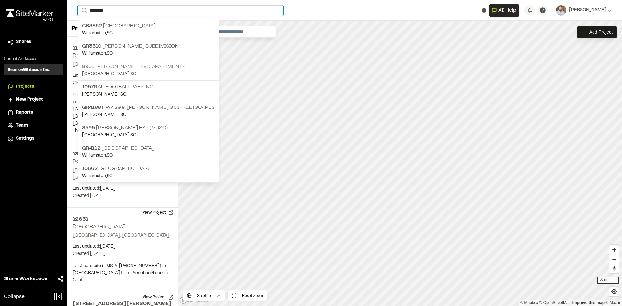
type input "*******"
click at [145, 71] on p "Charleston , SC" at bounding box center [148, 74] width 133 height 7
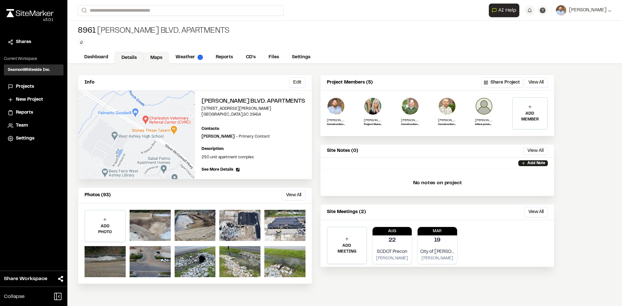
click at [155, 56] on link "Maps" at bounding box center [157, 58] width 26 height 12
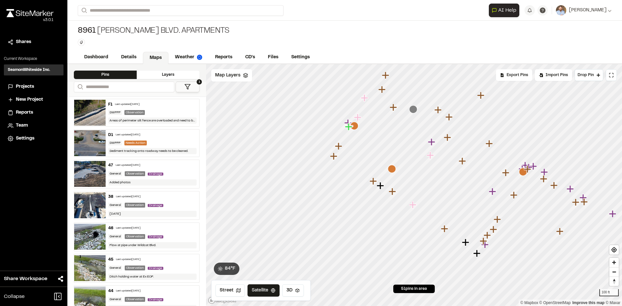
click at [393, 169] on icon "Map marker" at bounding box center [392, 169] width 8 height 8
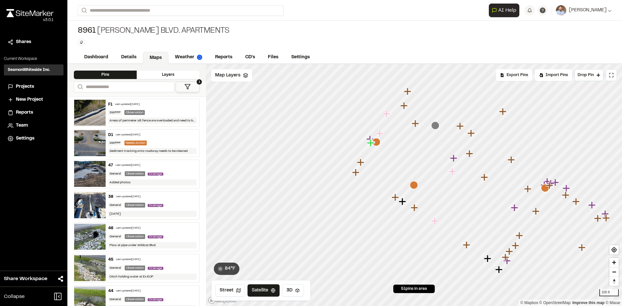
click at [414, 187] on icon "Map marker" at bounding box center [414, 185] width 8 height 8
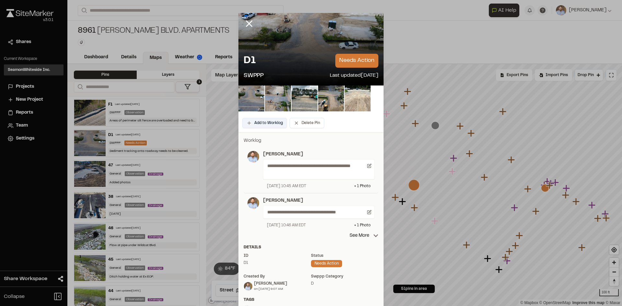
click at [262, 121] on button "Add to Worklog" at bounding box center [264, 123] width 45 height 10
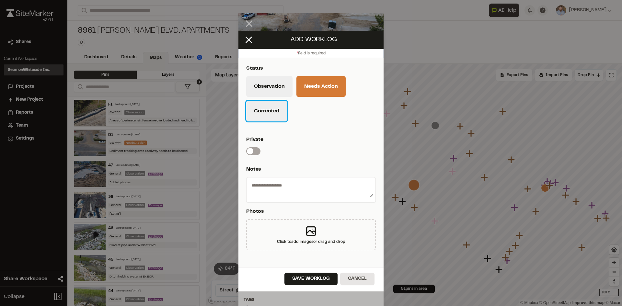
click at [273, 116] on button "Corrected" at bounding box center [266, 111] width 41 height 21
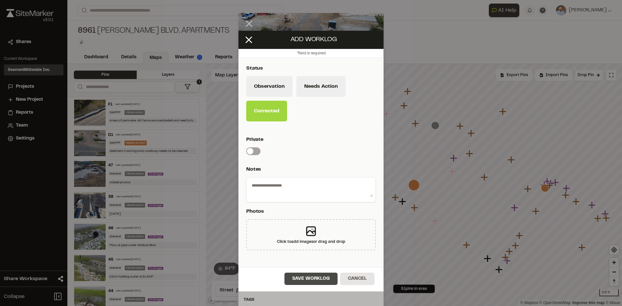
click at [318, 280] on button "Save Worklog" at bounding box center [310, 279] width 53 height 12
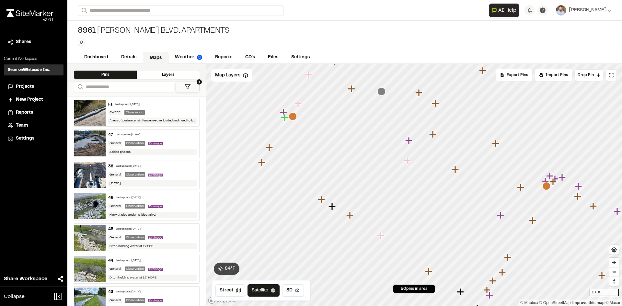
click at [548, 188] on icon "Map marker" at bounding box center [546, 186] width 8 height 8
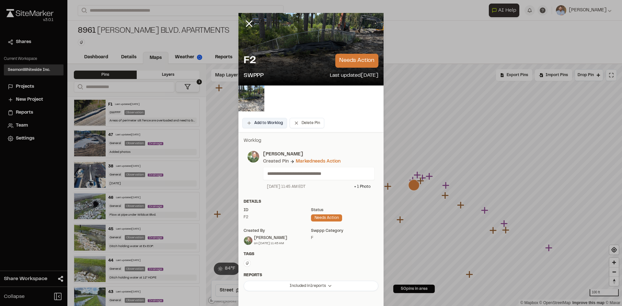
click at [268, 123] on button "Add to Worklog" at bounding box center [264, 123] width 45 height 10
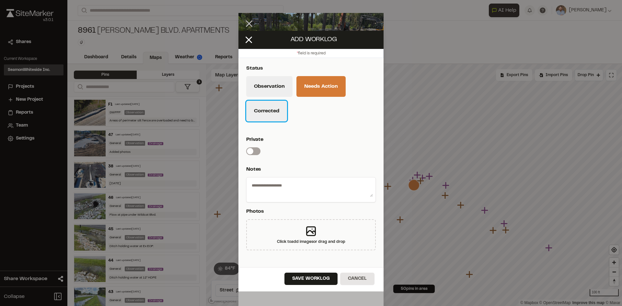
click at [278, 117] on button "Corrected" at bounding box center [266, 111] width 41 height 21
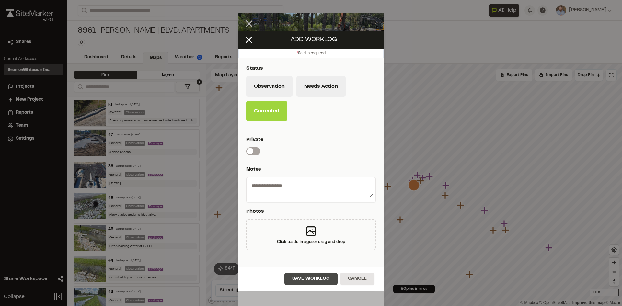
click at [322, 282] on button "Save Worklog" at bounding box center [310, 279] width 53 height 12
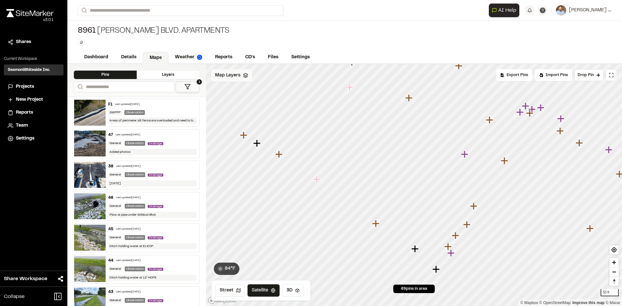
click at [237, 76] on span "Map Layers" at bounding box center [227, 75] width 25 height 7
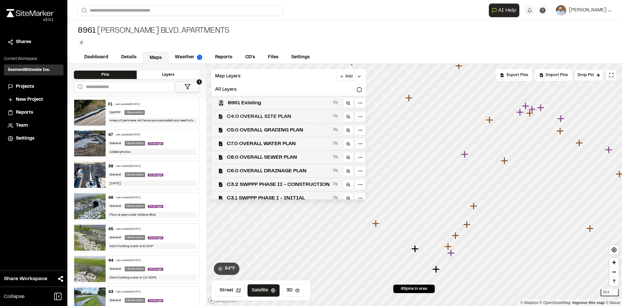
click at [278, 117] on span "C4.0 OVERALL SITE PLAN" at bounding box center [278, 117] width 103 height 8
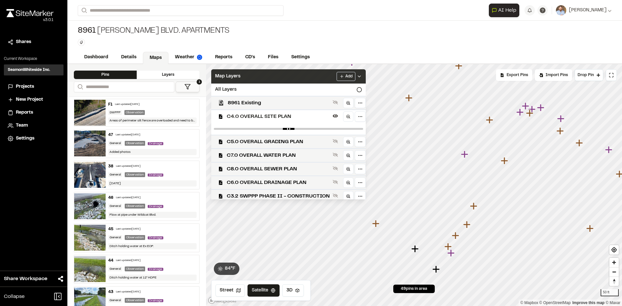
click at [361, 76] on polyline at bounding box center [359, 76] width 3 height 1
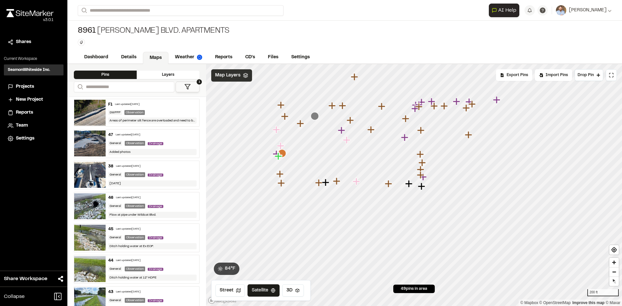
click at [316, 117] on icon "Map marker" at bounding box center [315, 116] width 8 height 8
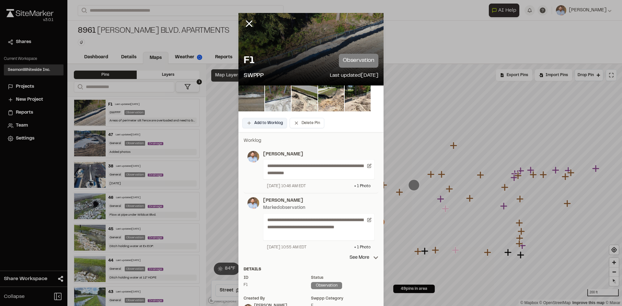
click at [268, 125] on button "Add to Worklog" at bounding box center [264, 123] width 45 height 10
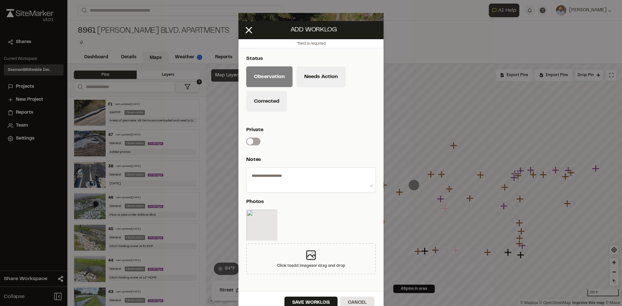
scroll to position [19, 0]
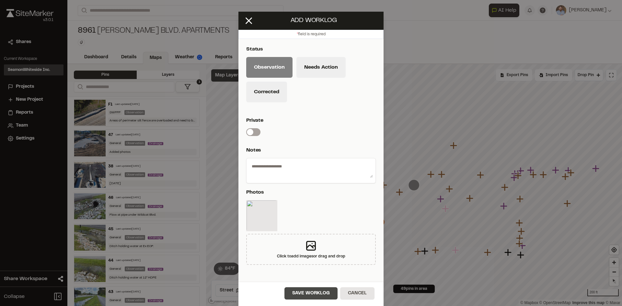
click at [307, 294] on button "Save Worklog" at bounding box center [310, 293] width 53 height 12
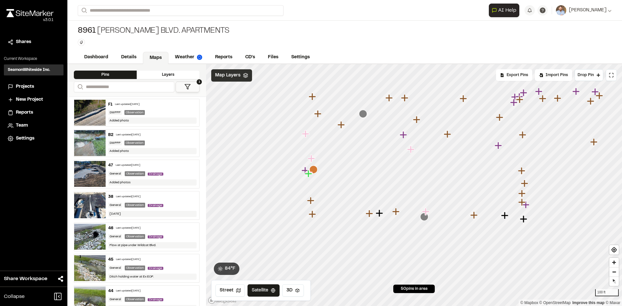
click at [411, 150] on icon "Map marker" at bounding box center [410, 149] width 7 height 7
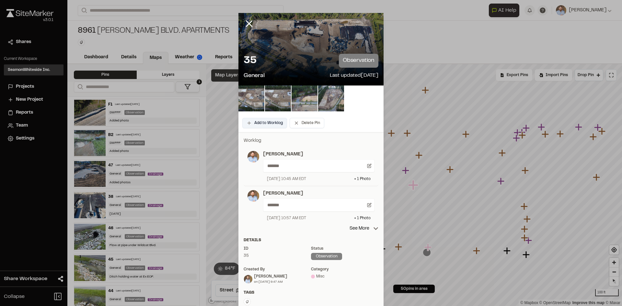
click at [269, 125] on button "Add to Worklog" at bounding box center [264, 123] width 45 height 10
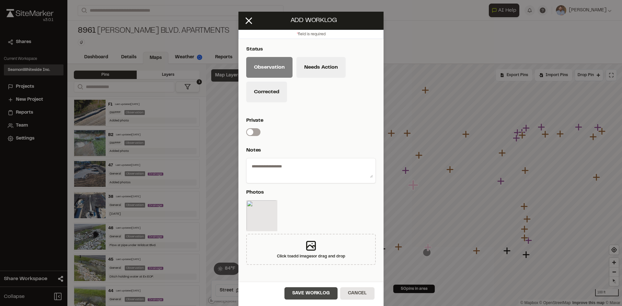
click at [311, 296] on button "Save Worklog" at bounding box center [310, 293] width 53 height 12
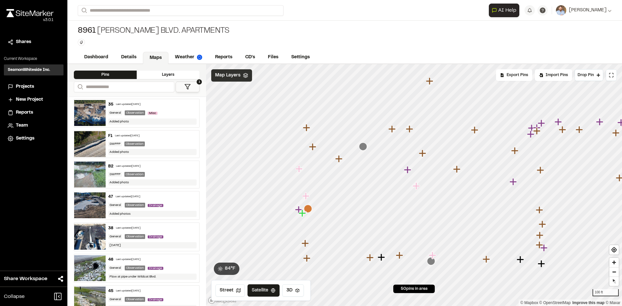
click at [408, 171] on icon "Map marker" at bounding box center [407, 169] width 7 height 7
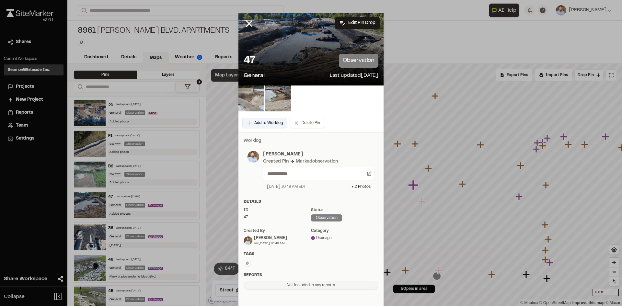
click at [269, 122] on button "Add to Worklog" at bounding box center [264, 123] width 45 height 10
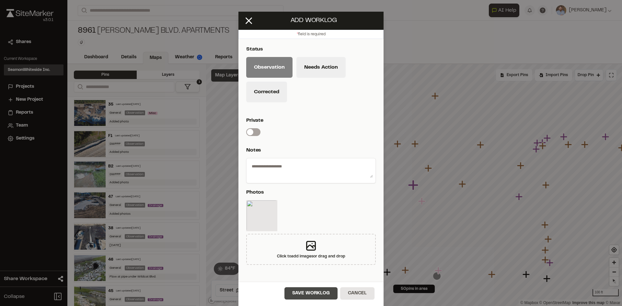
click at [318, 293] on button "Save Worklog" at bounding box center [310, 293] width 53 height 12
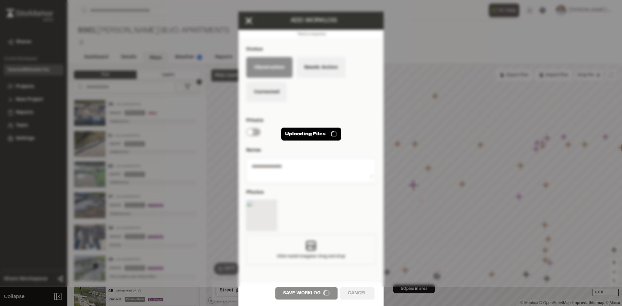
click at [467, 132] on div "Uploading Files" at bounding box center [311, 134] width 622 height 306
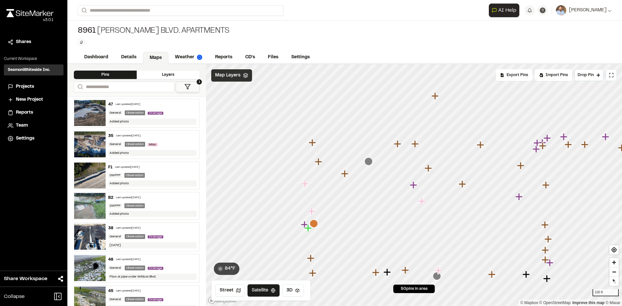
click at [519, 198] on icon "Map marker" at bounding box center [518, 196] width 7 height 7
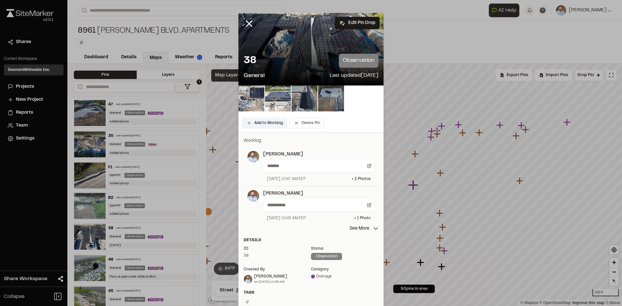
click at [266, 124] on button "Add to Worklog" at bounding box center [264, 123] width 45 height 10
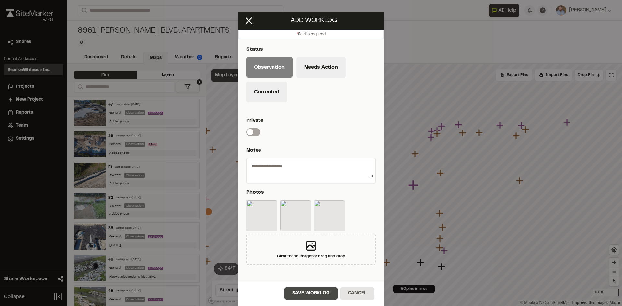
click at [319, 293] on button "Save Worklog" at bounding box center [310, 293] width 53 height 12
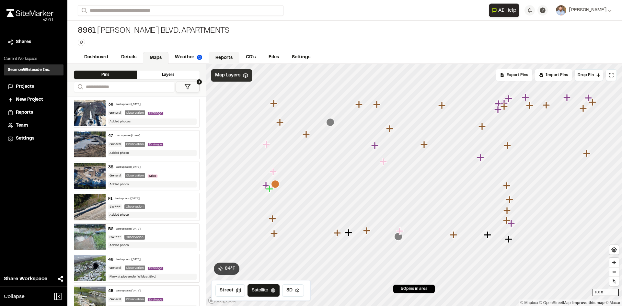
click at [225, 56] on link "Reports" at bounding box center [224, 58] width 31 height 12
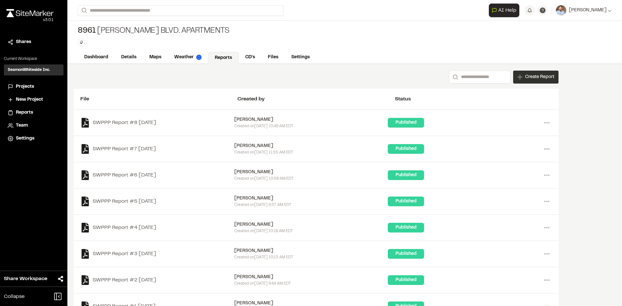
click at [535, 79] on span "Create Report" at bounding box center [539, 77] width 29 height 7
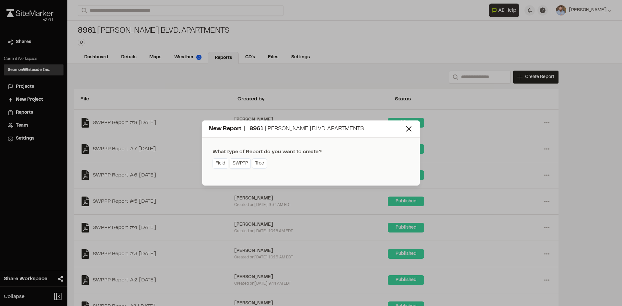
click at [242, 166] on link "SWPPP" at bounding box center [240, 163] width 21 height 10
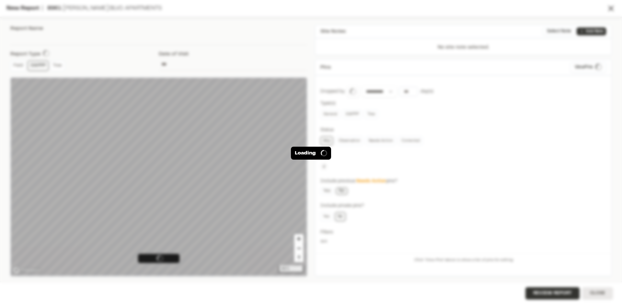
type input "**********"
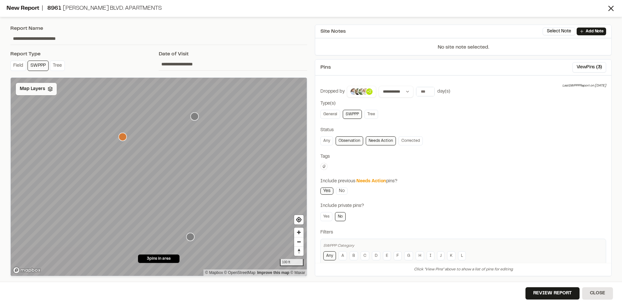
click at [39, 88] on span "Map Layers" at bounding box center [32, 89] width 25 height 7
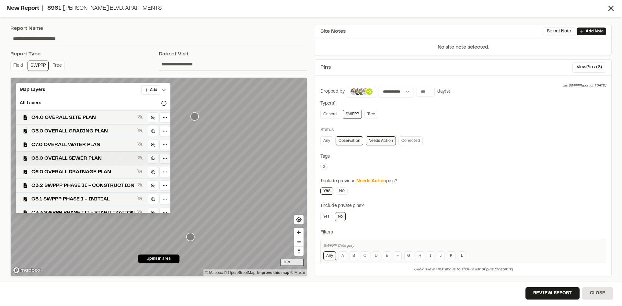
scroll to position [19, 0]
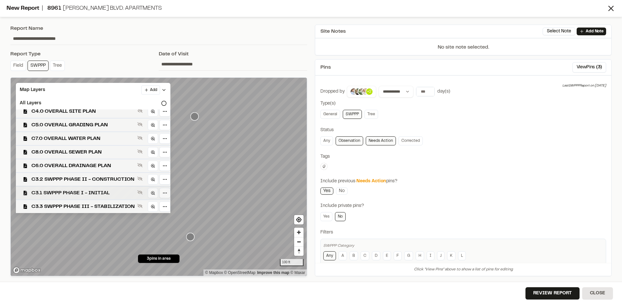
click at [114, 192] on span "C3.1 SWPPP PHASE I - INITIAL" at bounding box center [82, 193] width 103 height 8
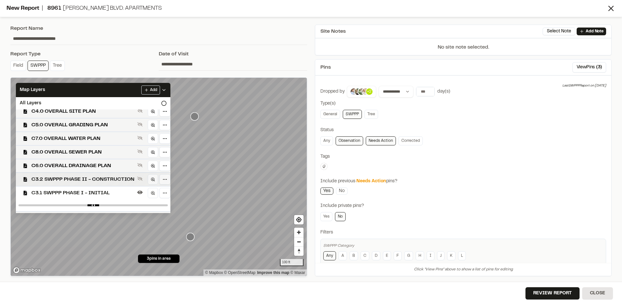
click at [115, 177] on span "C3.2 SWPPP PHASE II - CONSTRUCTION" at bounding box center [82, 180] width 103 height 8
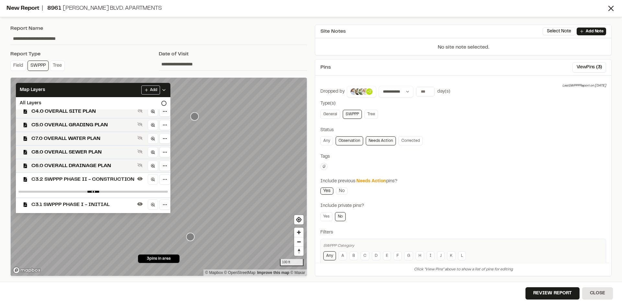
click at [100, 206] on span "C3.1 SWPPP PHASE I - INITIAL" at bounding box center [82, 205] width 103 height 8
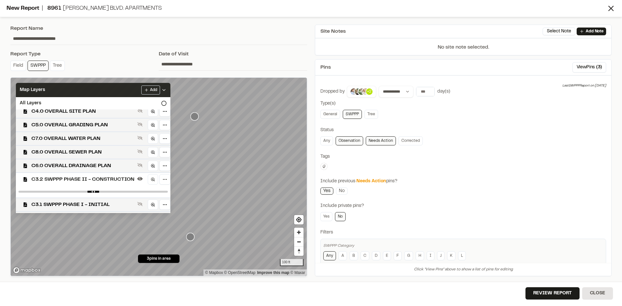
click at [167, 89] on icon at bounding box center [163, 89] width 5 height 5
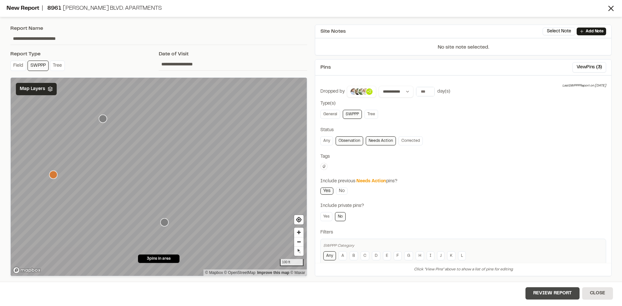
click at [558, 295] on button "Review Report" at bounding box center [552, 293] width 54 height 12
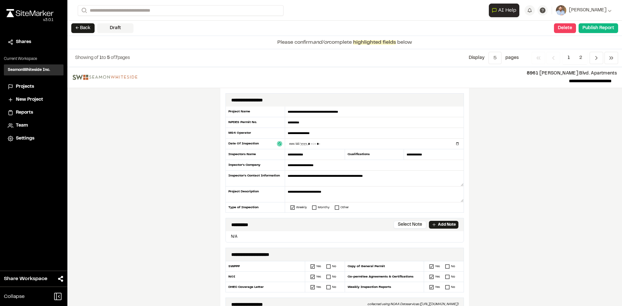
type input "**********"
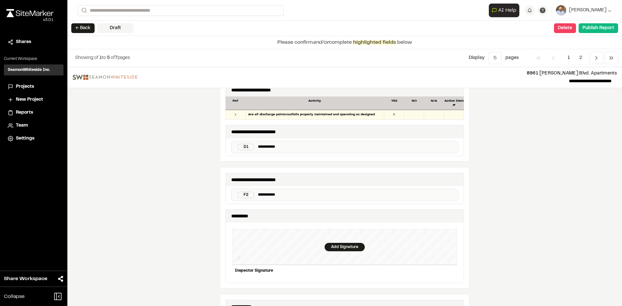
scroll to position [583, 0]
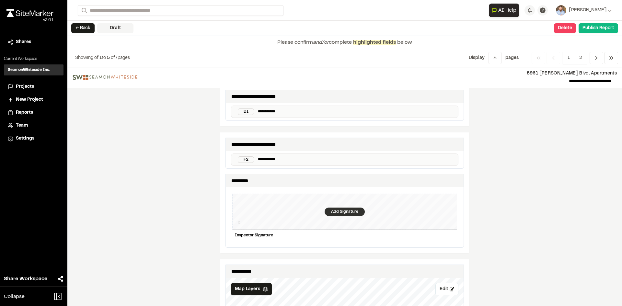
click at [342, 208] on div "Add Signature" at bounding box center [345, 212] width 40 height 8
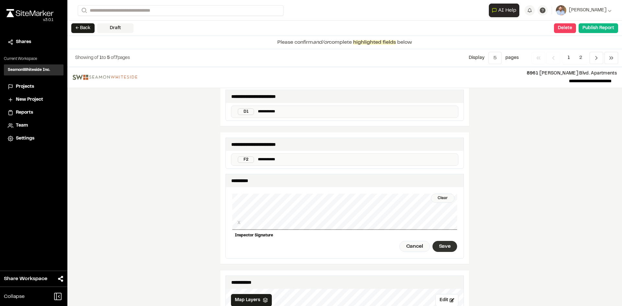
click at [446, 243] on div "Save" at bounding box center [444, 246] width 25 height 11
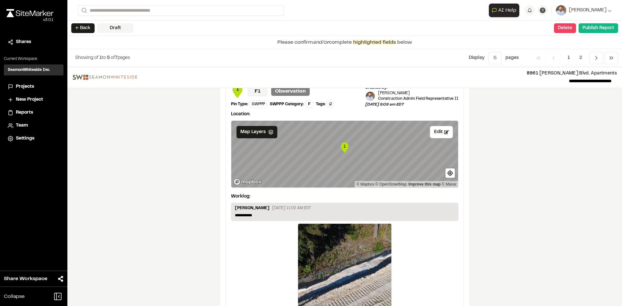
scroll to position [1133, 0]
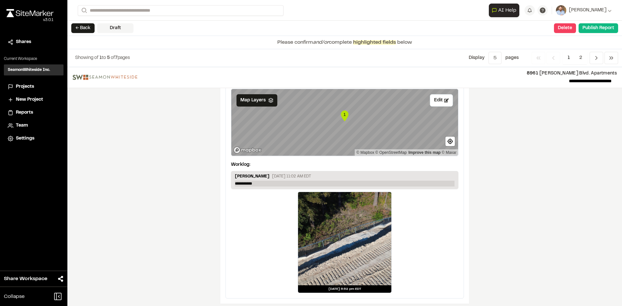
click at [264, 181] on p "**********" at bounding box center [345, 184] width 220 height 6
click at [582, 58] on span "2" at bounding box center [580, 58] width 13 height 12
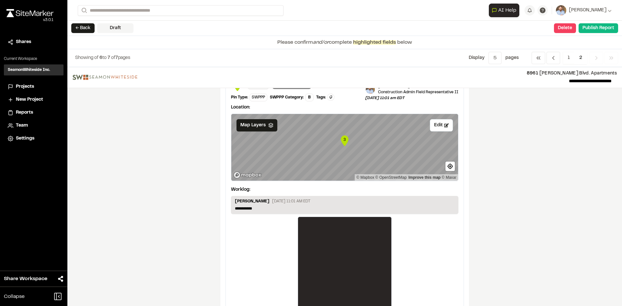
scroll to position [318, 0]
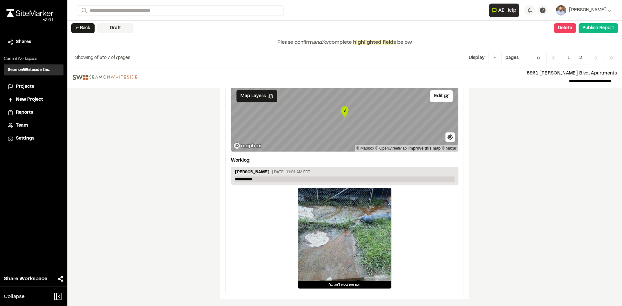
click at [261, 179] on p "**********" at bounding box center [345, 180] width 220 height 6
click at [581, 55] on span "2" at bounding box center [580, 58] width 13 height 12
click at [594, 29] on button "Publish Report" at bounding box center [599, 28] width 40 height 10
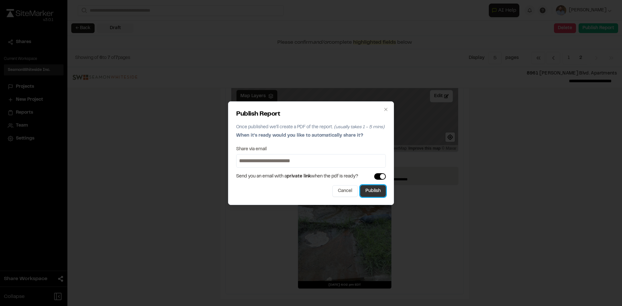
click at [367, 192] on button "Publish" at bounding box center [373, 191] width 26 height 12
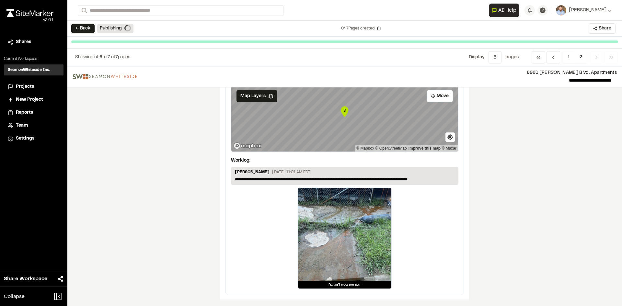
click at [26, 85] on span "Projects" at bounding box center [25, 86] width 18 height 7
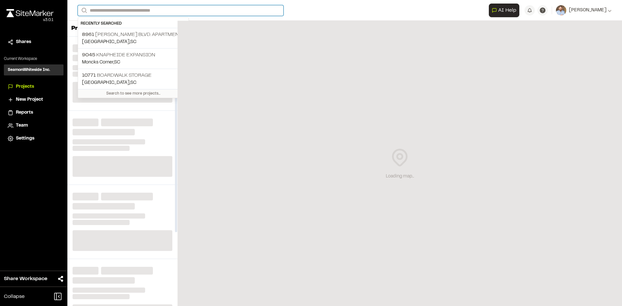
click at [115, 9] on input "Search" at bounding box center [181, 10] width 206 height 11
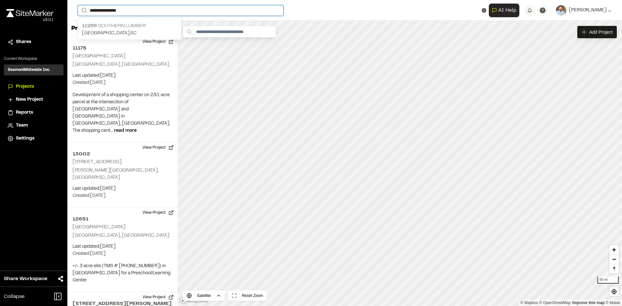
type input "**********"
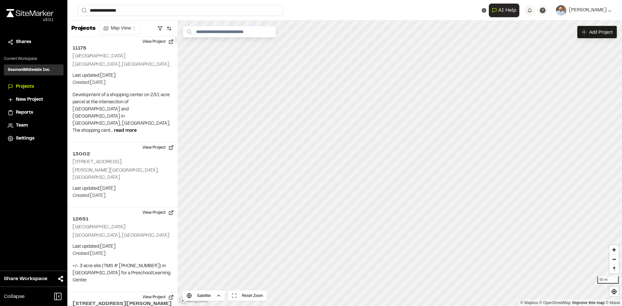
click at [134, 27] on p "11266 Southern Lumber" at bounding box center [129, 26] width 95 height 8
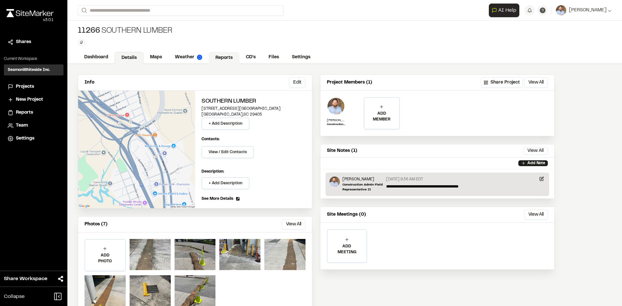
click at [227, 58] on link "Reports" at bounding box center [224, 58] width 31 height 12
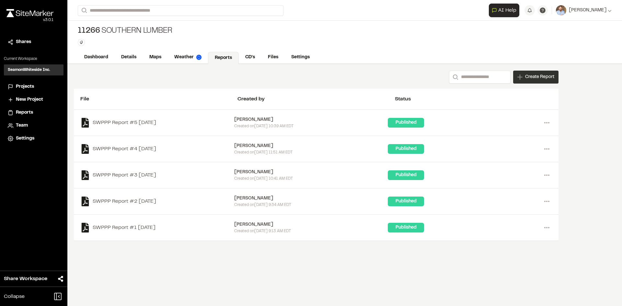
click at [532, 82] on div "Create Report" at bounding box center [535, 77] width 45 height 13
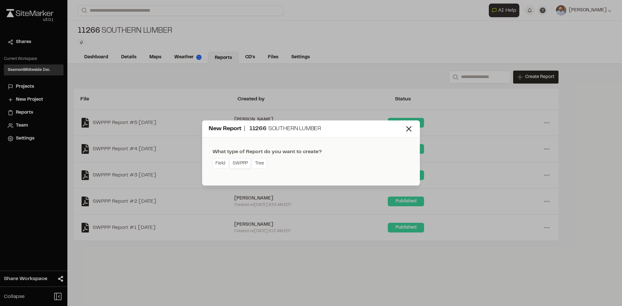
click at [241, 165] on link "SWPPP" at bounding box center [240, 163] width 21 height 10
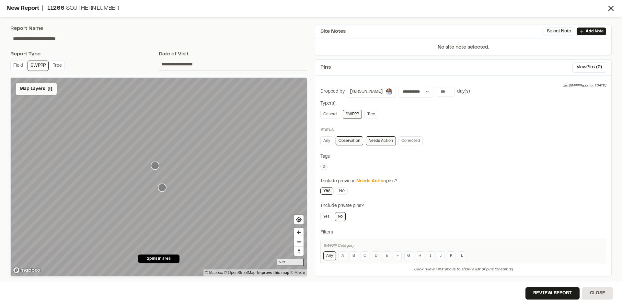
click at [41, 90] on span "Map Layers" at bounding box center [32, 89] width 25 height 7
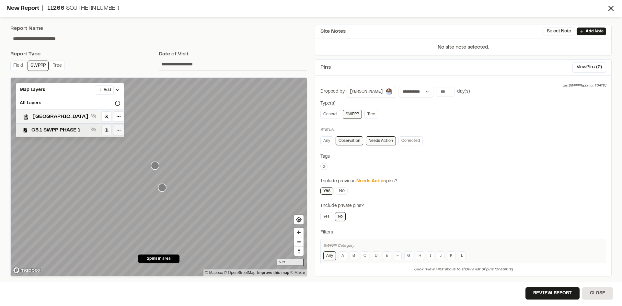
click at [65, 129] on span "C3.1 SWPP PHASE 1" at bounding box center [59, 130] width 57 height 8
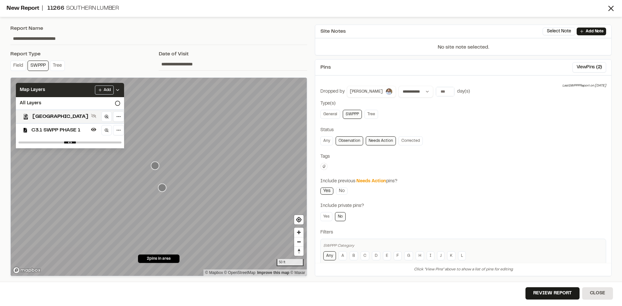
click at [120, 88] on icon at bounding box center [117, 89] width 5 height 5
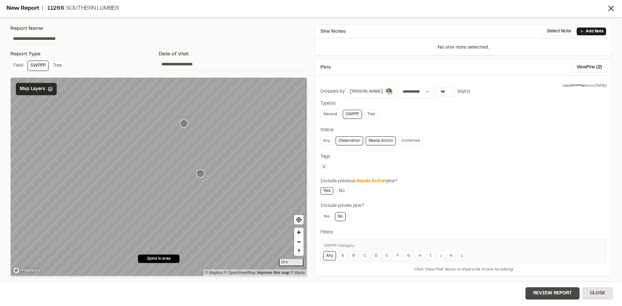
click at [562, 296] on button "Review Report" at bounding box center [552, 293] width 54 height 12
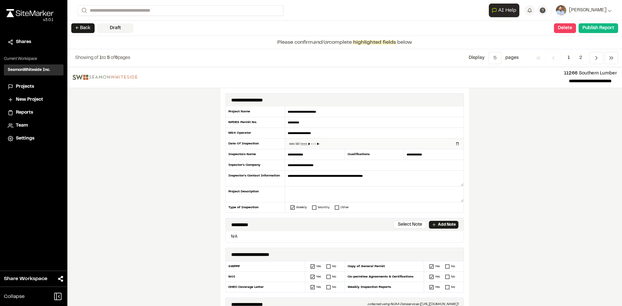
click at [454, 143] on input "datetime-local" at bounding box center [374, 144] width 178 height 10
type input "**********"
click at [220, 195] on div "**********" at bounding box center [344, 247] width 249 height 318
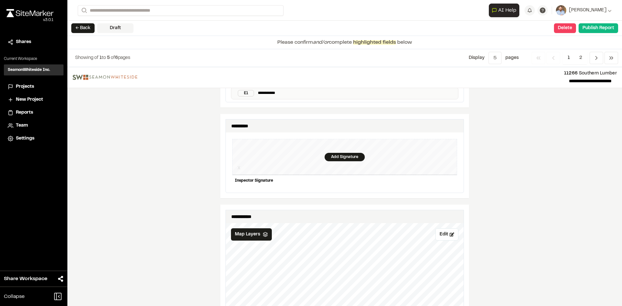
scroll to position [615, 0]
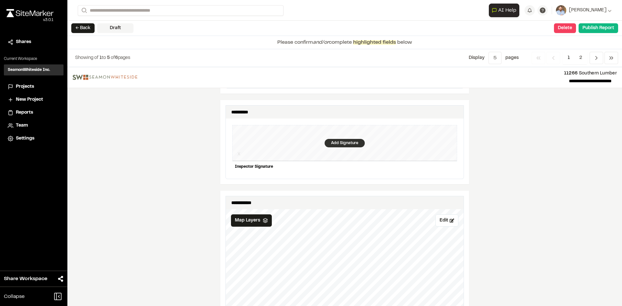
click at [340, 139] on div "Add Signature" at bounding box center [345, 143] width 40 height 8
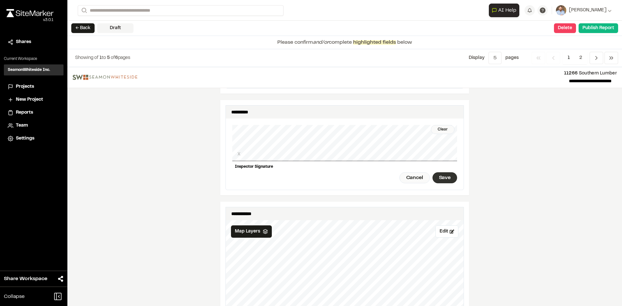
click at [436, 172] on div "Save" at bounding box center [444, 177] width 25 height 11
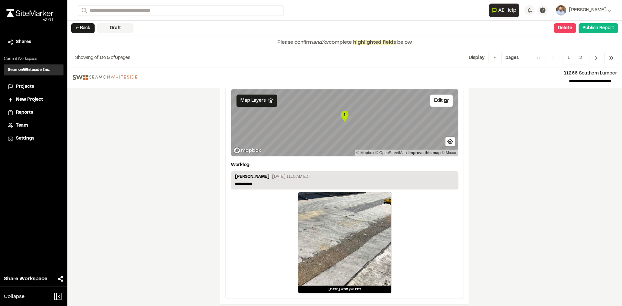
scroll to position [1097, 0]
click at [259, 181] on p "**********" at bounding box center [345, 184] width 220 height 6
click at [581, 57] on span "2" at bounding box center [580, 58] width 13 height 12
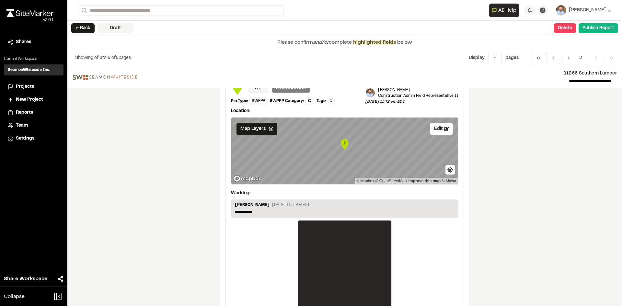
scroll to position [50, 0]
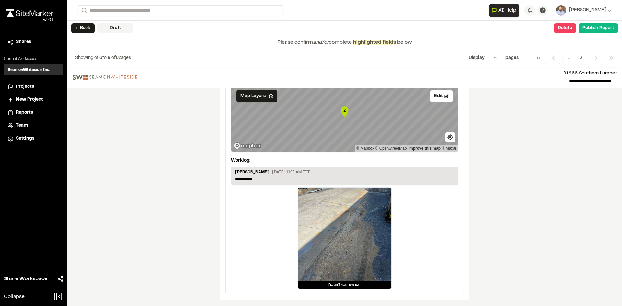
click at [350, 228] on div at bounding box center [344, 234] width 93 height 93
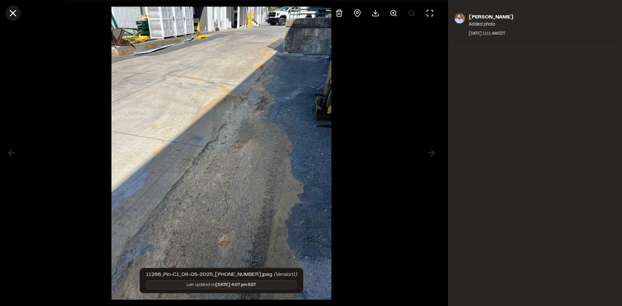
click at [14, 13] on icon at bounding box center [12, 12] width 11 height 11
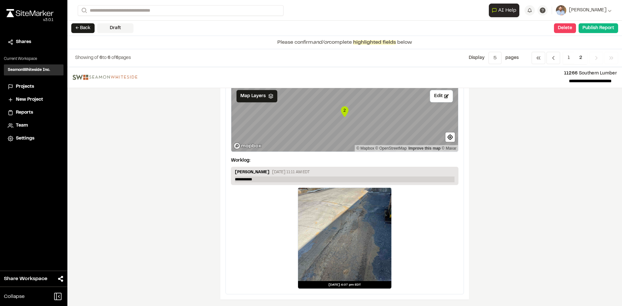
click at [259, 179] on p "**********" at bounding box center [345, 180] width 220 height 6
click at [260, 178] on p "**********" at bounding box center [345, 180] width 220 height 6
drag, startPoint x: 260, startPoint y: 178, endPoint x: 250, endPoint y: 177, distance: 9.9
click at [259, 178] on p "**********" at bounding box center [345, 180] width 220 height 6
click at [596, 29] on button "Publish Report" at bounding box center [599, 28] width 40 height 10
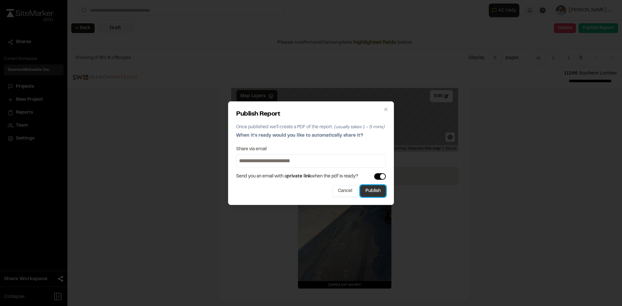
click at [377, 195] on button "Publish" at bounding box center [373, 191] width 26 height 12
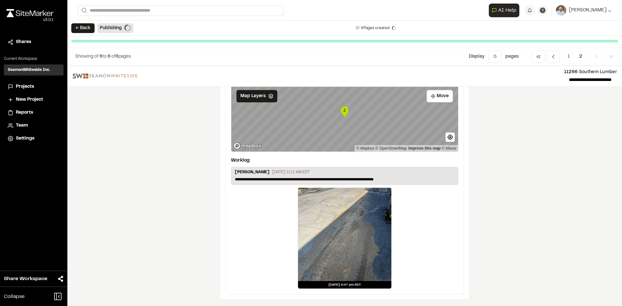
scroll to position [49, 0]
click at [27, 86] on span "Projects" at bounding box center [25, 86] width 18 height 7
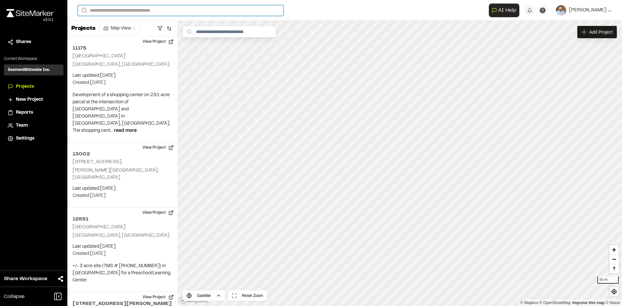
click at [106, 8] on input "Search" at bounding box center [181, 10] width 206 height 11
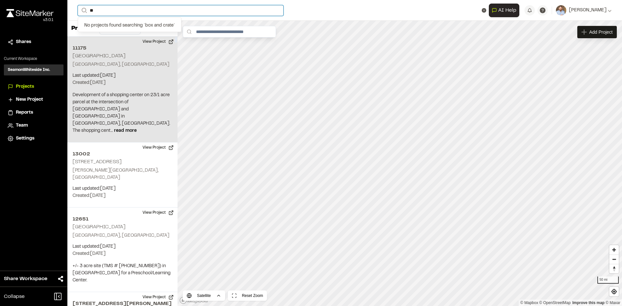
type input "*"
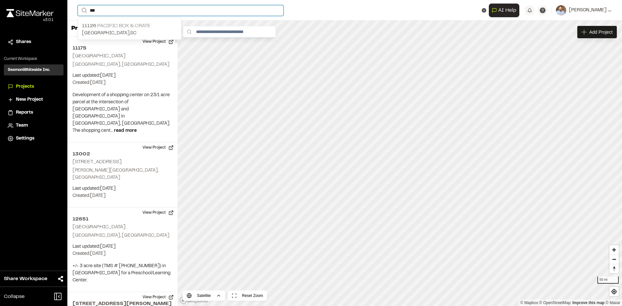
type input "***"
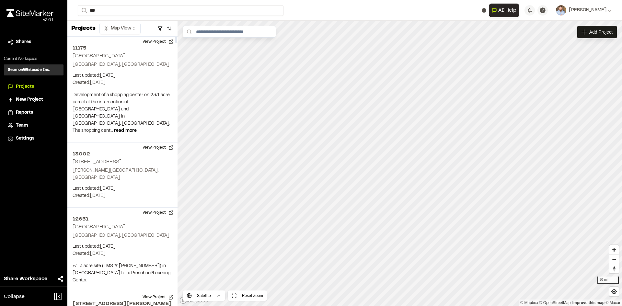
click at [116, 24] on p "11126 Pacific Box & Crate" at bounding box center [129, 26] width 95 height 8
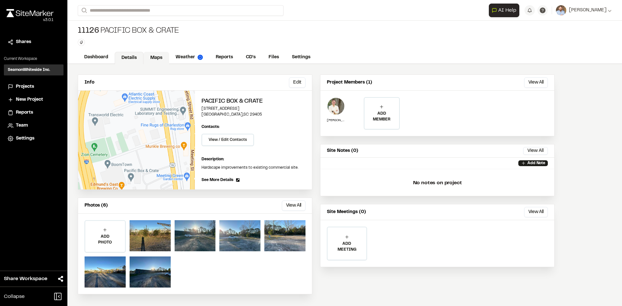
click at [161, 58] on link "Maps" at bounding box center [157, 58] width 26 height 12
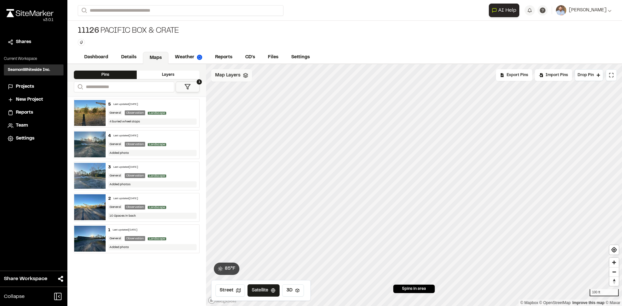
click at [229, 77] on span "Map Layers" at bounding box center [227, 75] width 25 height 7
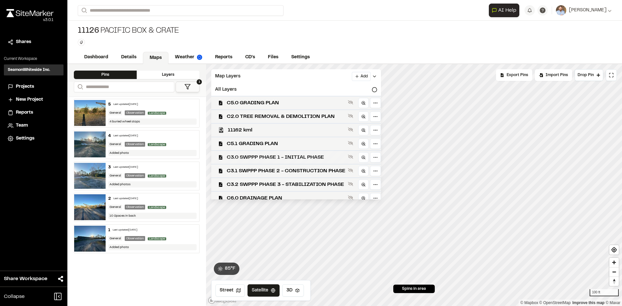
click at [305, 157] on span "C3.0 SWPPP PHASE 1 - INITIAL PHASE" at bounding box center [286, 158] width 119 height 8
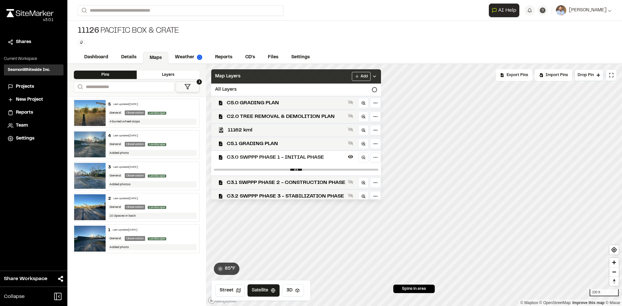
click at [377, 75] on icon at bounding box center [374, 76] width 5 height 5
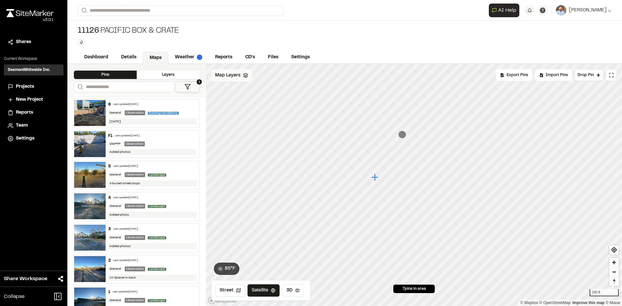
click at [235, 76] on span "Map Layers" at bounding box center [227, 75] width 25 height 7
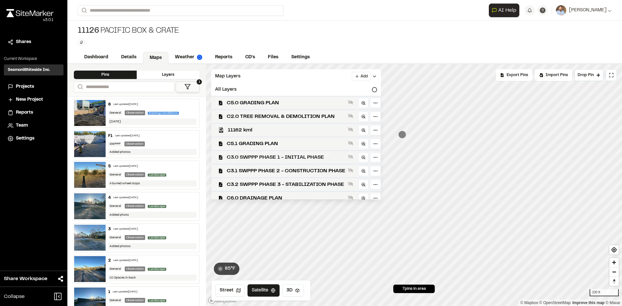
click at [296, 159] on span "C3.0 SWPPP PHASE 1 - INITIAL PHASE" at bounding box center [286, 158] width 119 height 8
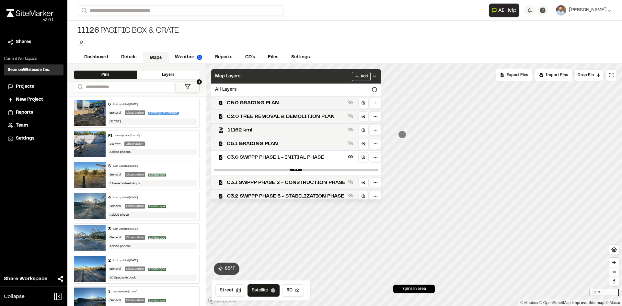
click at [377, 74] on icon at bounding box center [374, 76] width 5 height 5
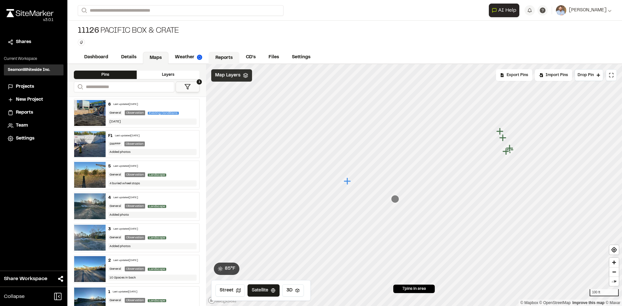
click at [229, 55] on link "Reports" at bounding box center [224, 58] width 31 height 12
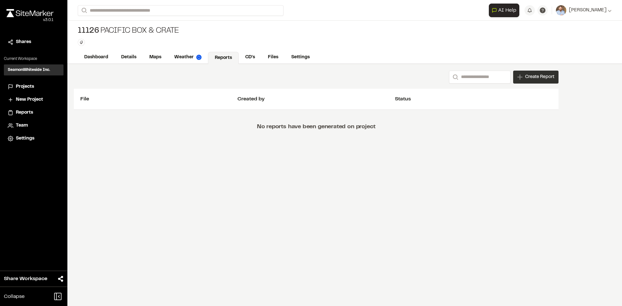
click at [536, 81] on div "Create Report" at bounding box center [535, 77] width 45 height 13
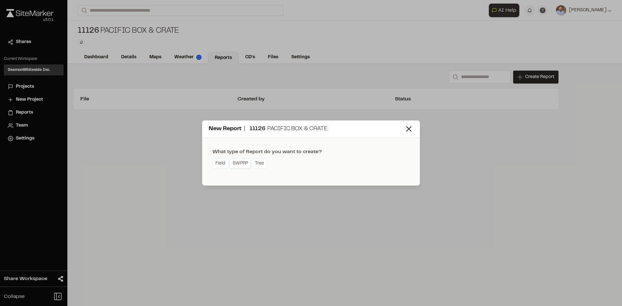
click at [242, 166] on link "SWPPP" at bounding box center [240, 163] width 21 height 10
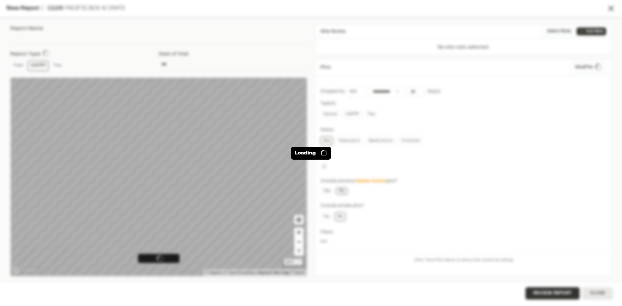
type input "**********"
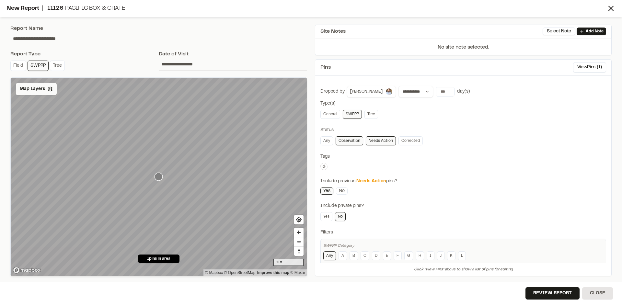
click at [43, 89] on span "Map Layers" at bounding box center [32, 89] width 25 height 7
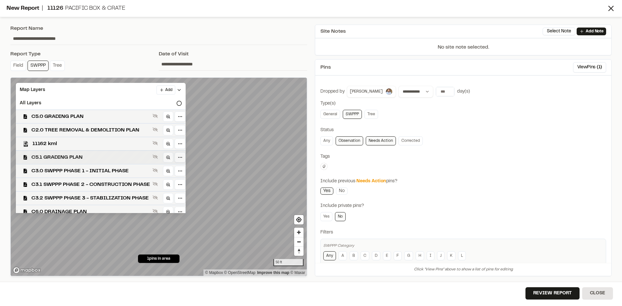
drag, startPoint x: 102, startPoint y: 171, endPoint x: 117, endPoint y: 162, distance: 16.6
click at [103, 171] on span "C3.0 SWPPP PHASE 1 - INITIAL PHASE" at bounding box center [90, 171] width 119 height 8
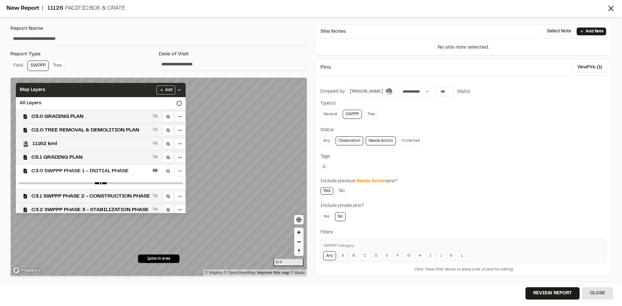
click at [182, 91] on icon at bounding box center [179, 89] width 5 height 5
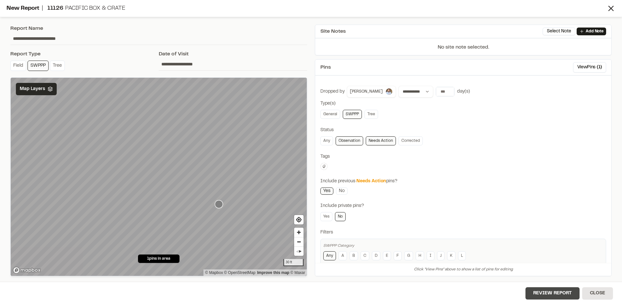
click at [559, 298] on button "Review Report" at bounding box center [552, 293] width 54 height 12
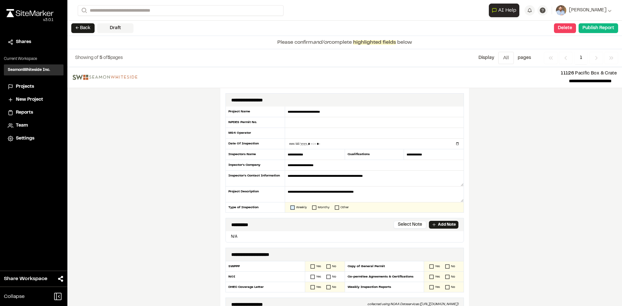
click at [290, 208] on icon at bounding box center [292, 207] width 5 height 5
click at [310, 266] on icon at bounding box center [312, 266] width 5 height 5
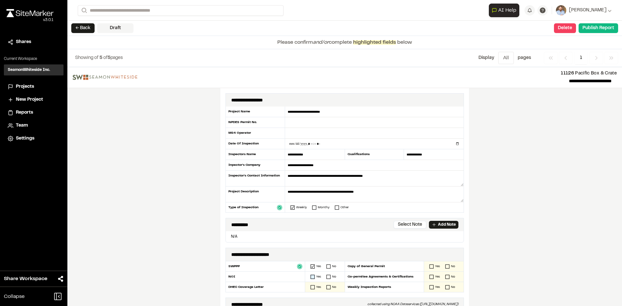
click at [310, 277] on icon at bounding box center [312, 277] width 5 height 5
click at [310, 287] on icon at bounding box center [312, 287] width 5 height 5
click at [429, 266] on icon at bounding box center [431, 266] width 5 height 5
click at [430, 276] on icon at bounding box center [431, 277] width 5 height 5
click at [429, 287] on icon at bounding box center [431, 287] width 5 height 5
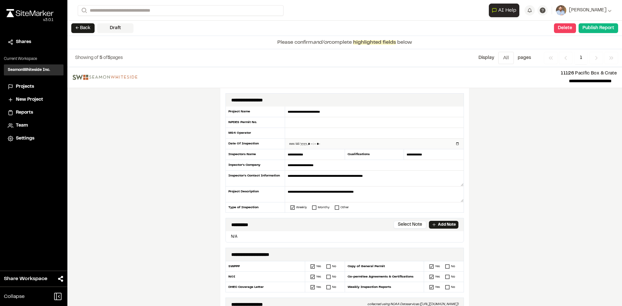
click at [455, 144] on input "datetime-local" at bounding box center [374, 144] width 178 height 10
click at [296, 132] on input "text" at bounding box center [374, 133] width 178 height 11
type input "*"
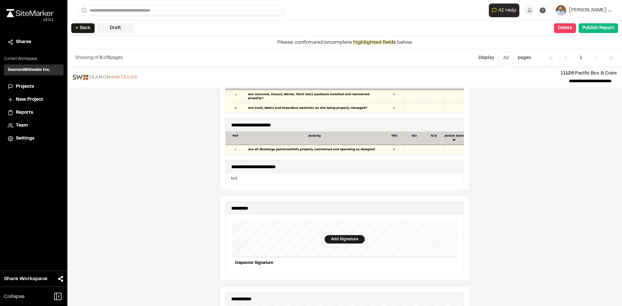
scroll to position [551, 0]
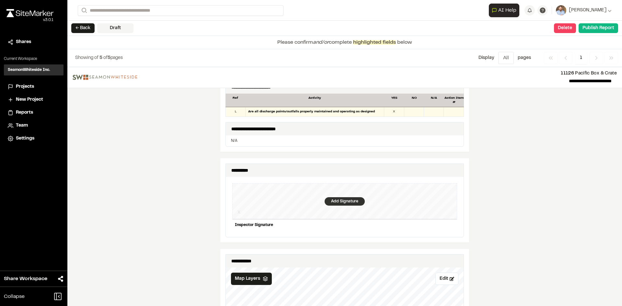
type input "**********"
click at [342, 197] on div "Add Signature" at bounding box center [345, 201] width 40 height 8
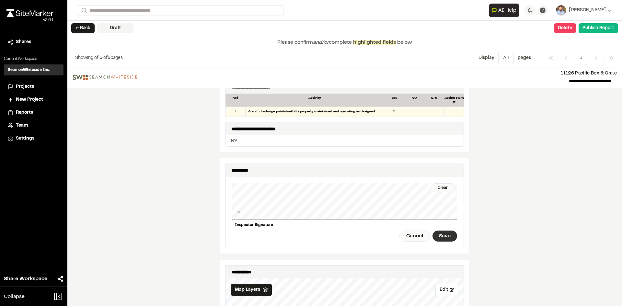
click at [441, 231] on div "Save" at bounding box center [444, 236] width 25 height 11
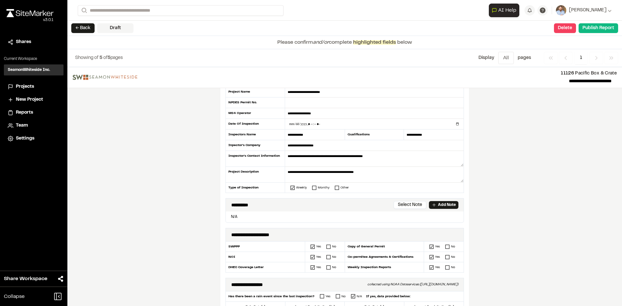
scroll to position [0, 0]
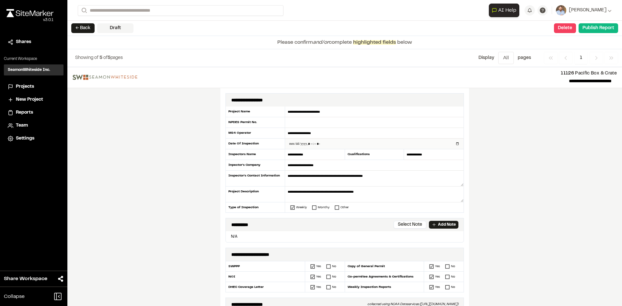
click at [454, 144] on input "datetime-local" at bounding box center [374, 144] width 178 height 10
type input "**********"
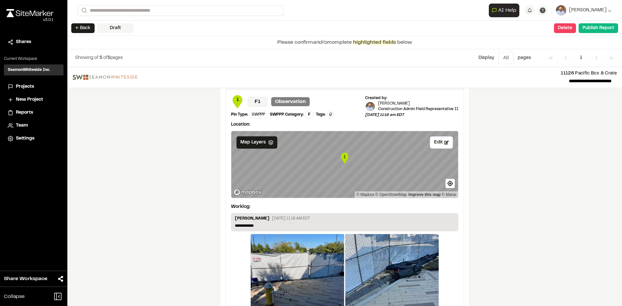
scroll to position [1090, 0]
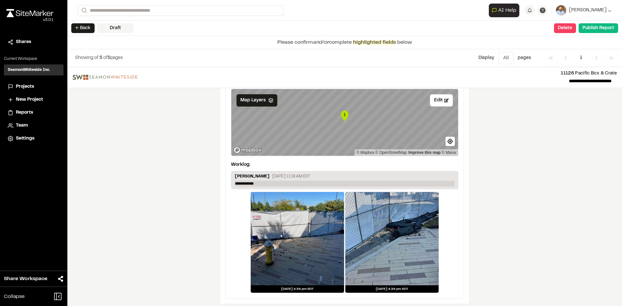
click at [263, 181] on p "**********" at bounding box center [345, 184] width 220 height 6
click at [596, 31] on button "Publish Report" at bounding box center [599, 28] width 40 height 10
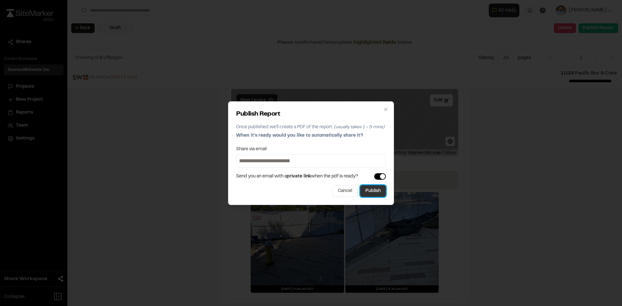
click at [374, 195] on button "Publish" at bounding box center [373, 191] width 26 height 12
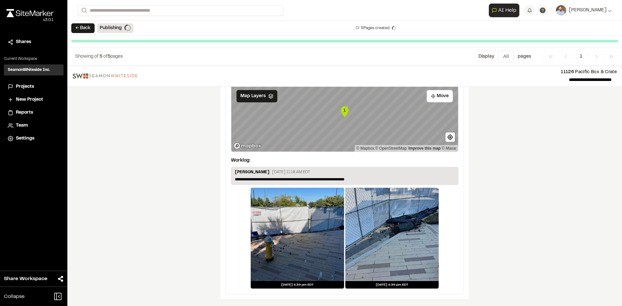
scroll to position [1071, 0]
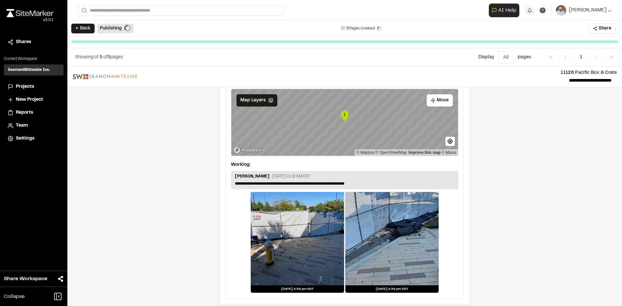
click at [26, 86] on span "Projects" at bounding box center [25, 86] width 18 height 7
